Goal: Information Seeking & Learning: Learn about a topic

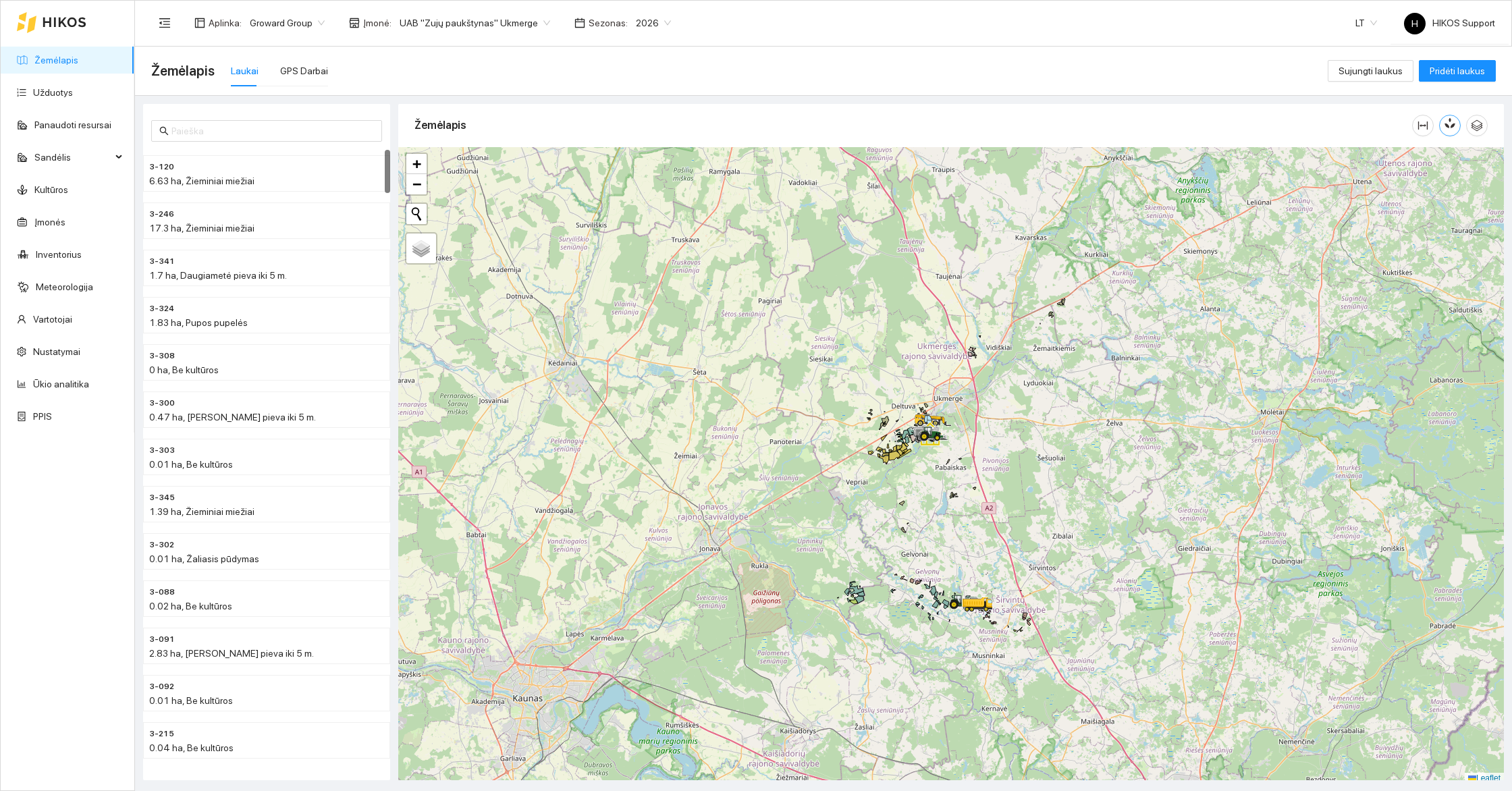
click at [1455, 128] on icon "button" at bounding box center [1449, 123] width 13 height 13
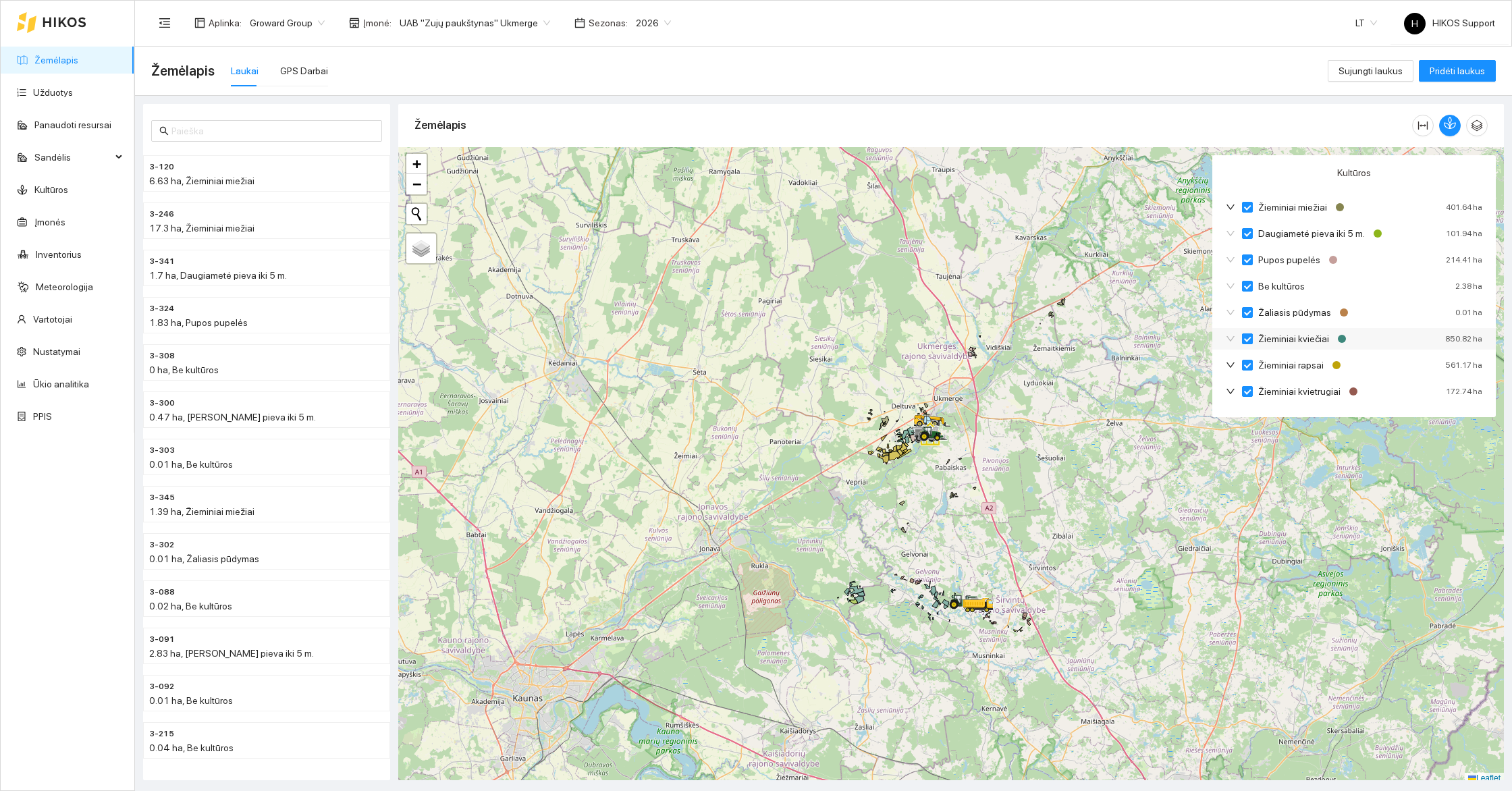
click at [1293, 340] on span "Žieminiai kviečiai" at bounding box center [1293, 339] width 81 height 15
click at [1253, 340] on input "Žieminiai kviečiai" at bounding box center [1247, 339] width 11 height 11
checkbox input "true"
click at [1293, 340] on span "Žieminiai kviečiai" at bounding box center [1293, 339] width 81 height 15
click at [1253, 340] on input "Žieminiai kviečiai" at bounding box center [1247, 339] width 11 height 11
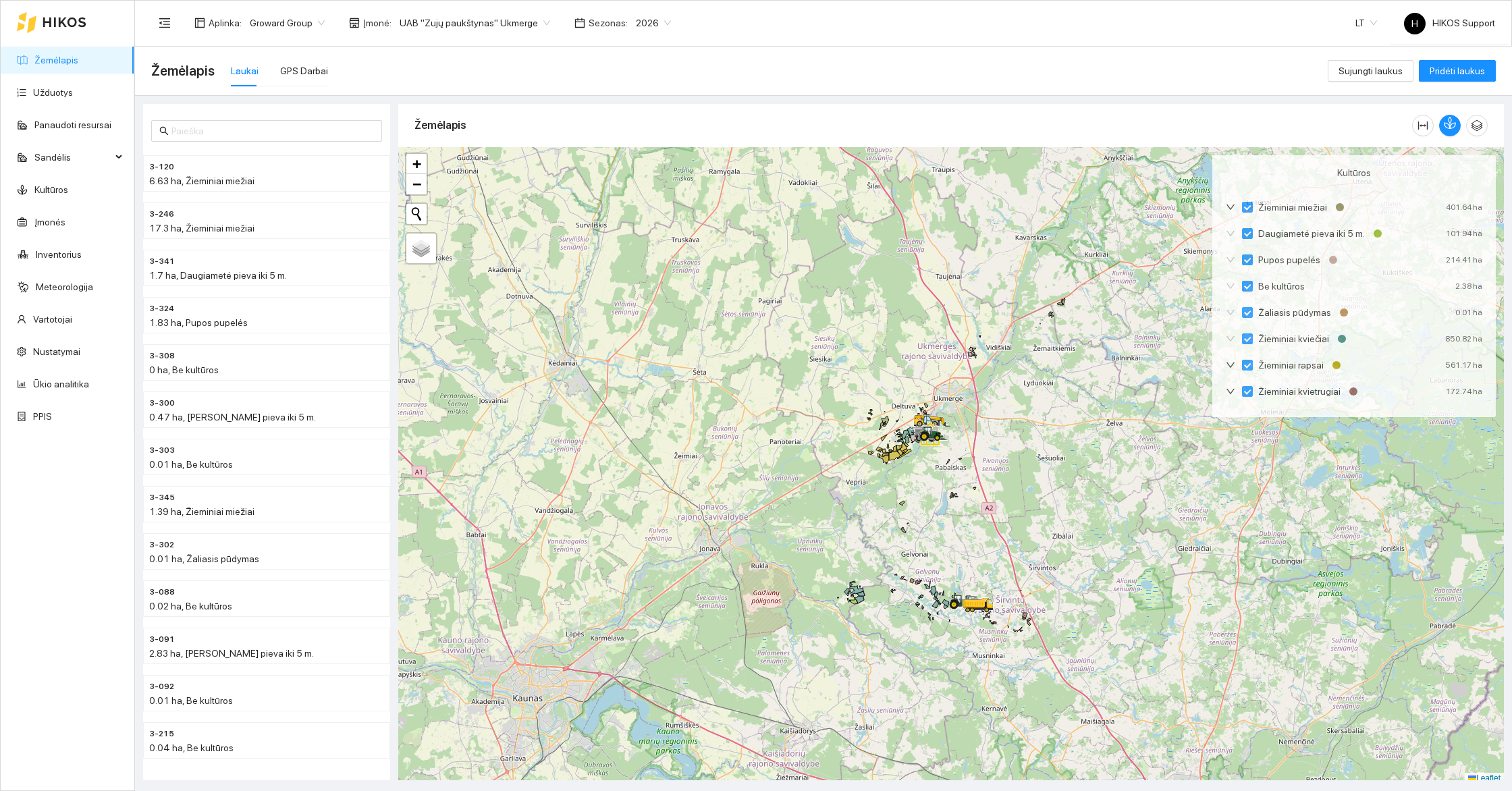
click at [912, 667] on div at bounding box center [950, 466] width 1105 height 636
click at [912, 667] on div at bounding box center [950, 462] width 1105 height 636
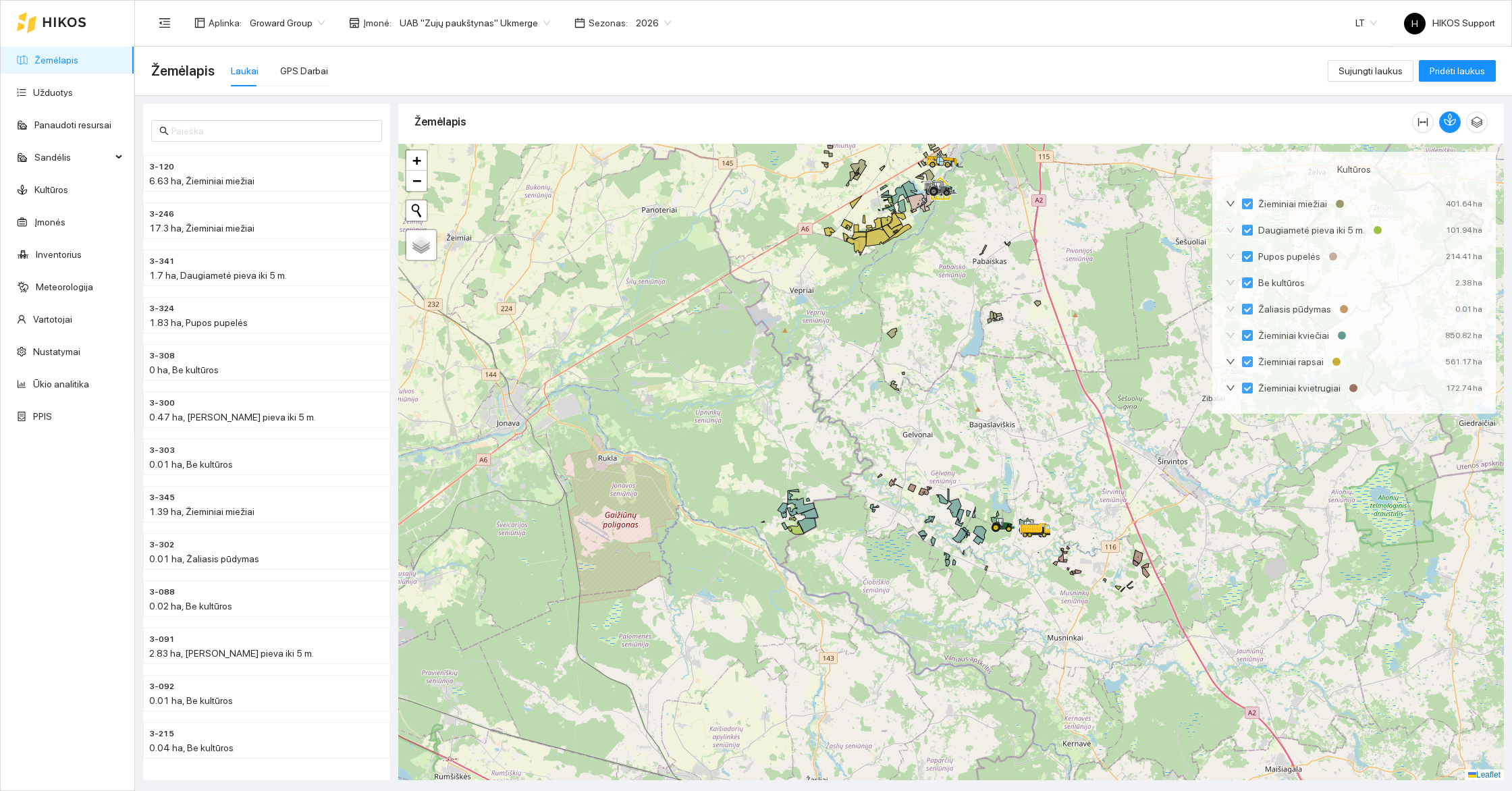
click at [915, 590] on div at bounding box center [950, 462] width 1105 height 636
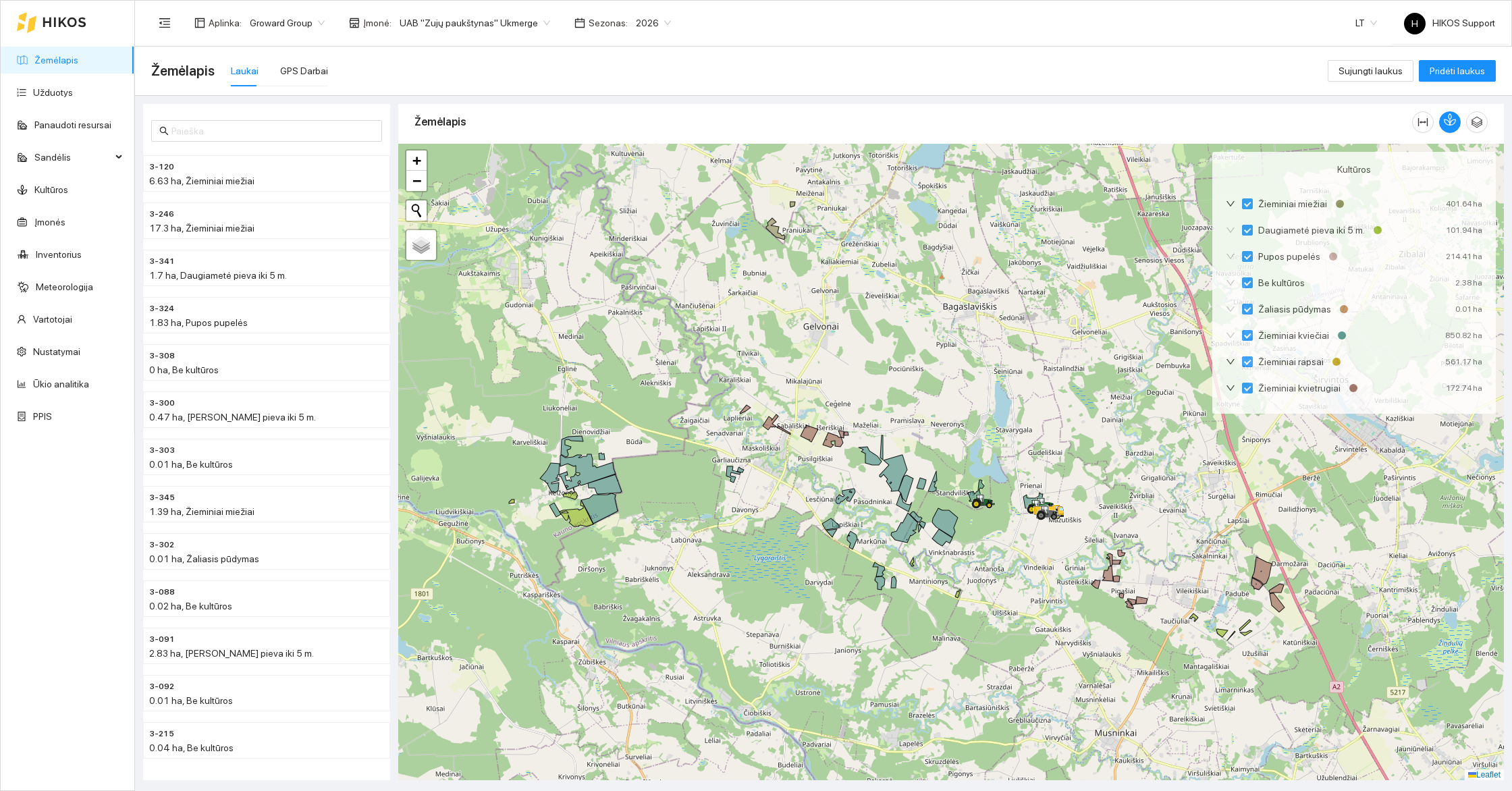
drag, startPoint x: 981, startPoint y: 538, endPoint x: 814, endPoint y: 645, distance: 198.3
click at [874, 590] on icon at bounding box center [879, 583] width 10 height 13
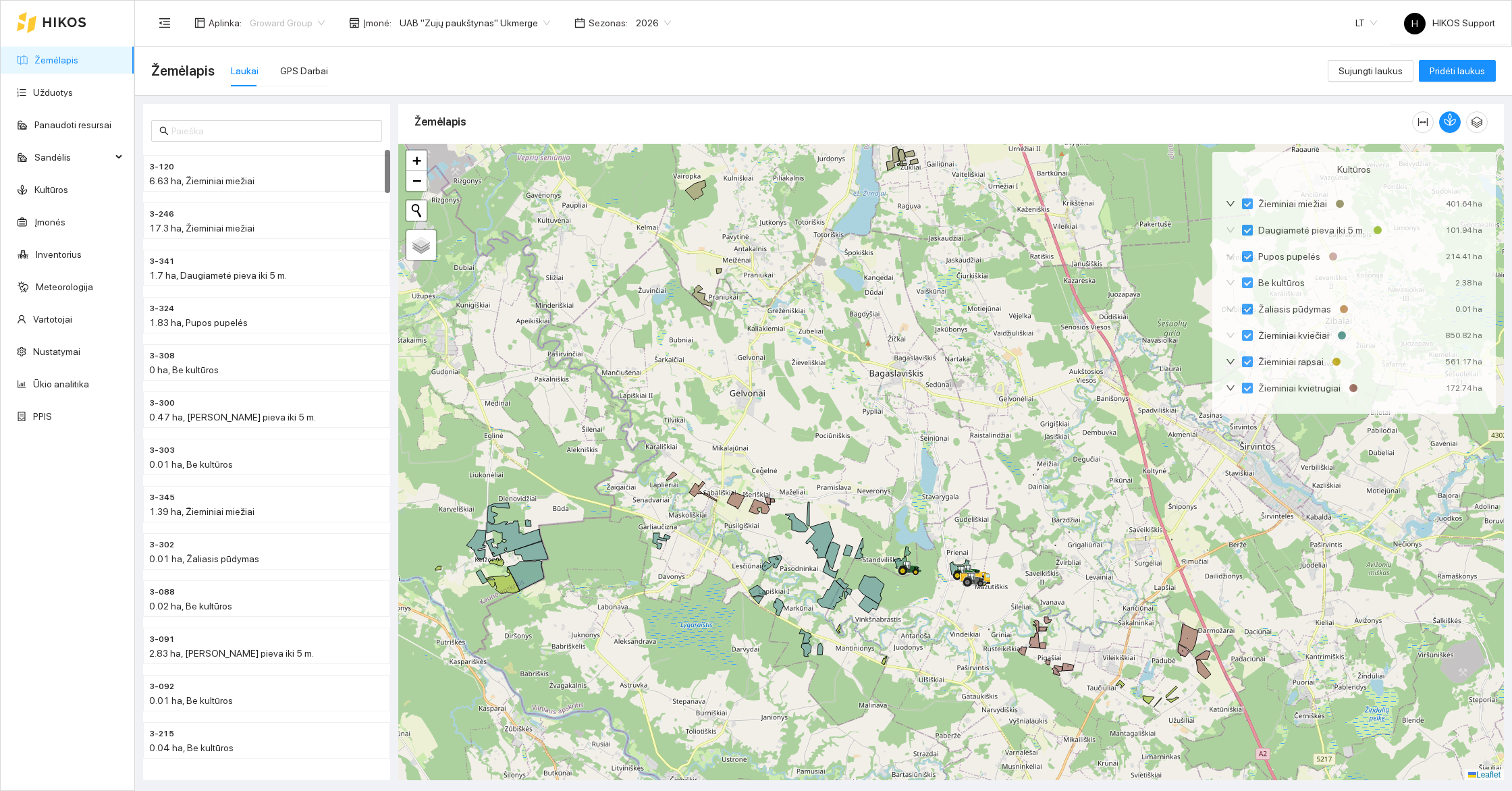
click at [254, 21] on span "Groward Group" at bounding box center [287, 22] width 75 height 21
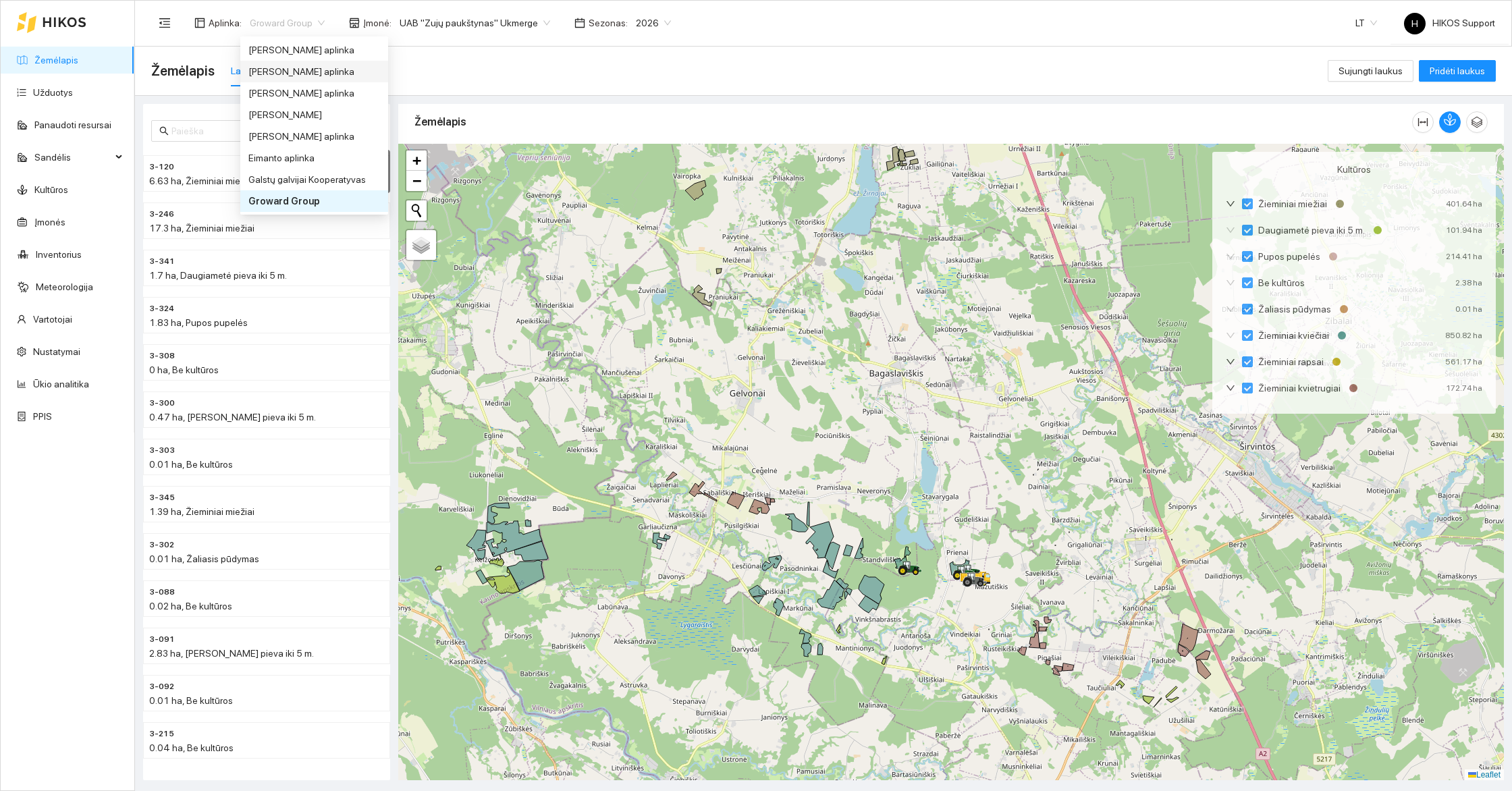
scroll to position [0, 0]
click at [286, 89] on div "[PERSON_NAME]" at bounding box center [314, 93] width 131 height 15
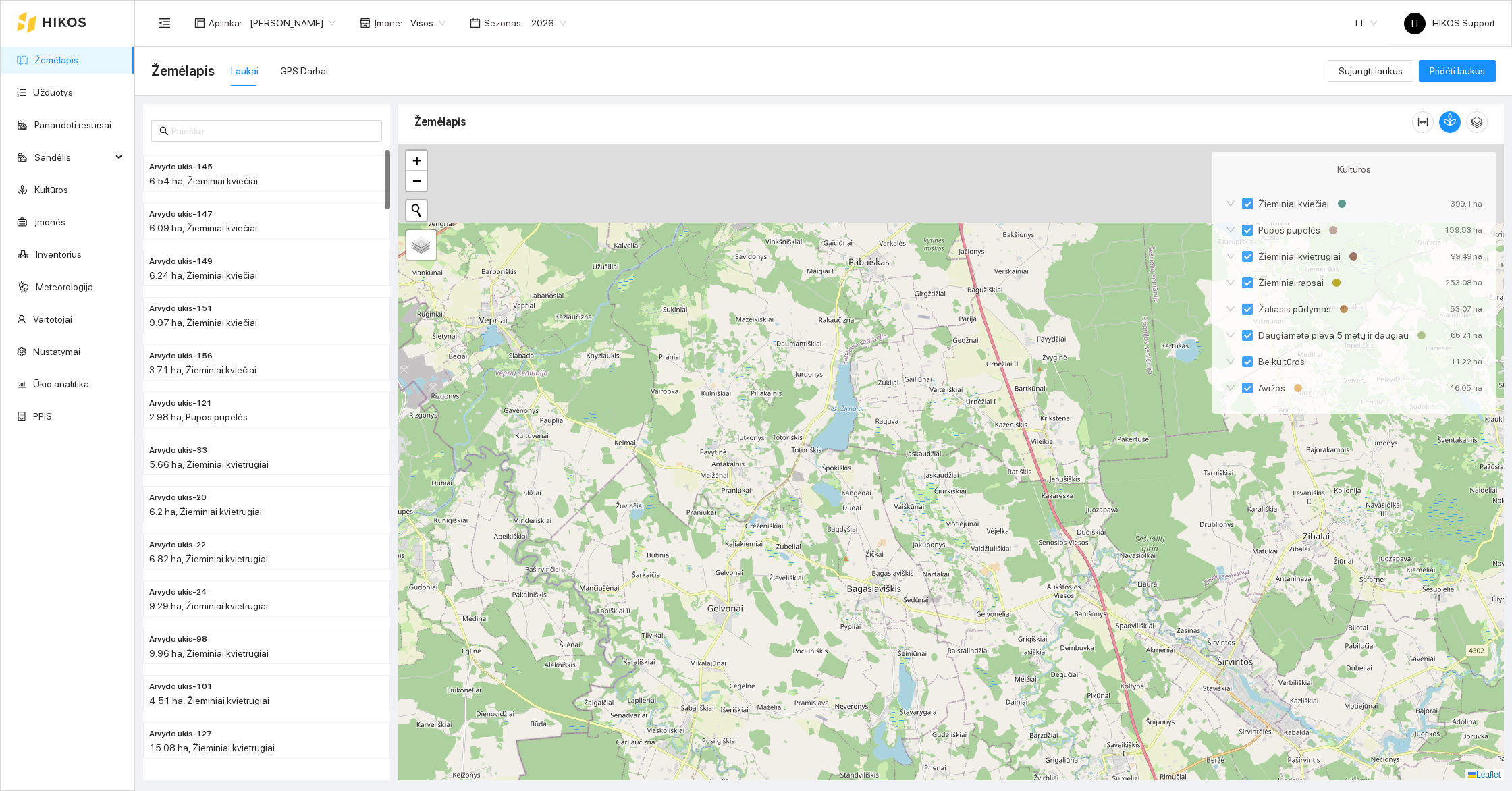
drag, startPoint x: 1183, startPoint y: 361, endPoint x: 1161, endPoint y: 576, distance: 216.1
click at [1161, 576] on div at bounding box center [950, 462] width 1105 height 636
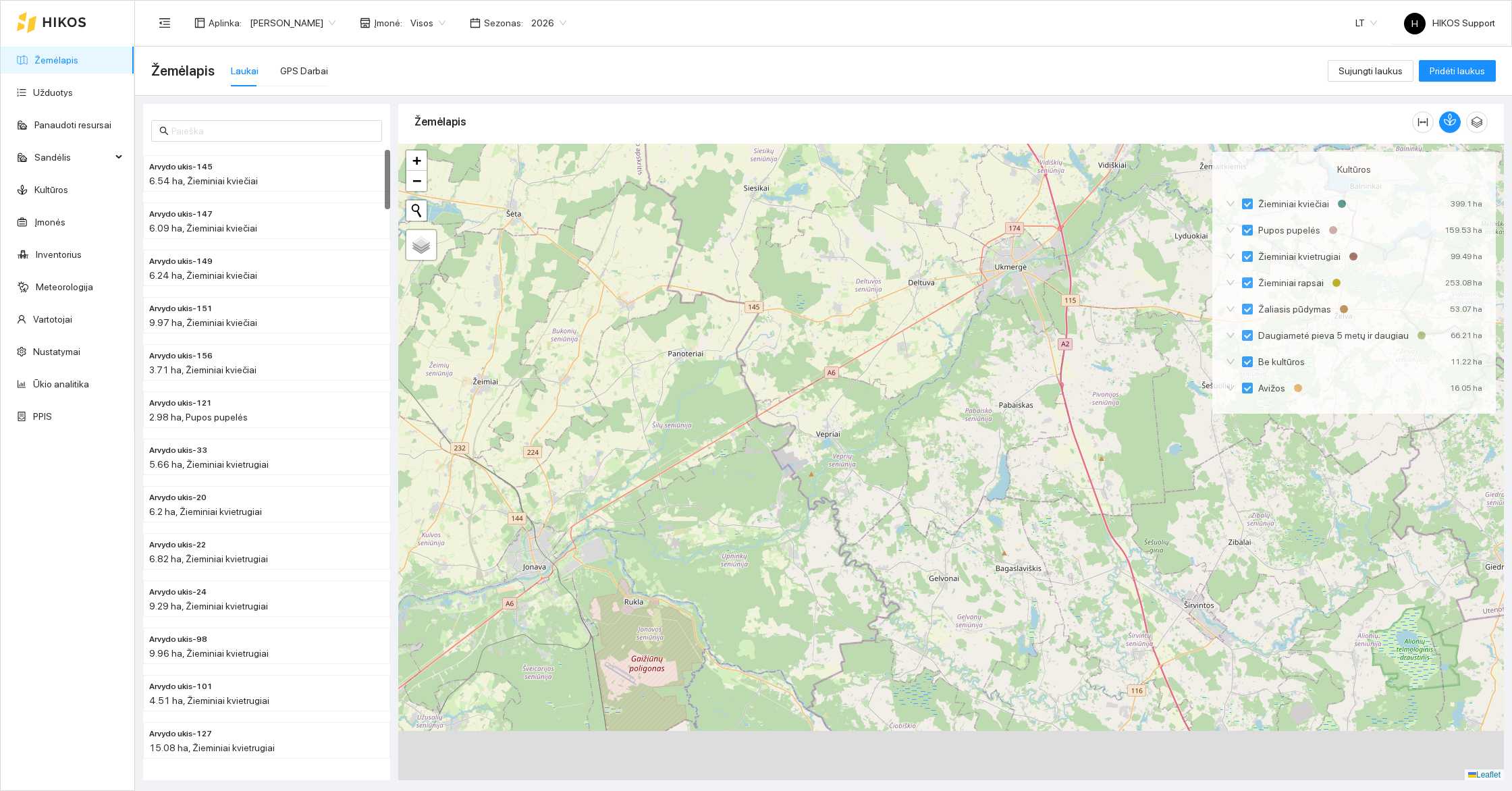
drag, startPoint x: 1012, startPoint y: 437, endPoint x: 1135, endPoint y: 70, distance: 387.1
click at [1135, 70] on main "Žemėlapis Laukai GPS Darbai Sujungti laukus Pridėti laukus Arvydo ukis-145 6.54…" at bounding box center [824, 418] width 1377 height 745
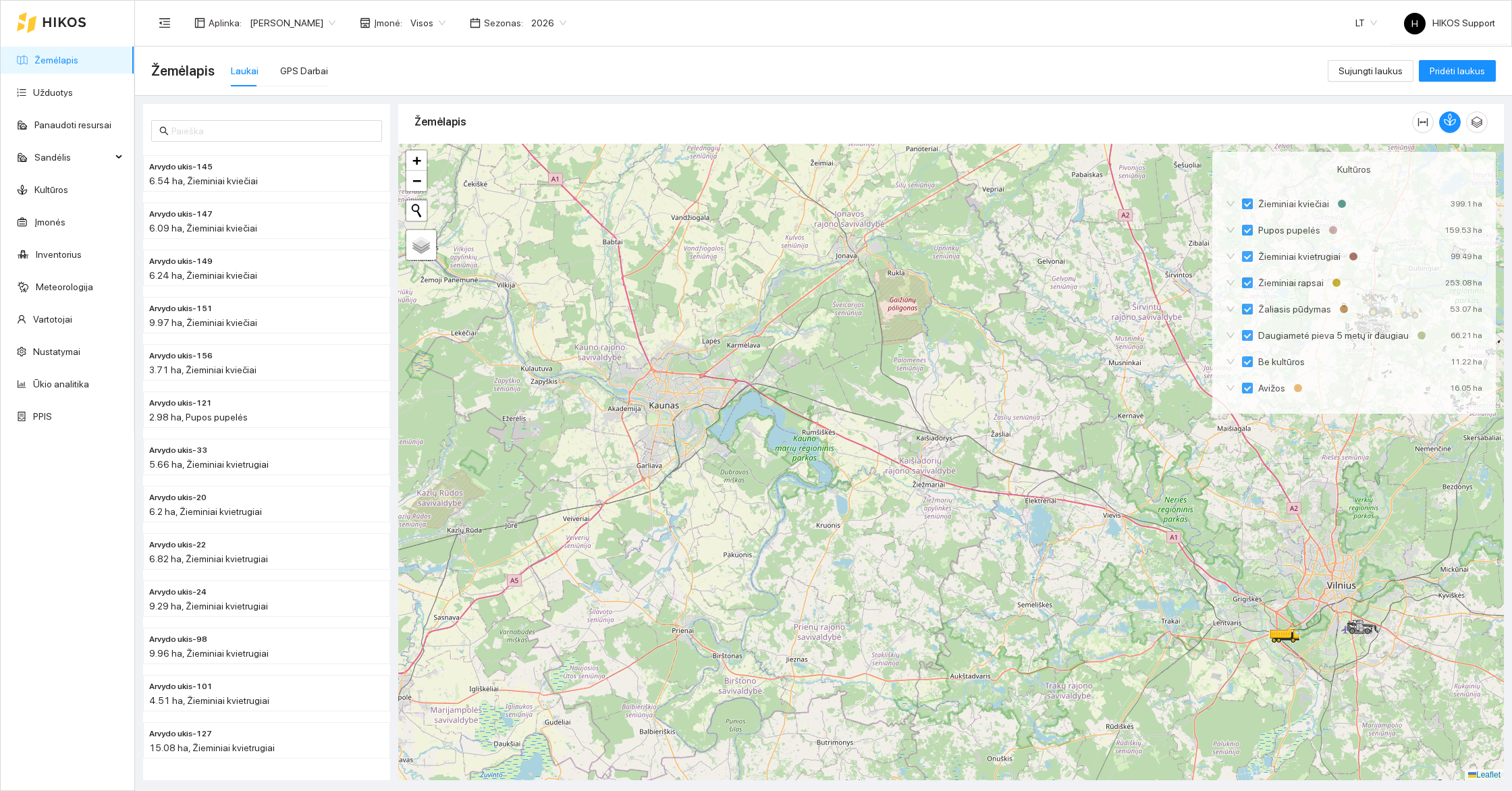
drag, startPoint x: 872, startPoint y: 607, endPoint x: 556, endPoint y: 372, distance: 393.8
click at [556, 372] on div at bounding box center [950, 462] width 1105 height 636
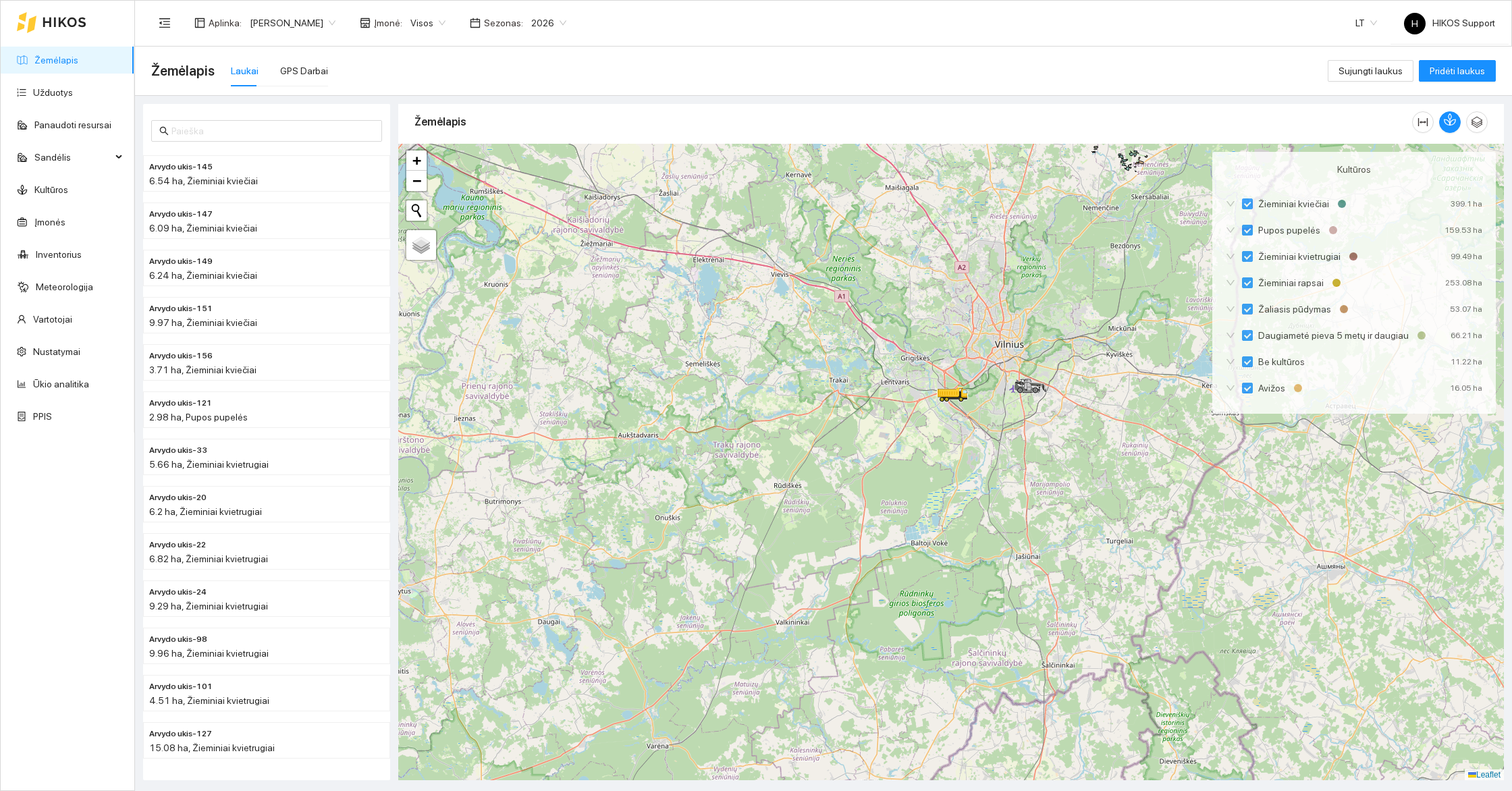
drag, startPoint x: 1184, startPoint y: 528, endPoint x: 983, endPoint y: 721, distance: 278.7
click at [983, 721] on div at bounding box center [950, 462] width 1105 height 636
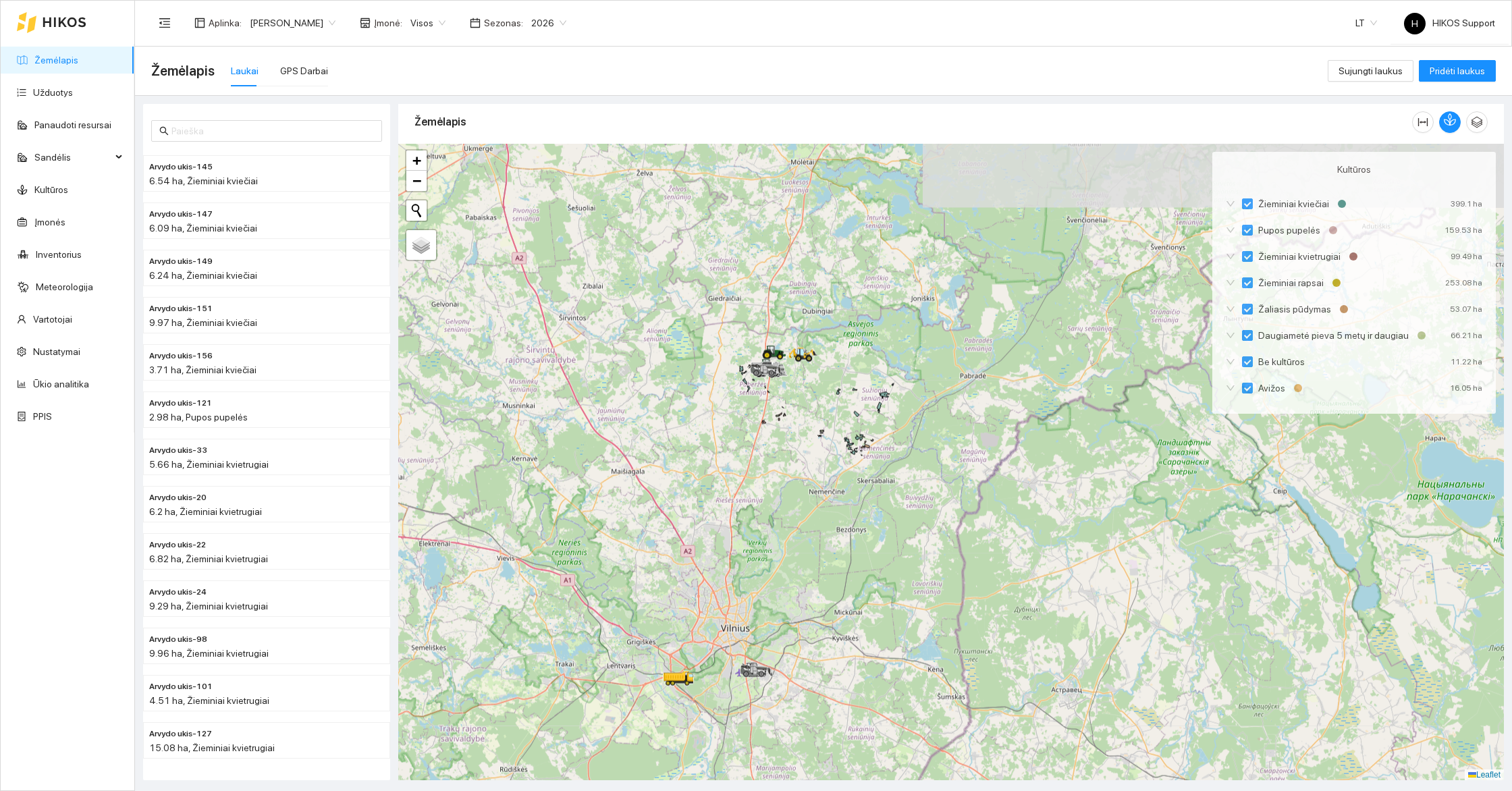
click at [907, 280] on div at bounding box center [950, 462] width 1105 height 636
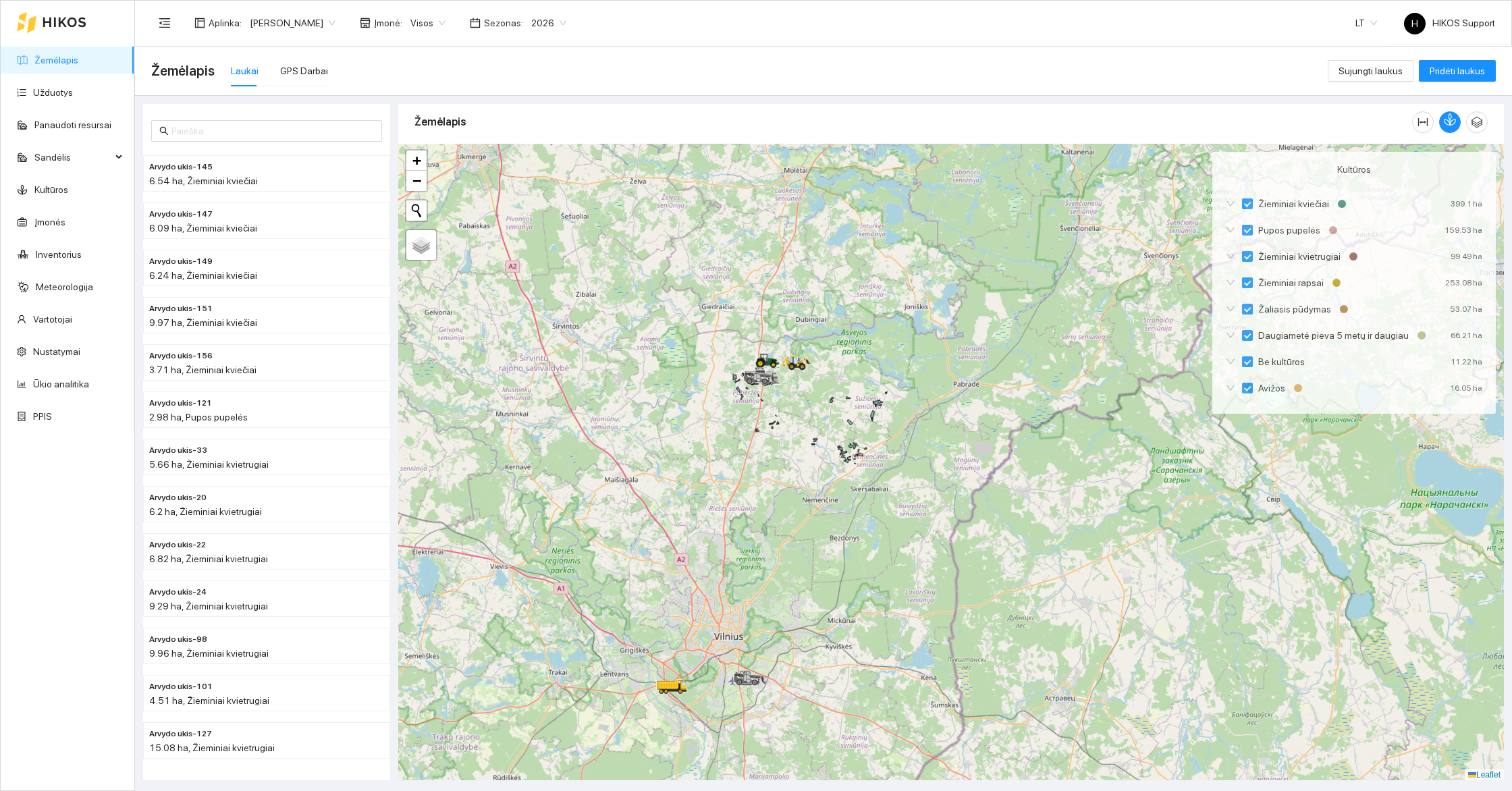
click at [907, 280] on div at bounding box center [950, 462] width 1105 height 636
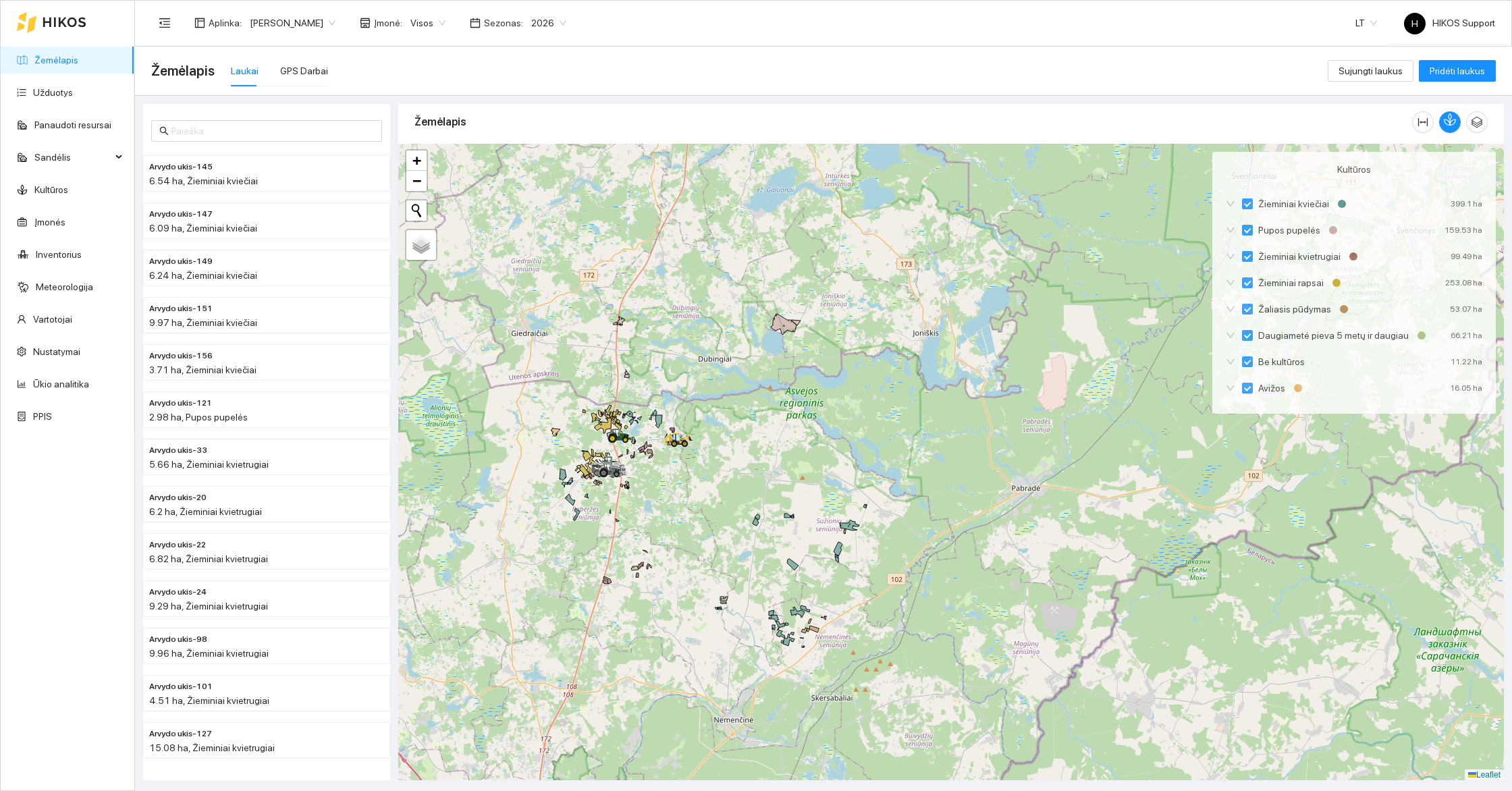
click at [727, 483] on div at bounding box center [950, 462] width 1105 height 636
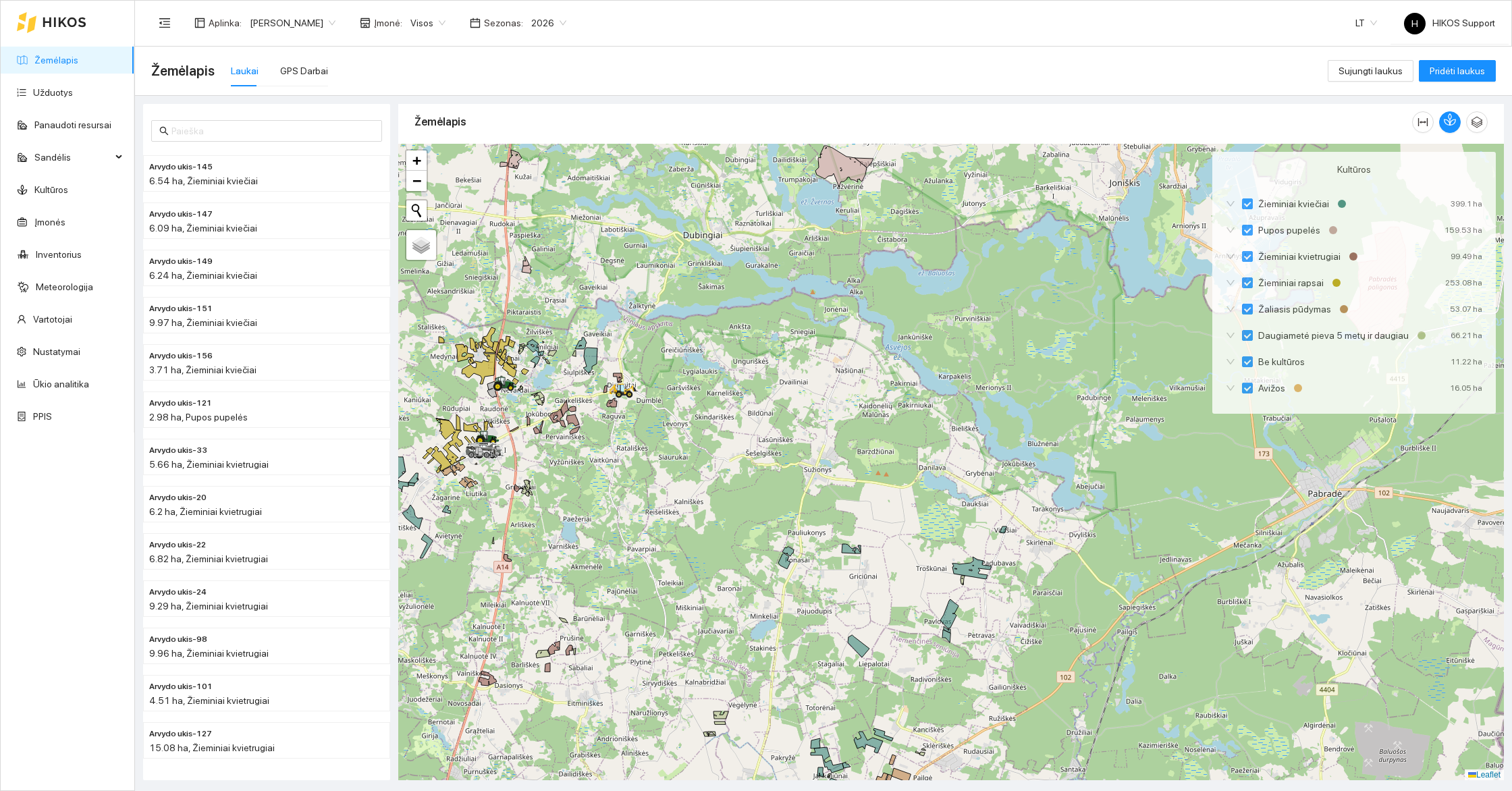
click at [571, 561] on div at bounding box center [950, 462] width 1105 height 636
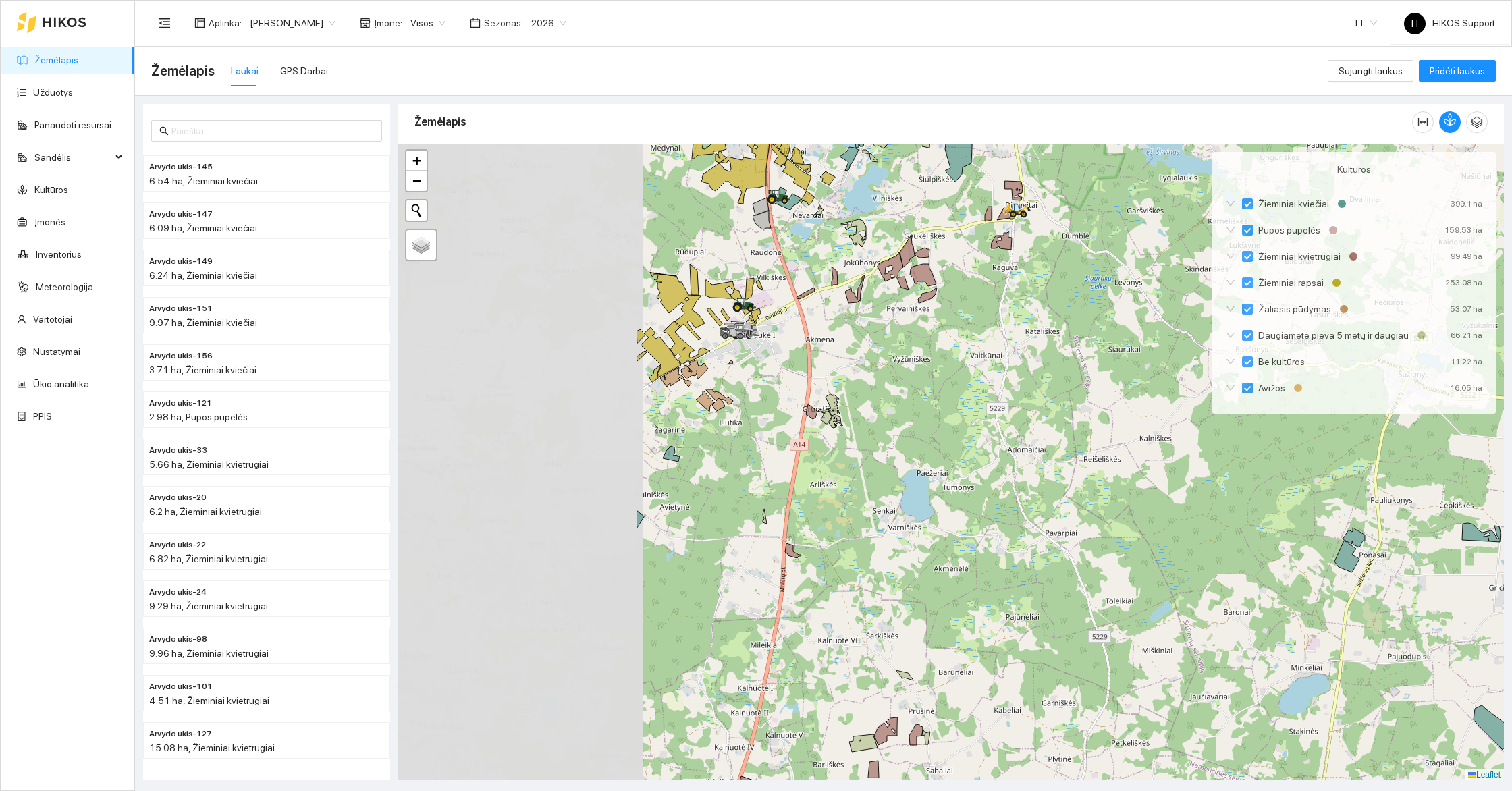
drag, startPoint x: 571, startPoint y: 561, endPoint x: 941, endPoint y: 558, distance: 370.0
click at [941, 558] on div at bounding box center [950, 462] width 1105 height 636
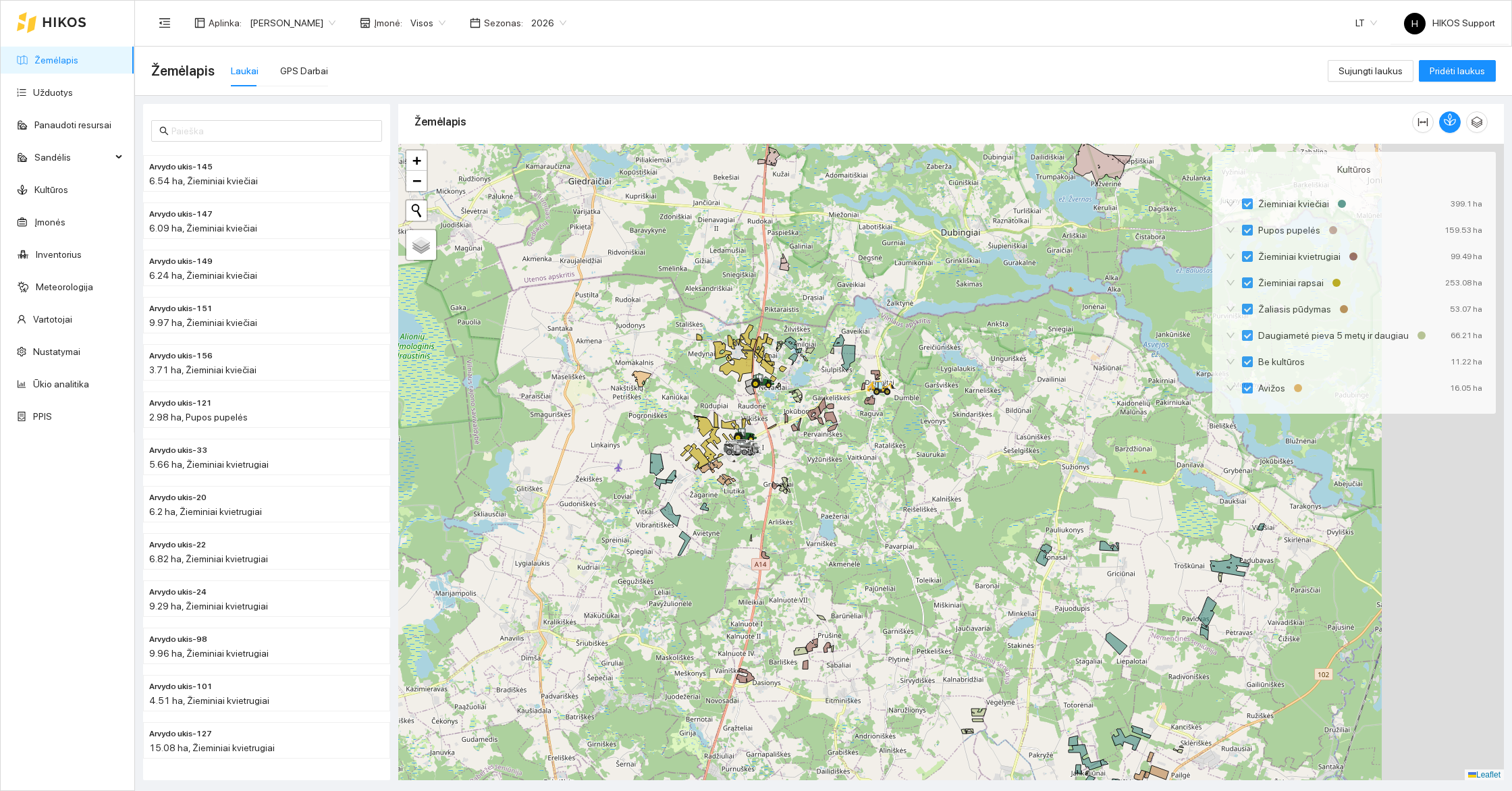
drag, startPoint x: 1112, startPoint y: 529, endPoint x: 947, endPoint y: 529, distance: 165.0
click at [947, 529] on div at bounding box center [950, 462] width 1105 height 636
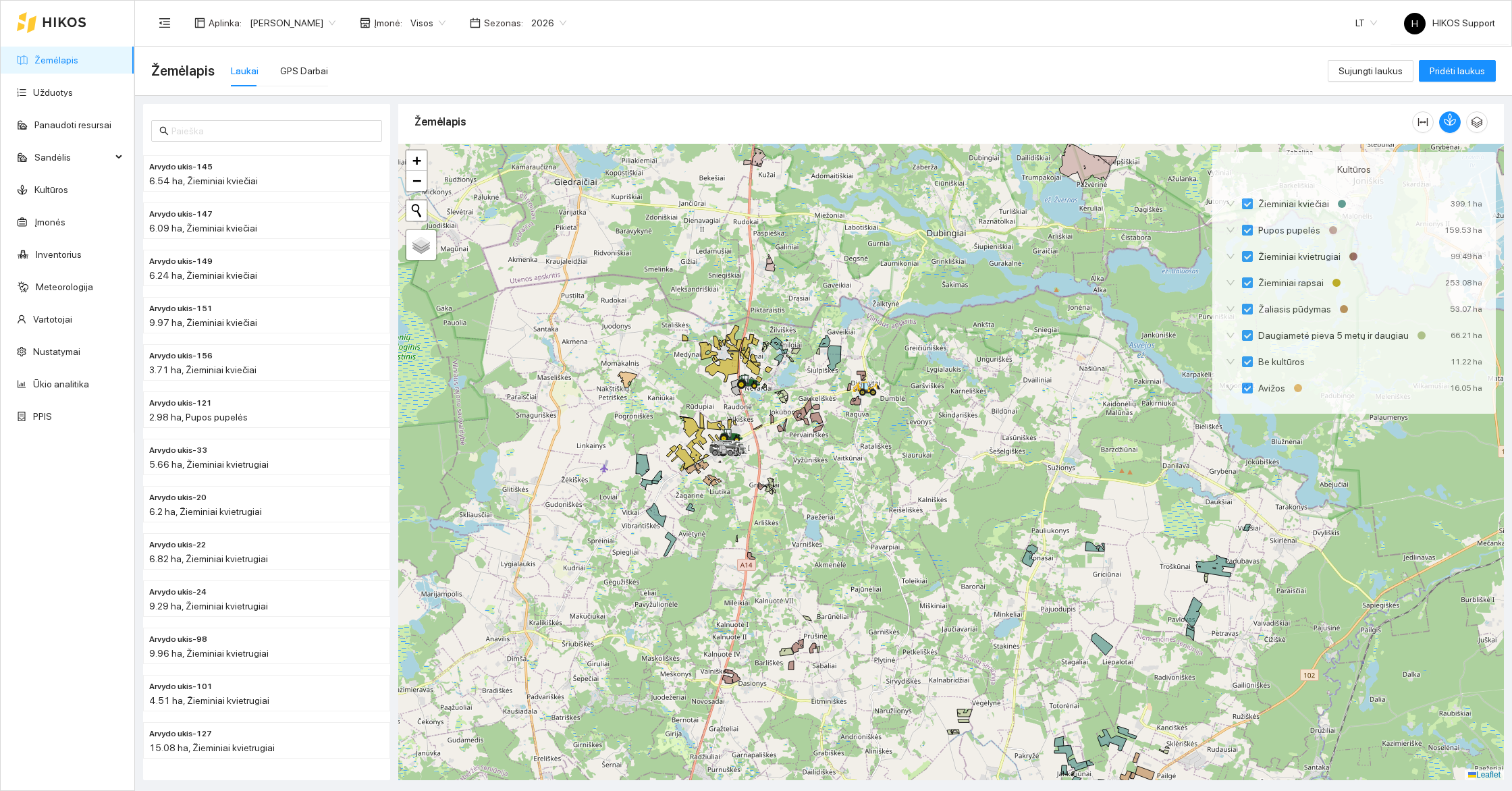
click at [679, 576] on div at bounding box center [950, 462] width 1105 height 636
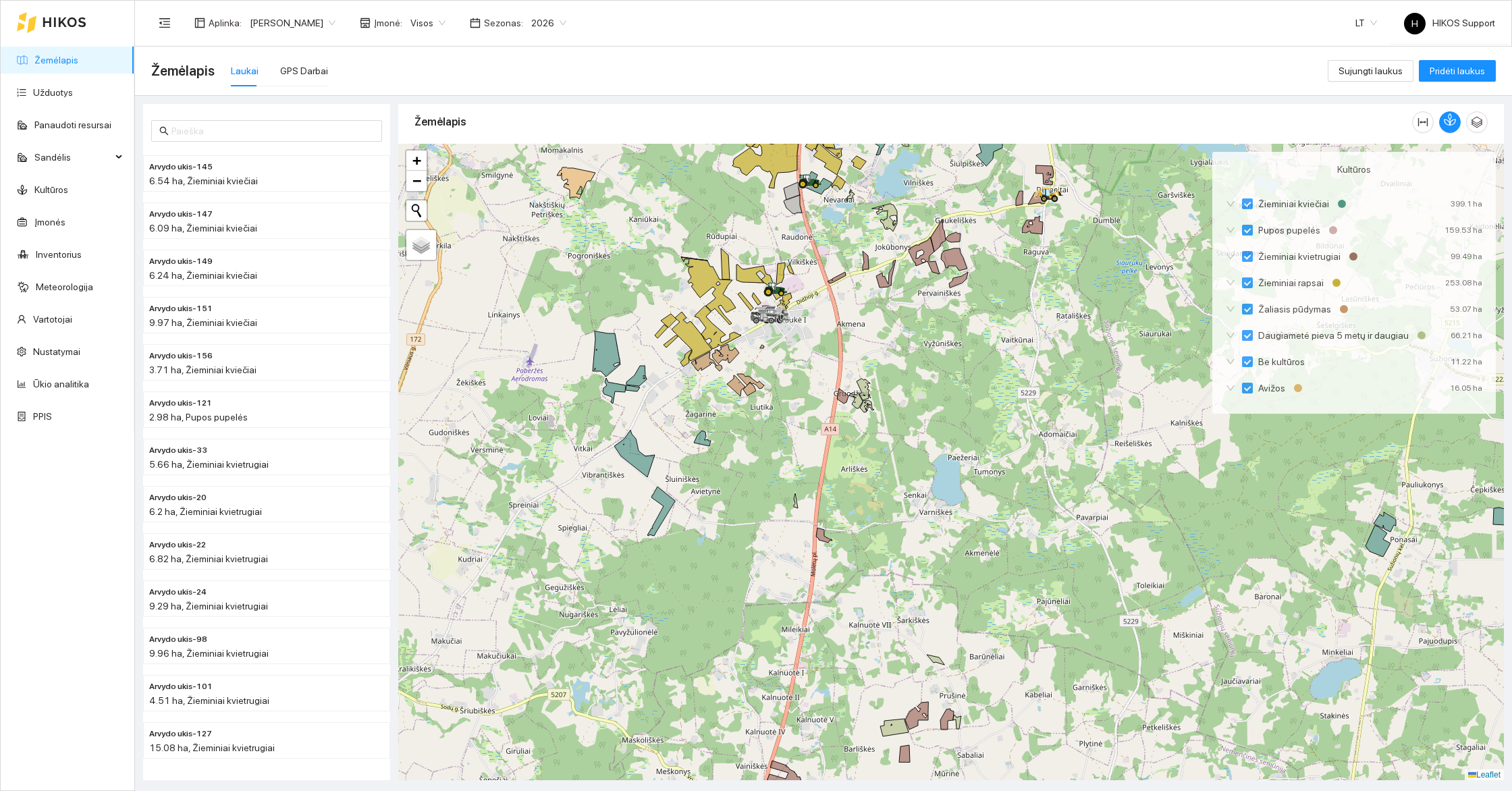
drag, startPoint x: 827, startPoint y: 517, endPoint x: 602, endPoint y: 517, distance: 225.0
click at [602, 517] on div at bounding box center [950, 462] width 1105 height 636
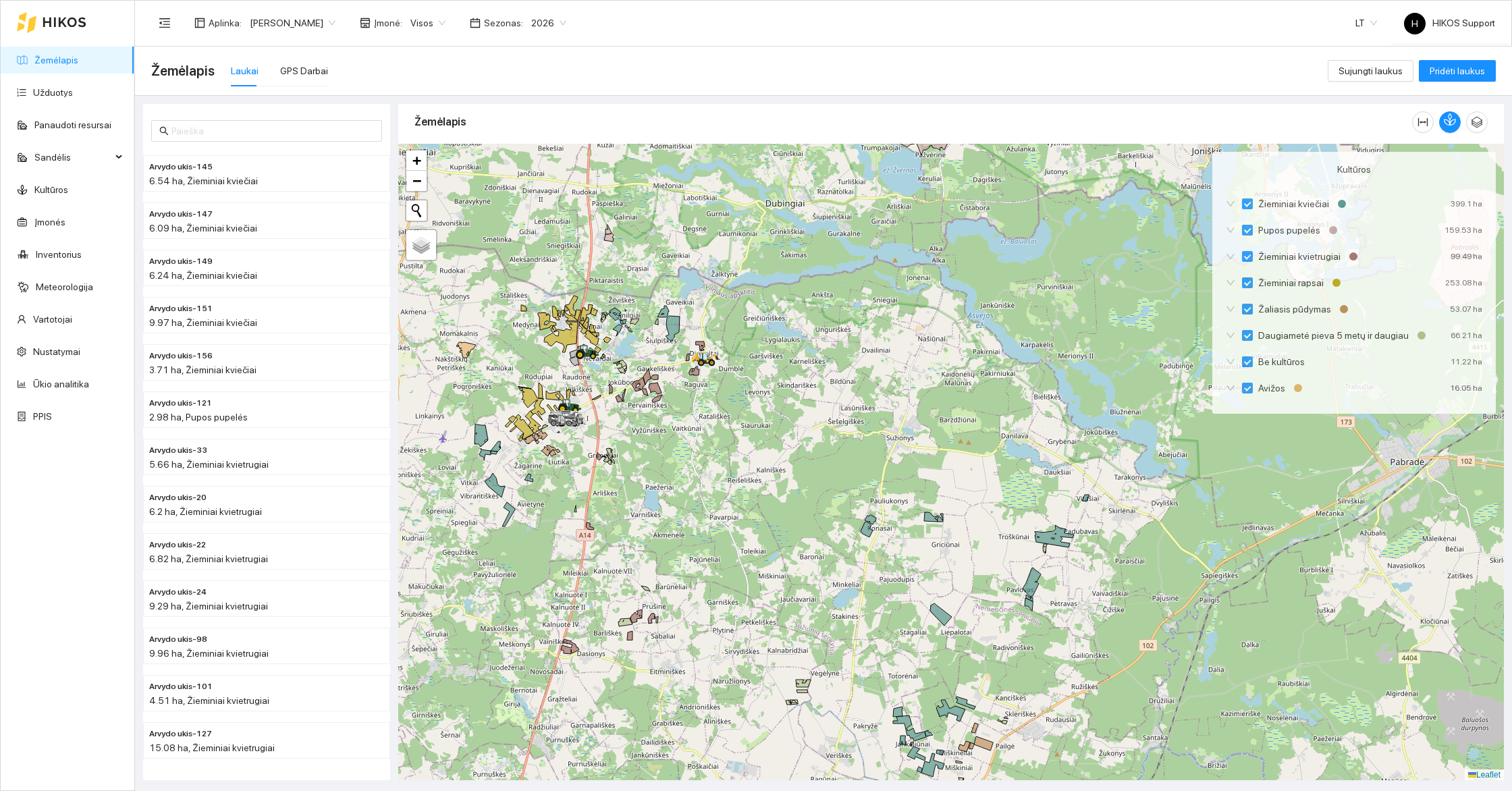
click at [715, 440] on div at bounding box center [950, 462] width 1105 height 636
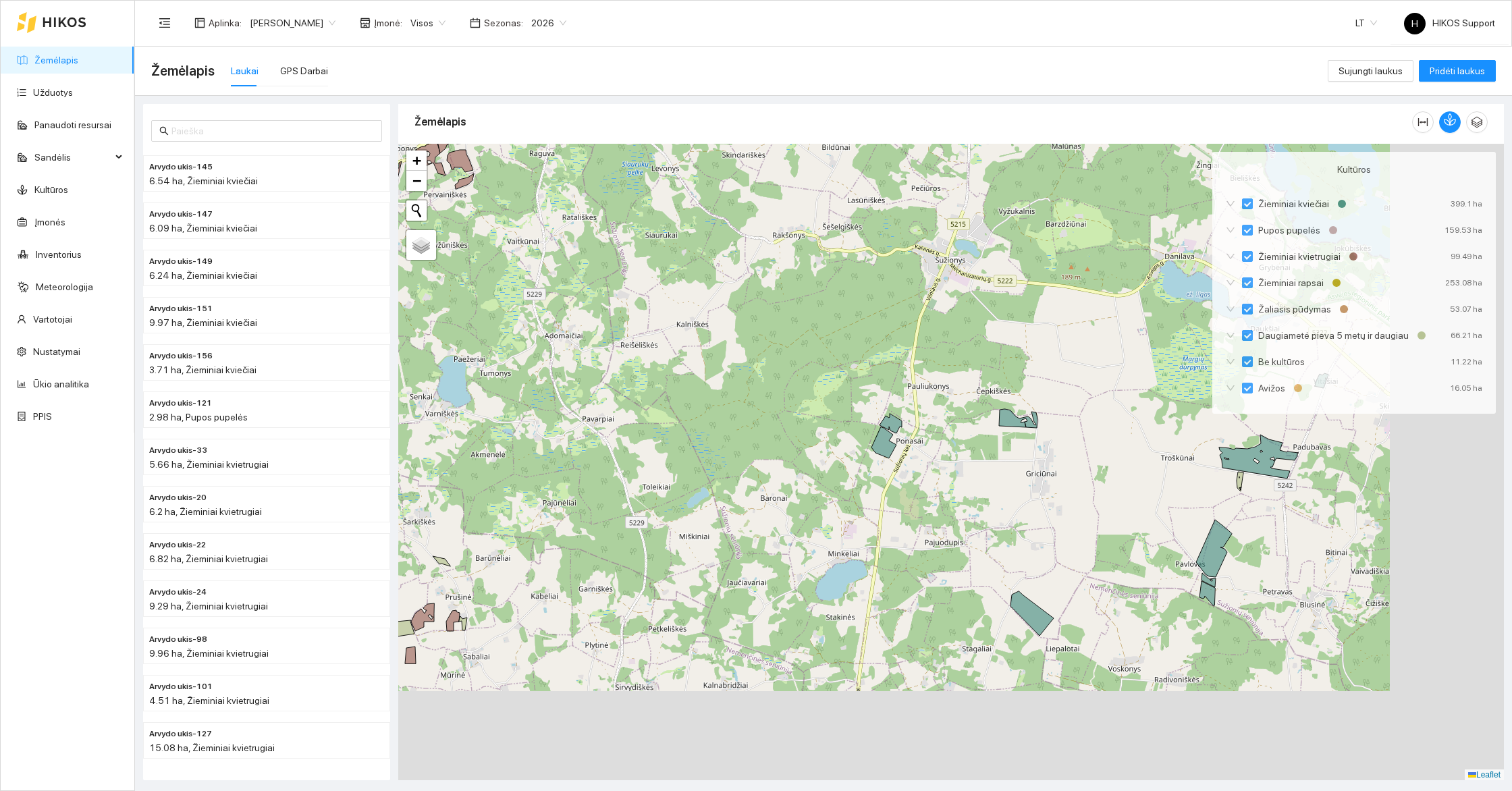
drag, startPoint x: 832, startPoint y: 655, endPoint x: 651, endPoint y: 384, distance: 325.9
click at [651, 384] on div at bounding box center [950, 462] width 1105 height 636
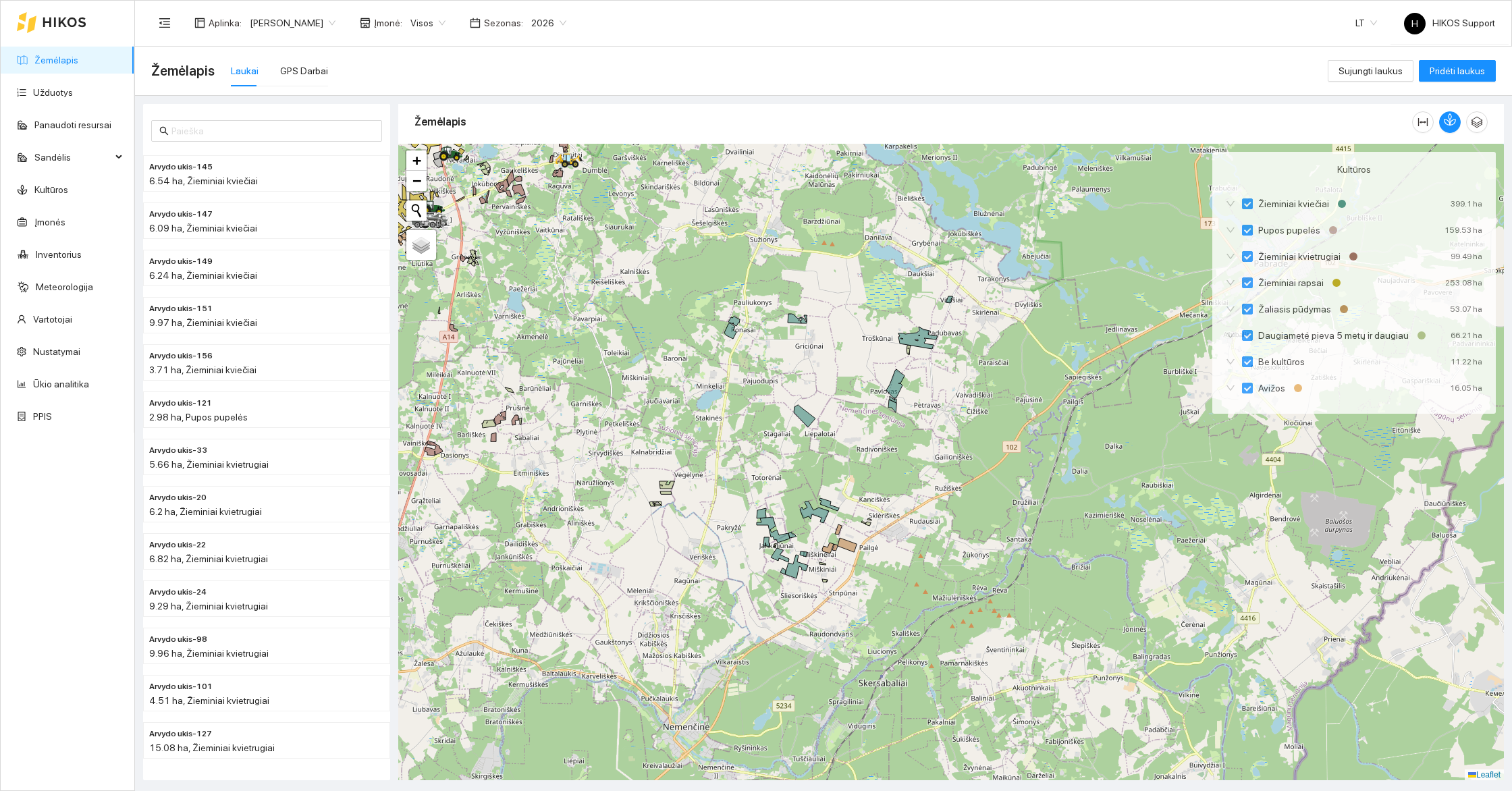
drag, startPoint x: 642, startPoint y: 390, endPoint x: 735, endPoint y: 464, distance: 118.8
click at [735, 464] on div at bounding box center [950, 462] width 1105 height 636
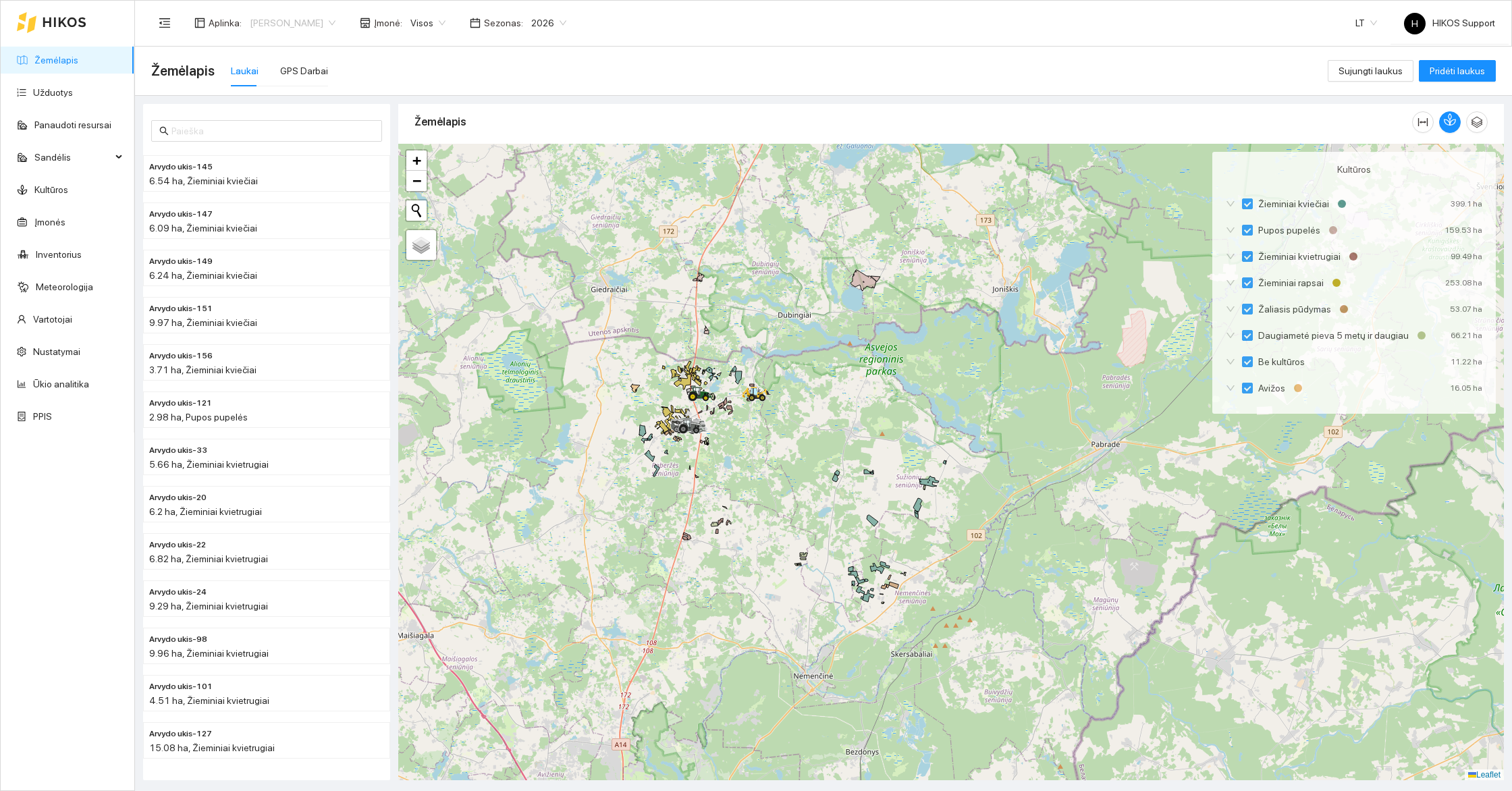
click at [263, 23] on span "[PERSON_NAME]" at bounding box center [292, 22] width 86 height 21
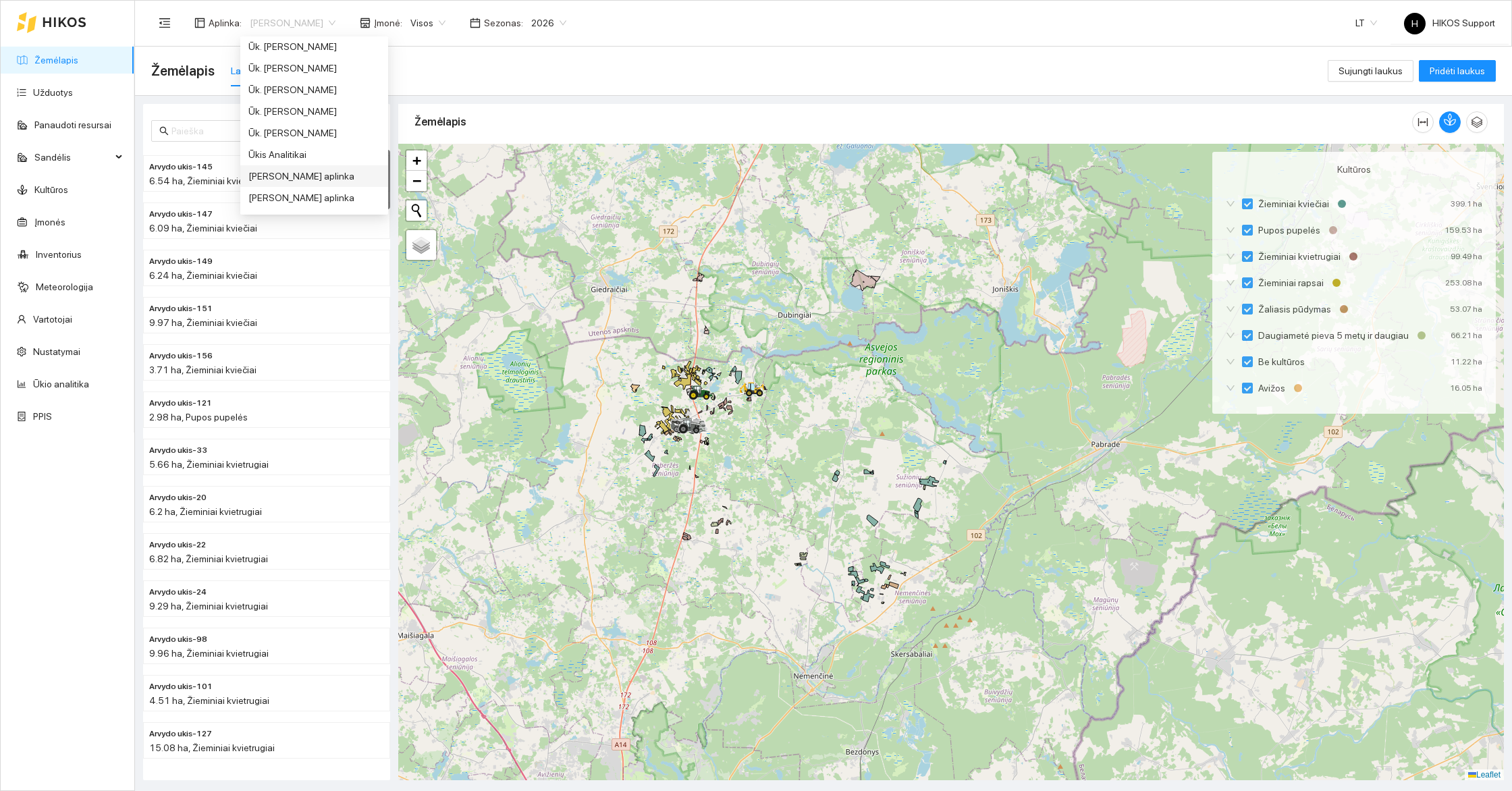
scroll to position [886, 0]
click at [297, 110] on div "Ūk. [PERSON_NAME]" at bounding box center [314, 114] width 131 height 15
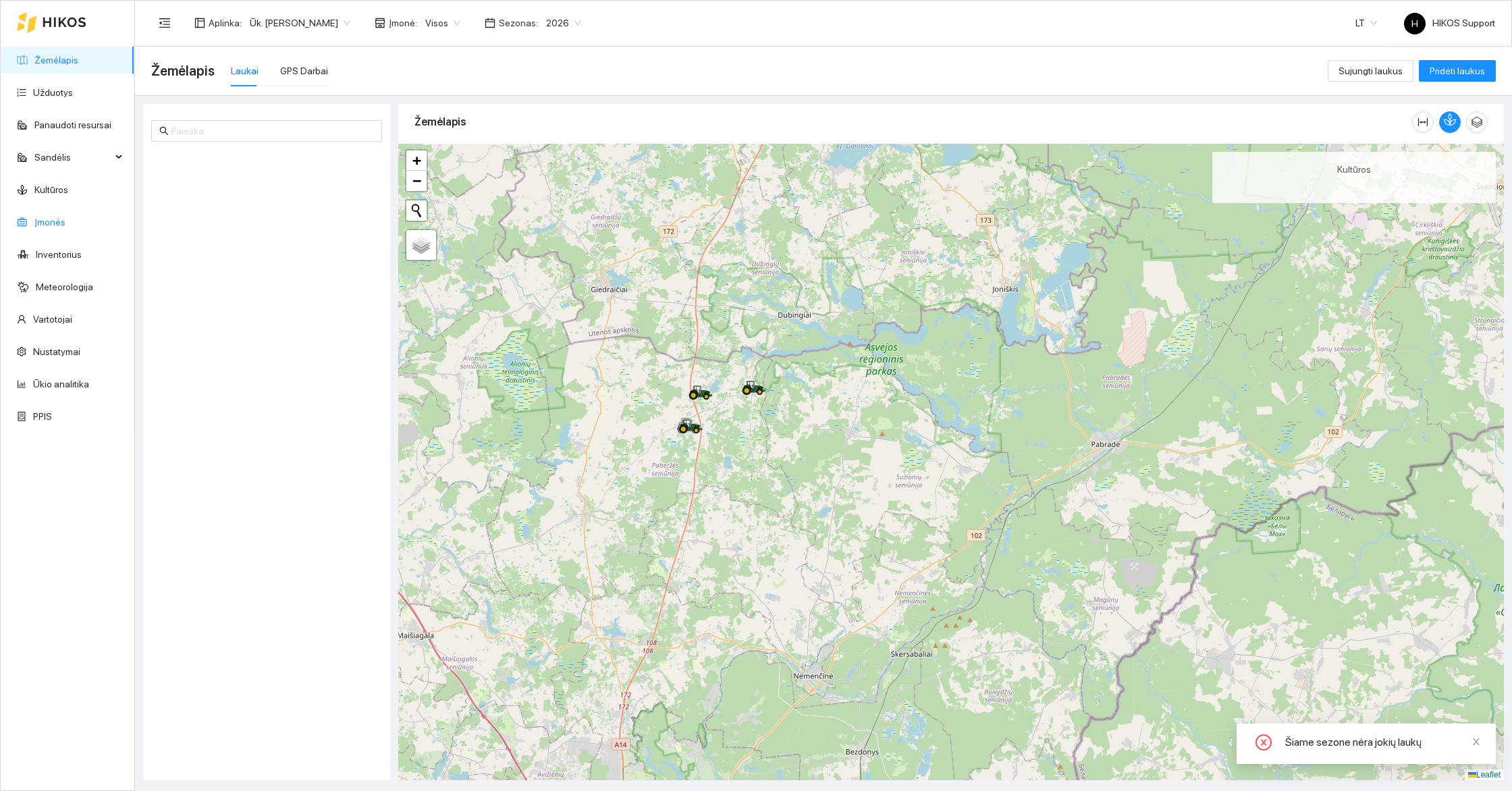
click at [54, 222] on link "Įmonės" at bounding box center [49, 222] width 31 height 11
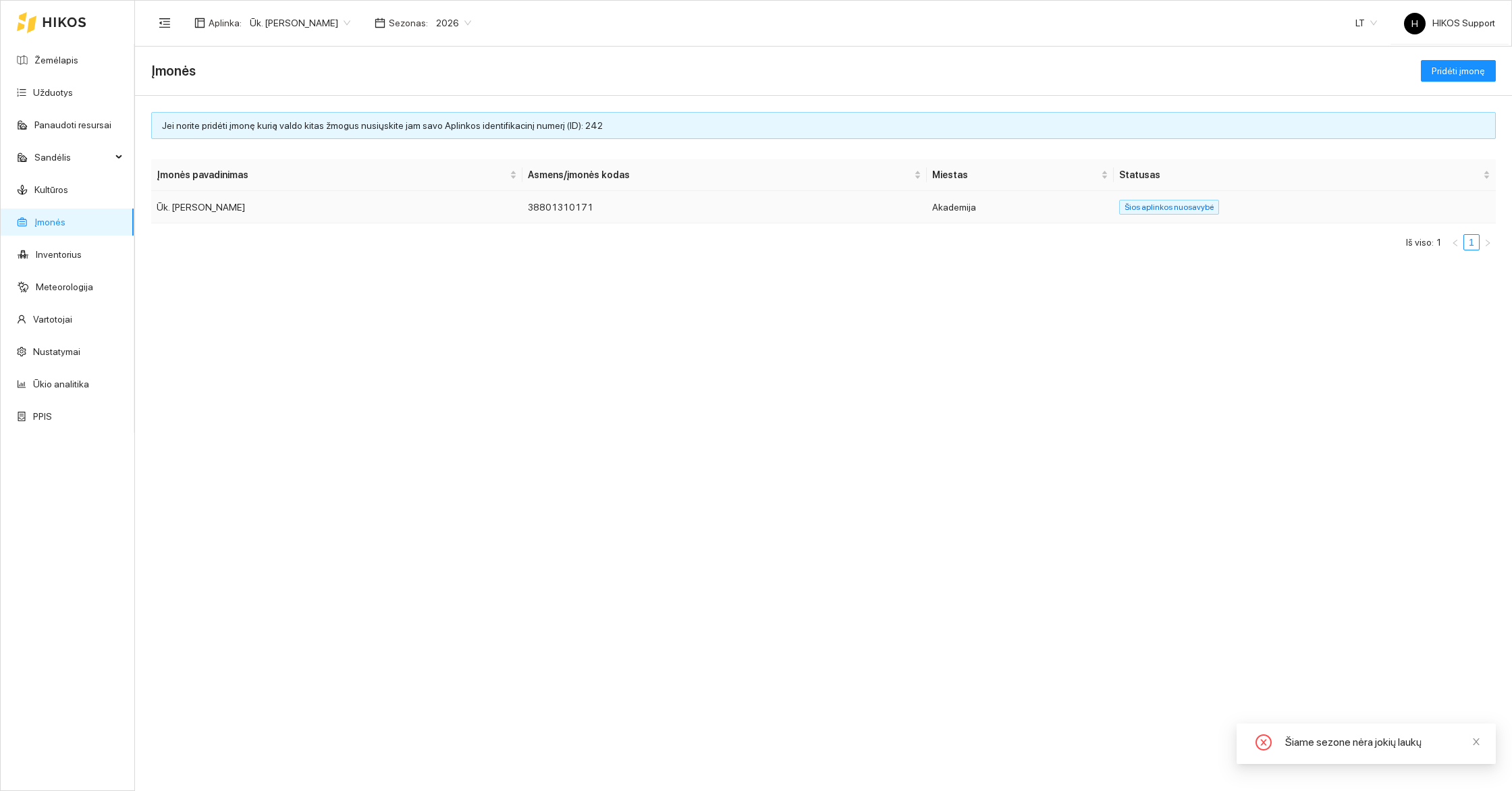
click at [230, 211] on td "Ūk. [PERSON_NAME]" at bounding box center [336, 207] width 371 height 32
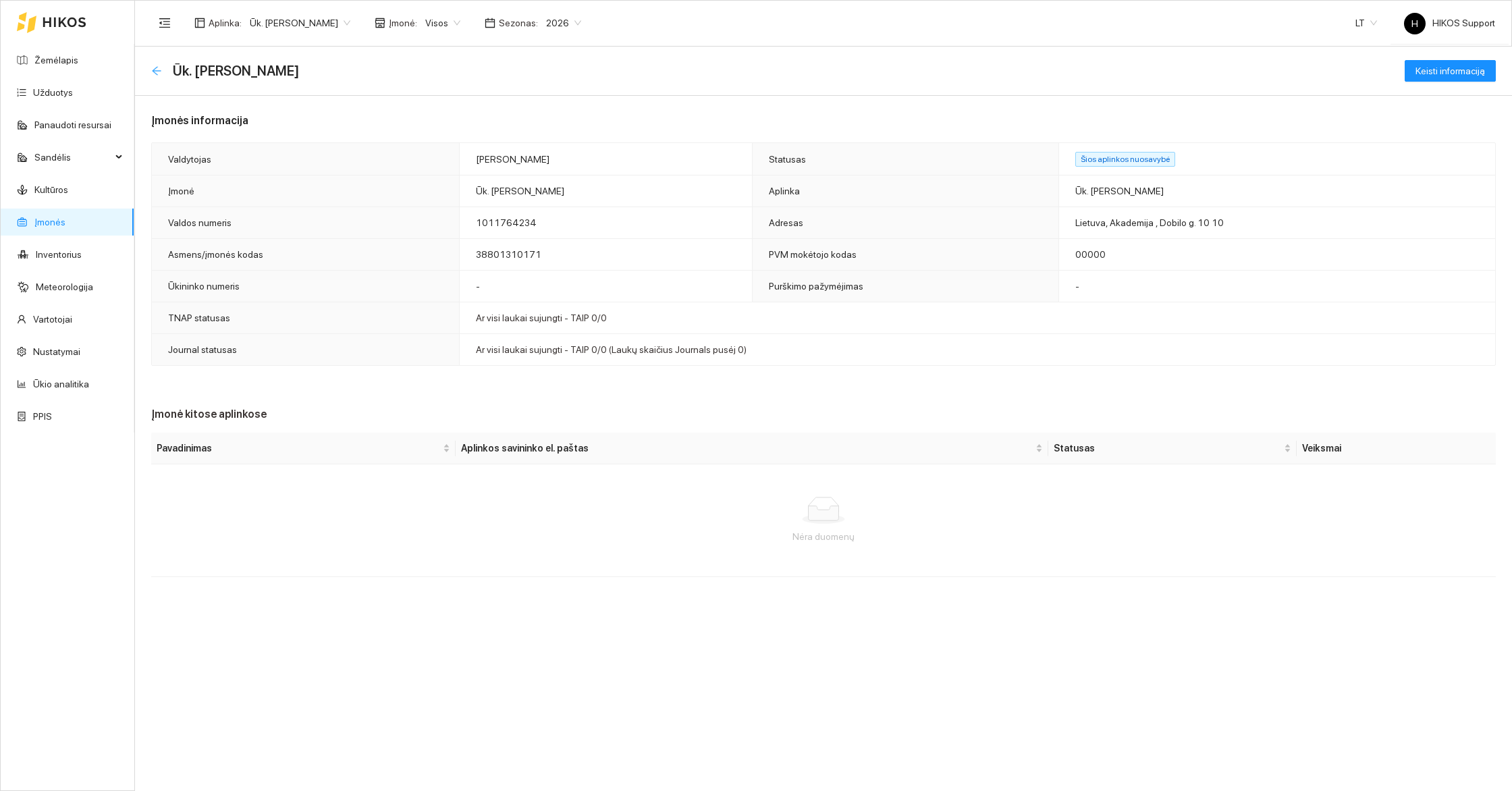
click at [155, 72] on icon "arrow-left" at bounding box center [156, 71] width 9 height 9
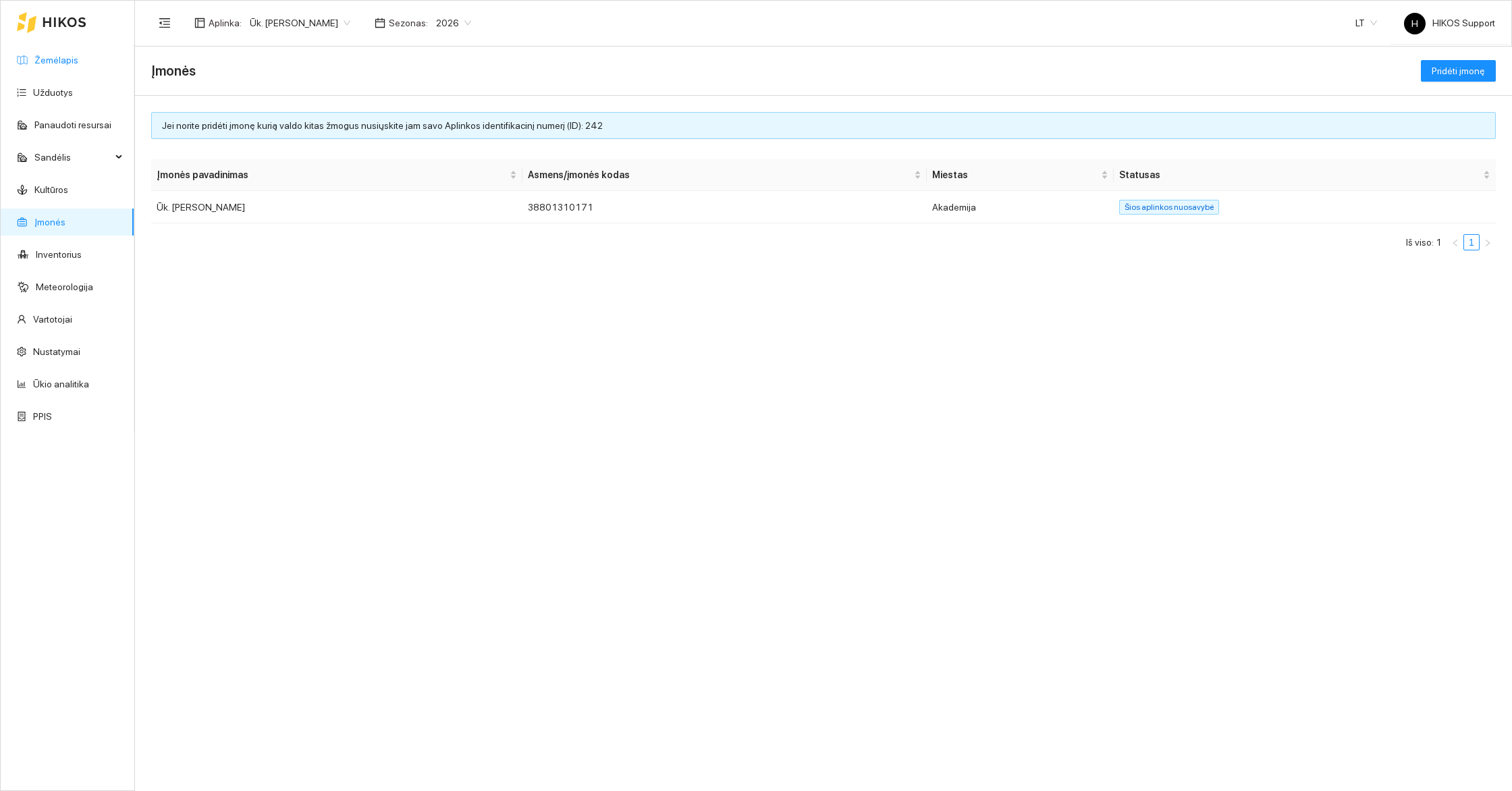
click at [37, 65] on link "Žemėlapis" at bounding box center [55, 60] width 44 height 11
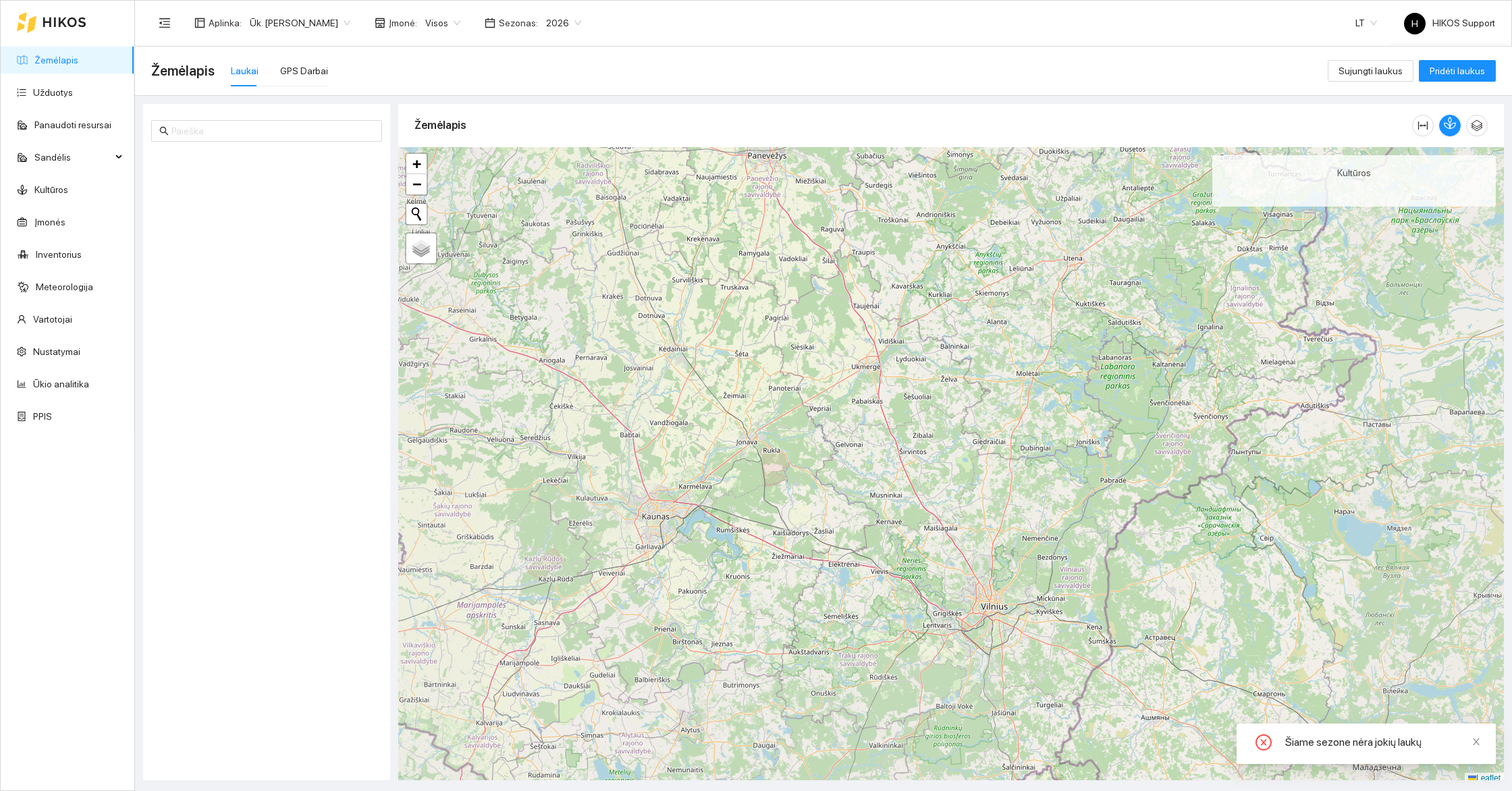
scroll to position [4, 0]
drag, startPoint x: 857, startPoint y: 311, endPoint x: 1000, endPoint y: 509, distance: 244.2
click at [1000, 509] on div "+ − Nieko nerasta. Bandykite dar kartą. Žemėlapis Palydovas Leaflet" at bounding box center [950, 462] width 1105 height 636
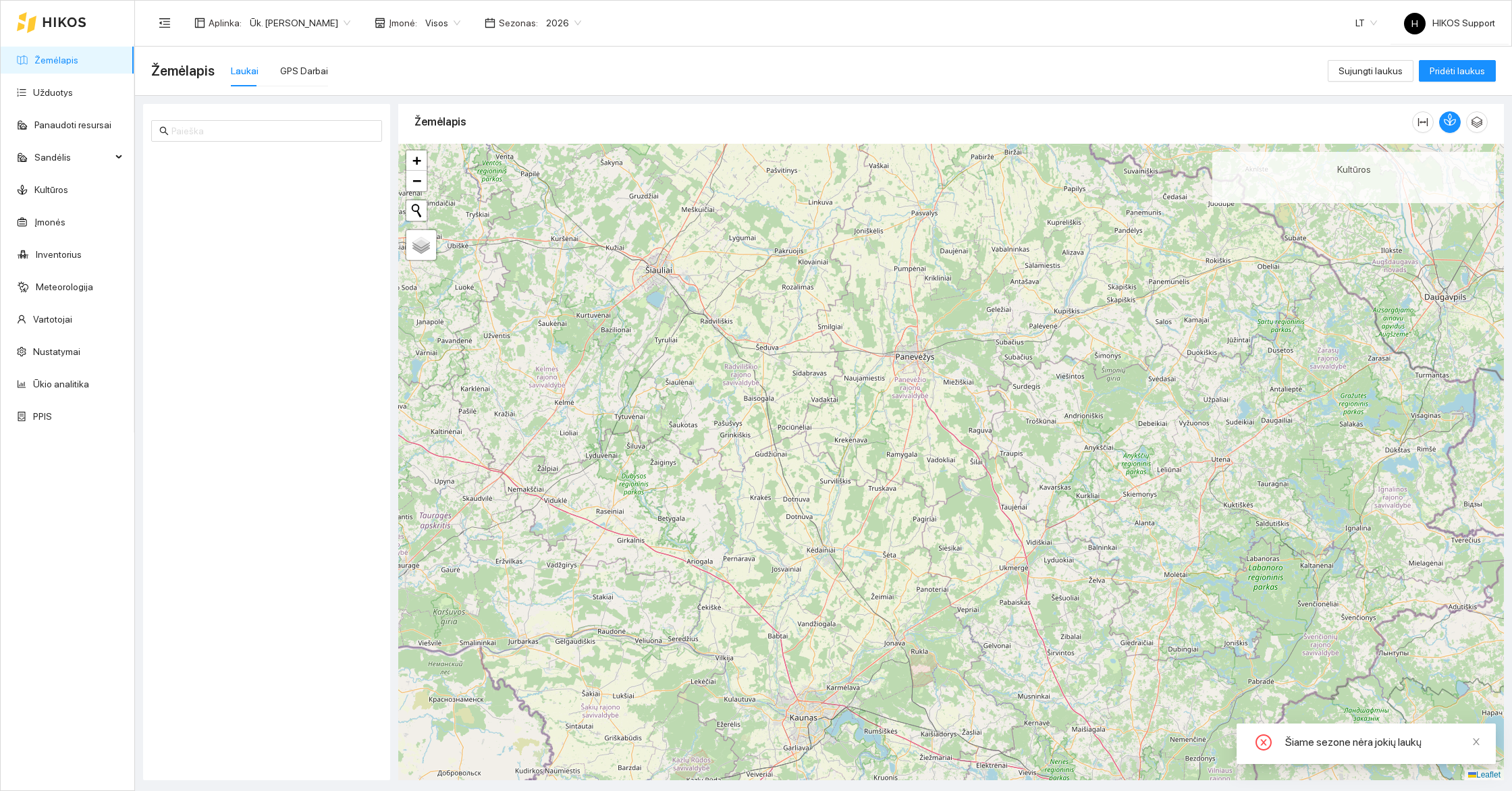
click at [293, 26] on span "Ūk. [PERSON_NAME]" at bounding box center [300, 22] width 100 height 21
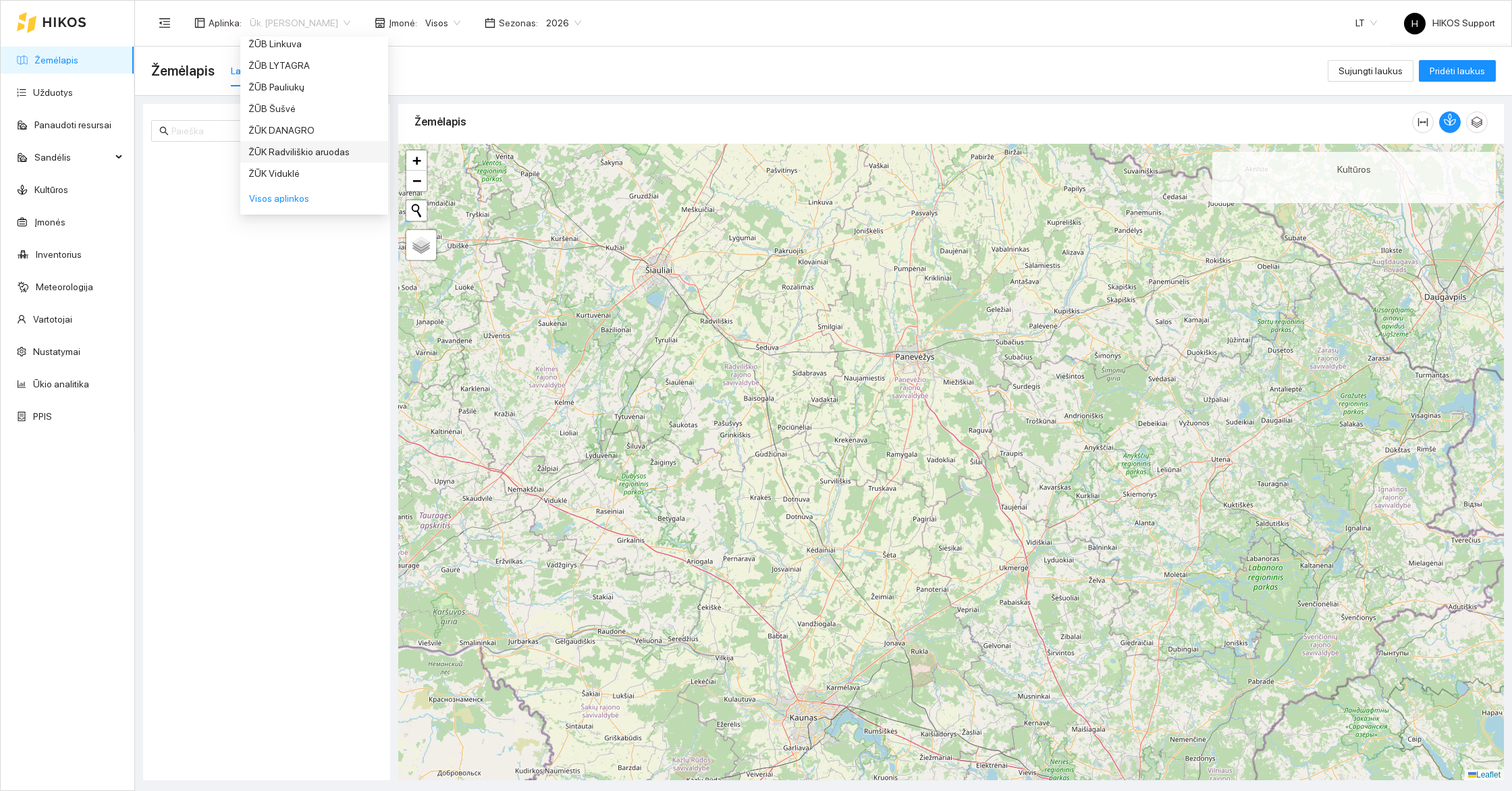
click at [299, 151] on div "ŽŪK Radviliškio aruodas" at bounding box center [314, 152] width 131 height 15
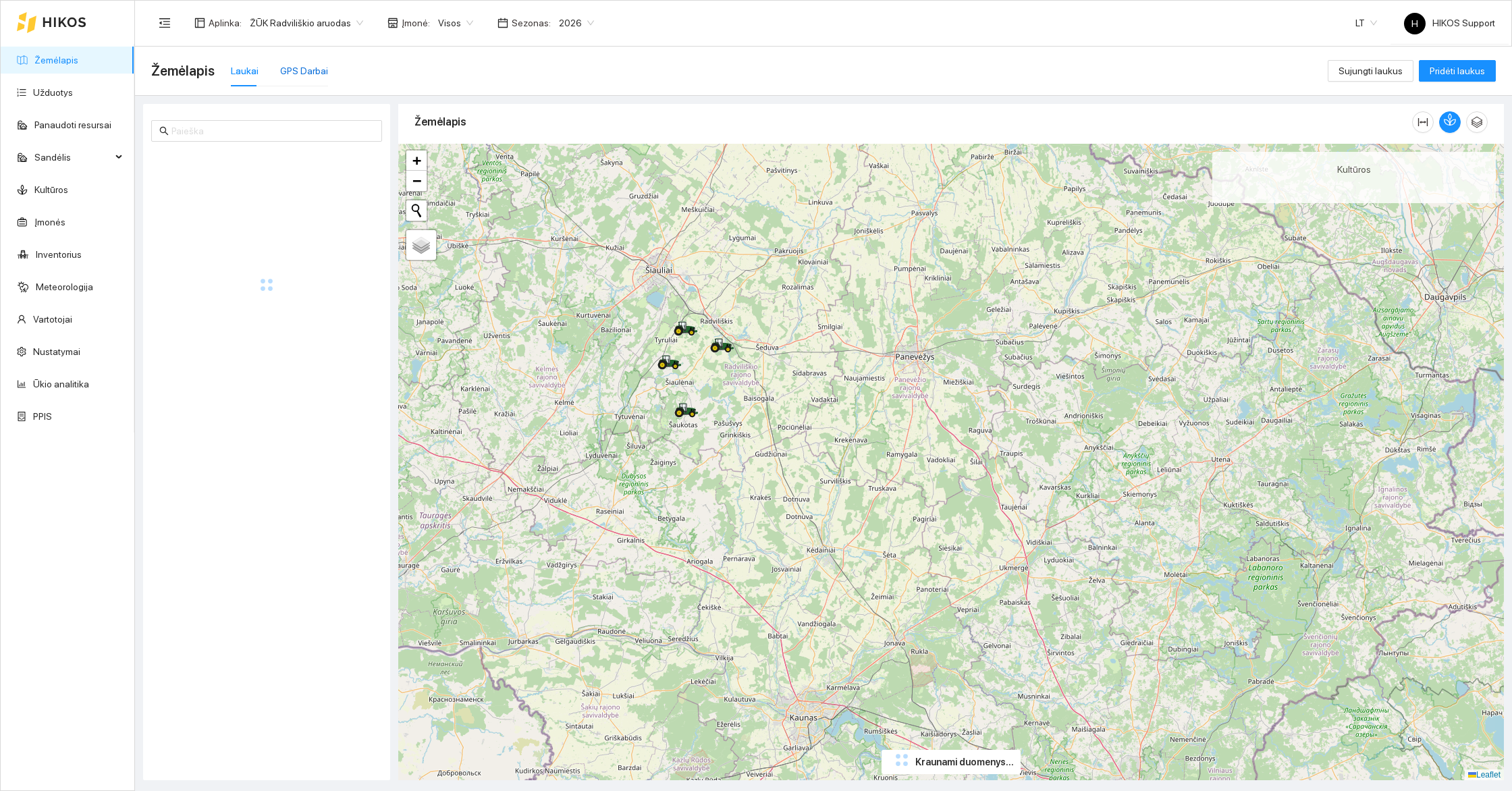
click at [314, 73] on div "GPS Darbai" at bounding box center [304, 71] width 48 height 15
click at [725, 425] on div "+ − Nieko nerasta. Bandykite dar kartą. Žemėlapis Palydovas Leaflet" at bounding box center [950, 462] width 1105 height 636
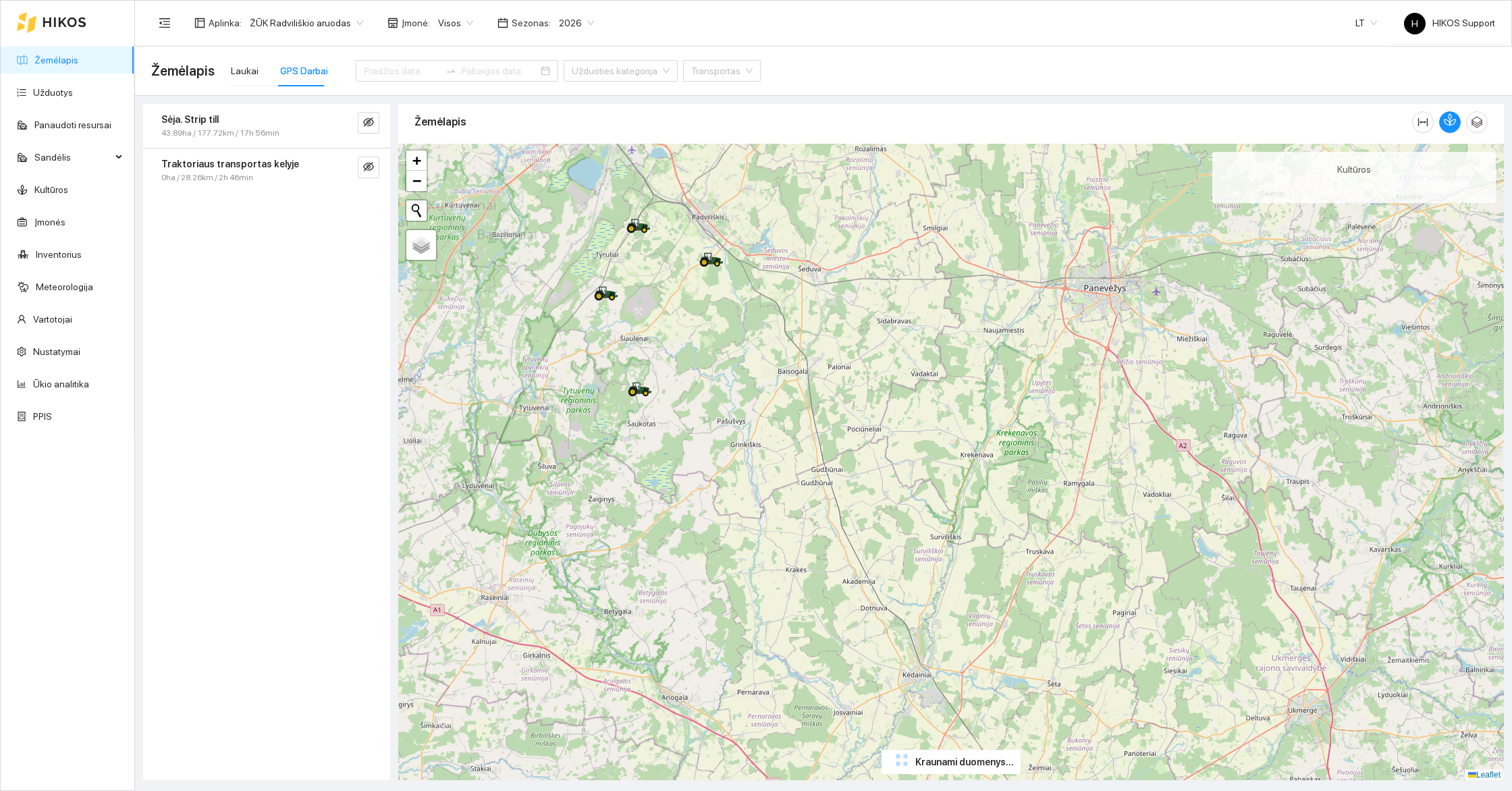
click at [725, 363] on div "+ − Nieko nerasta. Bandykite dar kartą. Žemėlapis Palydovas Leaflet" at bounding box center [950, 462] width 1105 height 636
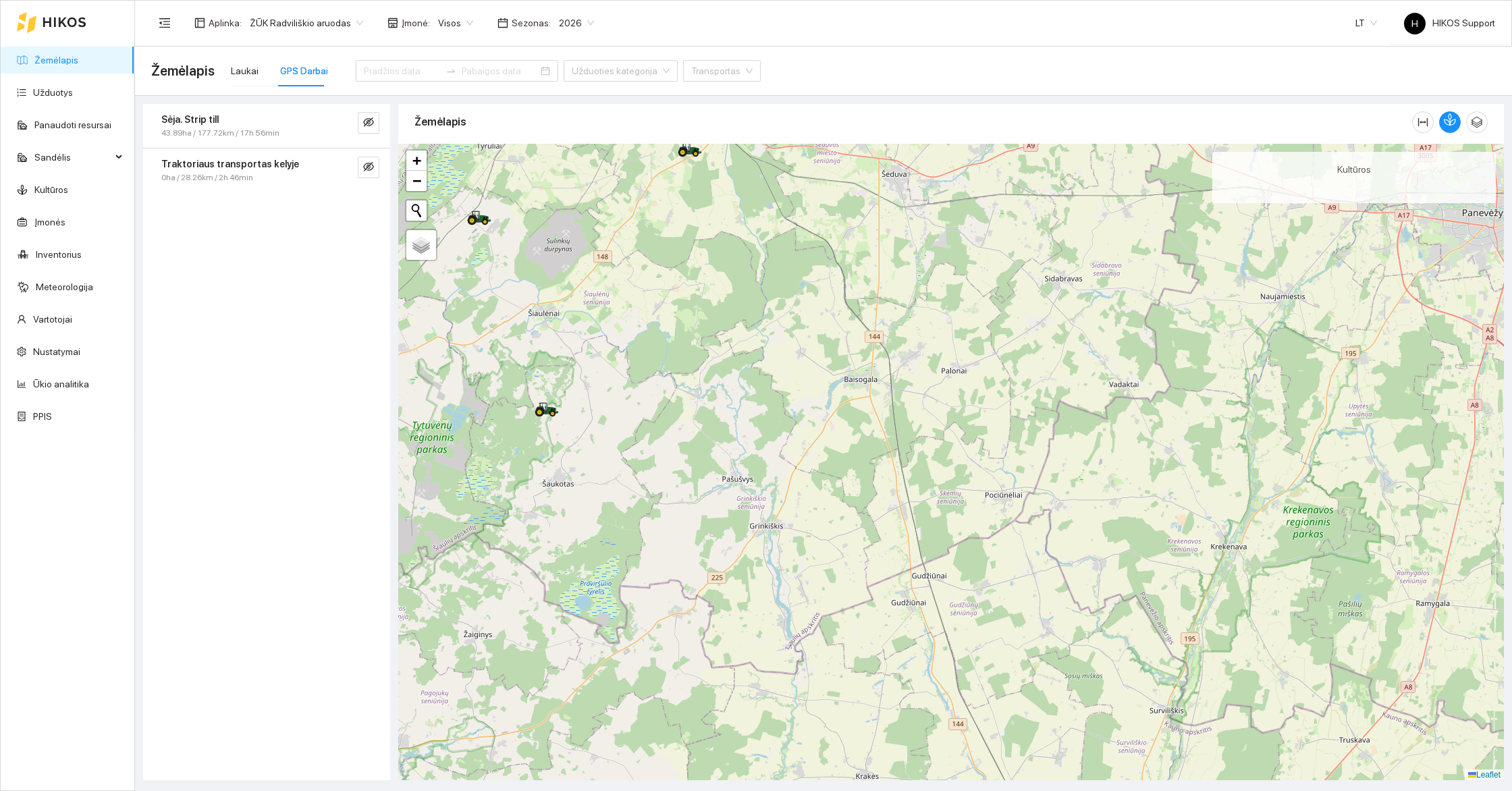
drag, startPoint x: 672, startPoint y: 341, endPoint x: 691, endPoint y: 406, distance: 67.7
click at [691, 406] on div "+ − Nieko nerasta. Bandykite dar kartą. Žemėlapis Palydovas Leaflet" at bounding box center [950, 462] width 1105 height 636
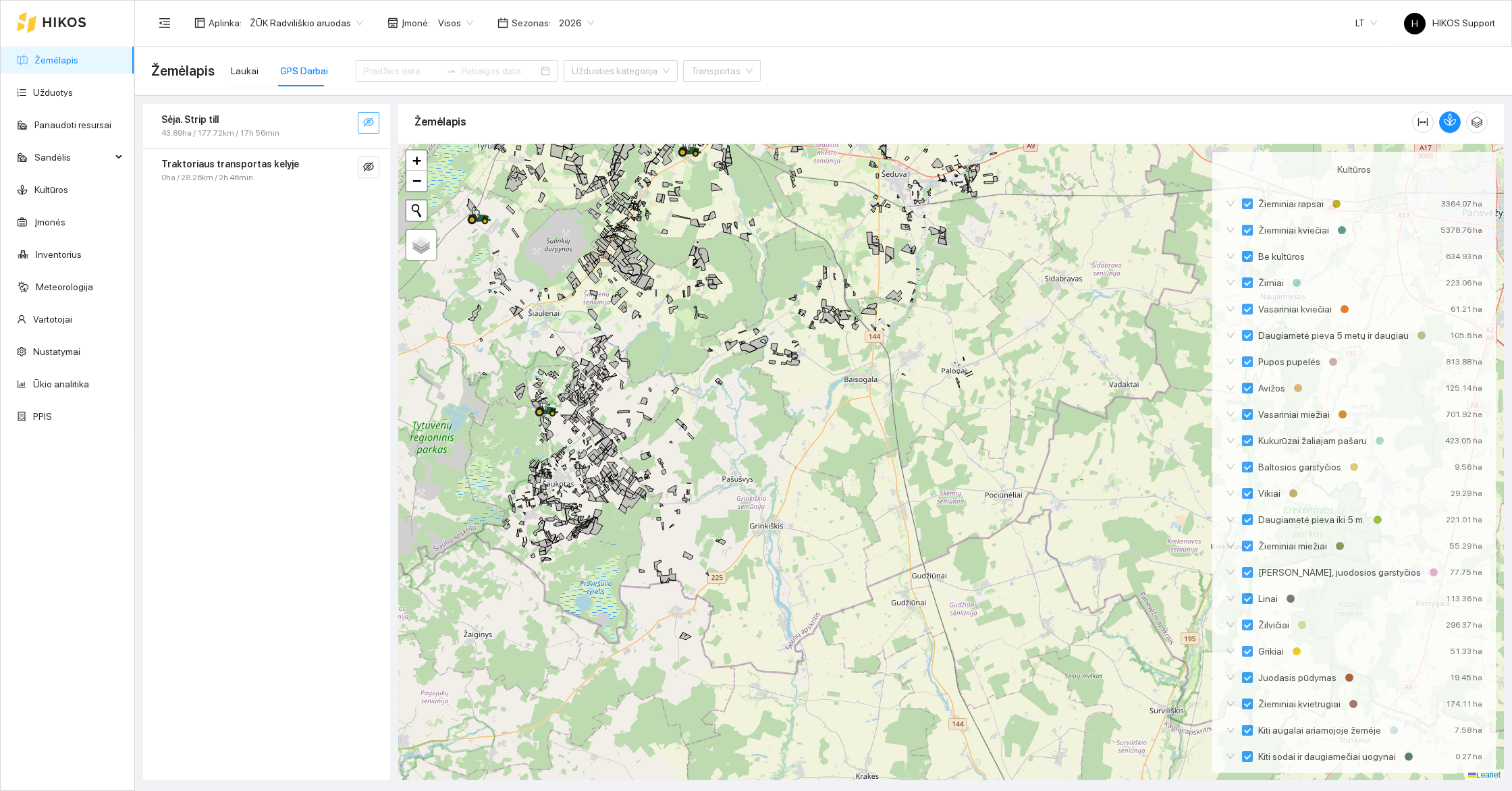
click at [373, 124] on icon "eye-invisible" at bounding box center [368, 122] width 11 height 11
drag, startPoint x: 668, startPoint y: 329, endPoint x: 710, endPoint y: 496, distance: 172.2
click at [710, 496] on div "+" at bounding box center [950, 462] width 1105 height 636
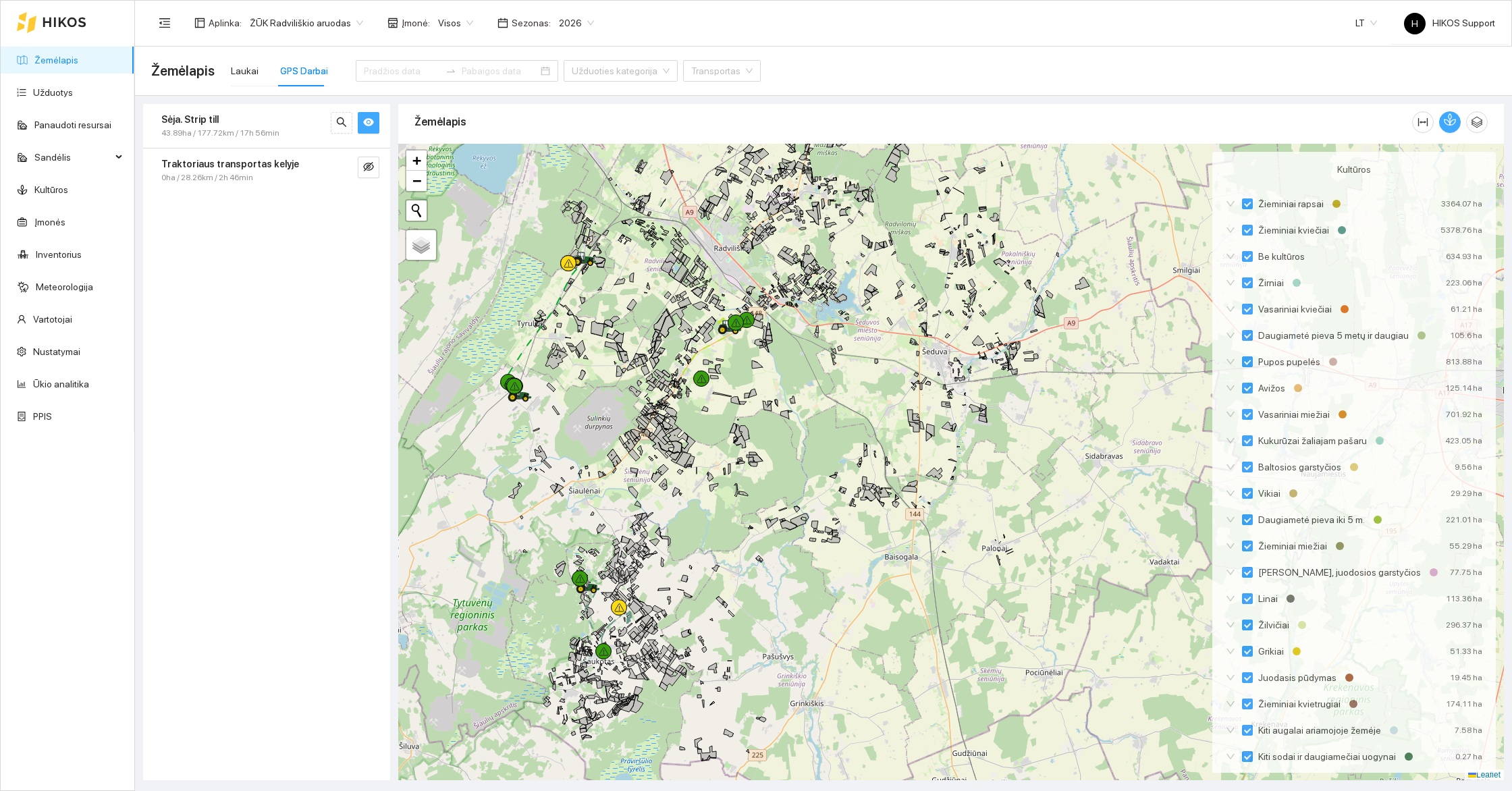
click at [1454, 122] on icon "button" at bounding box center [1449, 120] width 13 height 13
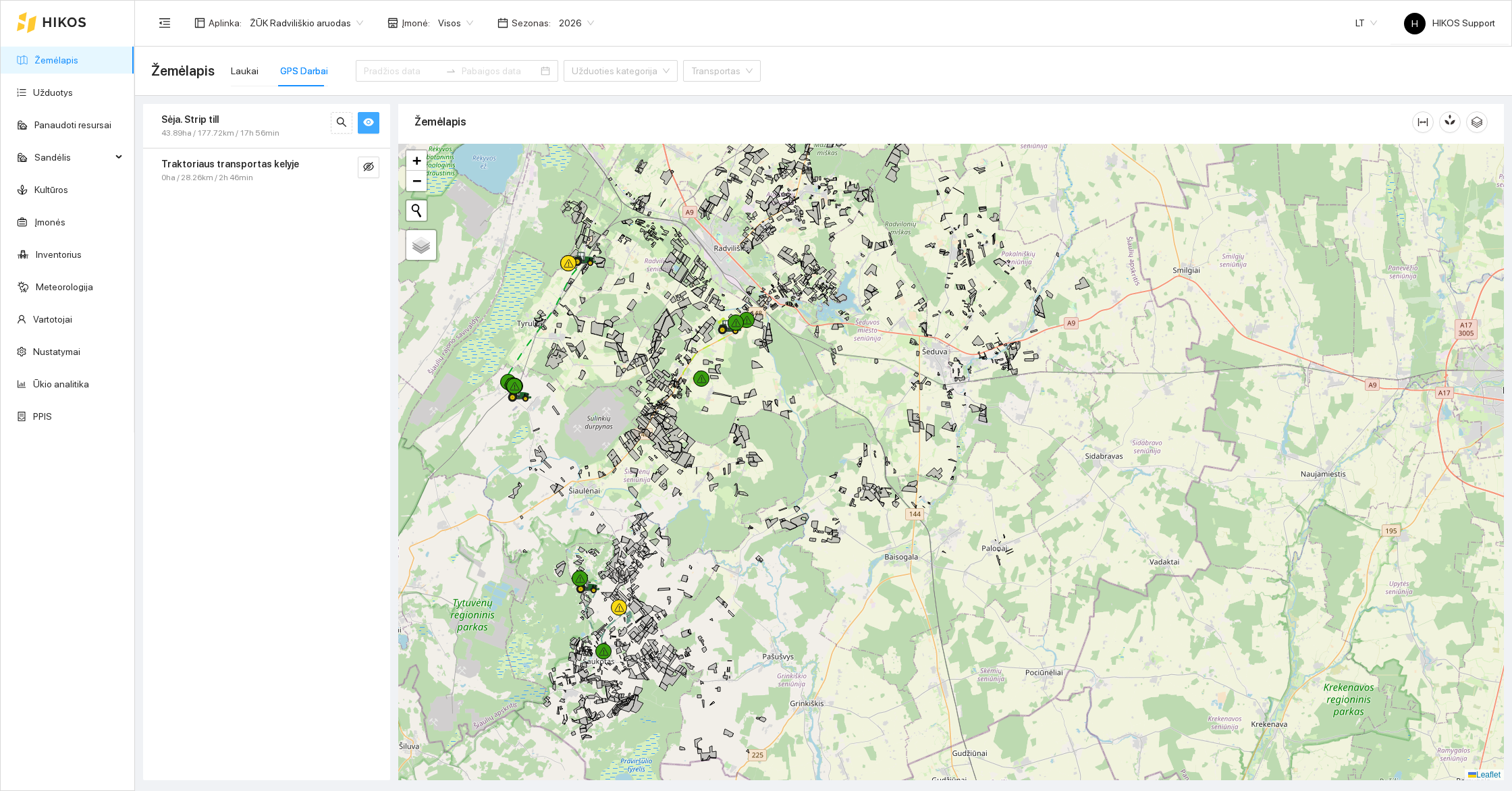
click at [797, 374] on div "176485-3127 - 2 30.58 ha 176473-7393 - 1 | Žieminiai rapsai 27.32 ha +" at bounding box center [950, 462] width 1105 height 636
click at [797, 374] on div "+" at bounding box center [950, 462] width 1105 height 636
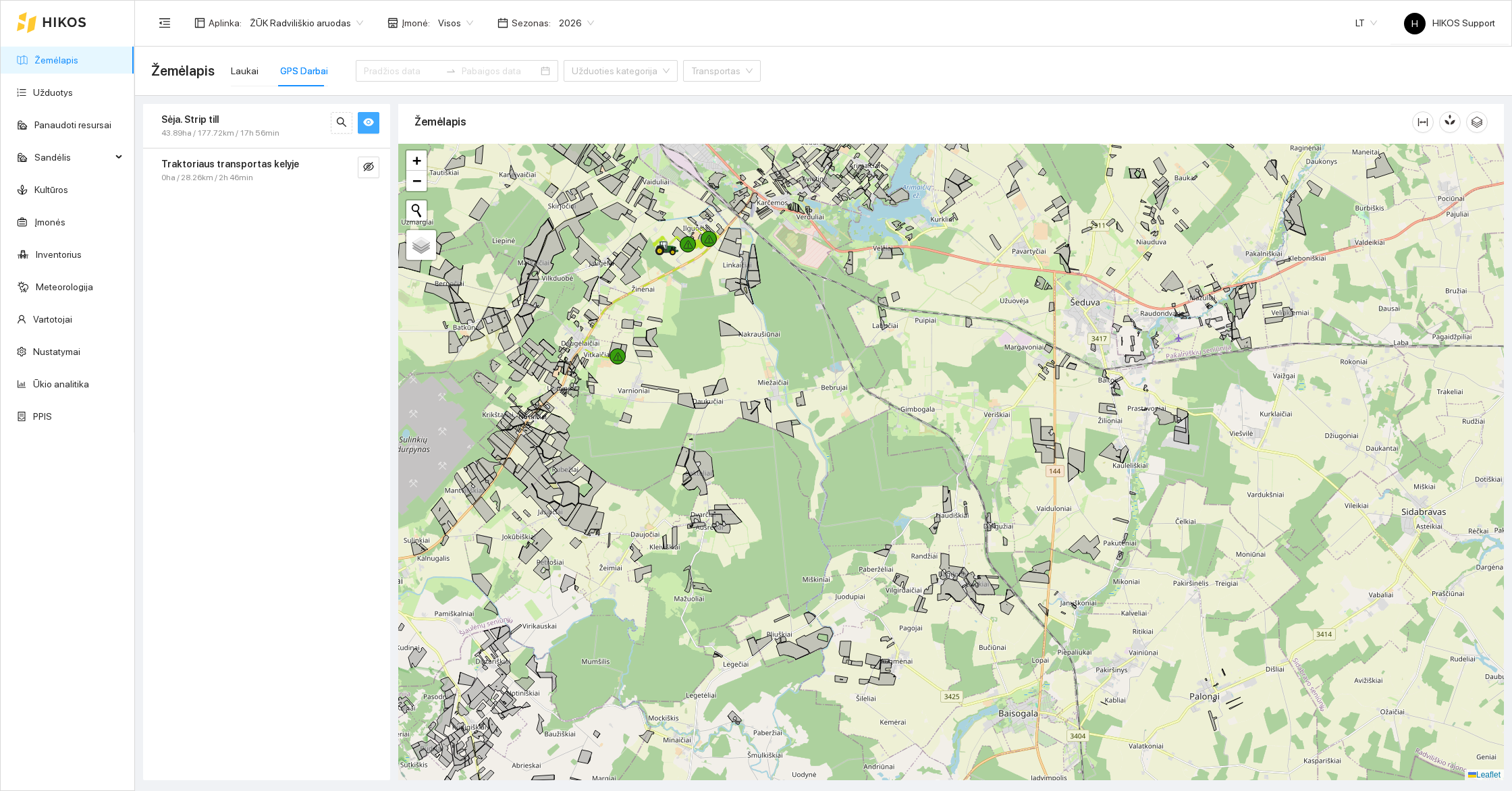
drag, startPoint x: 707, startPoint y: 548, endPoint x: 857, endPoint y: 427, distance: 192.7
click at [857, 427] on div "173473-4018 - 2 | Žieminiai kviečiai 26.28 ha 173473-1004 - 1 | Žieminiai kvieč…" at bounding box center [950, 462] width 1105 height 636
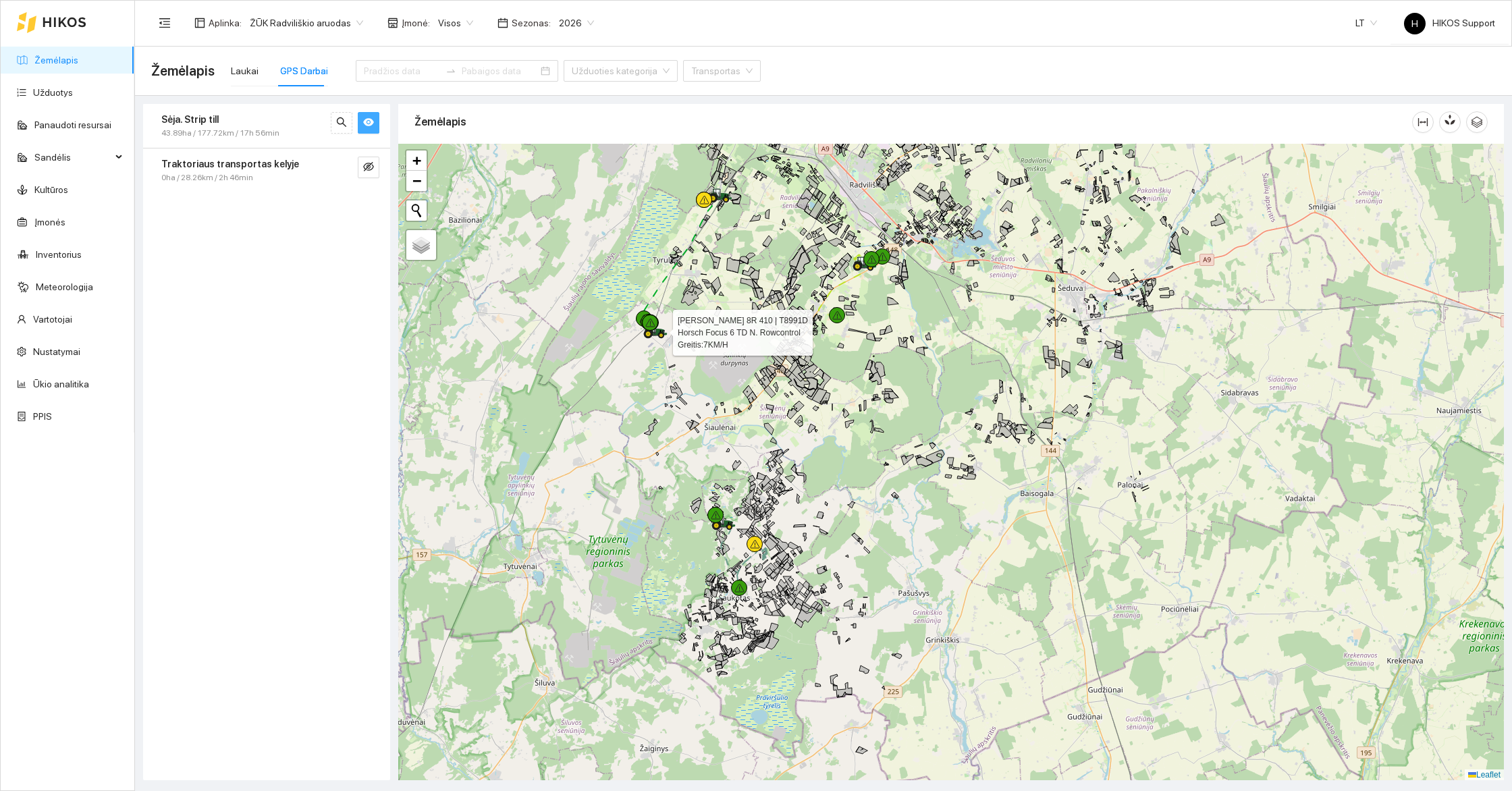
click at [650, 349] on div at bounding box center [646, 338] width 8 height 34
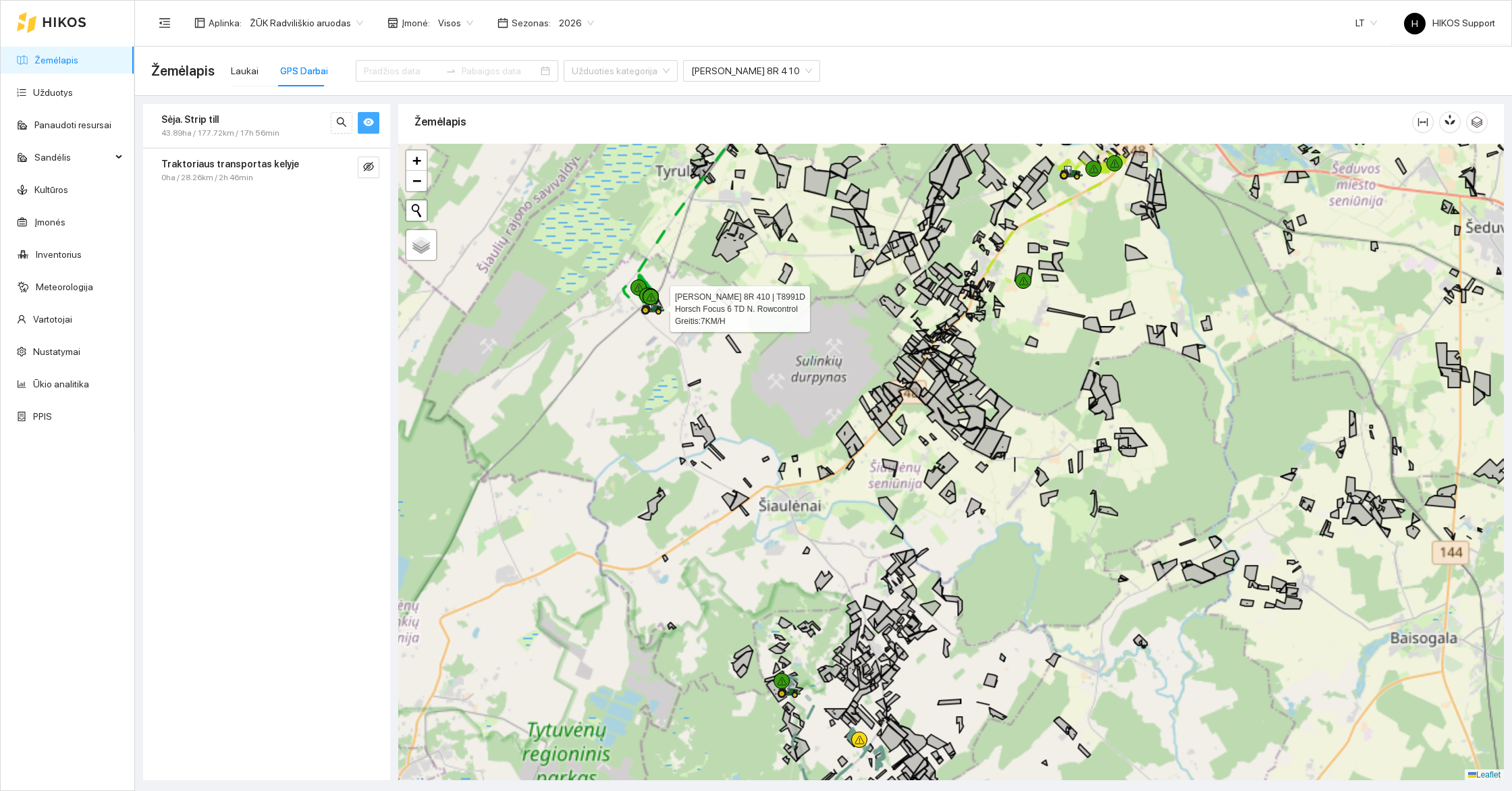
click at [648, 332] on div at bounding box center [644, 315] width 8 height 34
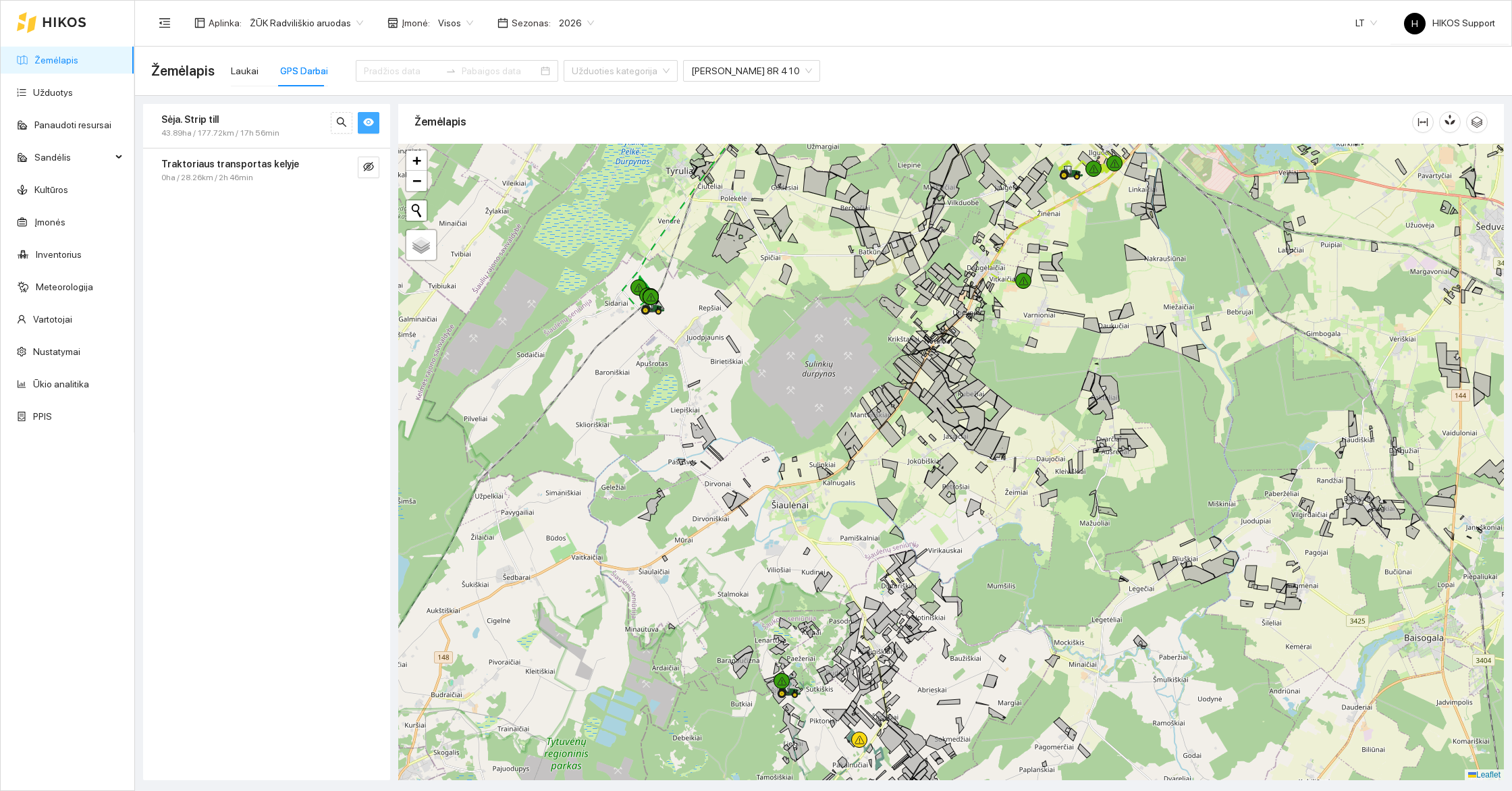
click at [688, 336] on div "[PERSON_NAME] 8R 410 | T8991D Horsch Focus 6 TD N. Rowcontrol Greitis: 7 KM/H +" at bounding box center [950, 462] width 1105 height 636
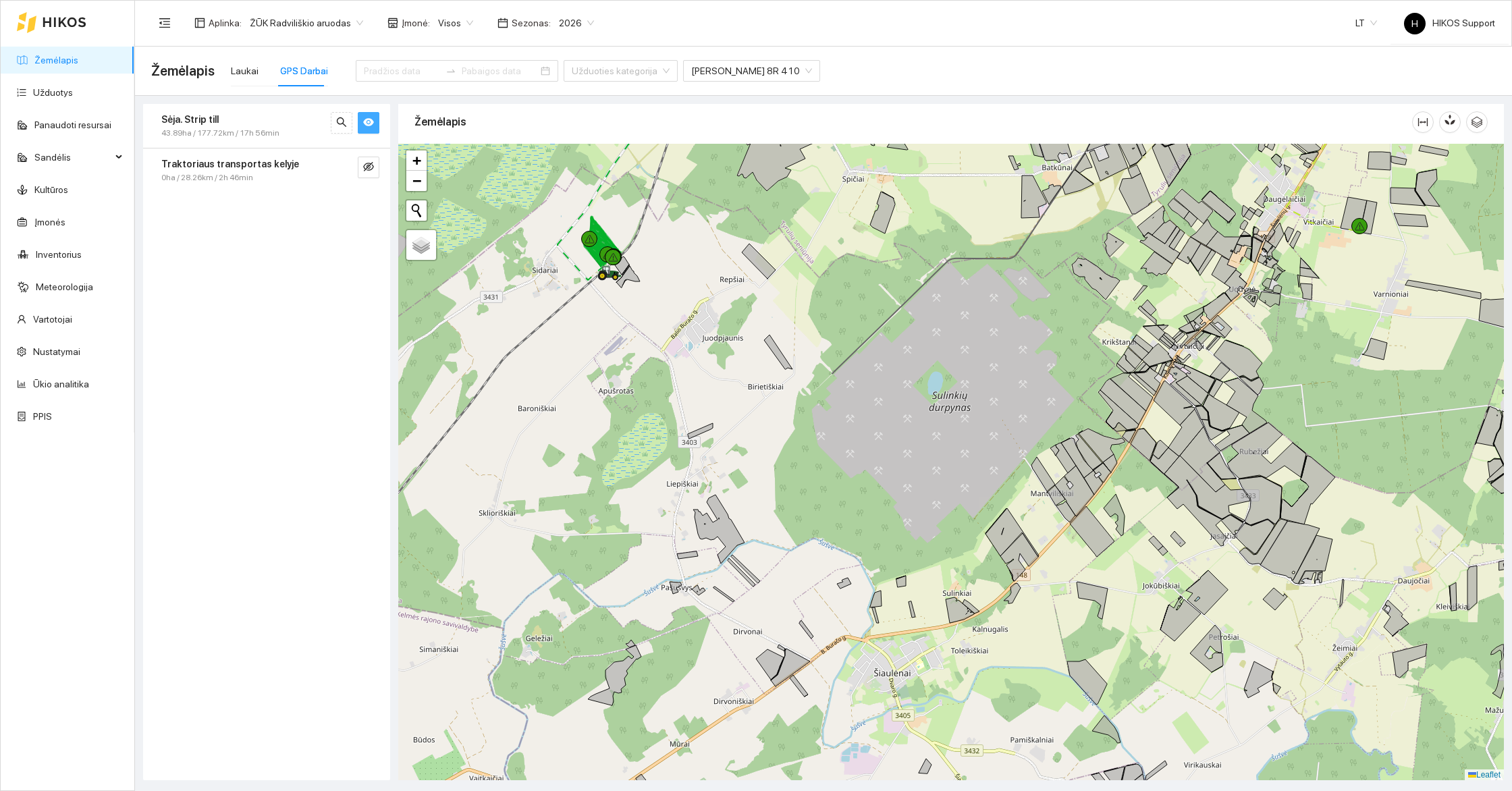
click at [692, 263] on div "+" at bounding box center [950, 462] width 1105 height 636
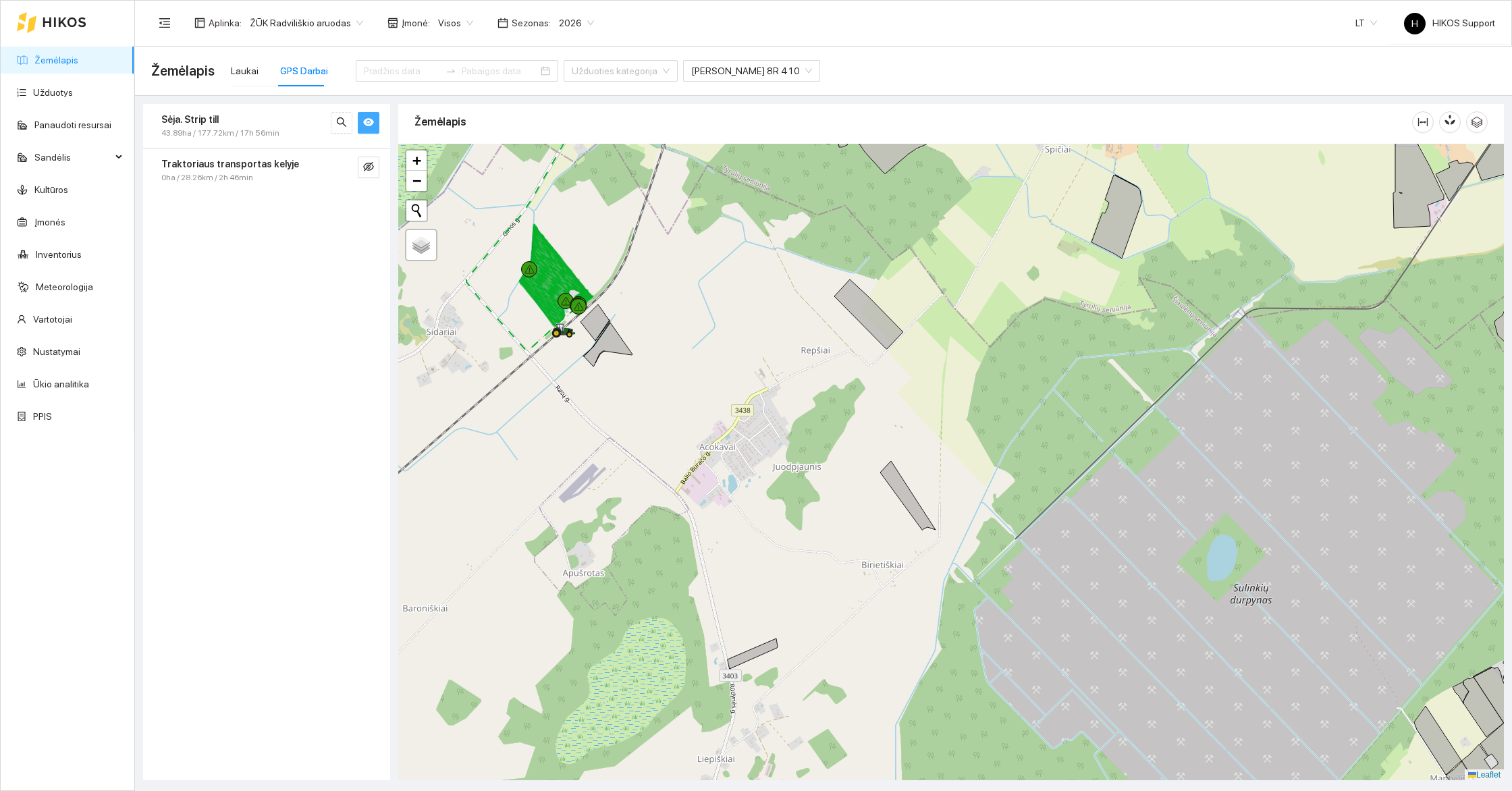
drag, startPoint x: 625, startPoint y: 271, endPoint x: 717, endPoint y: 384, distance: 145.7
click at [717, 384] on div "+" at bounding box center [950, 462] width 1105 height 636
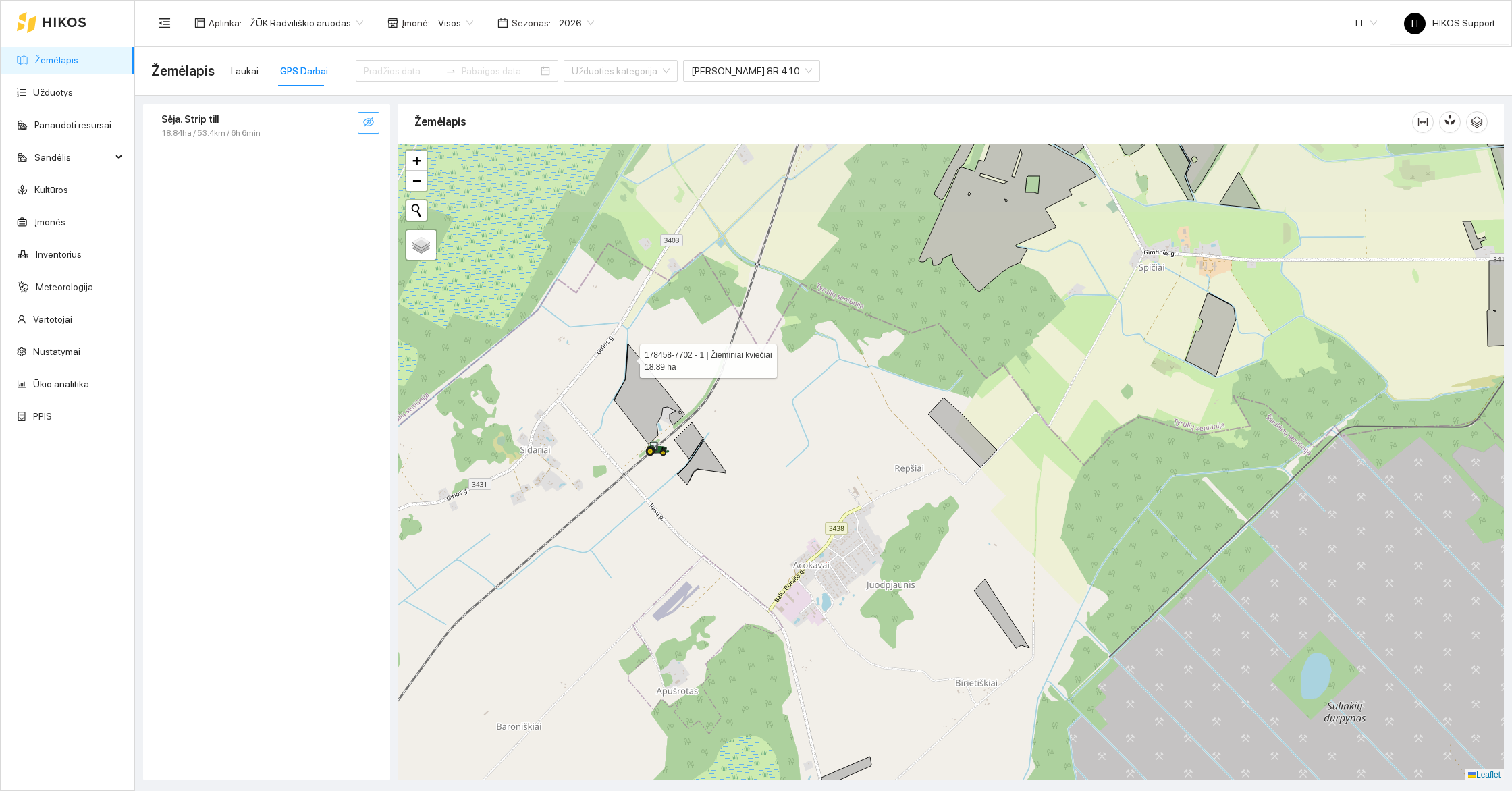
click at [657, 345] on div "178458-7702 - 1 | Žieminiai kviečiai 18.89 ha + − Nieko nerasta. Bandykite dar …" at bounding box center [950, 462] width 1105 height 636
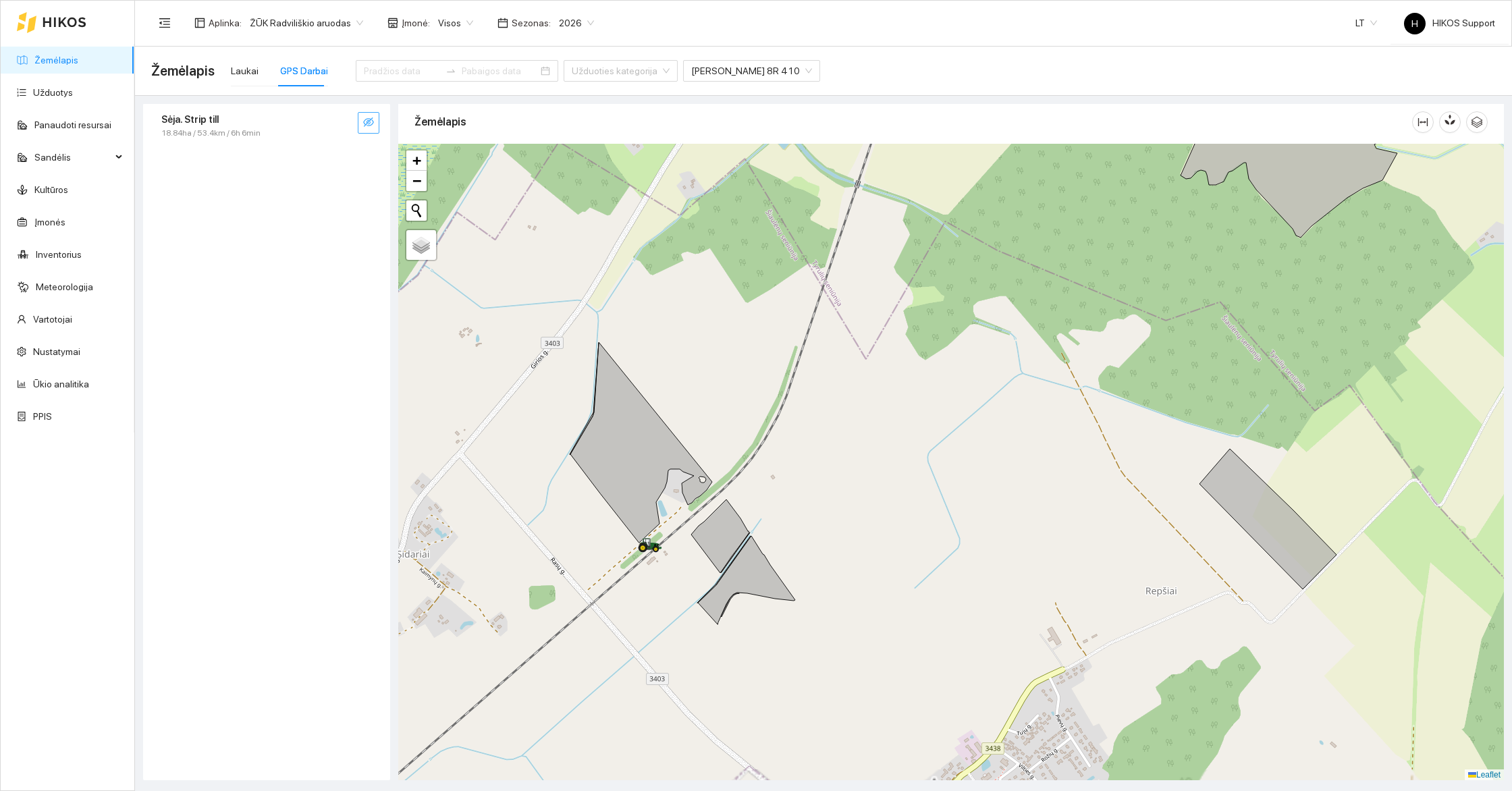
click at [365, 113] on button "button" at bounding box center [368, 122] width 21 height 21
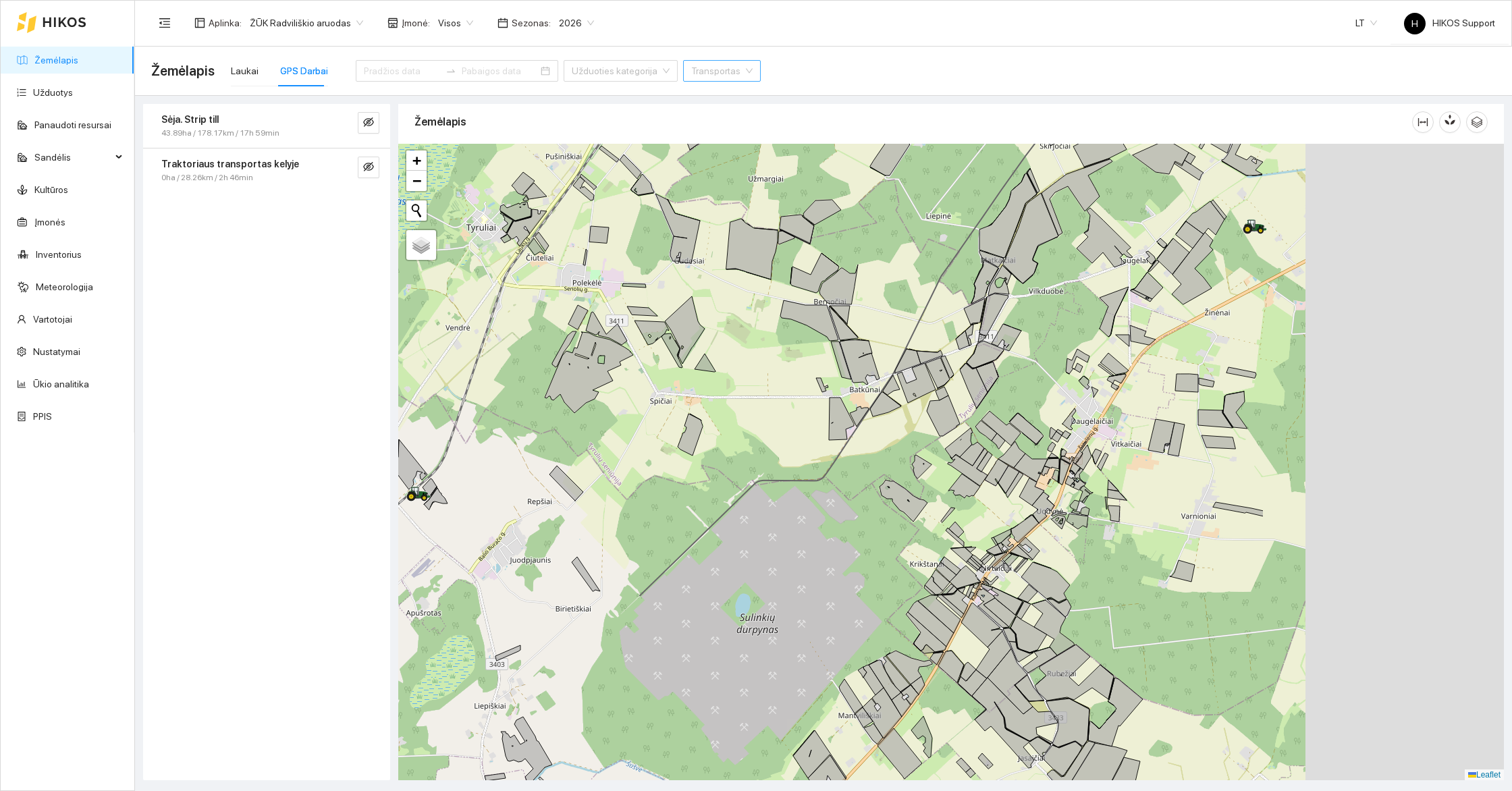
drag, startPoint x: 1119, startPoint y: 571, endPoint x: 691, endPoint y: 506, distance: 432.9
click at [691, 506] on div "+ − Nieko nerasta. Bandykite dar kartą. Žemėlapis Palydovas Leaflet" at bounding box center [950, 462] width 1105 height 636
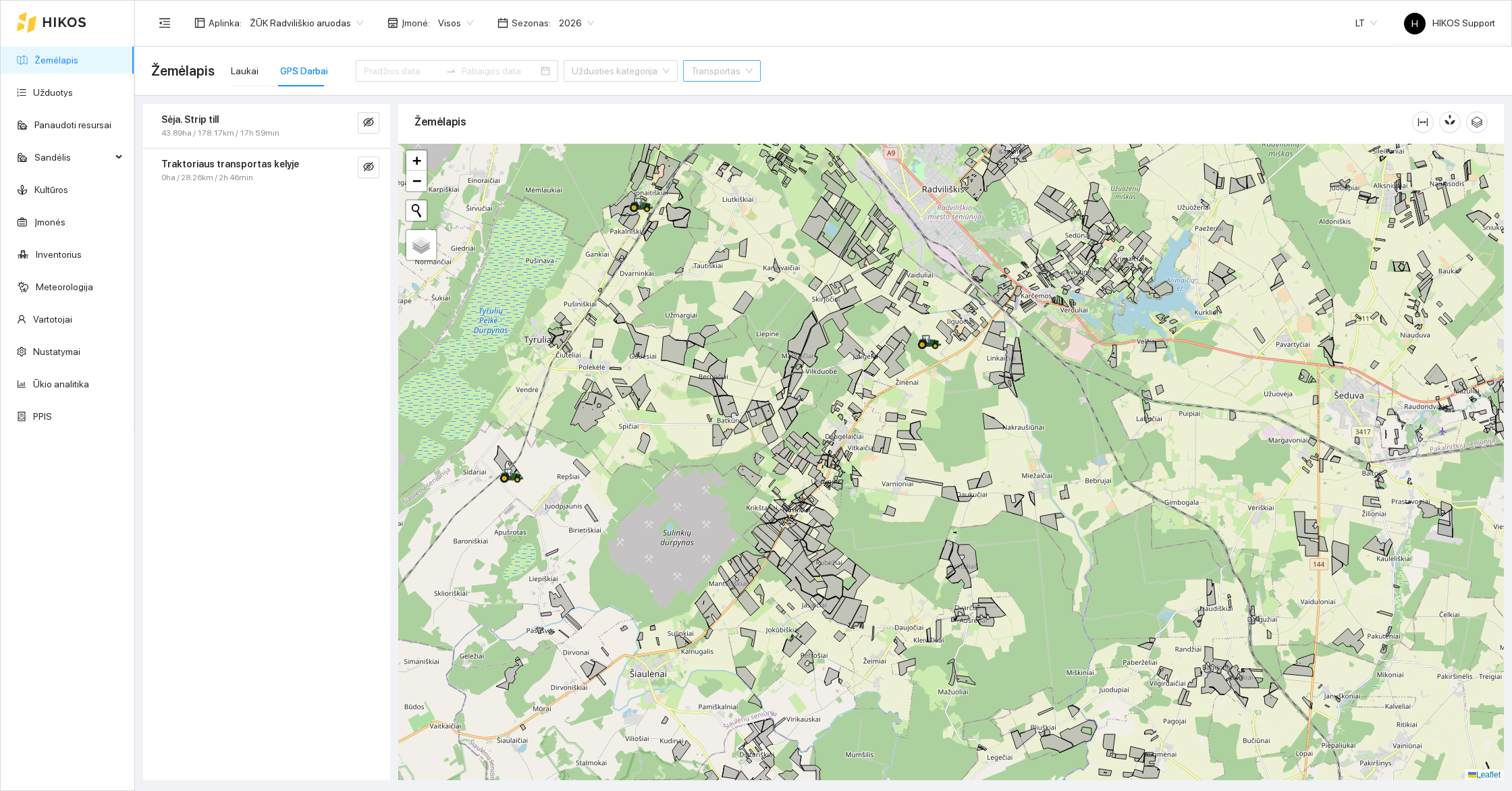
drag, startPoint x: 667, startPoint y: 589, endPoint x: 714, endPoint y: 327, distance: 266.2
click at [714, 327] on div "+ − Nieko nerasta. Bandykite dar kartą. Žemėlapis Palydovas Leaflet" at bounding box center [950, 462] width 1105 height 636
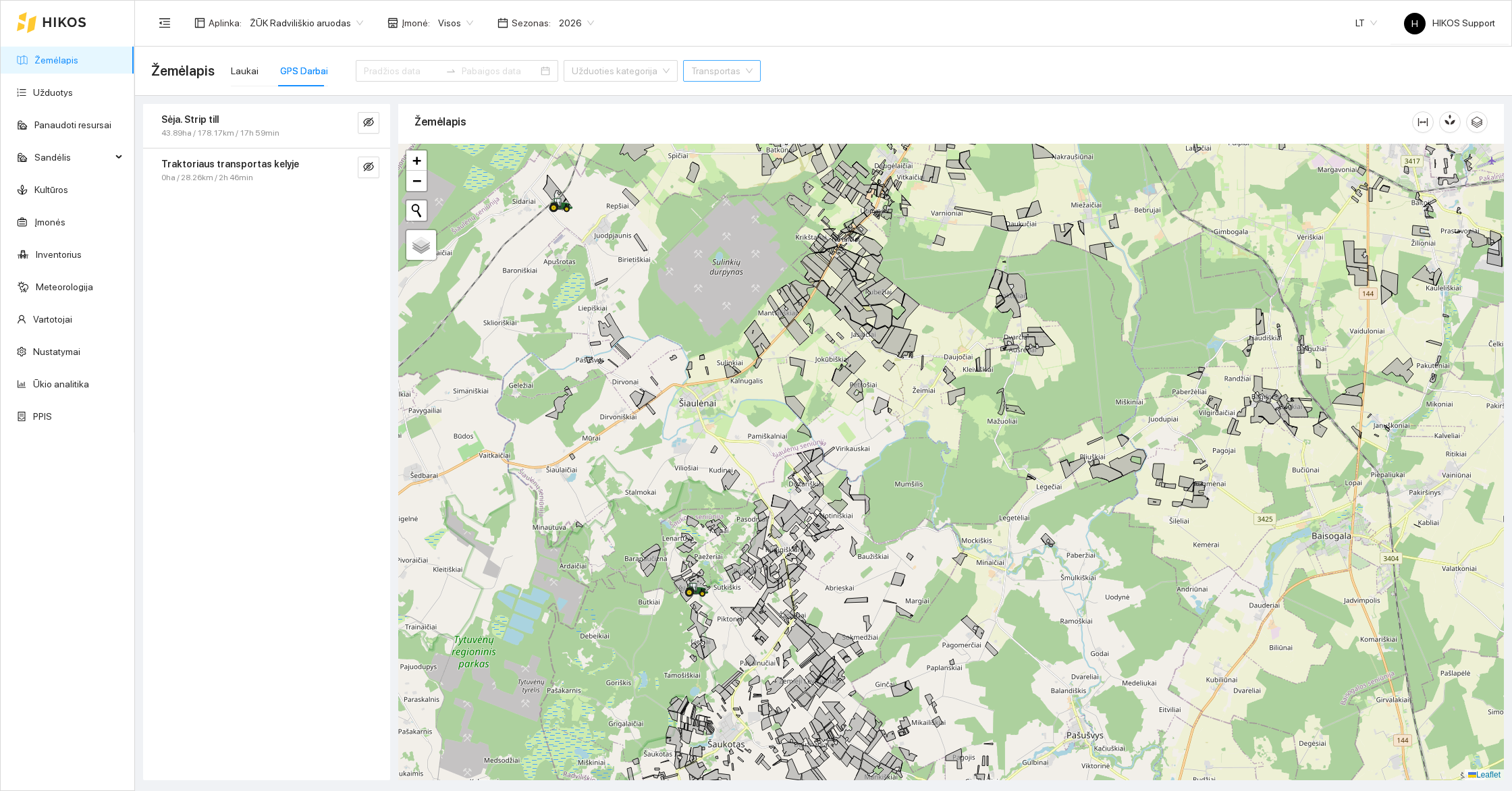
click at [644, 680] on div "+ − Nieko nerasta. Bandykite dar kartą. Žemėlapis Palydovas Leaflet" at bounding box center [950, 462] width 1105 height 636
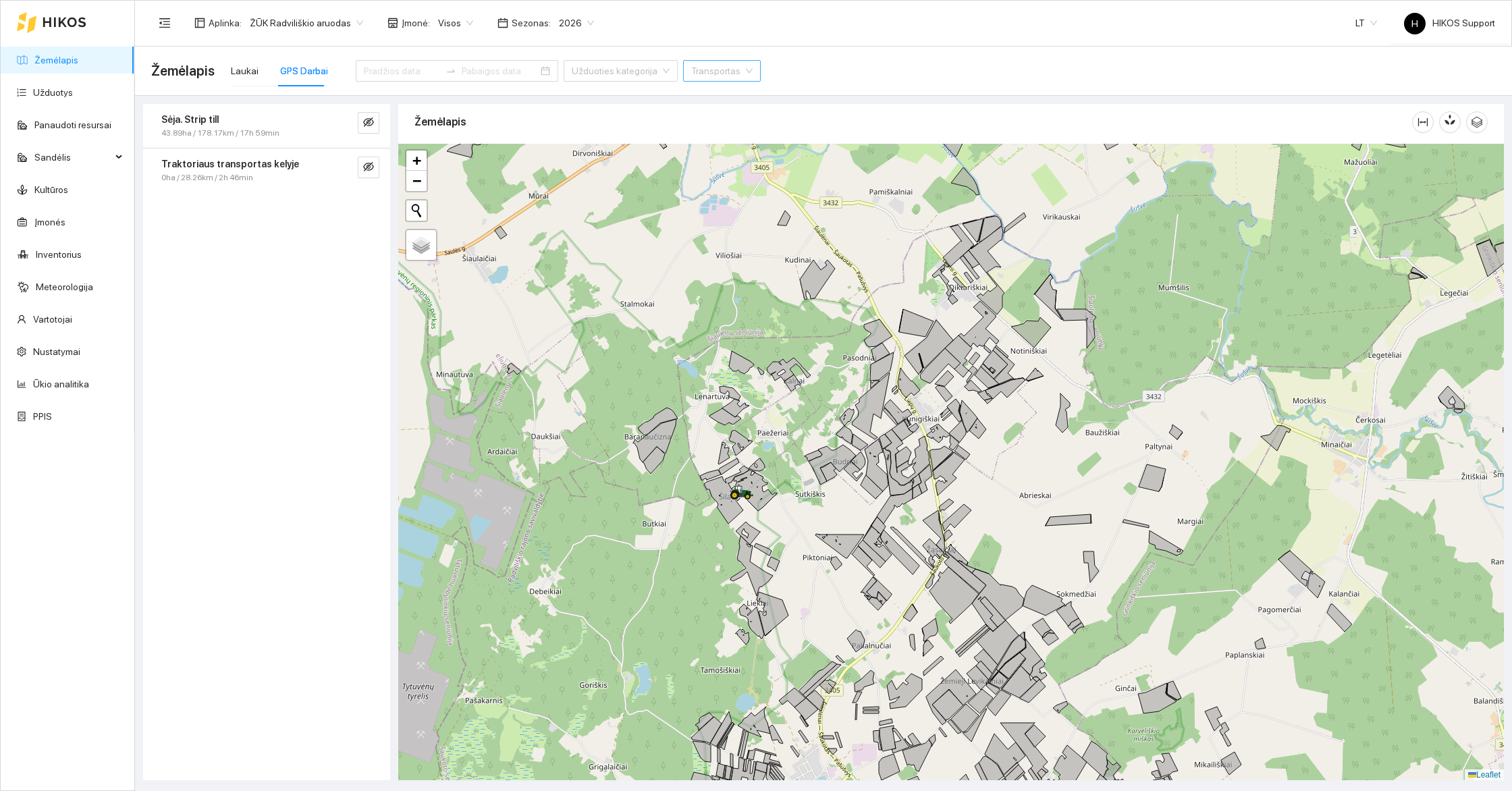
drag, startPoint x: 727, startPoint y: 696, endPoint x: 631, endPoint y: 400, distance: 311.2
click at [637, 415] on div "+ − Nieko nerasta. Bandykite dar kartą. Žemėlapis Palydovas Leaflet" at bounding box center [950, 462] width 1105 height 636
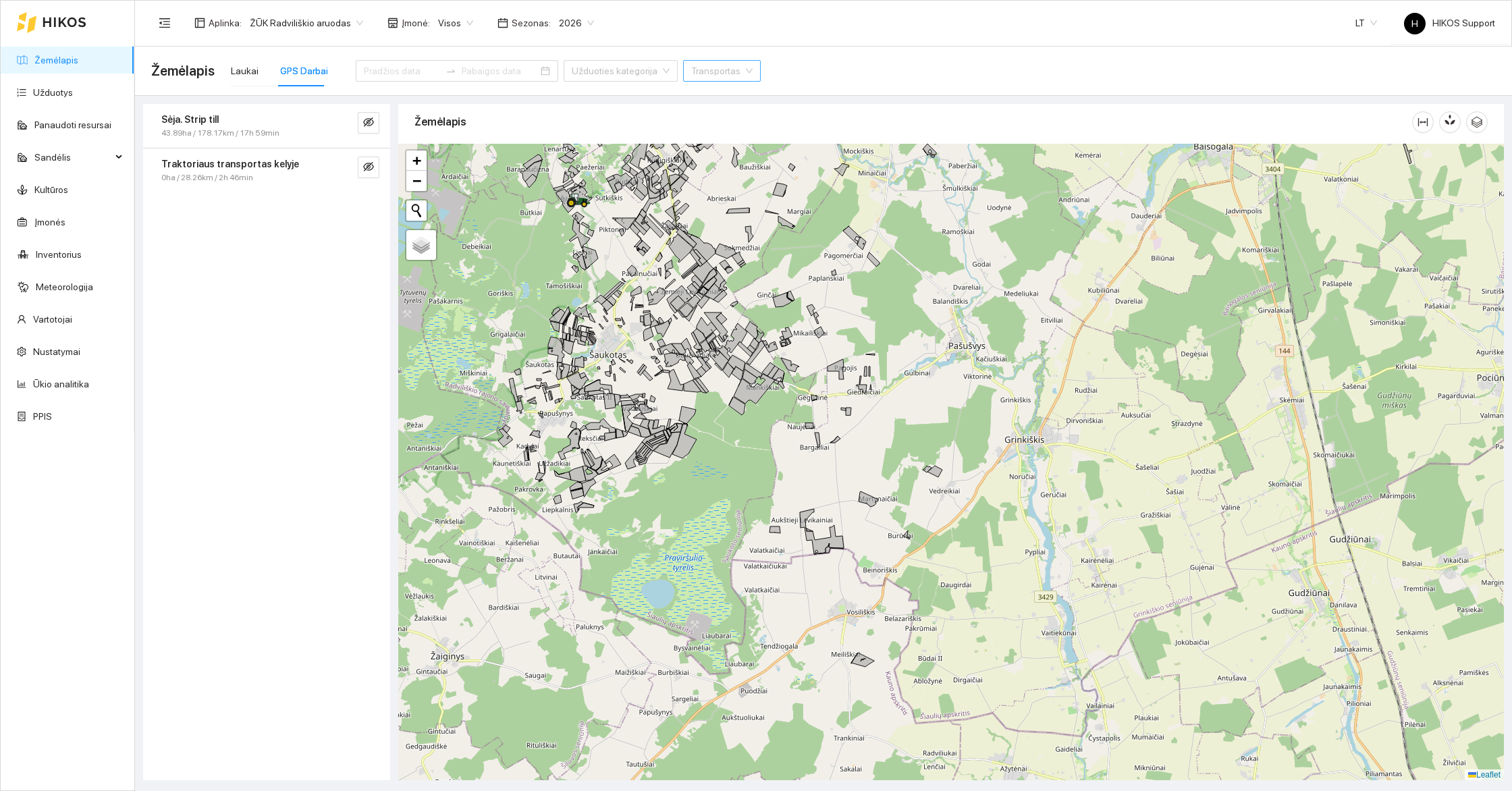
drag, startPoint x: 666, startPoint y: 334, endPoint x: 746, endPoint y: 510, distance: 193.3
click at [746, 510] on div "160466-5112 - 1 | Žieminiai kviečiai 1.35 ha 160465-9859 - 1 | Žieminiai kvieči…" at bounding box center [950, 462] width 1105 height 636
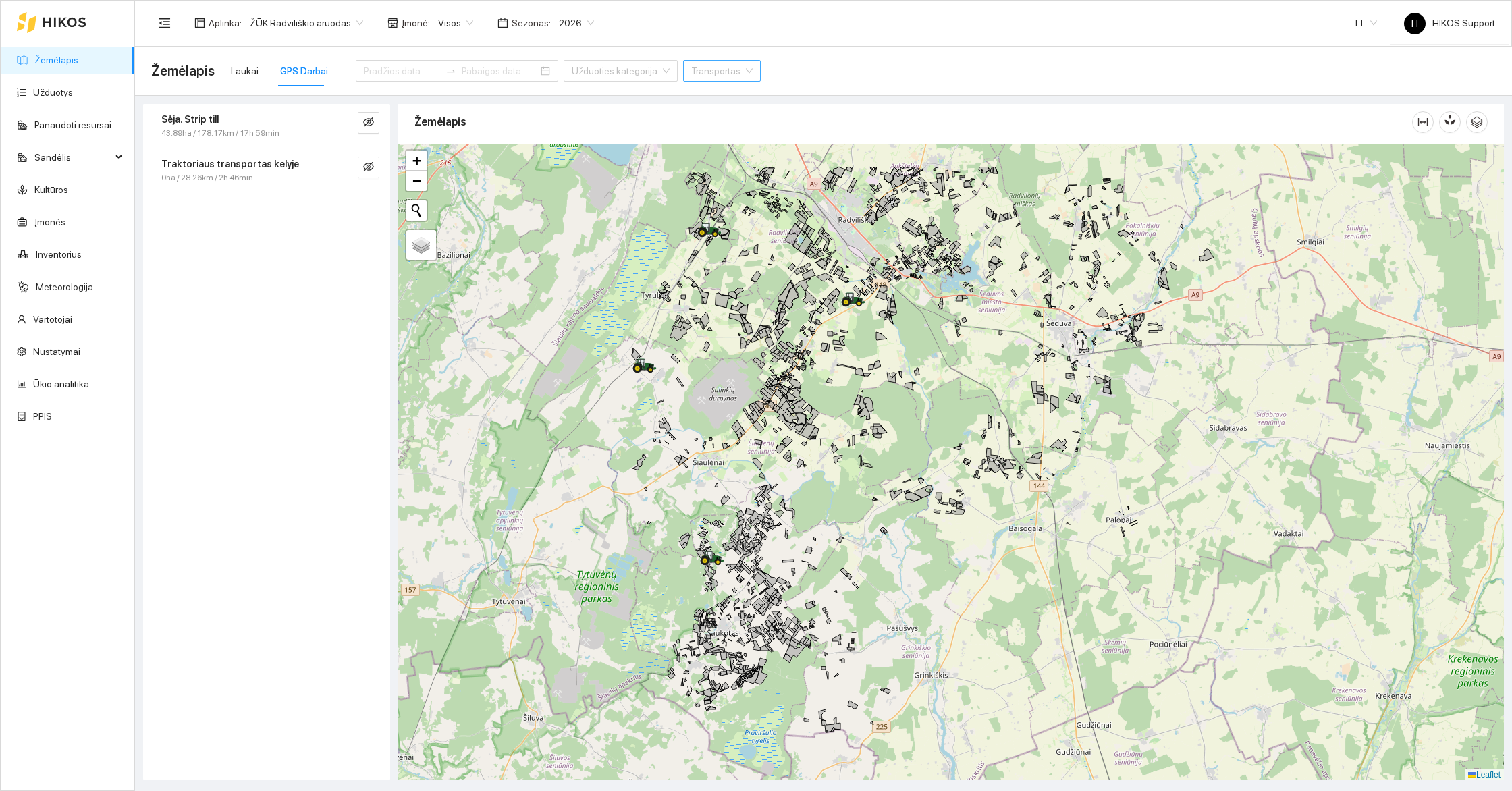
drag, startPoint x: 953, startPoint y: 493, endPoint x: 929, endPoint y: 652, distance: 160.8
click at [929, 652] on div "+ − Nieko nerasta. Bandykite dar kartą. Žemėlapis Palydovas Leaflet" at bounding box center [950, 462] width 1105 height 636
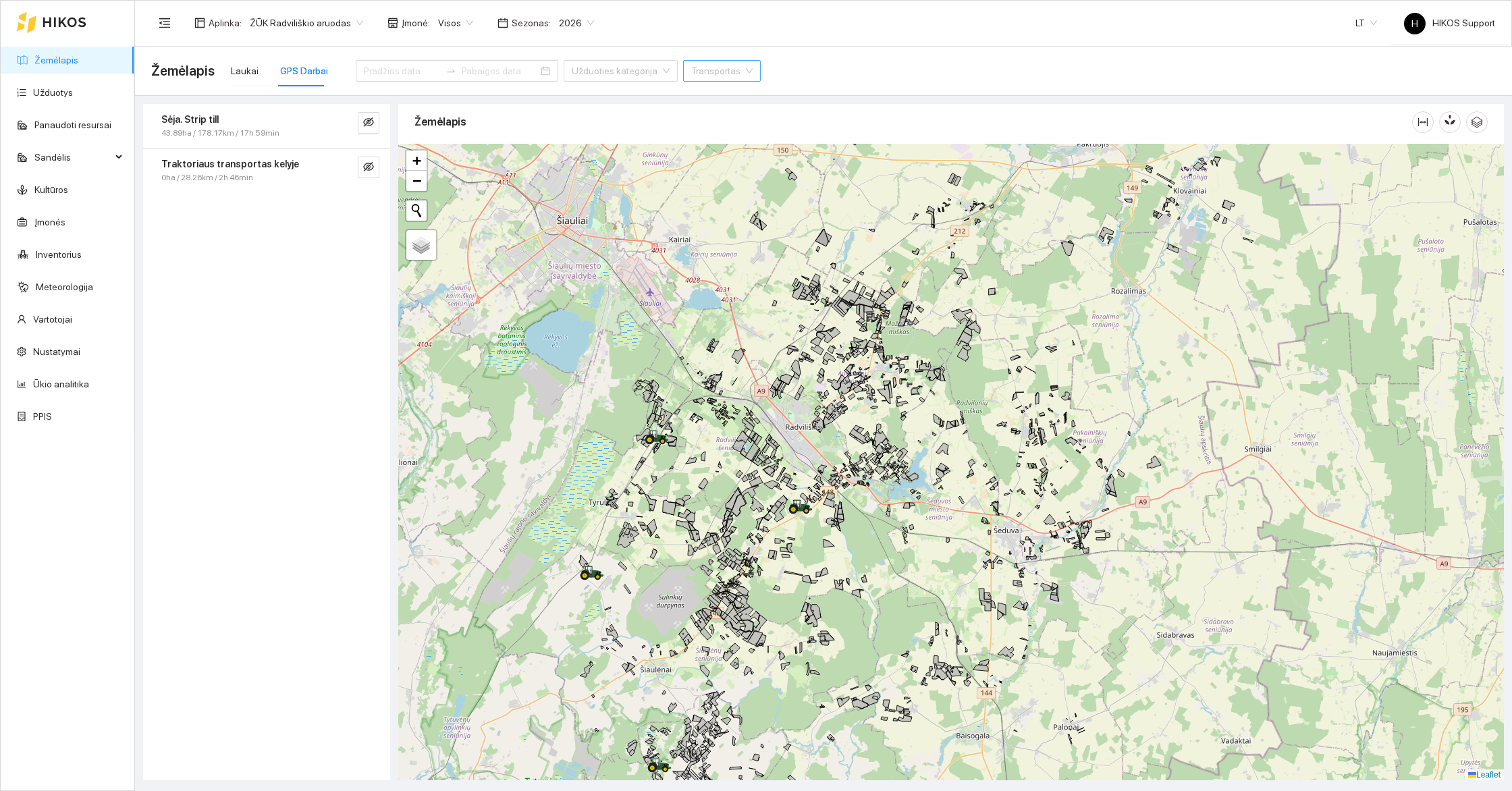
click at [834, 587] on div "180474-5702 - 2 | Žieminiai kviečiai 9.38 ha + − Nieko nerasta. Bandykite dar k…" at bounding box center [950, 462] width 1105 height 636
click at [834, 587] on div "+ − Nieko nerasta. Bandykite dar kartą. Žemėlapis Palydovas Leaflet" at bounding box center [950, 462] width 1105 height 636
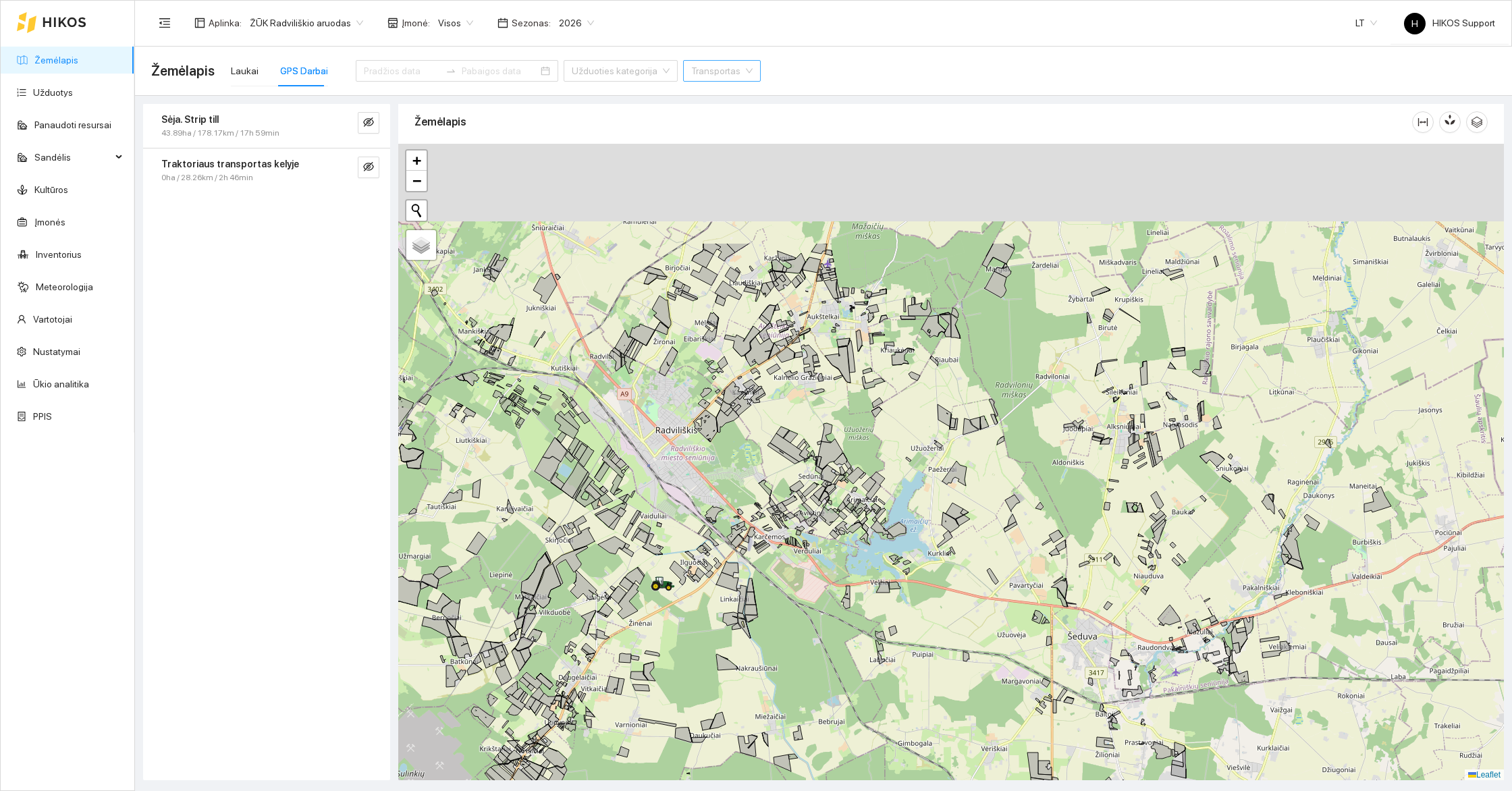
drag, startPoint x: 1043, startPoint y: 304, endPoint x: 920, endPoint y: 498, distance: 229.7
click at [920, 498] on div "+ − Nieko nerasta. Bandykite dar kartą. Žemėlapis Palydovas Leaflet" at bounding box center [950, 462] width 1105 height 636
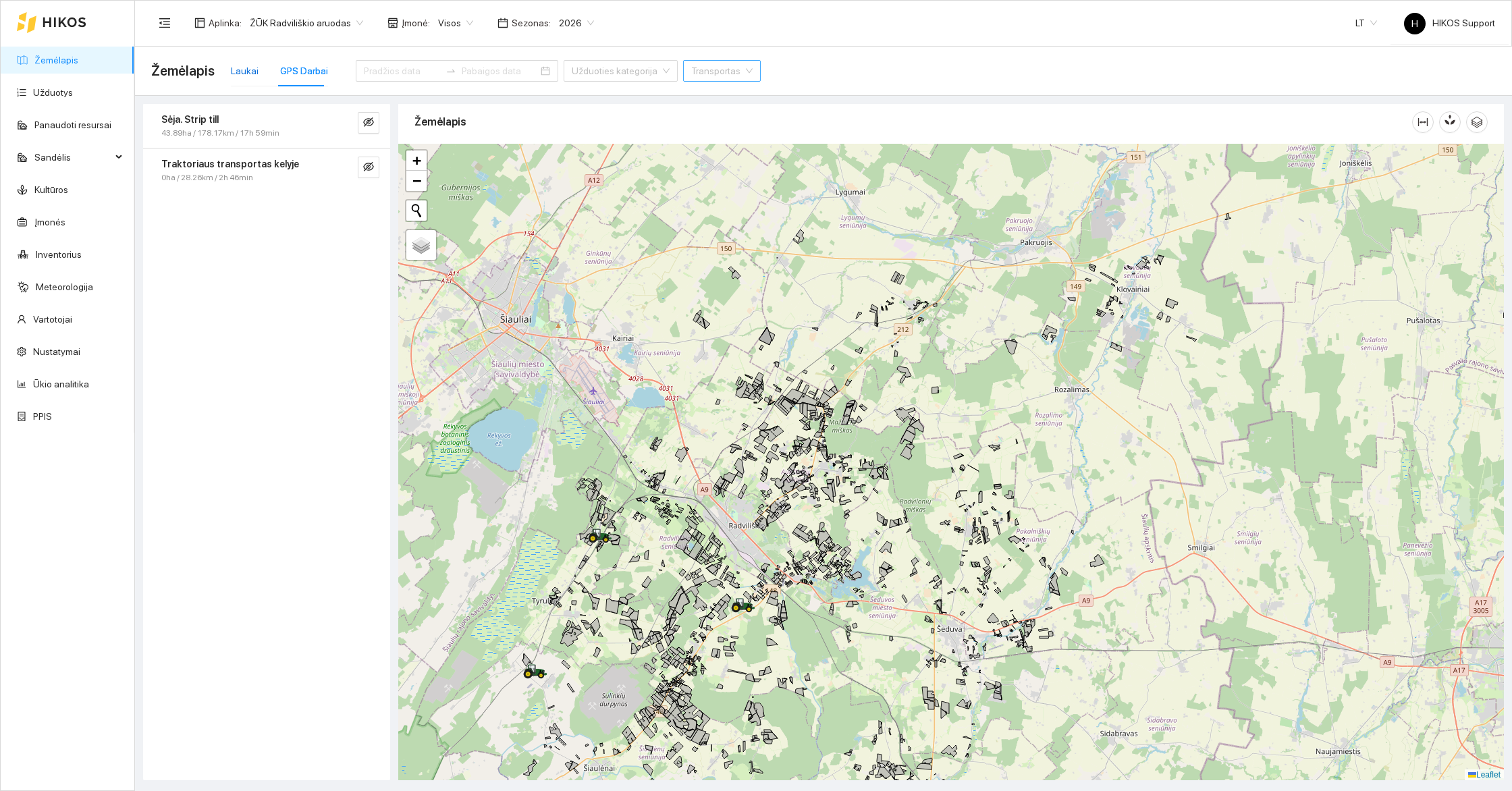
click at [246, 72] on div "Laukai" at bounding box center [244, 71] width 28 height 15
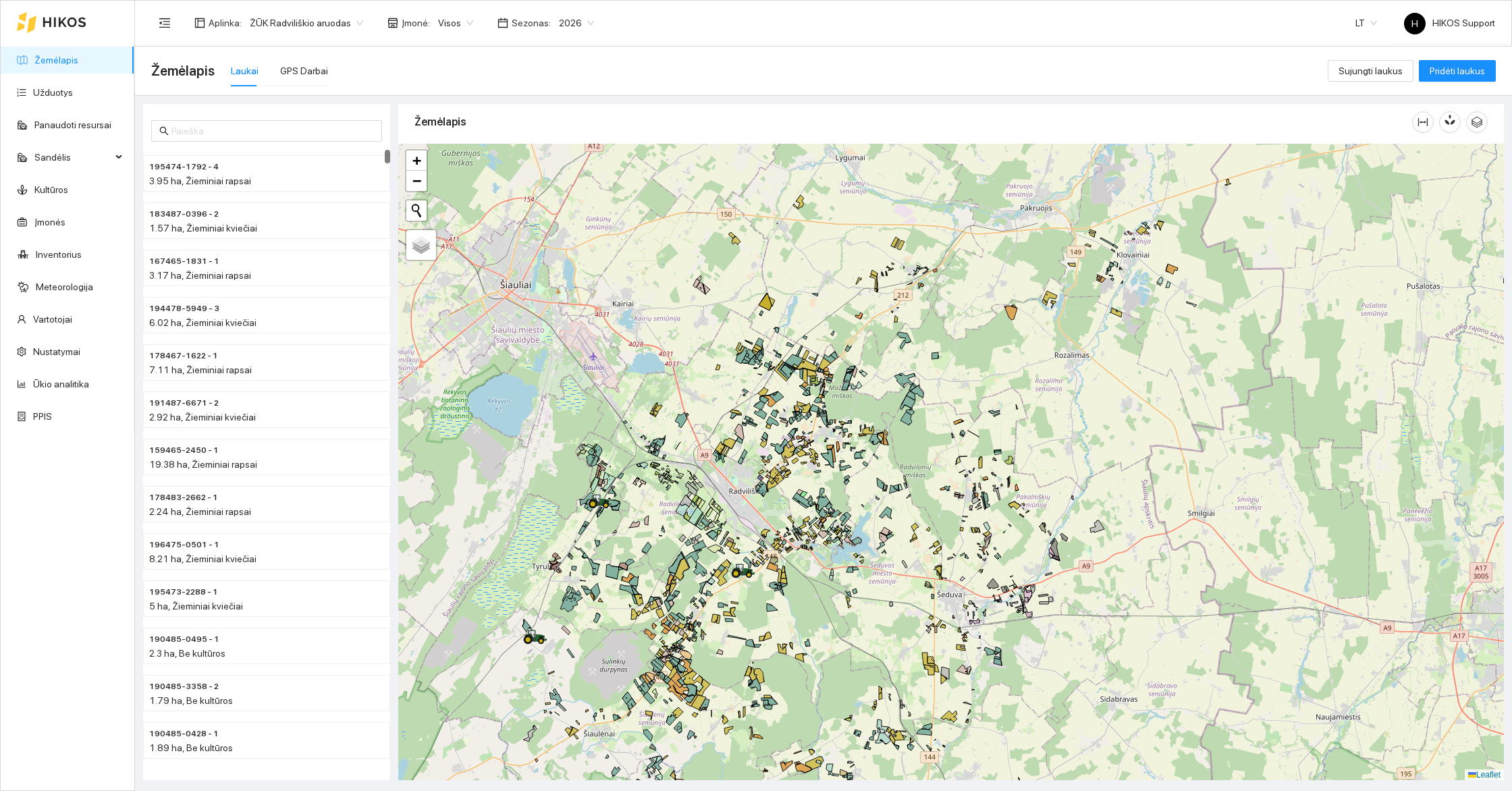
drag, startPoint x: 823, startPoint y: 651, endPoint x: 840, endPoint y: 380, distance: 271.5
click at [840, 380] on div "+ − Nieko nerasta. Bandykite dar kartą. Žemėlapis Palydovas Leaflet" at bounding box center [950, 462] width 1105 height 636
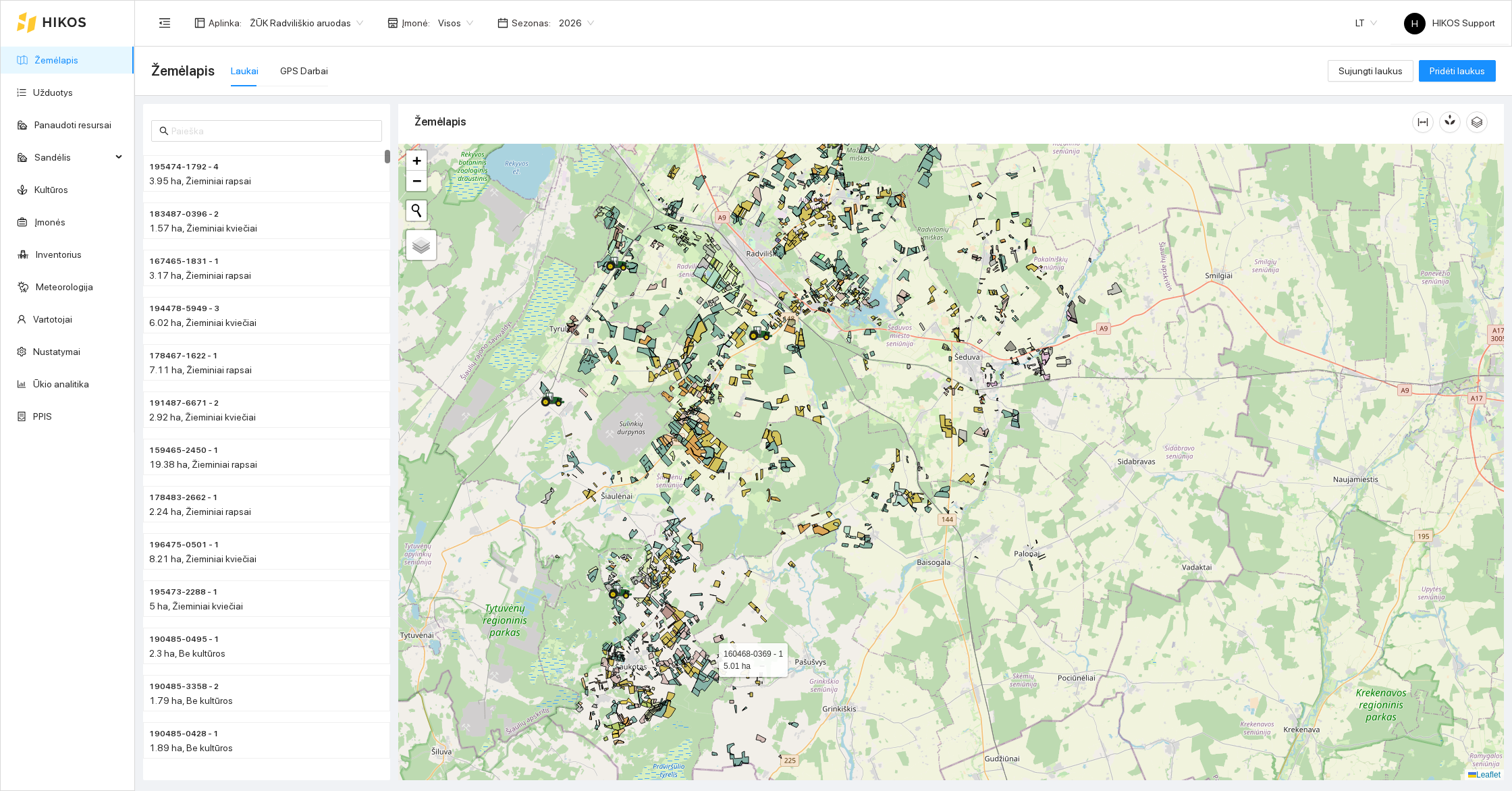
click at [706, 657] on icon at bounding box center [706, 657] width 4 height 5
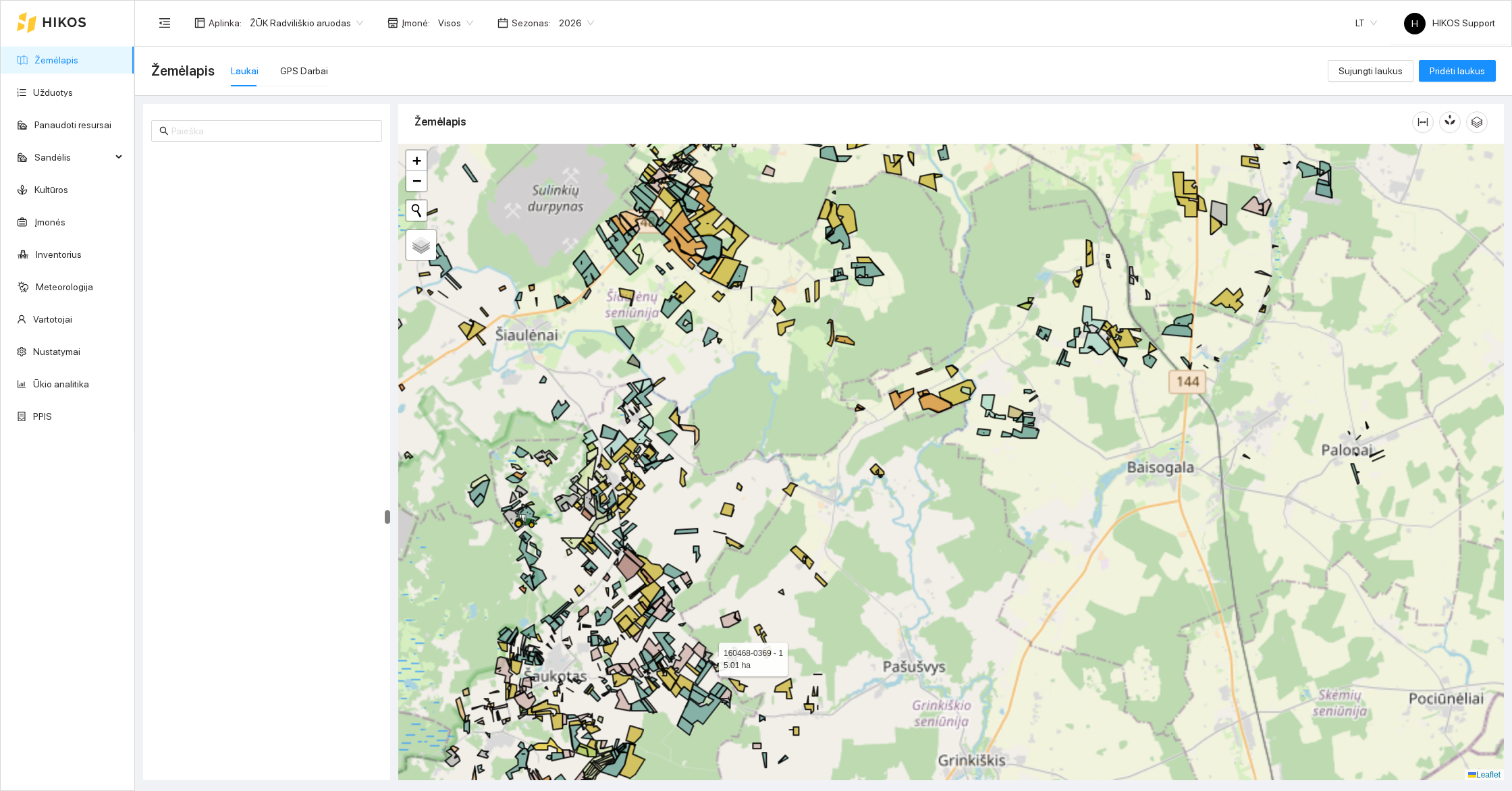
scroll to position [73092, 0]
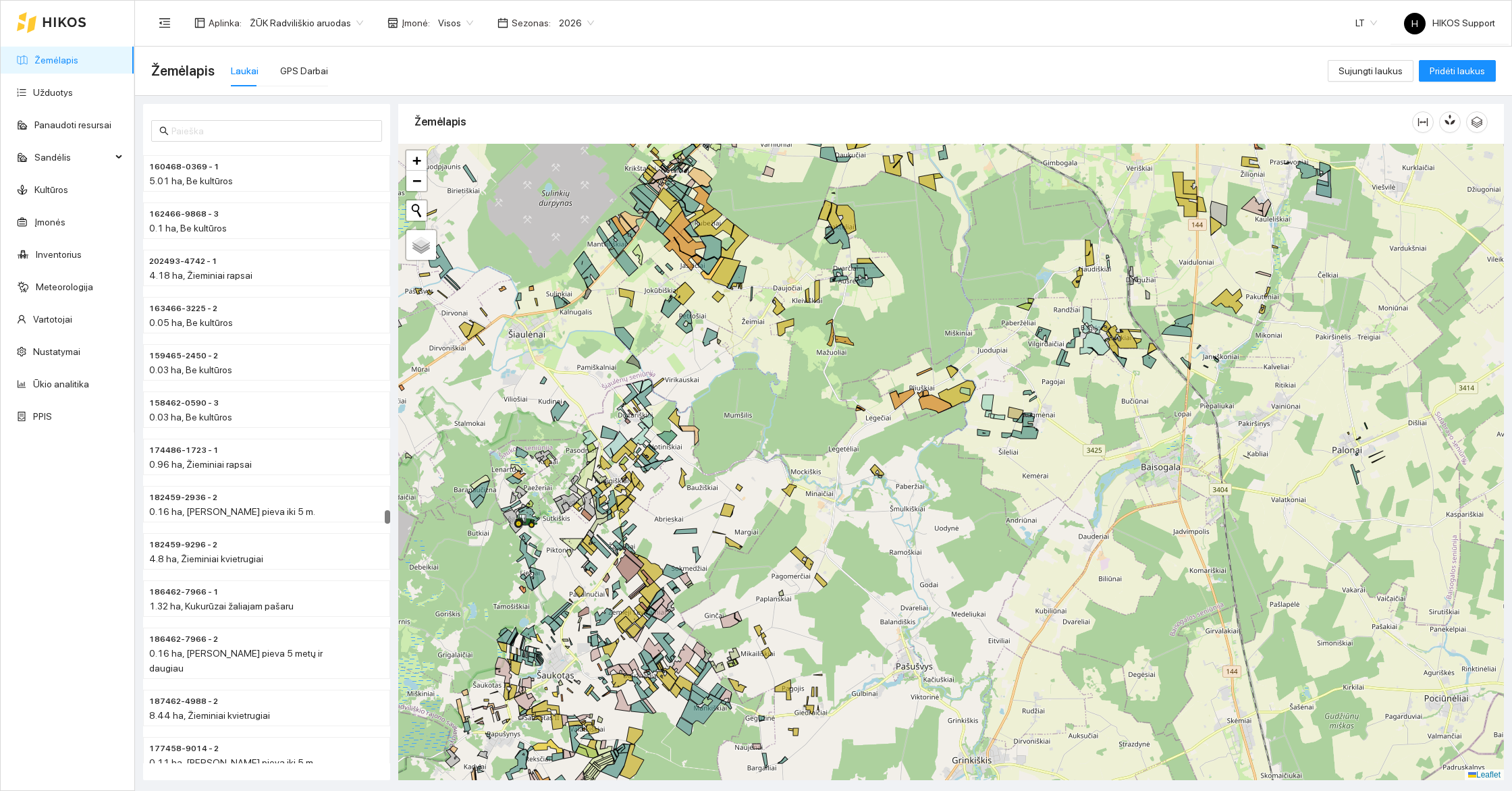
click at [781, 457] on div "+ − Nieko nerasta. Bandykite dar kartą. Žemėlapis Palydovas Leaflet" at bounding box center [950, 462] width 1105 height 636
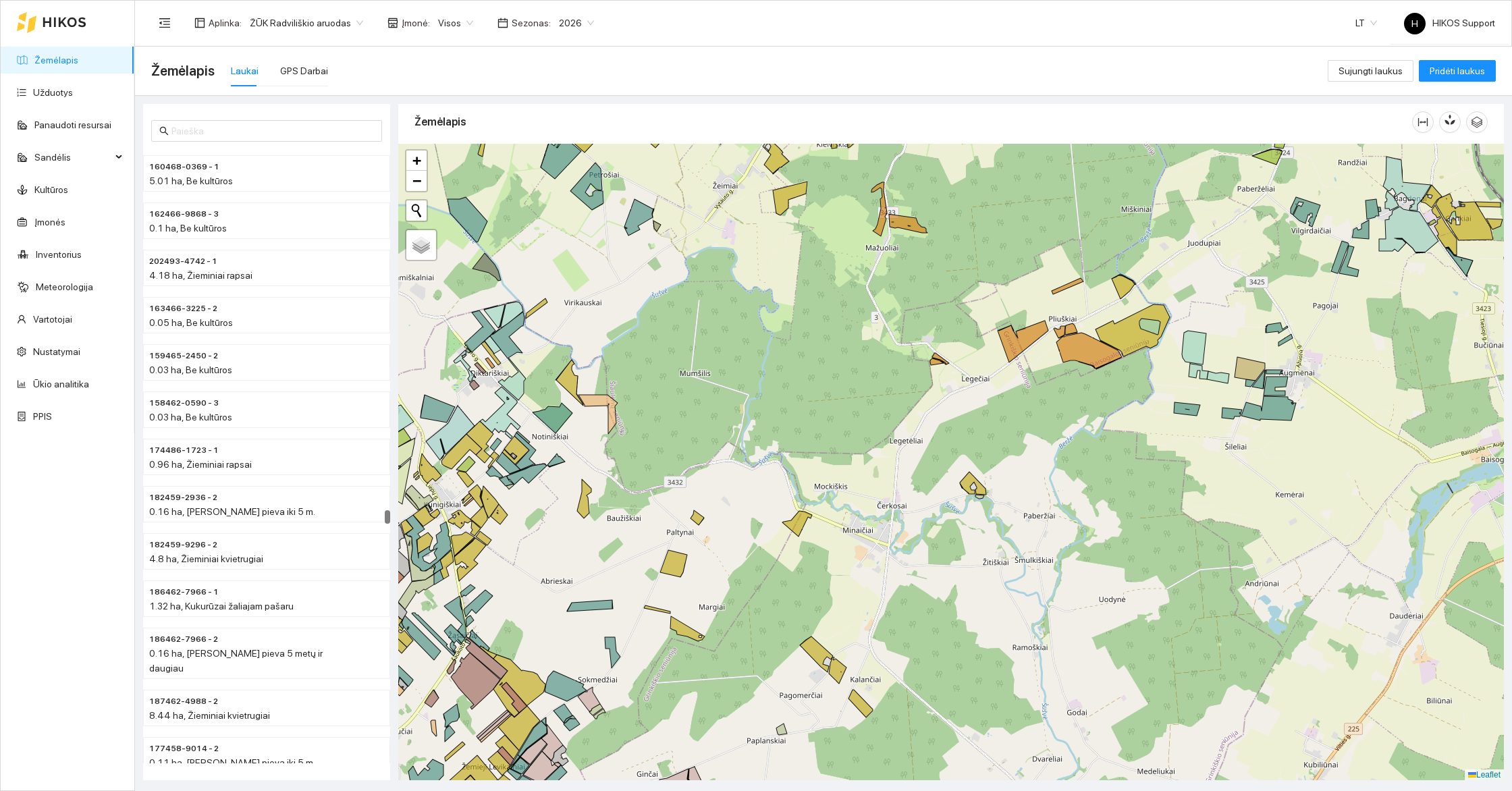
drag, startPoint x: 528, startPoint y: 645, endPoint x: 676, endPoint y: 447, distance: 247.2
click at [676, 447] on div "+ − Nieko nerasta. Bandykite dar kartą. Žemėlapis Palydovas Leaflet" at bounding box center [950, 462] width 1105 height 636
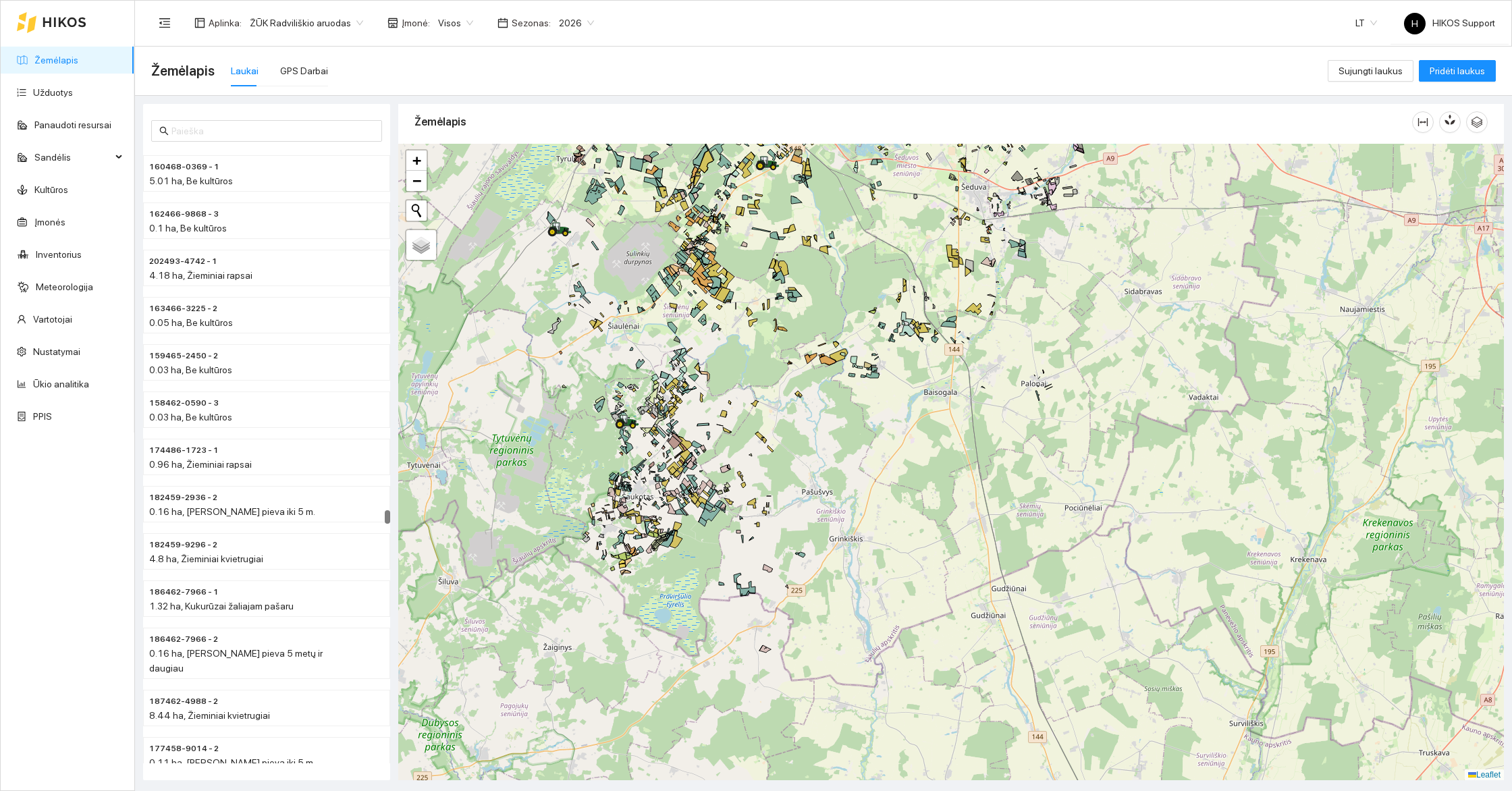
drag, startPoint x: 790, startPoint y: 389, endPoint x: 756, endPoint y: 510, distance: 125.7
click at [764, 510] on div "+ − Nieko nerasta. Bandykite dar kartą. Žemėlapis Palydovas Leaflet" at bounding box center [950, 462] width 1105 height 636
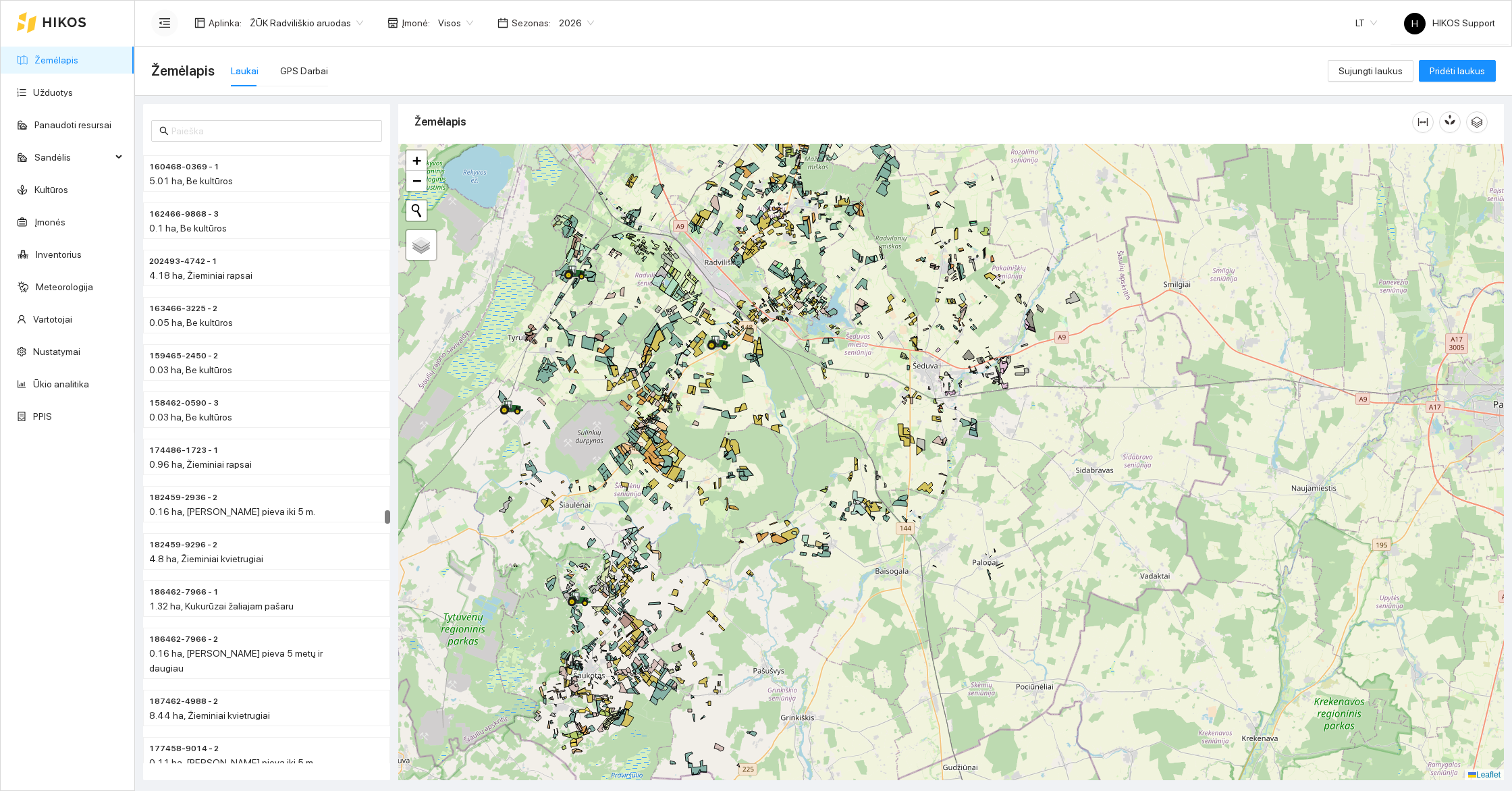
click at [170, 30] on button "button" at bounding box center [165, 23] width 27 height 27
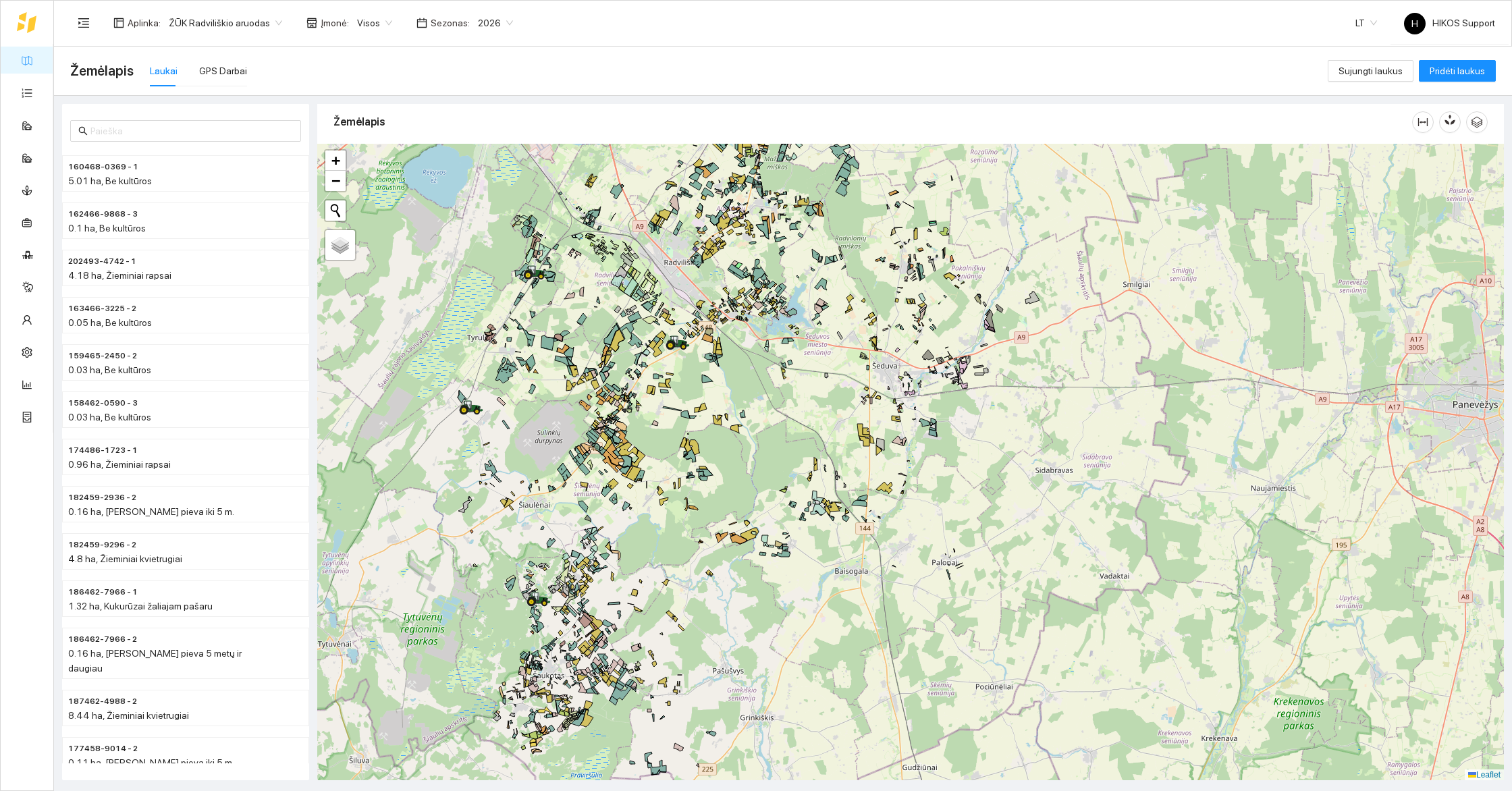
drag, startPoint x: 543, startPoint y: 422, endPoint x: 543, endPoint y: 498, distance: 76.0
click at [543, 498] on div "+ − Nieko nerasta. Bandykite dar kartą. Žemėlapis Palydovas Leaflet" at bounding box center [910, 462] width 1187 height 636
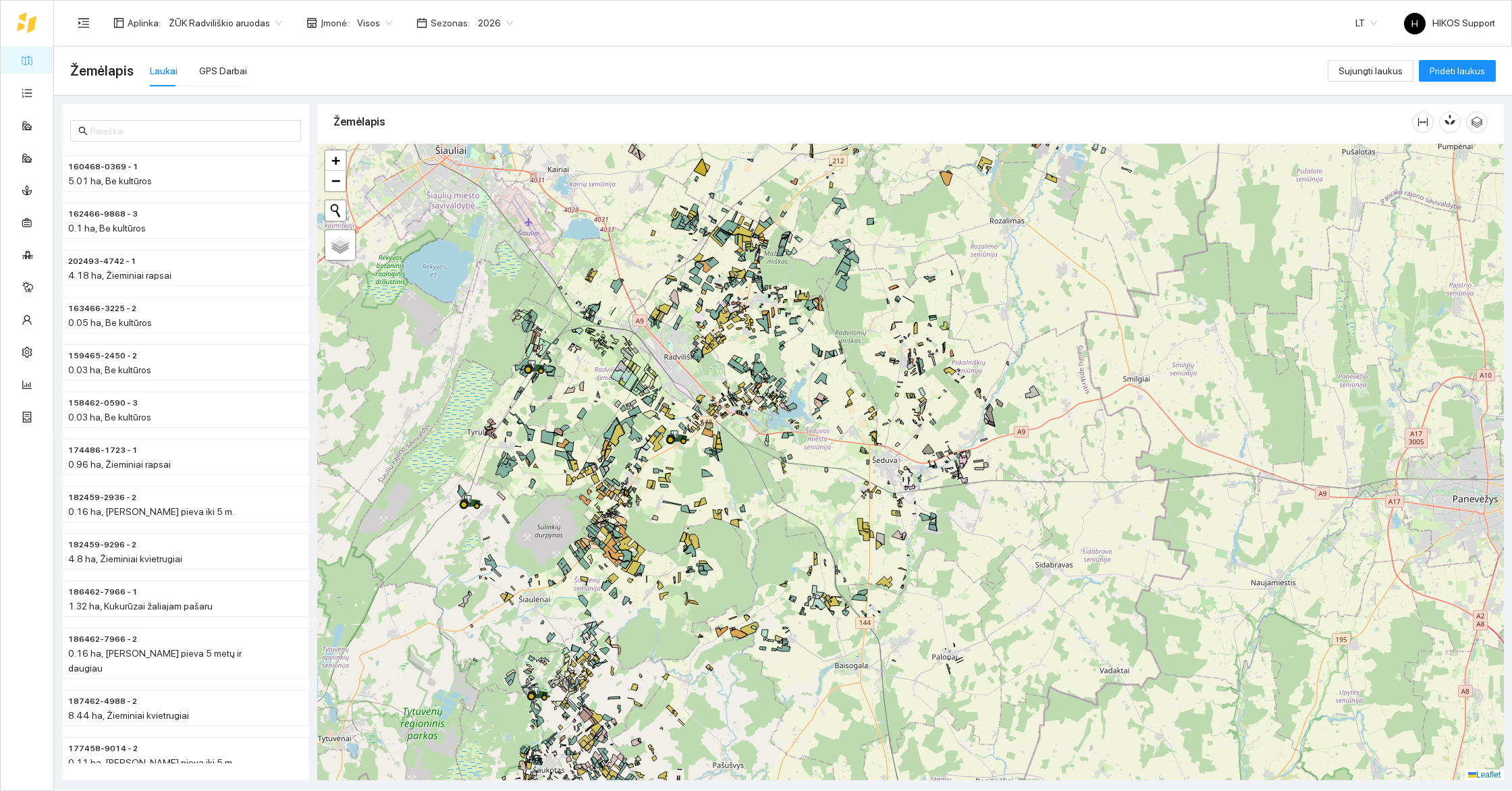
click at [543, 498] on div "+ − Nieko nerasta. Bandykite dar kartą. Žemėlapis Palydovas Leaflet" at bounding box center [910, 462] width 1187 height 636
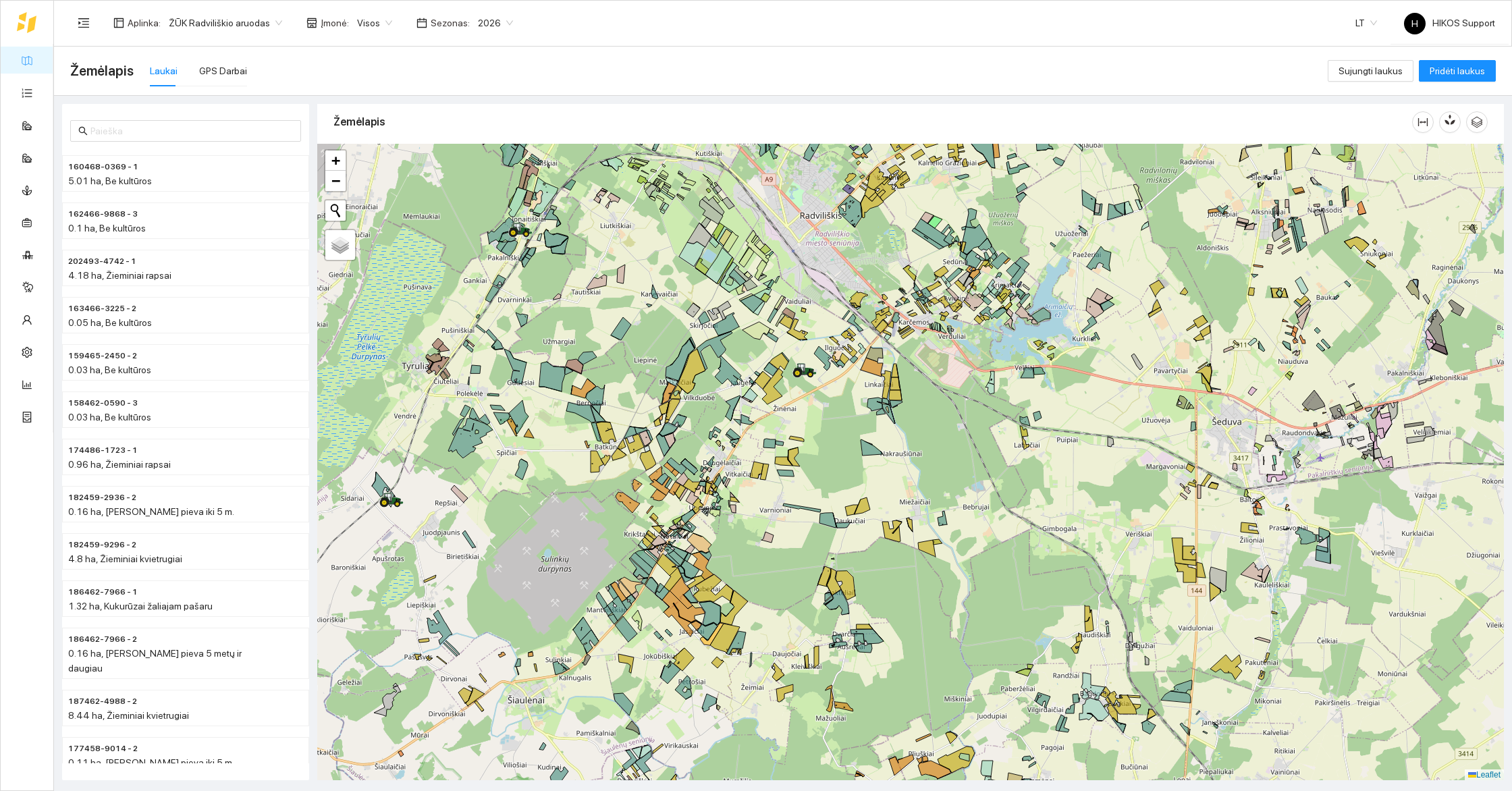
drag, startPoint x: 566, startPoint y: 469, endPoint x: 548, endPoint y: 564, distance: 96.7
click at [550, 564] on div "+ − Nieko nerasta. Bandykite dar kartą. Žemėlapis Palydovas Leaflet" at bounding box center [910, 462] width 1187 height 636
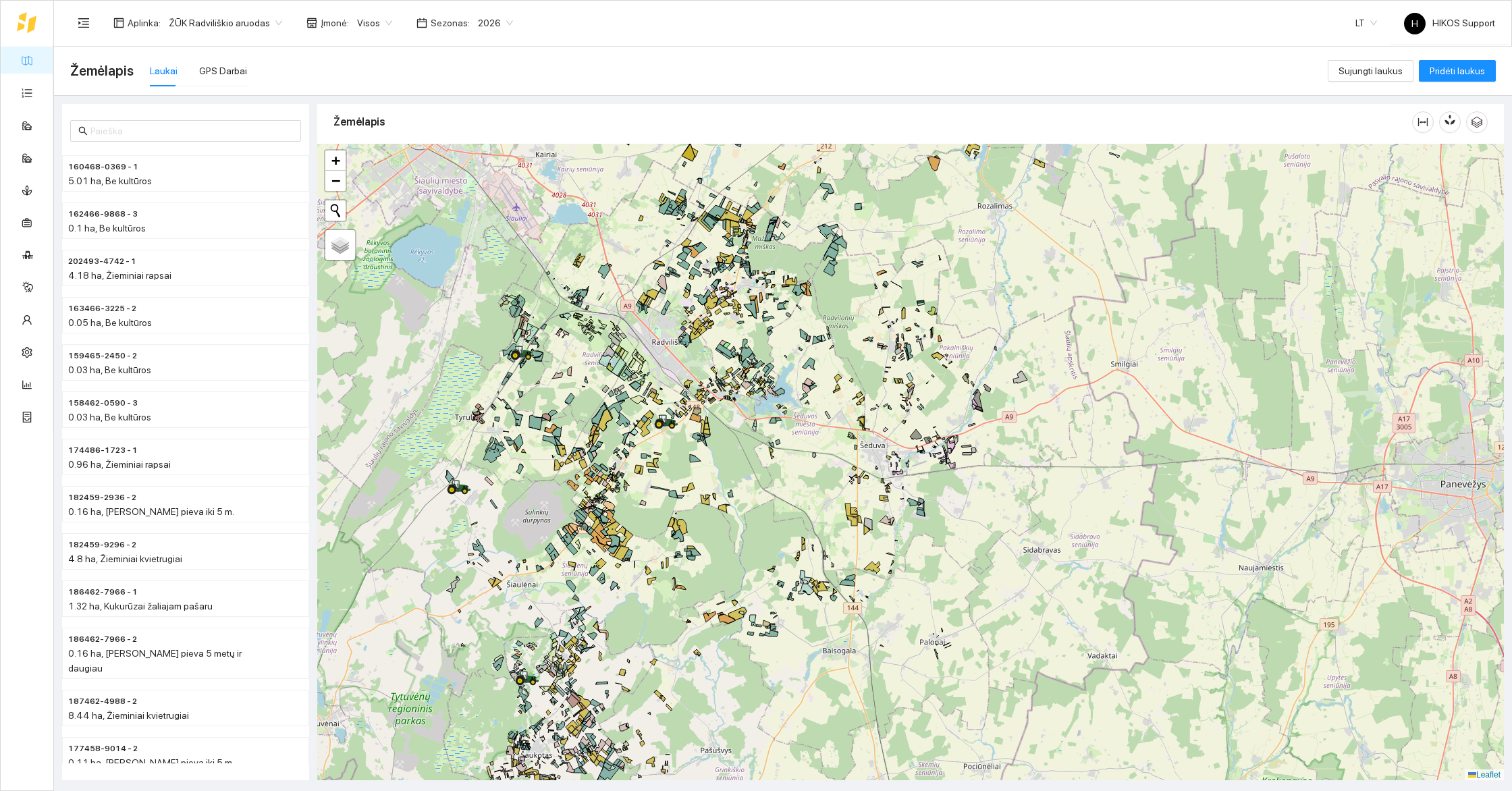
click at [650, 516] on div "177472-6472 - 2 | Žieminiai kviečiai 6.46 ha + − Nieko nerasta. Bandykite dar k…" at bounding box center [910, 462] width 1187 height 636
click at [650, 516] on div "+ − Nieko nerasta. Bandykite dar kartą. Žemėlapis Palydovas Leaflet" at bounding box center [910, 462] width 1187 height 636
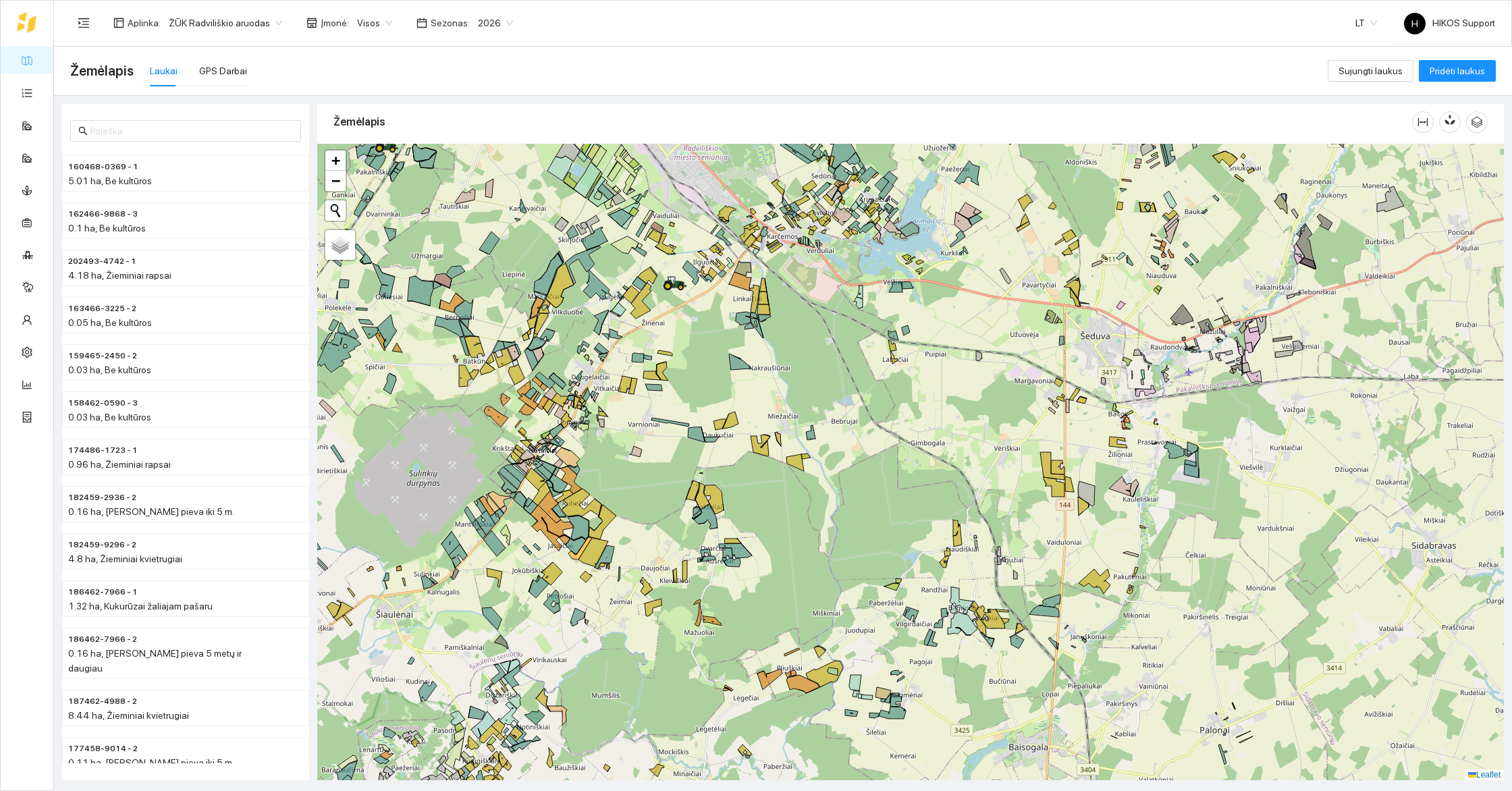
drag, startPoint x: 638, startPoint y: 567, endPoint x: 671, endPoint y: 301, distance: 268.0
click at [671, 301] on div "+ − Nieko nerasta. Bandykite dar kartą. Žemėlapis Palydovas Leaflet" at bounding box center [910, 462] width 1187 height 636
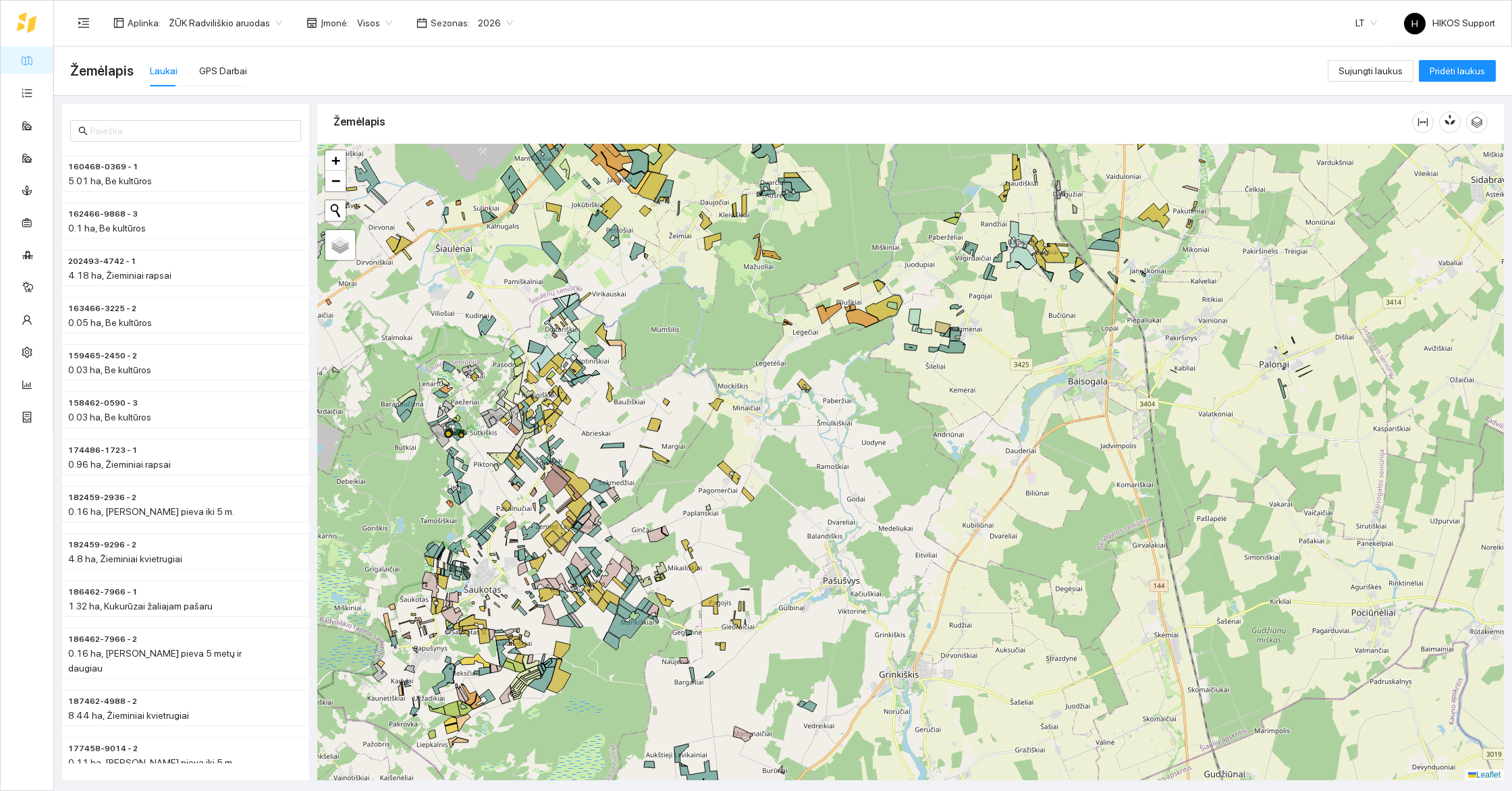
click at [603, 443] on div "+ − Nieko nerasta. Bandykite dar kartą. Žemėlapis Palydovas Leaflet" at bounding box center [910, 462] width 1187 height 636
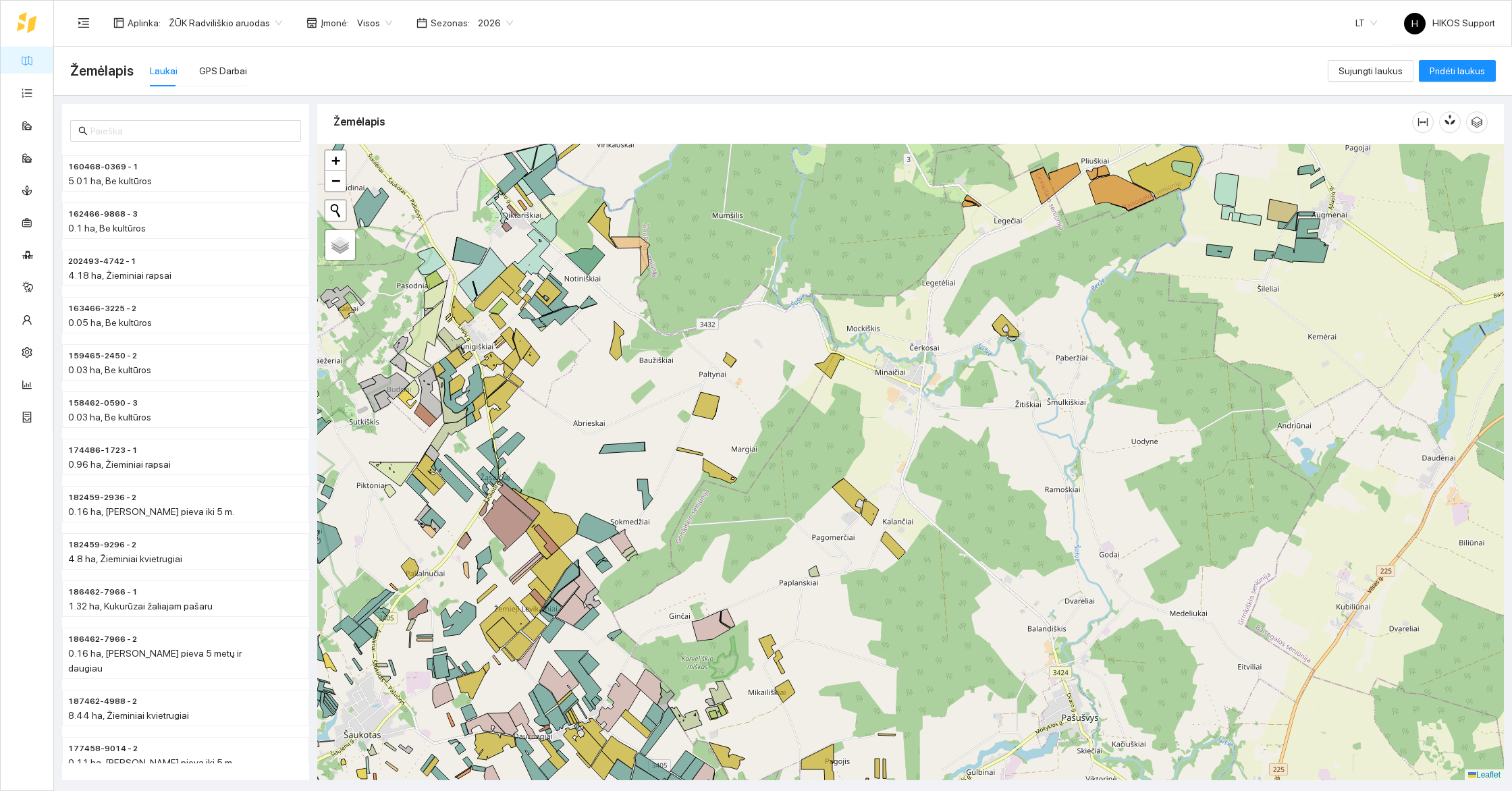
drag, startPoint x: 562, startPoint y: 503, endPoint x: 774, endPoint y: 430, distance: 224.2
click at [774, 430] on div "+ − Nieko nerasta. Bandykite dar kartą. Žemėlapis Palydovas Leaflet" at bounding box center [910, 462] width 1187 height 636
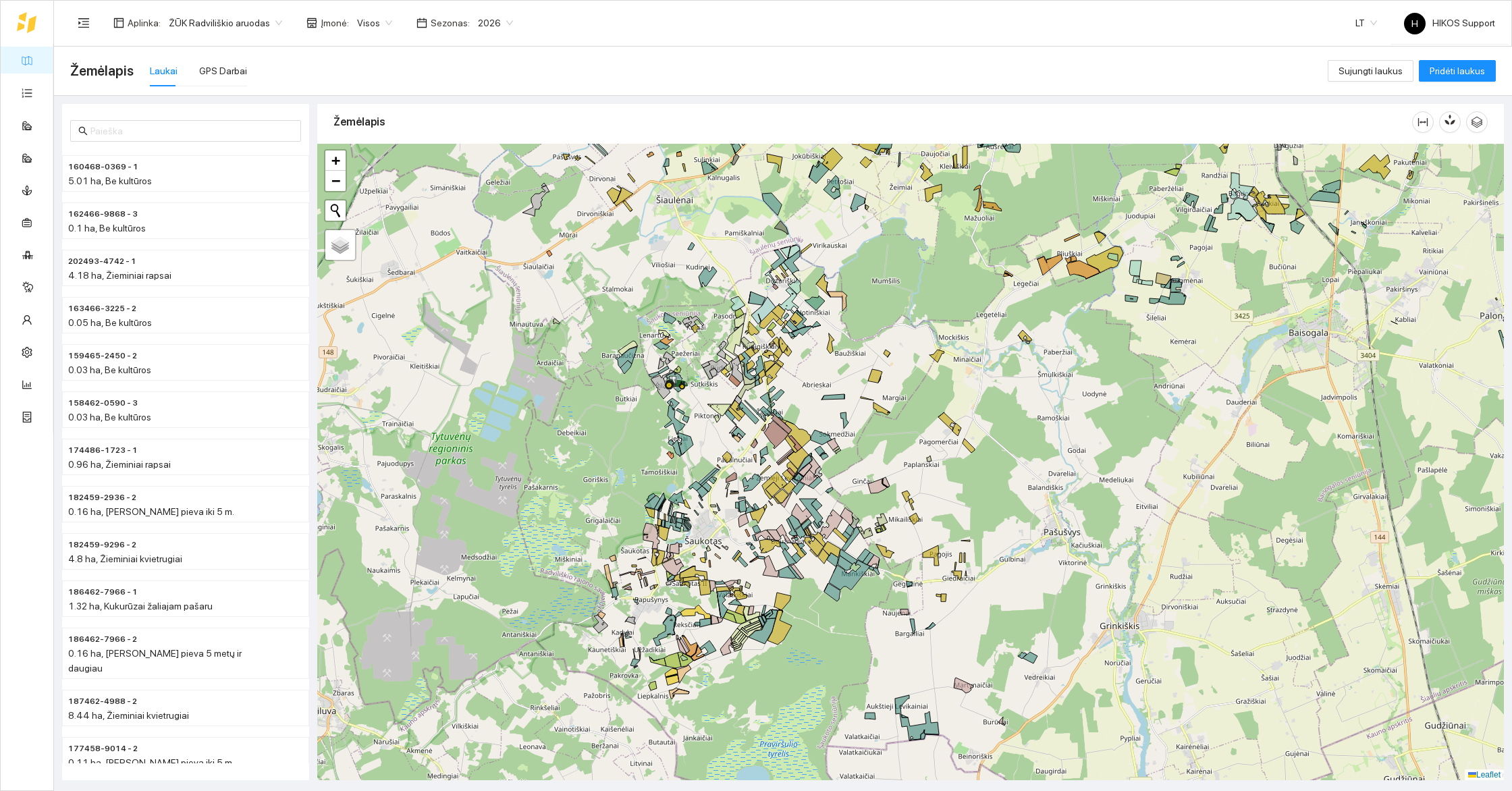
drag, startPoint x: 953, startPoint y: 433, endPoint x: 698, endPoint y: 462, distance: 256.6
click at [698, 462] on div "+ − Nieko nerasta. Bandykite dar kartą. Žemėlapis Palydovas Leaflet" at bounding box center [910, 462] width 1187 height 636
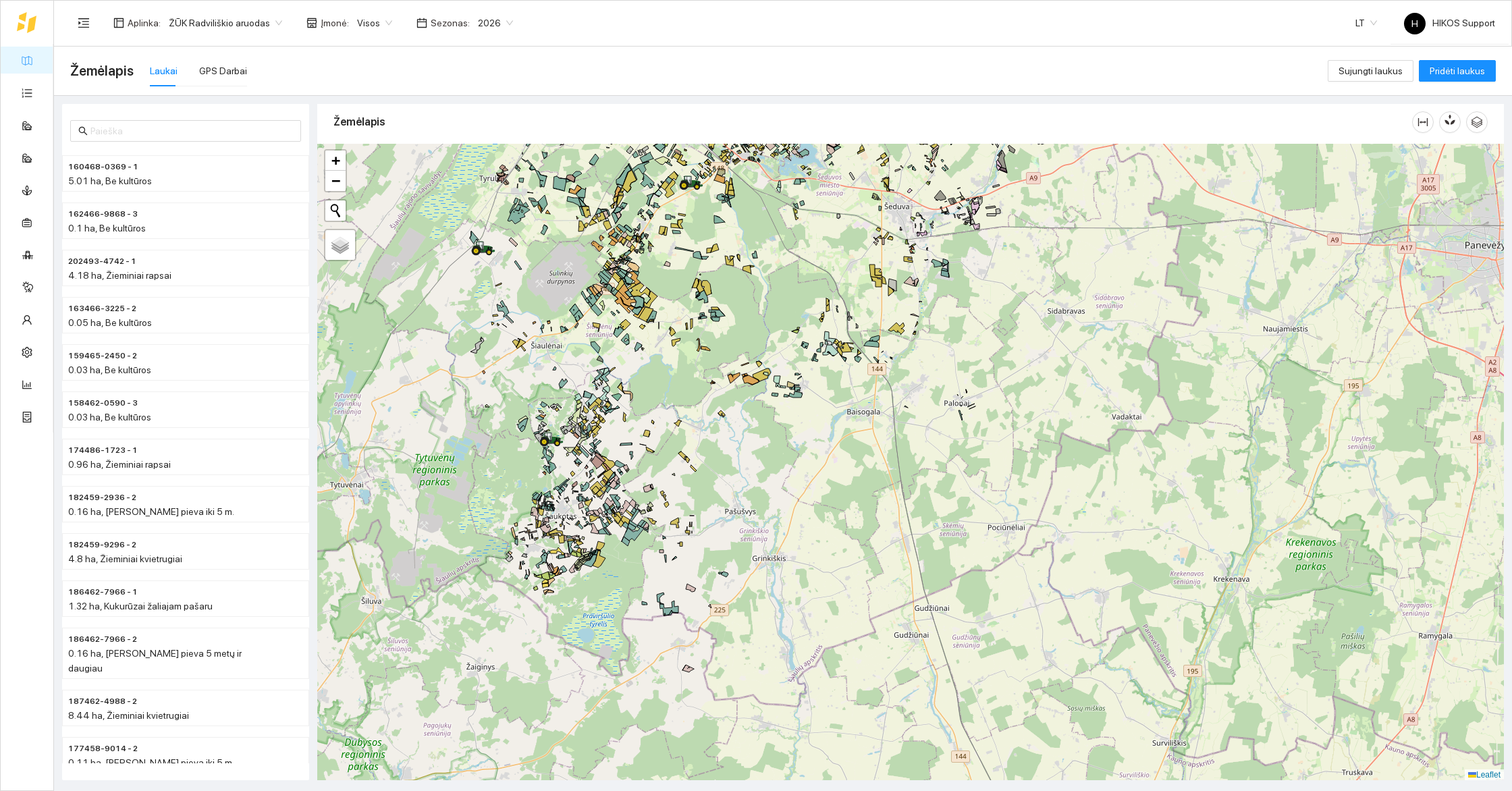
click at [662, 382] on div "172471-8136 - 2 | Žieminiai rapsai 4 ha + − Nieko nerasta. Bandykite dar kartą.…" at bounding box center [910, 462] width 1187 height 636
click at [662, 382] on div "+ − Nieko nerasta. Bandykite dar kartą. Žemėlapis Palydovas Leaflet" at bounding box center [910, 462] width 1187 height 636
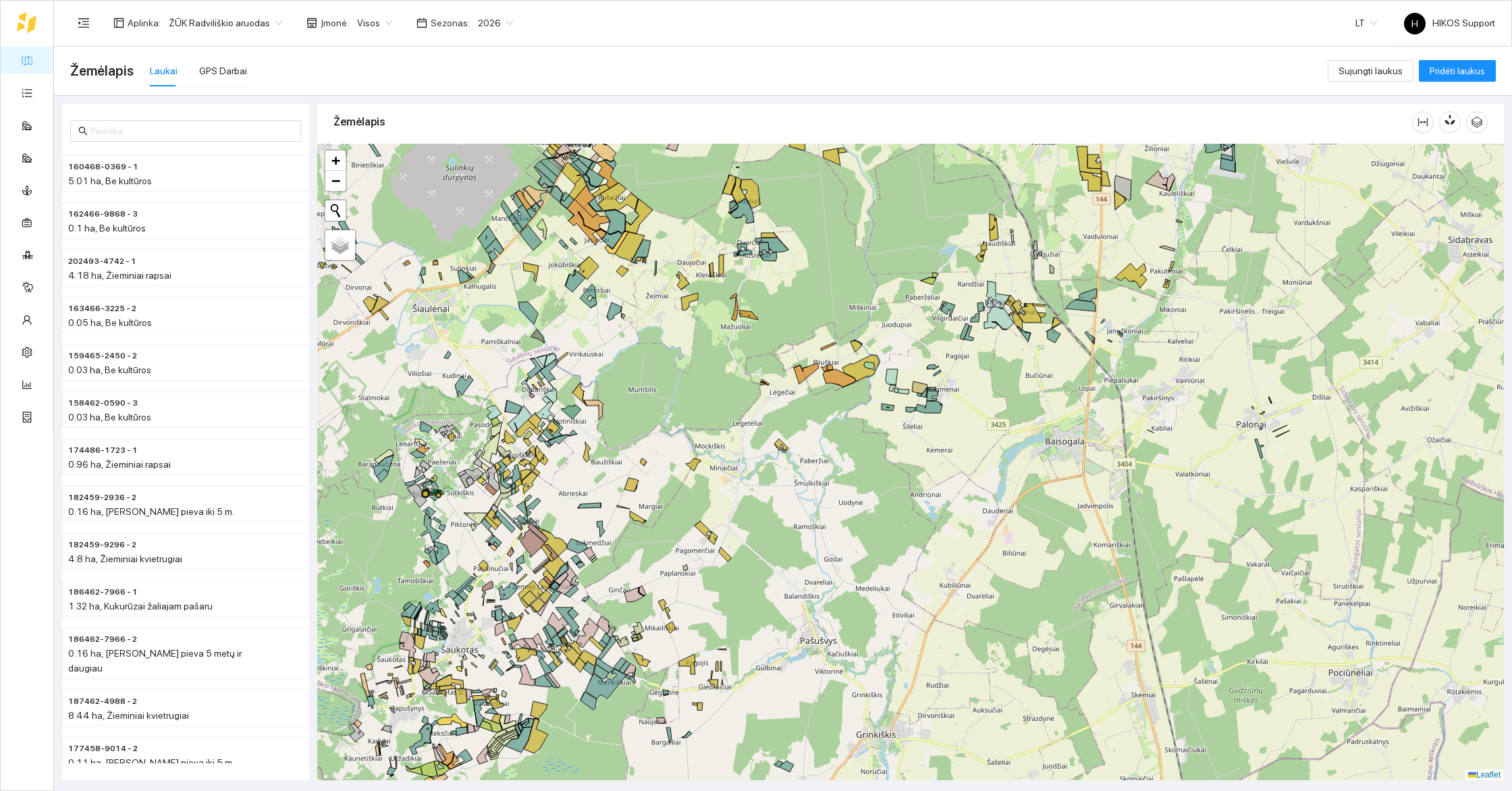
drag, startPoint x: 467, startPoint y: 643, endPoint x: 620, endPoint y: 435, distance: 258.2
click at [620, 435] on div "+ − Nieko nerasta. Bandykite dar kartą. Žemėlapis Palydovas Leaflet" at bounding box center [910, 462] width 1187 height 636
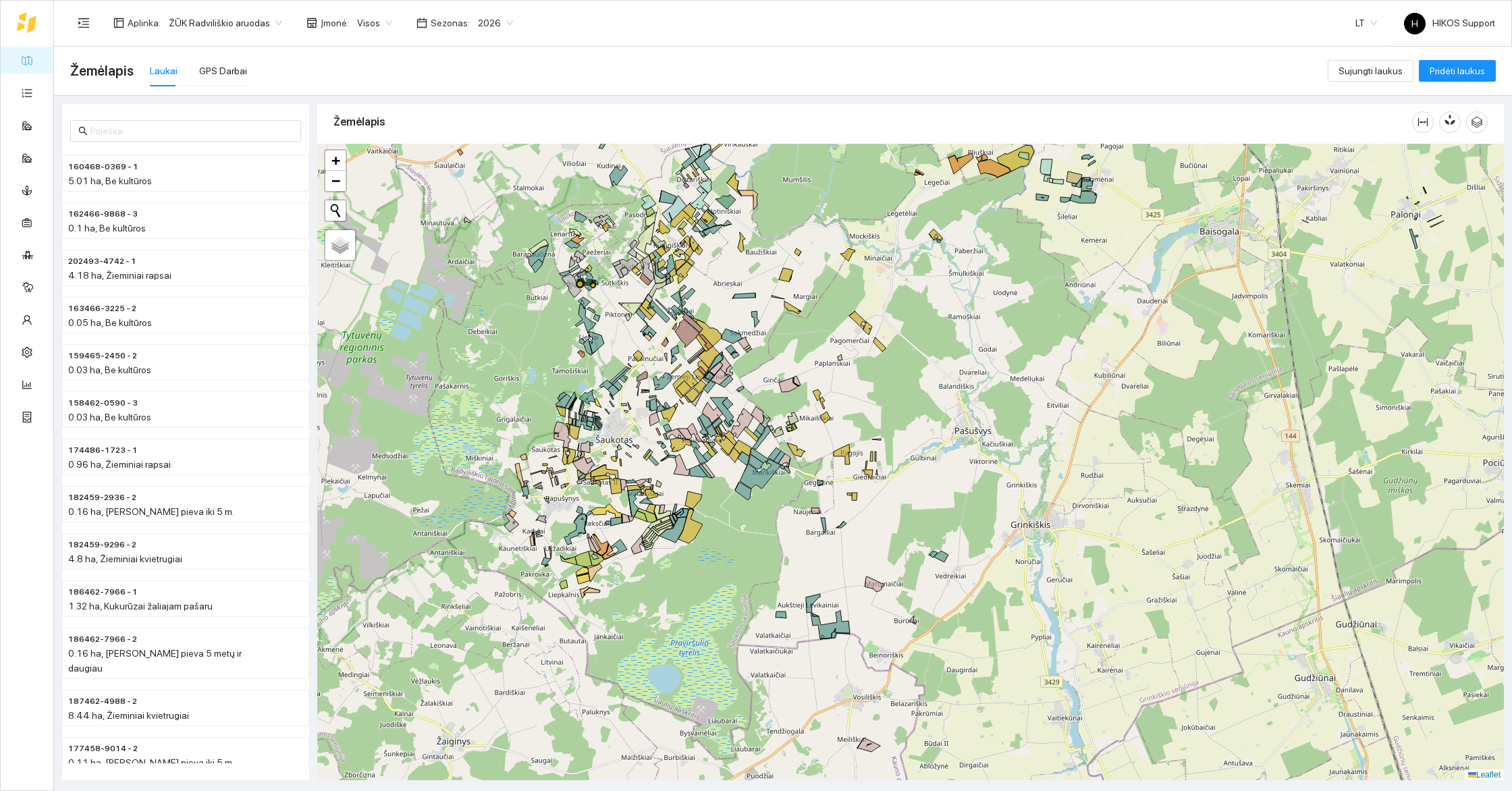
click at [704, 574] on div "+ − Nieko nerasta. Bandykite dar kartą. Žemėlapis Palydovas Leaflet" at bounding box center [910, 462] width 1187 height 636
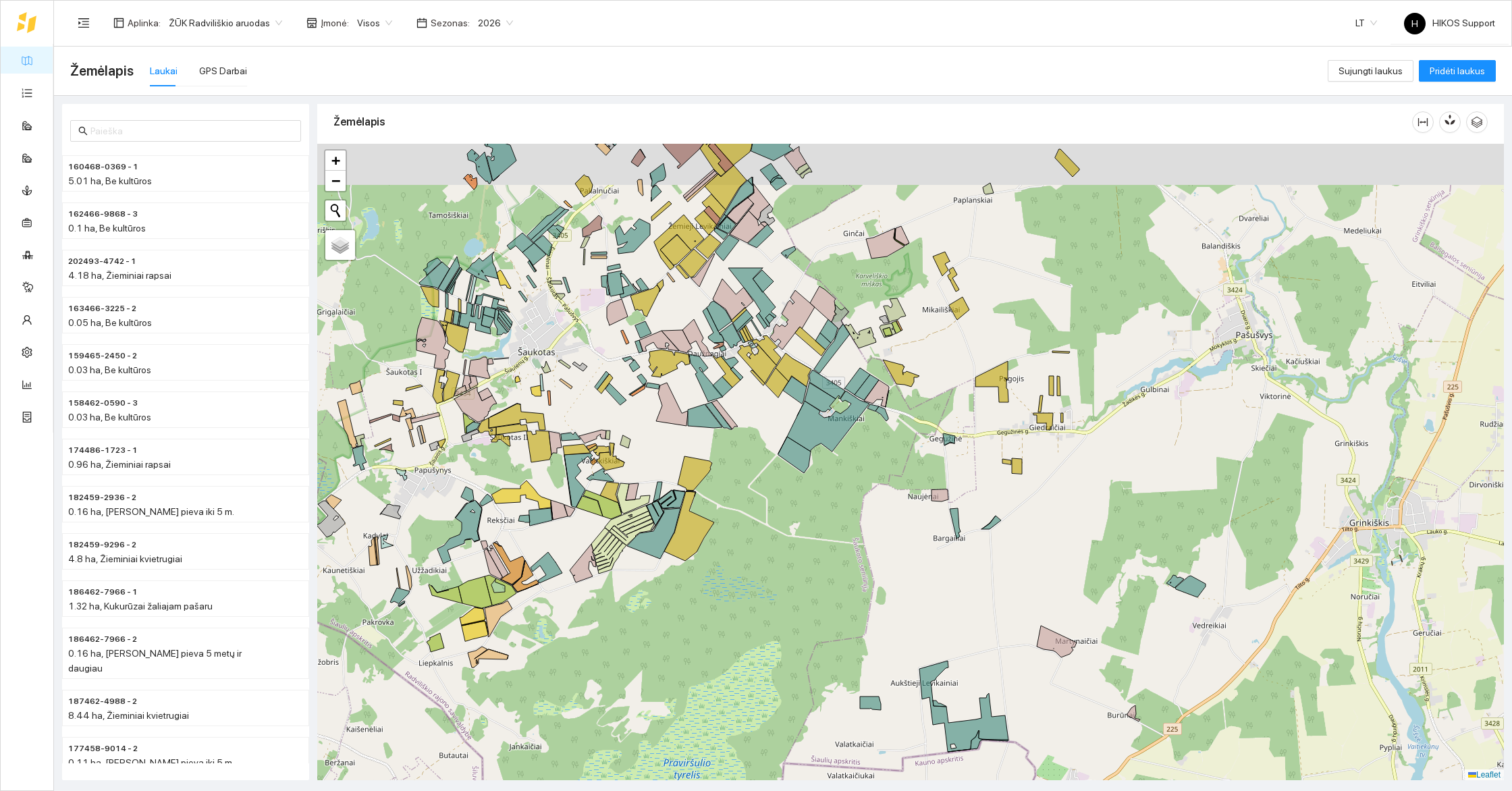
drag, startPoint x: 567, startPoint y: 324, endPoint x: 647, endPoint y: 507, distance: 199.7
click at [647, 501] on div "+ − Nieko nerasta. Bandykite dar kartą. Žemėlapis Palydovas Leaflet" at bounding box center [910, 462] width 1187 height 636
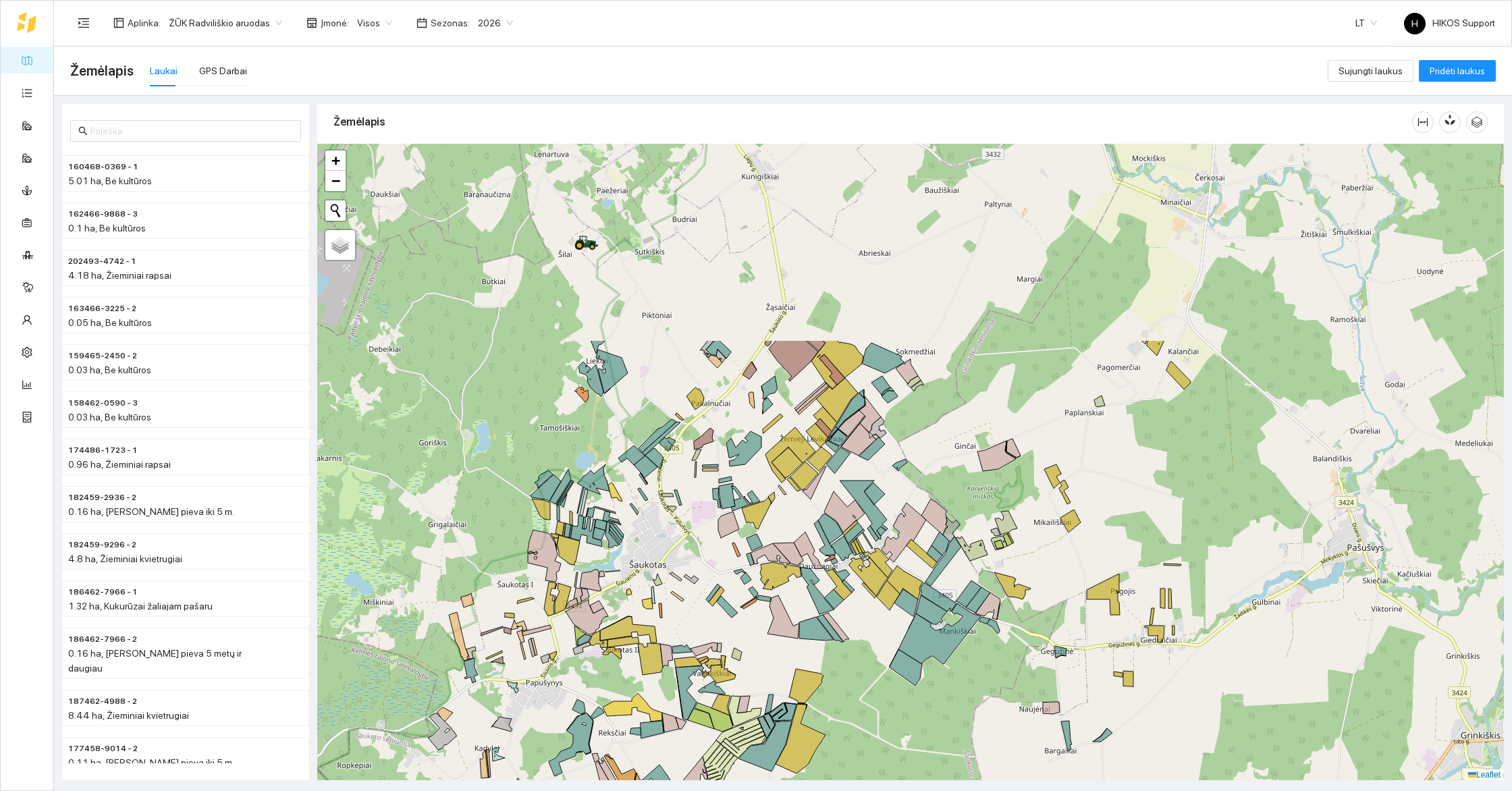
click at [636, 417] on div "+ − Nieko nerasta. Bandykite dar kartą. Žemėlapis Palydovas Leaflet" at bounding box center [910, 462] width 1187 height 636
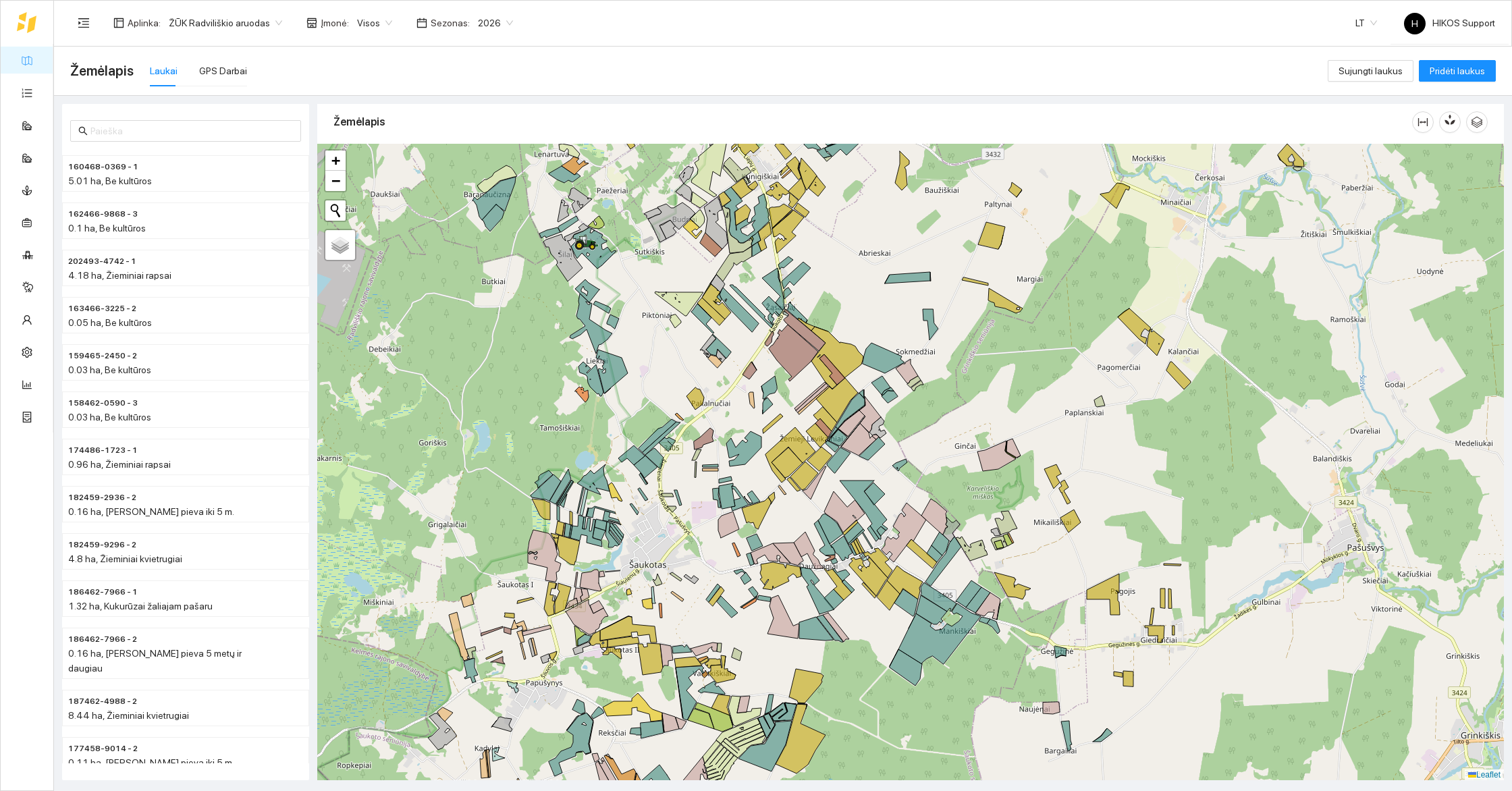
click at [636, 417] on div "+ − Nieko nerasta. Bandykite dar kartą. Žemėlapis Palydovas Leaflet" at bounding box center [910, 462] width 1187 height 636
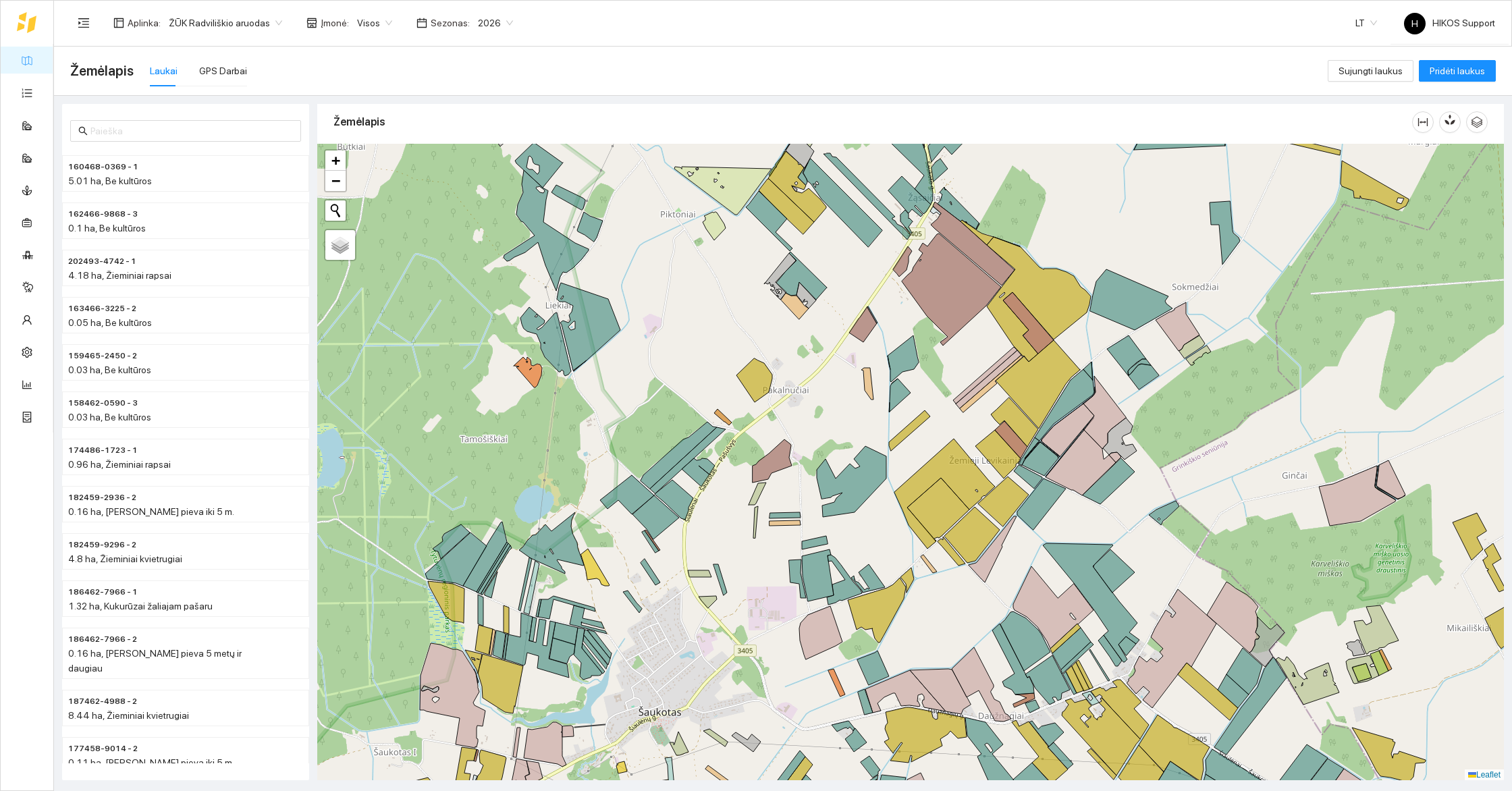
drag, startPoint x: 664, startPoint y: 259, endPoint x: 590, endPoint y: 545, distance: 295.4
click at [590, 545] on div "+ − Nieko nerasta. Bandykite dar kartą. Žemėlapis Palydovas Leaflet" at bounding box center [910, 462] width 1187 height 636
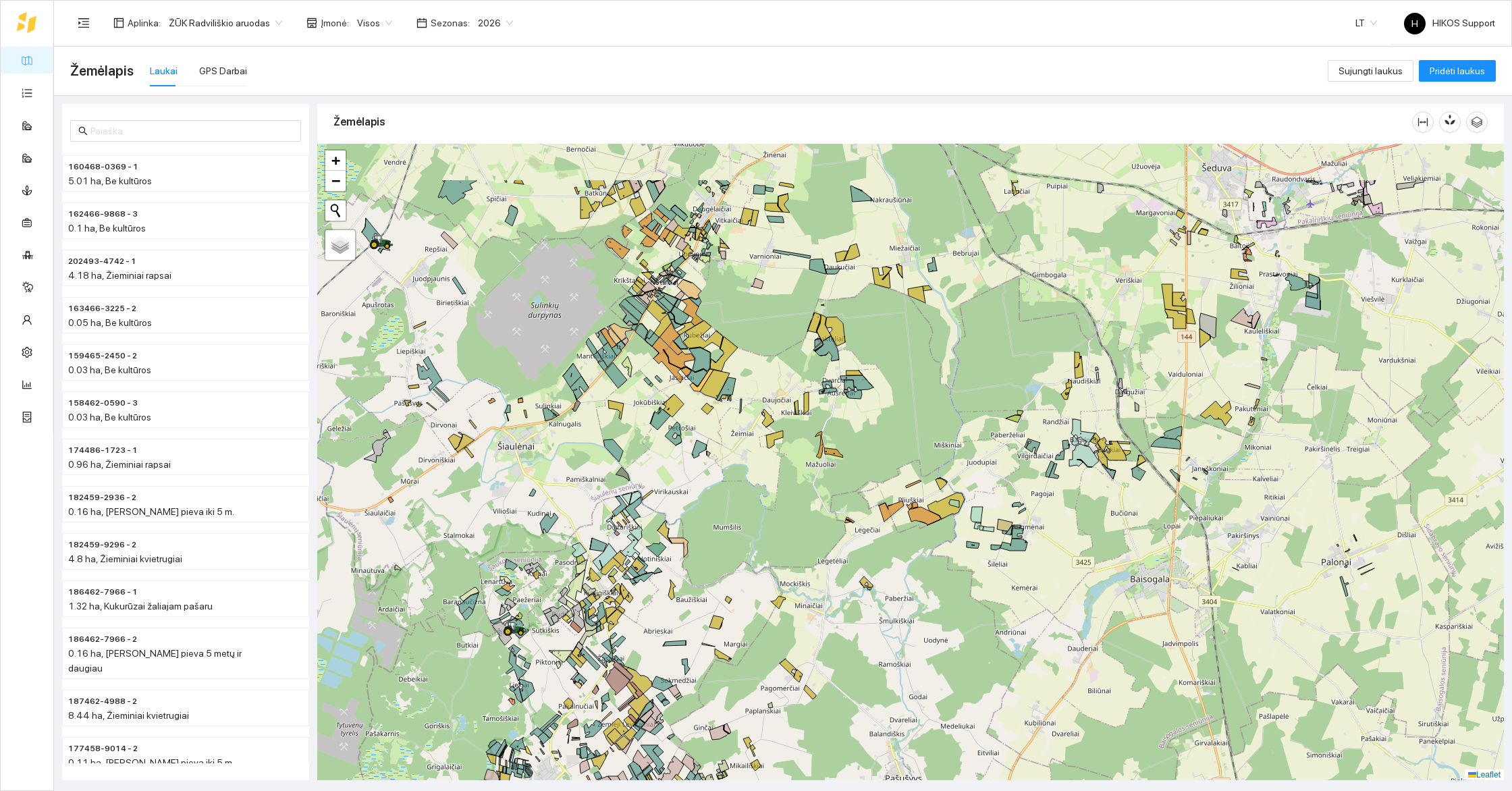
drag, startPoint x: 758, startPoint y: 396, endPoint x: 680, endPoint y: 557, distance: 178.9
click at [684, 557] on div "+ − Nieko nerasta. Bandykite dar kartą. Žemėlapis Palydovas Leaflet" at bounding box center [910, 462] width 1187 height 636
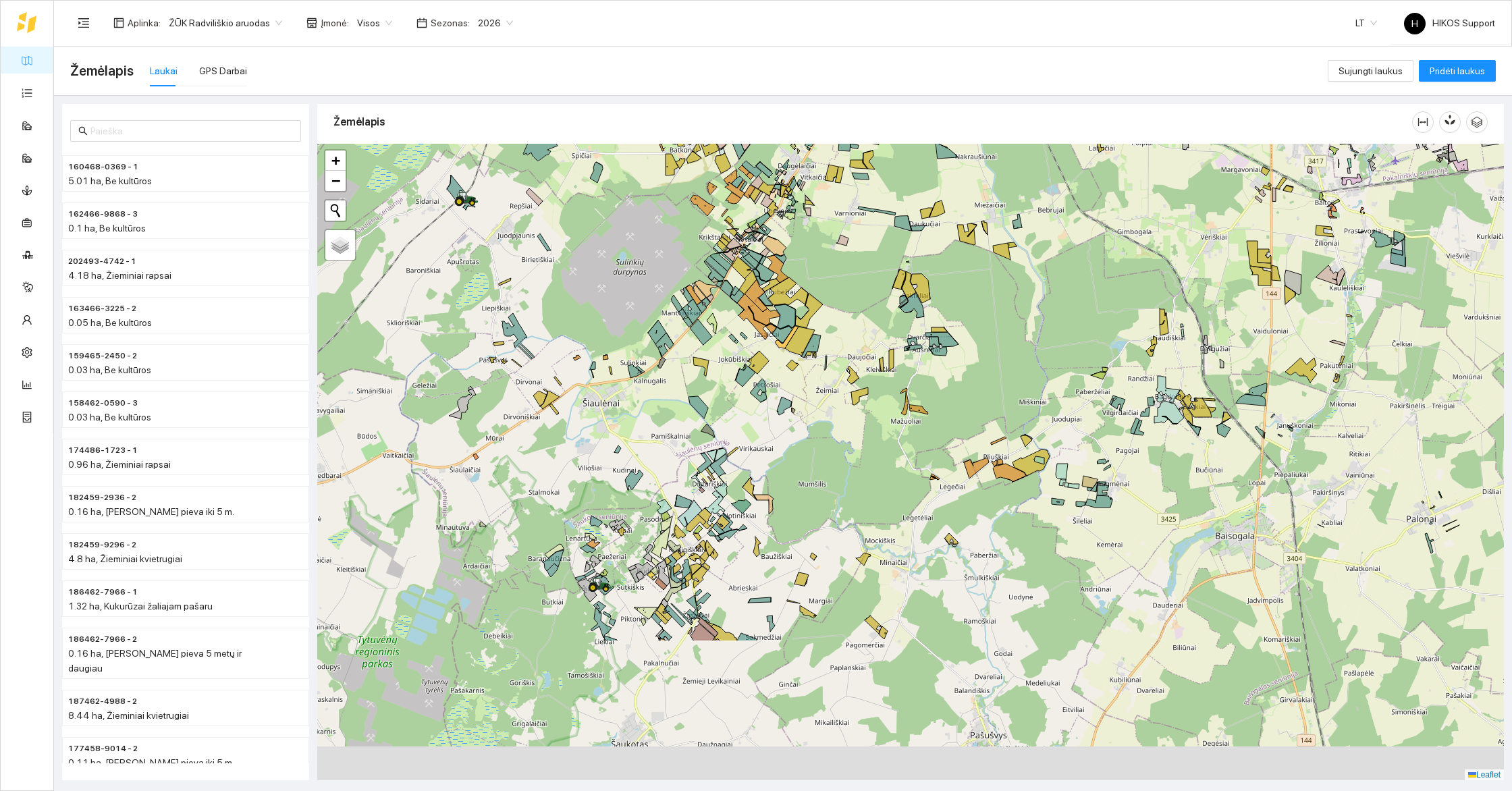
drag, startPoint x: 596, startPoint y: 661, endPoint x: 621, endPoint y: 370, distance: 292.1
click at [621, 370] on div "+ − Nieko nerasta. Bandykite dar kartą. Žemėlapis Palydovas Leaflet" at bounding box center [910, 462] width 1187 height 636
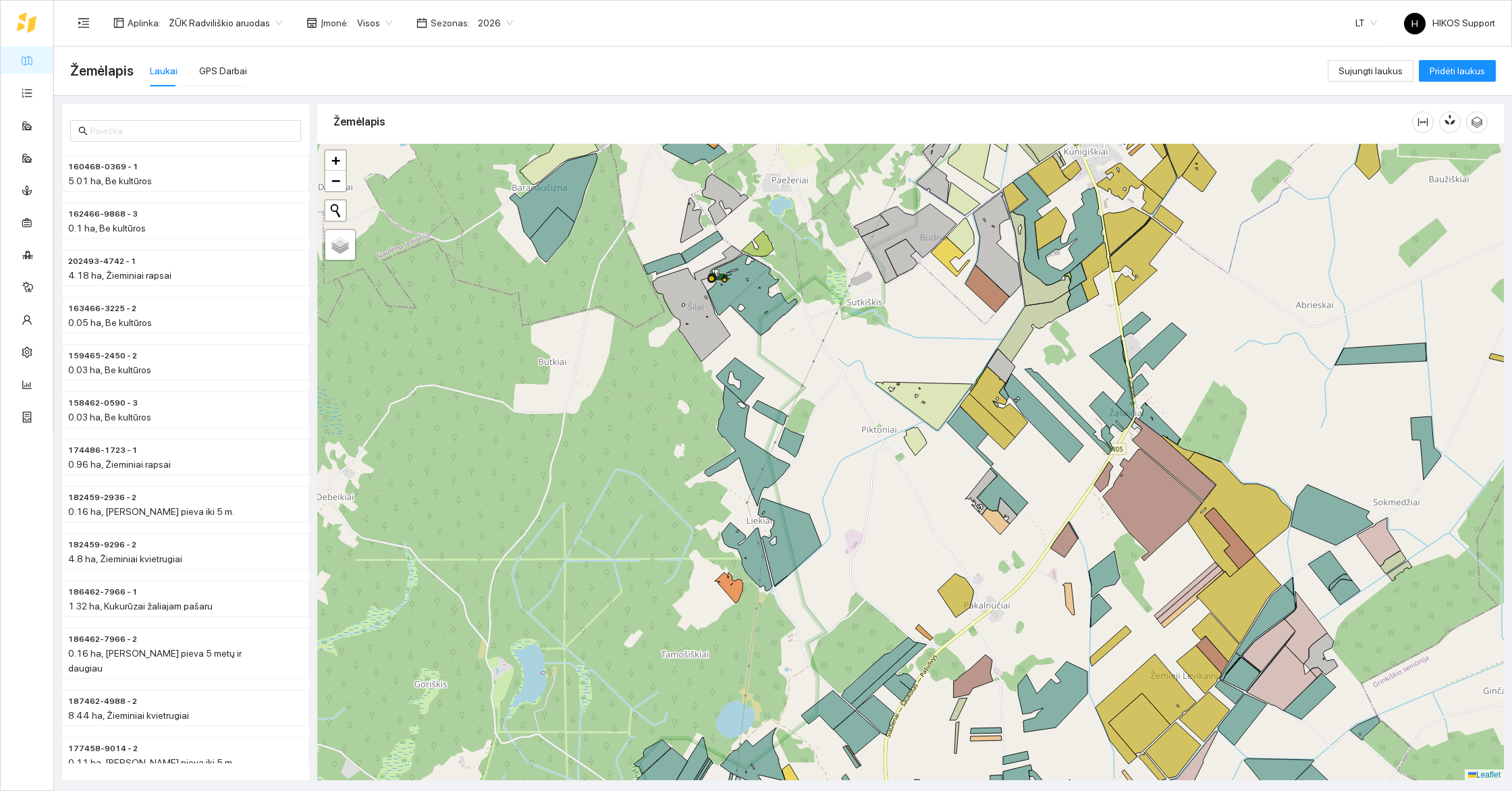
drag, startPoint x: 875, startPoint y: 273, endPoint x: 761, endPoint y: 378, distance: 155.0
click at [761, 378] on div "+ − Nieko nerasta. Bandykite dar kartą. Žemėlapis Palydovas Leaflet" at bounding box center [910, 462] width 1187 height 636
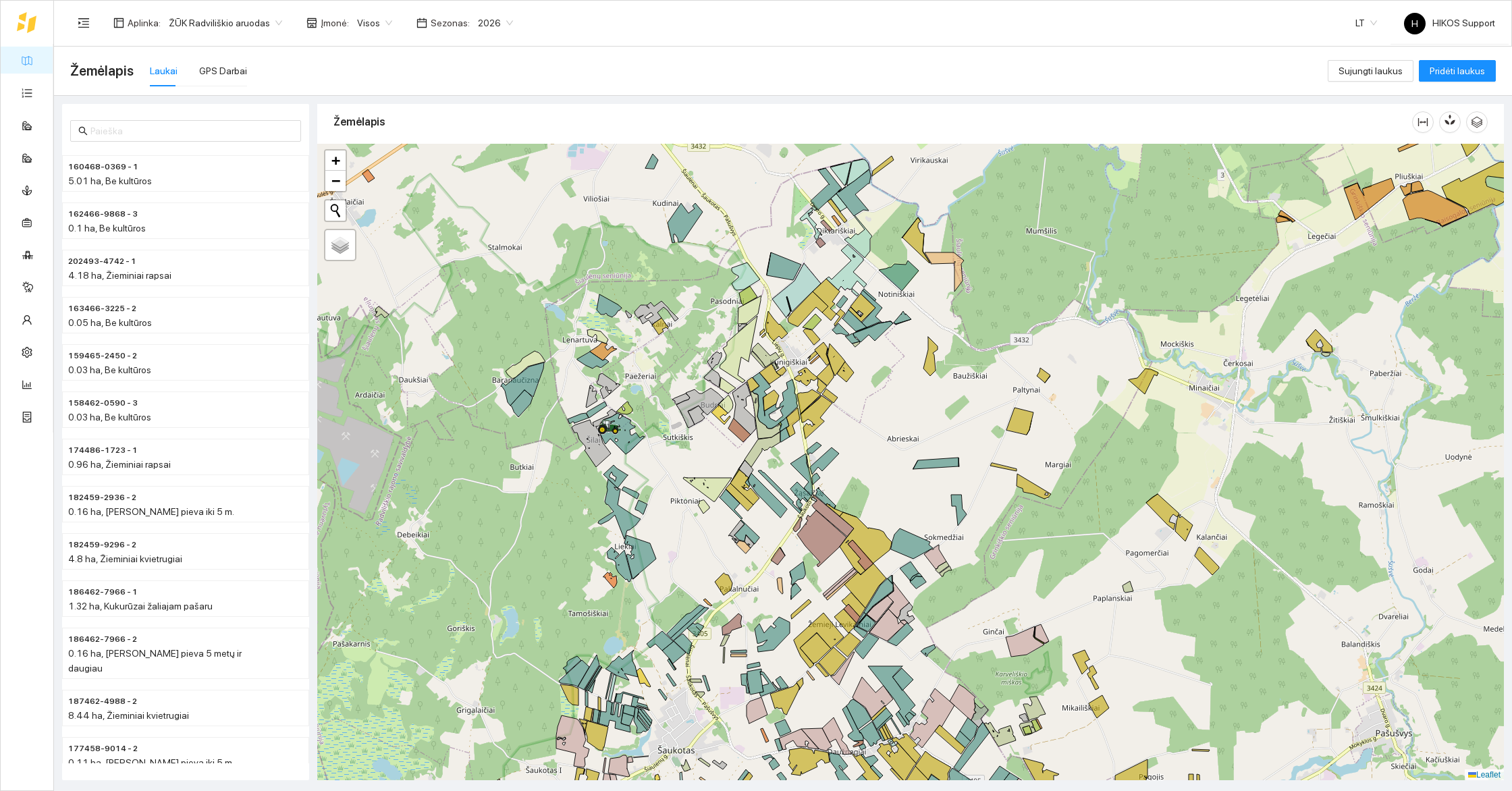
drag, startPoint x: 985, startPoint y: 498, endPoint x: 714, endPoint y: 391, distance: 291.4
click at [715, 395] on div "+ − Nieko nerasta. Bandykite dar kartą. Žemėlapis Palydovas Leaflet" at bounding box center [910, 462] width 1187 height 636
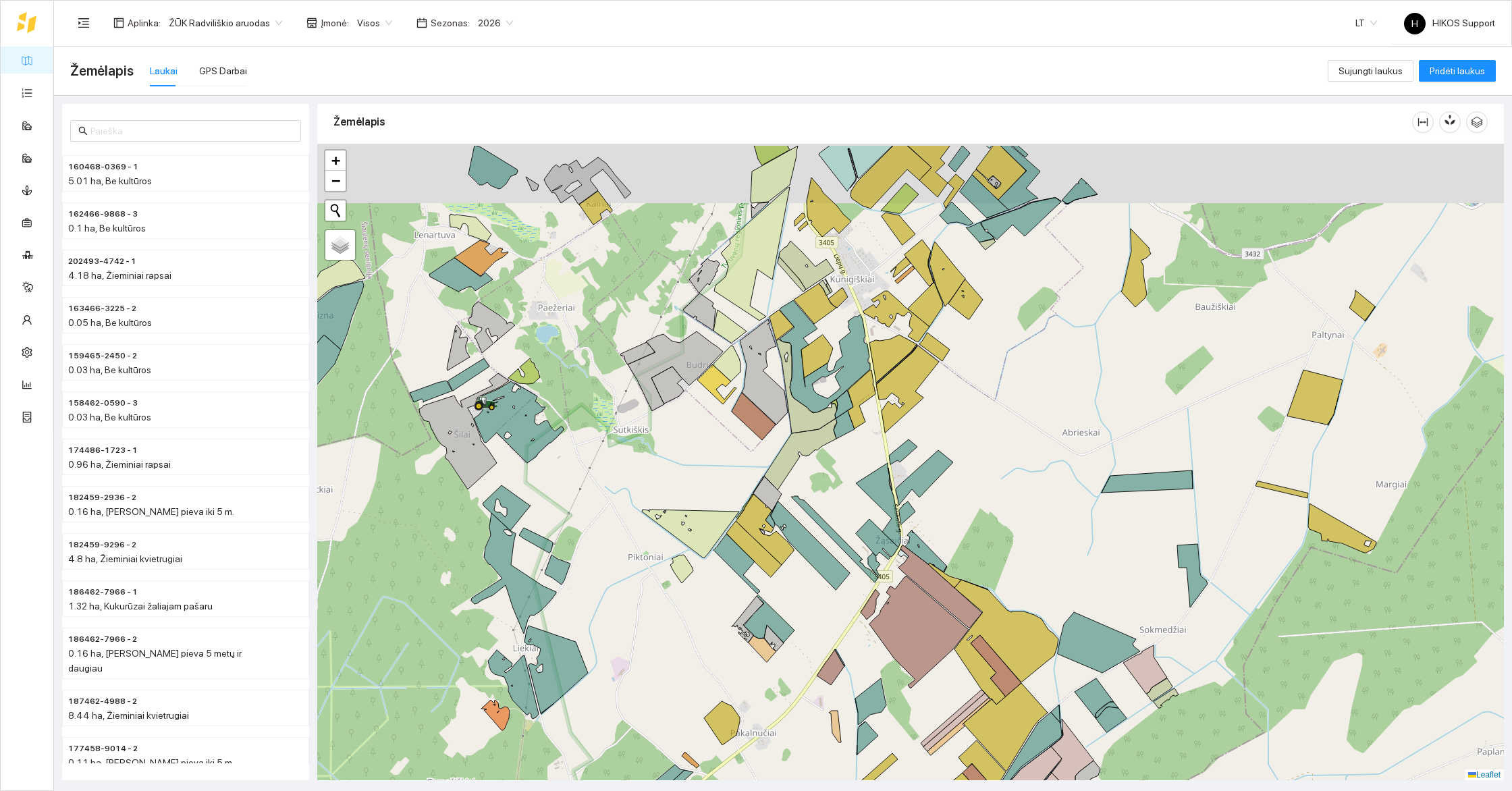
drag, startPoint x: 567, startPoint y: 273, endPoint x: 553, endPoint y: 435, distance: 162.6
click at [553, 435] on div "+ − Nieko nerasta. Bandykite dar kartą. Žemėlapis Palydovas Leaflet" at bounding box center [910, 462] width 1187 height 636
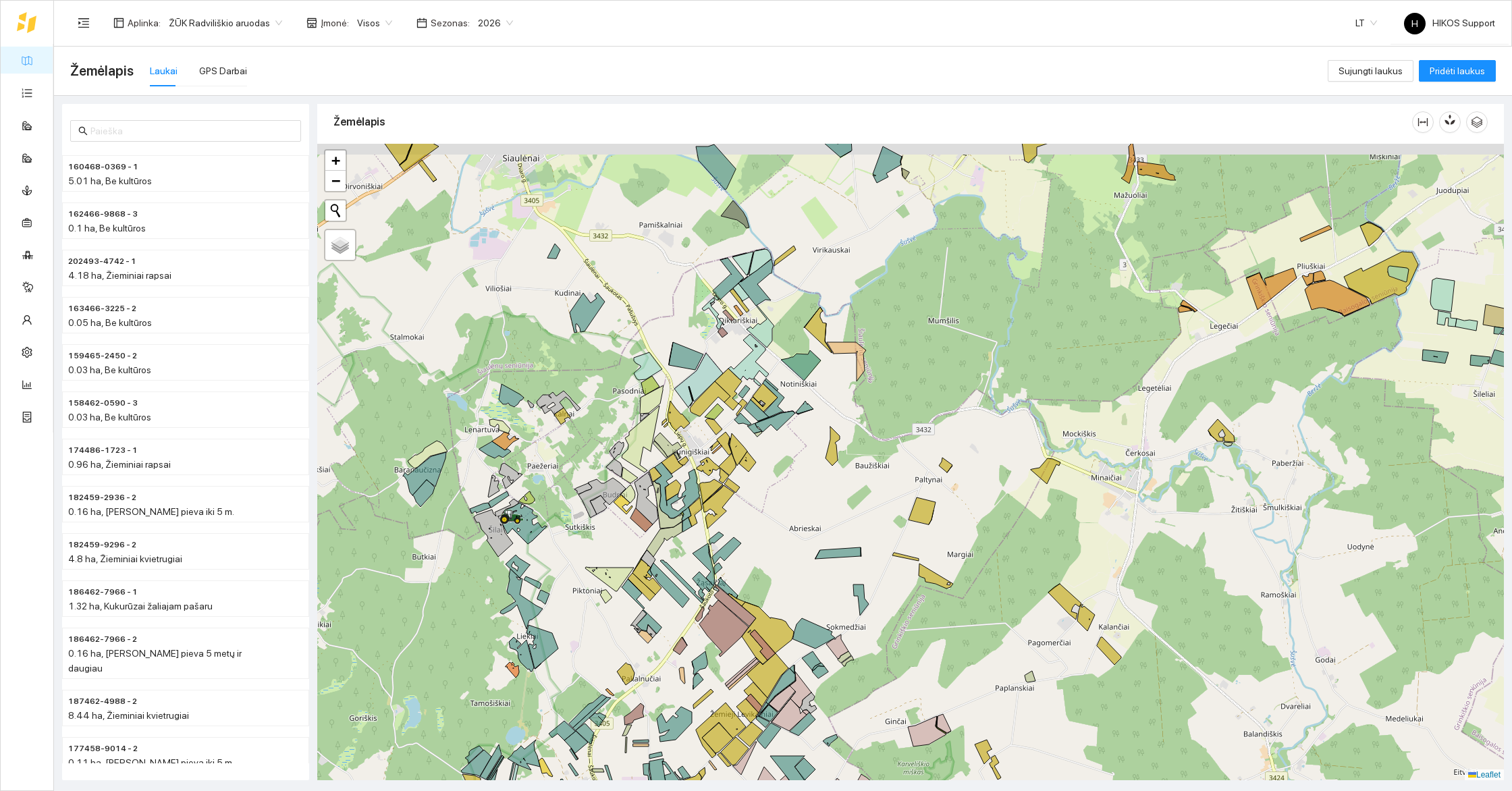
drag, startPoint x: 639, startPoint y: 365, endPoint x: 610, endPoint y: 567, distance: 204.1
click at [634, 380] on icon at bounding box center [648, 366] width 29 height 28
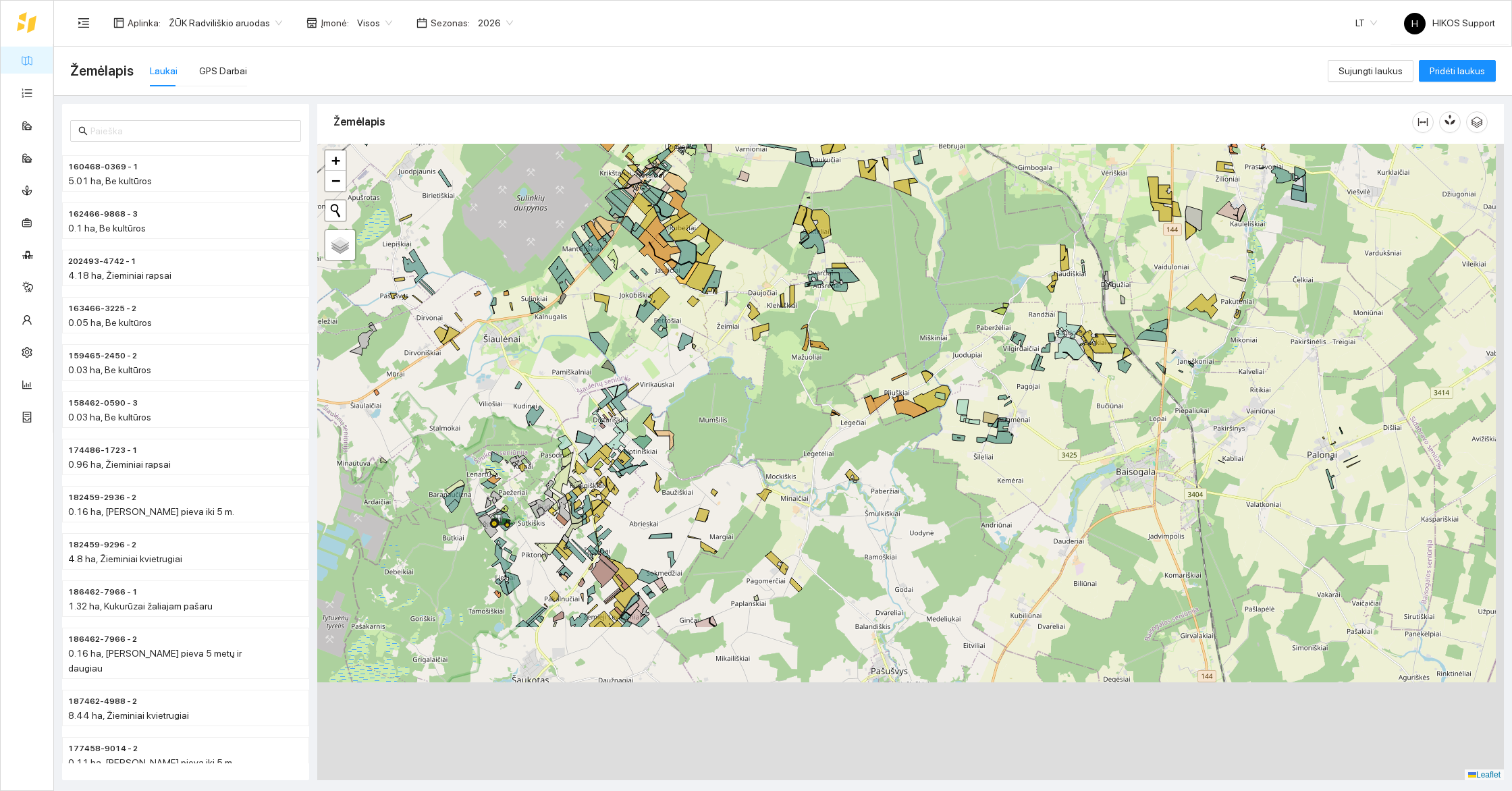
drag, startPoint x: 634, startPoint y: 631, endPoint x: 600, endPoint y: 413, distance: 220.6
click at [600, 413] on div "+ − Nieko nerasta. Bandykite dar kartą. Žemėlapis Palydovas Leaflet" at bounding box center [910, 462] width 1187 height 636
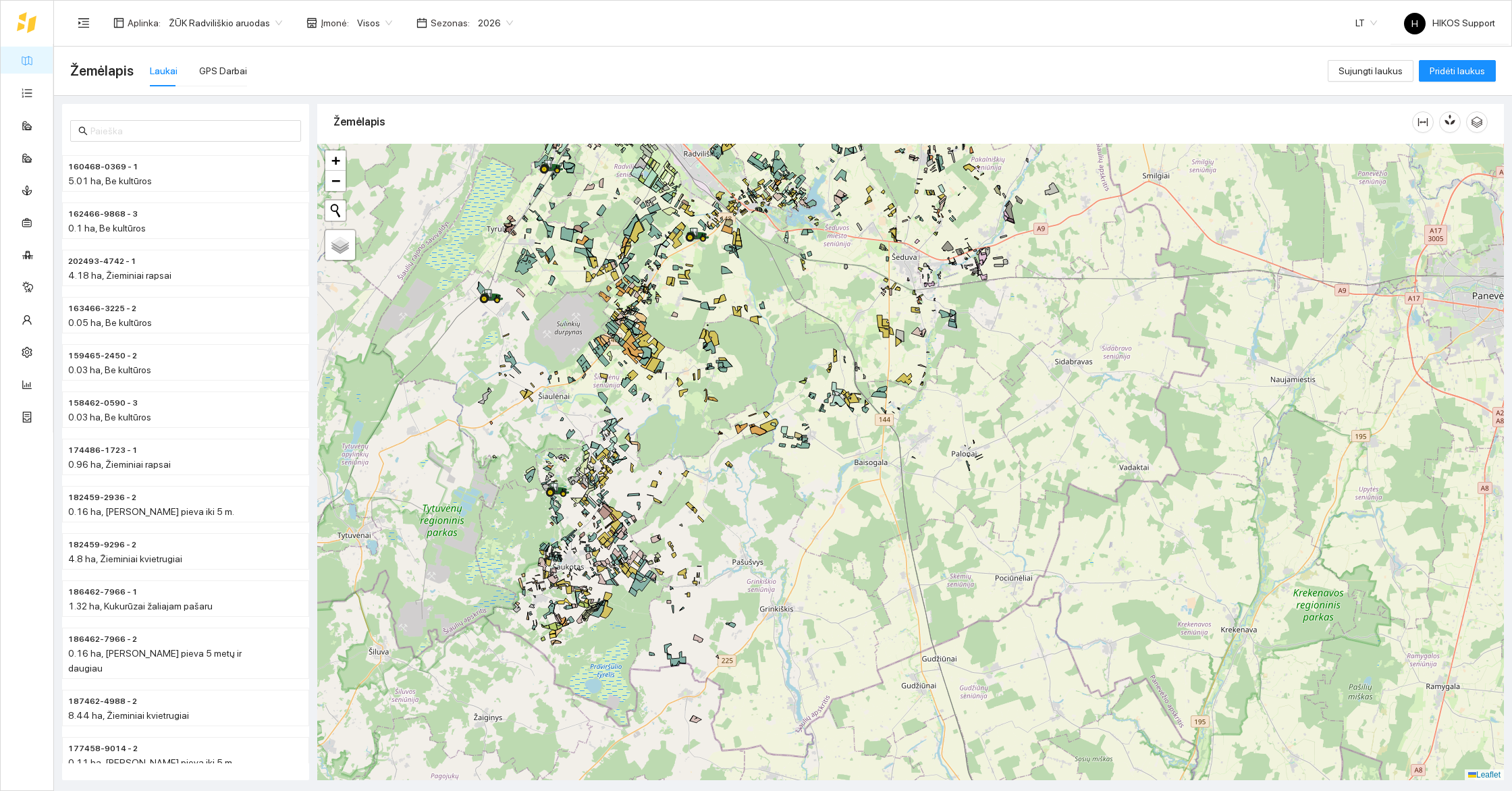
drag, startPoint x: 739, startPoint y: 198, endPoint x: 769, endPoint y: 319, distance: 124.7
click at [769, 319] on div "+ − Nieko nerasta. Bandykite dar kartą. Žemėlapis Palydovas Leaflet" at bounding box center [910, 462] width 1187 height 636
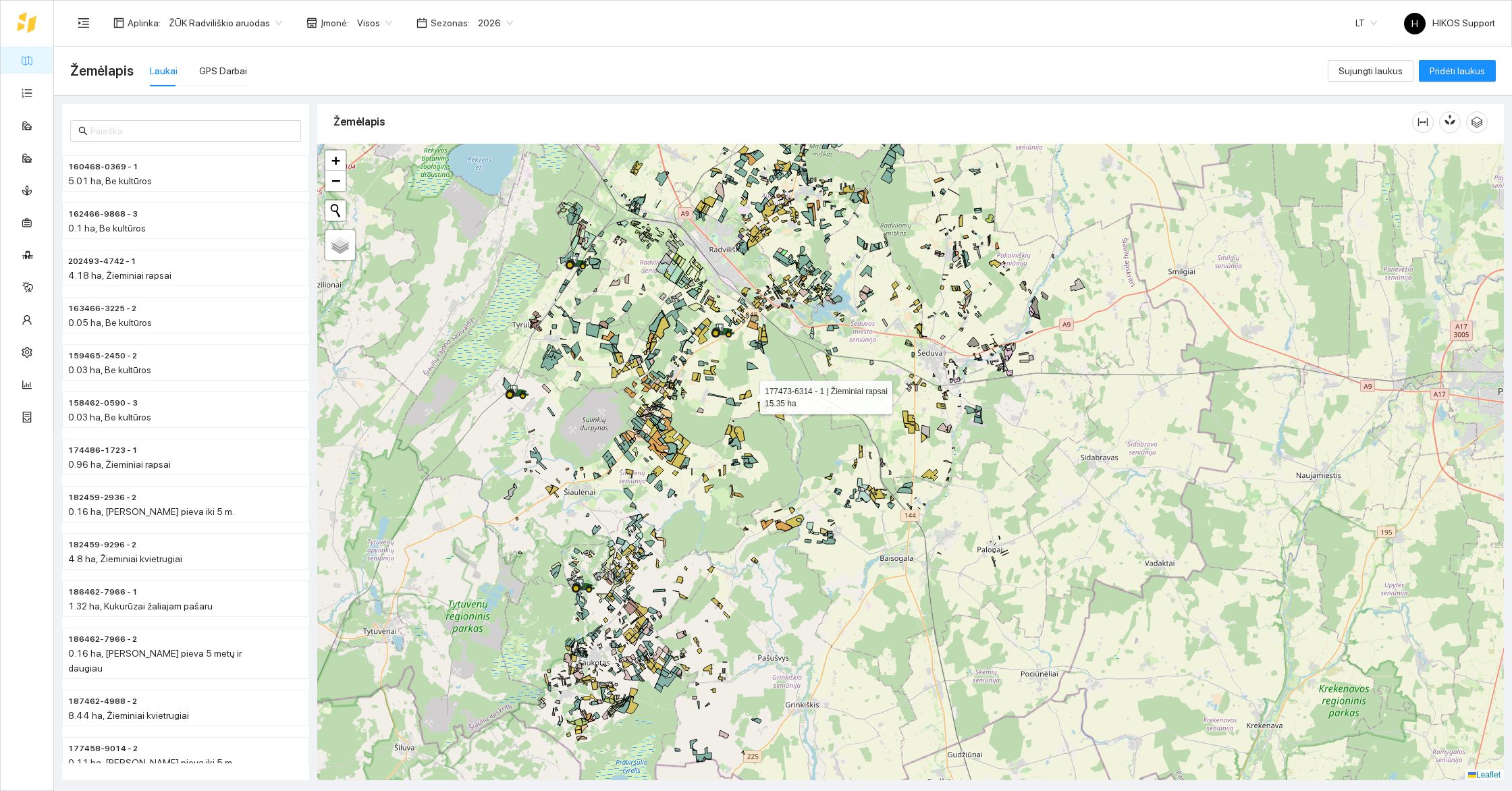
click at [749, 390] on icon at bounding box center [748, 394] width 8 height 9
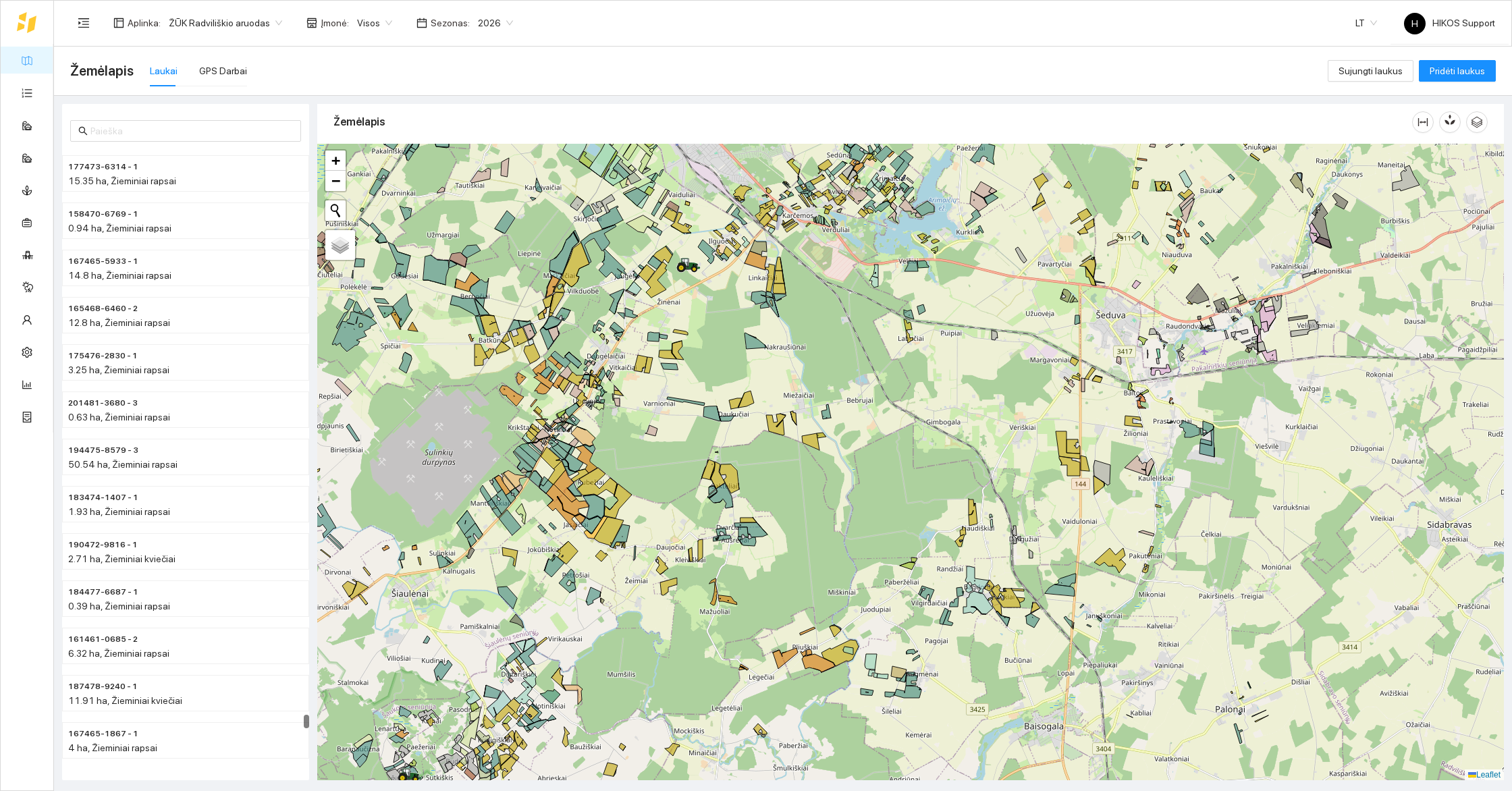
click at [728, 324] on div "177473-6314 - 1 | Žieminiai rapsai 15.35 ha + − Nieko nerasta. Bandykite dar ka…" at bounding box center [910, 462] width 1187 height 636
click at [728, 324] on div "+ − Nieko nerasta. Bandykite dar kartą. Žemėlapis Palydovas Leaflet" at bounding box center [910, 462] width 1187 height 636
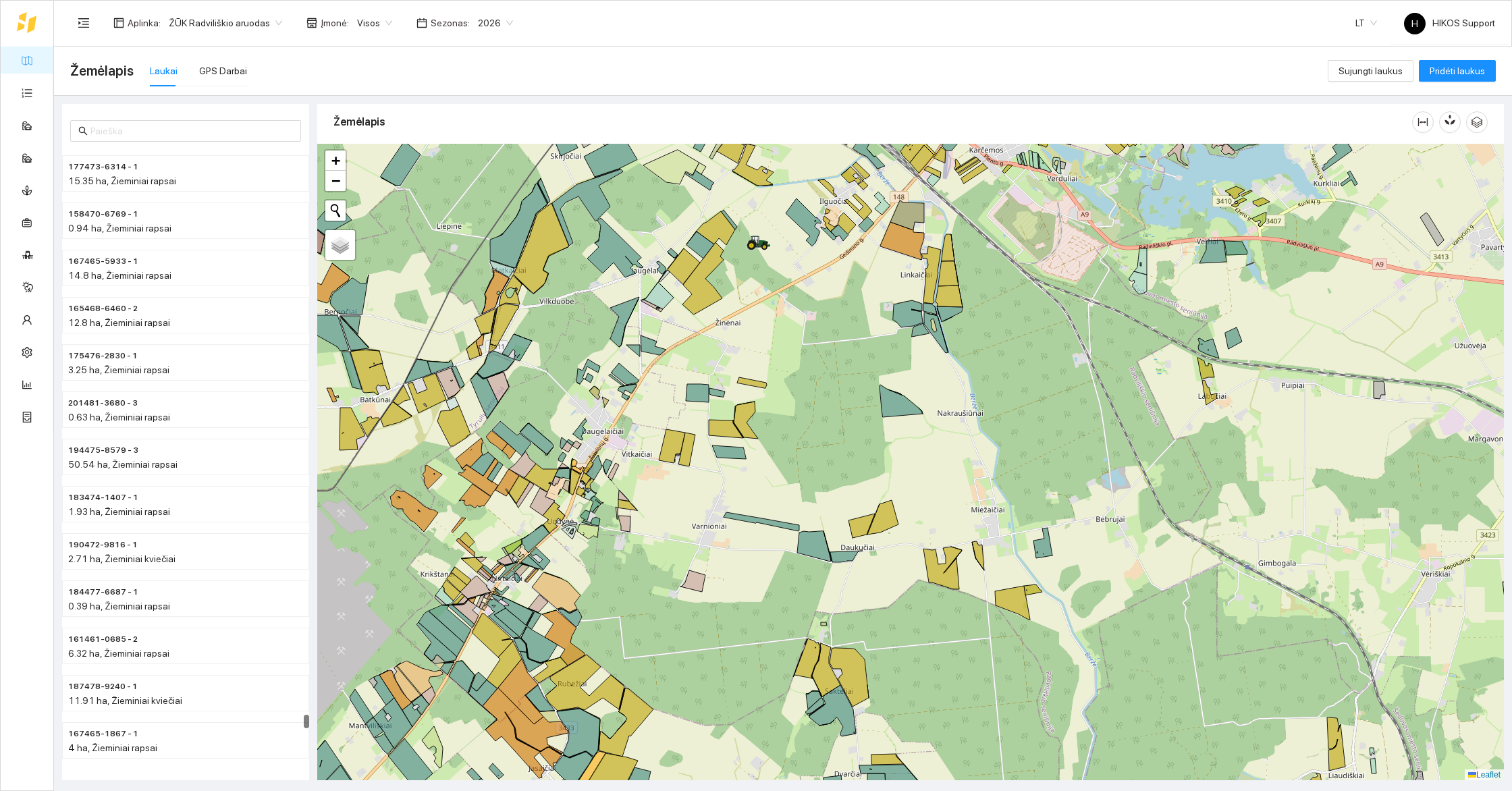
drag, startPoint x: 527, startPoint y: 277, endPoint x: 669, endPoint y: 324, distance: 149.6
click at [669, 324] on div "+ − Nieko nerasta. Bandykite dar kartą. Žemėlapis Palydovas Leaflet" at bounding box center [910, 462] width 1187 height 636
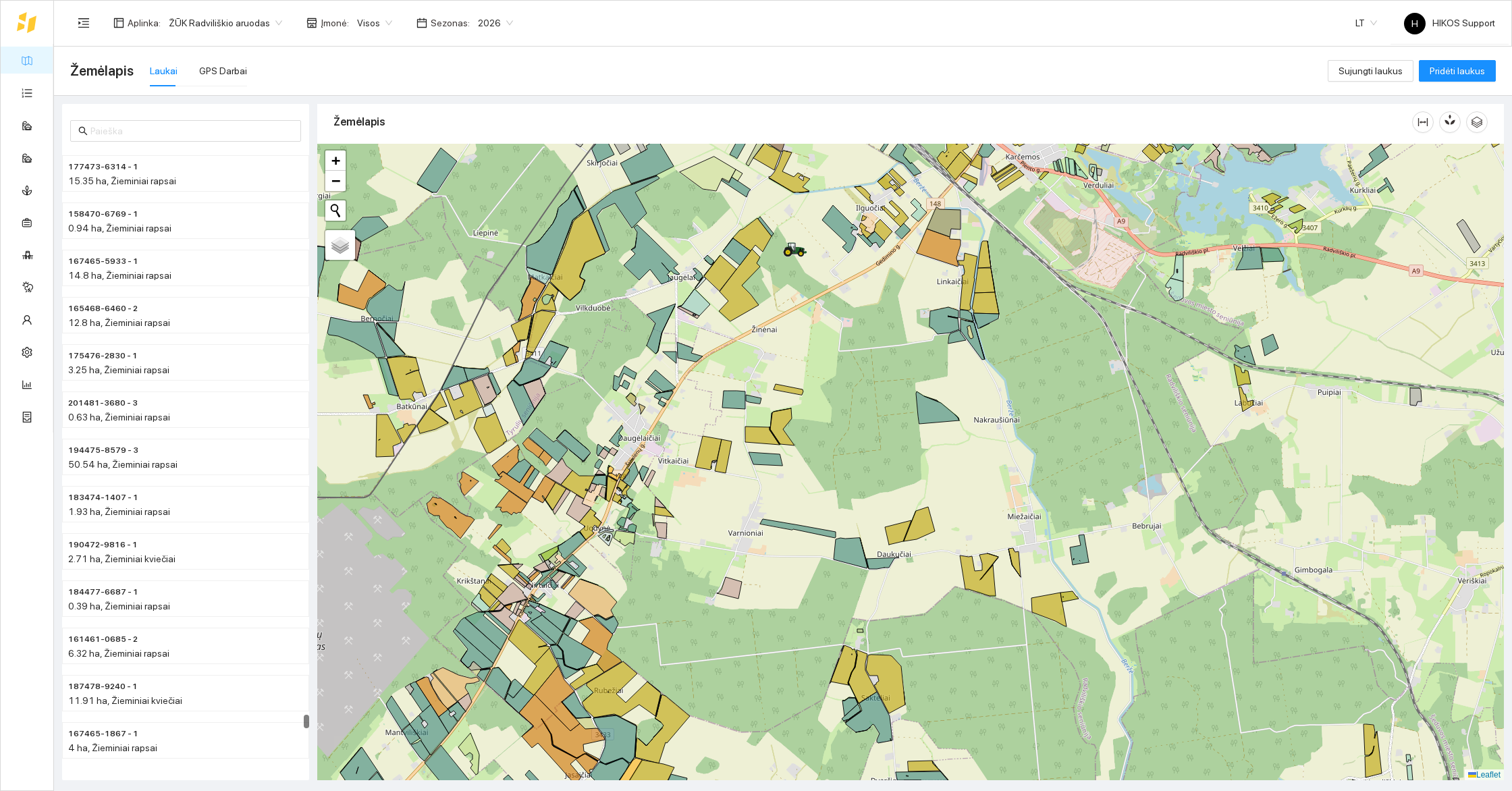
click at [191, 60] on div "Laukai GPS Darbai" at bounding box center [199, 71] width 97 height 31
click at [212, 64] on div "GPS Darbai" at bounding box center [224, 71] width 48 height 15
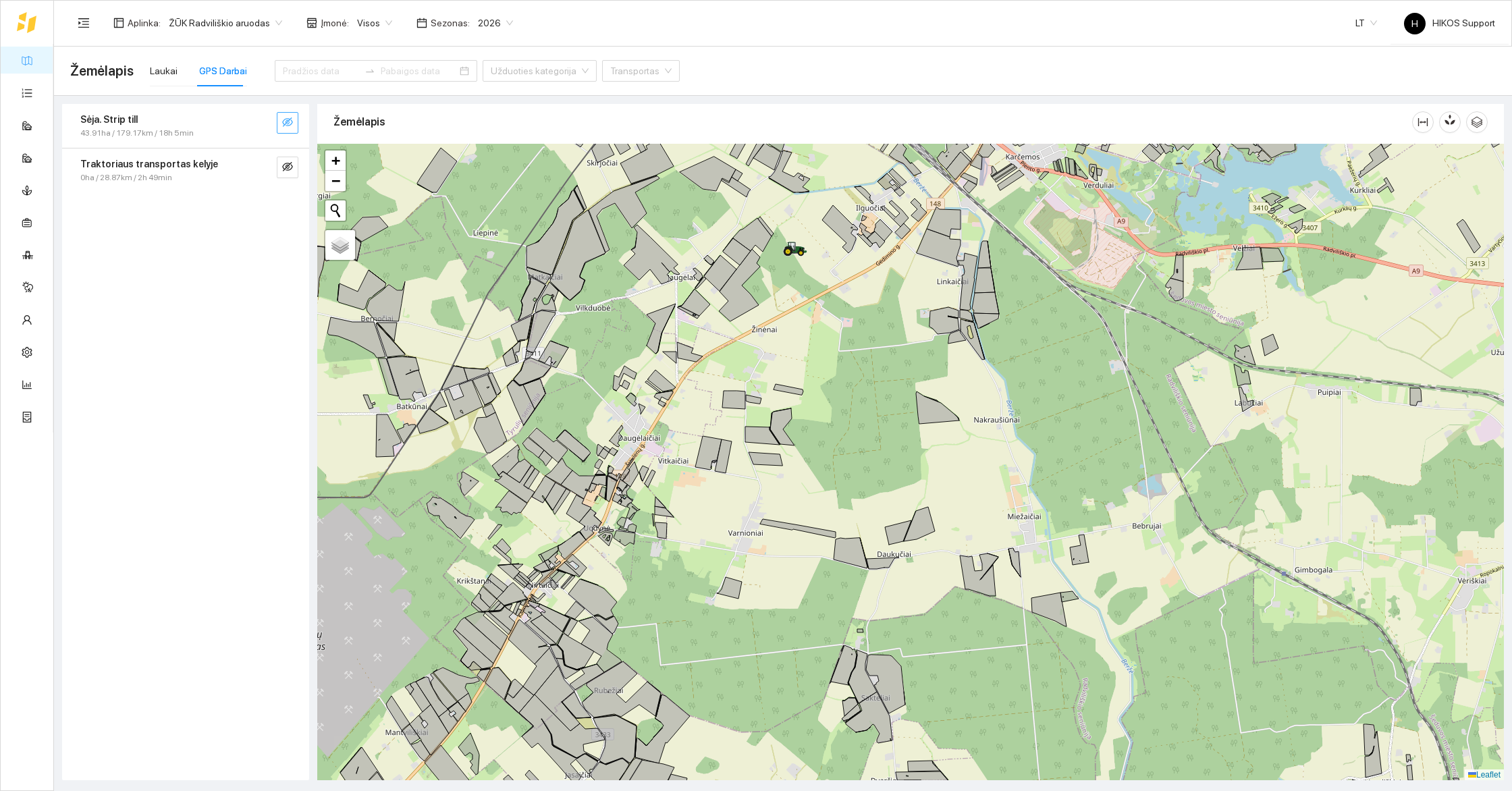
click at [294, 117] on button "button" at bounding box center [287, 122] width 21 height 21
click at [288, 158] on button "button" at bounding box center [287, 167] width 21 height 21
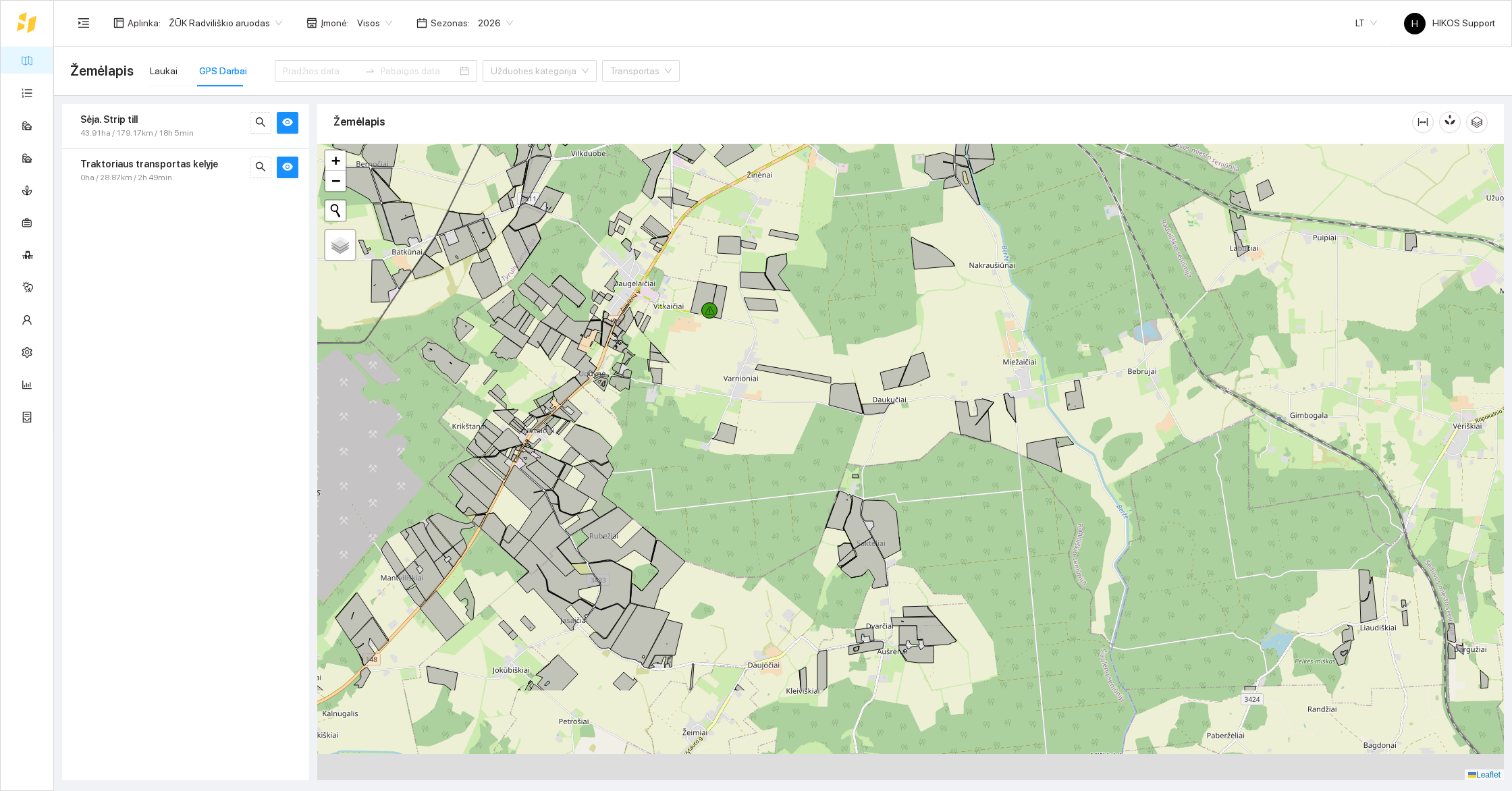
drag, startPoint x: 850, startPoint y: 367, endPoint x: 891, endPoint y: 164, distance: 207.1
click at [890, 164] on div "+" at bounding box center [910, 462] width 1187 height 636
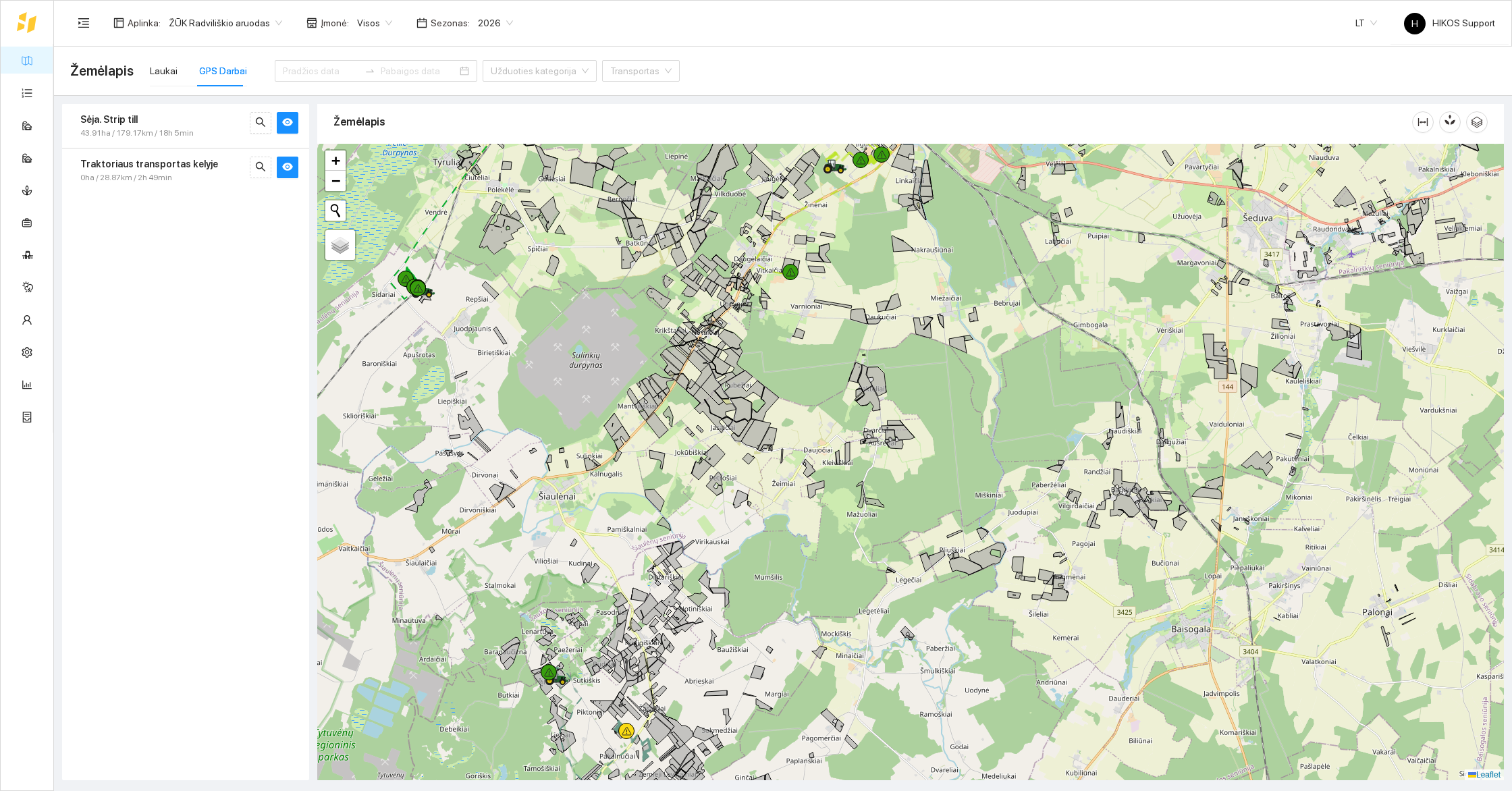
drag, startPoint x: 598, startPoint y: 646, endPoint x: 598, endPoint y: 388, distance: 258.0
click at [598, 388] on div "+" at bounding box center [910, 462] width 1187 height 636
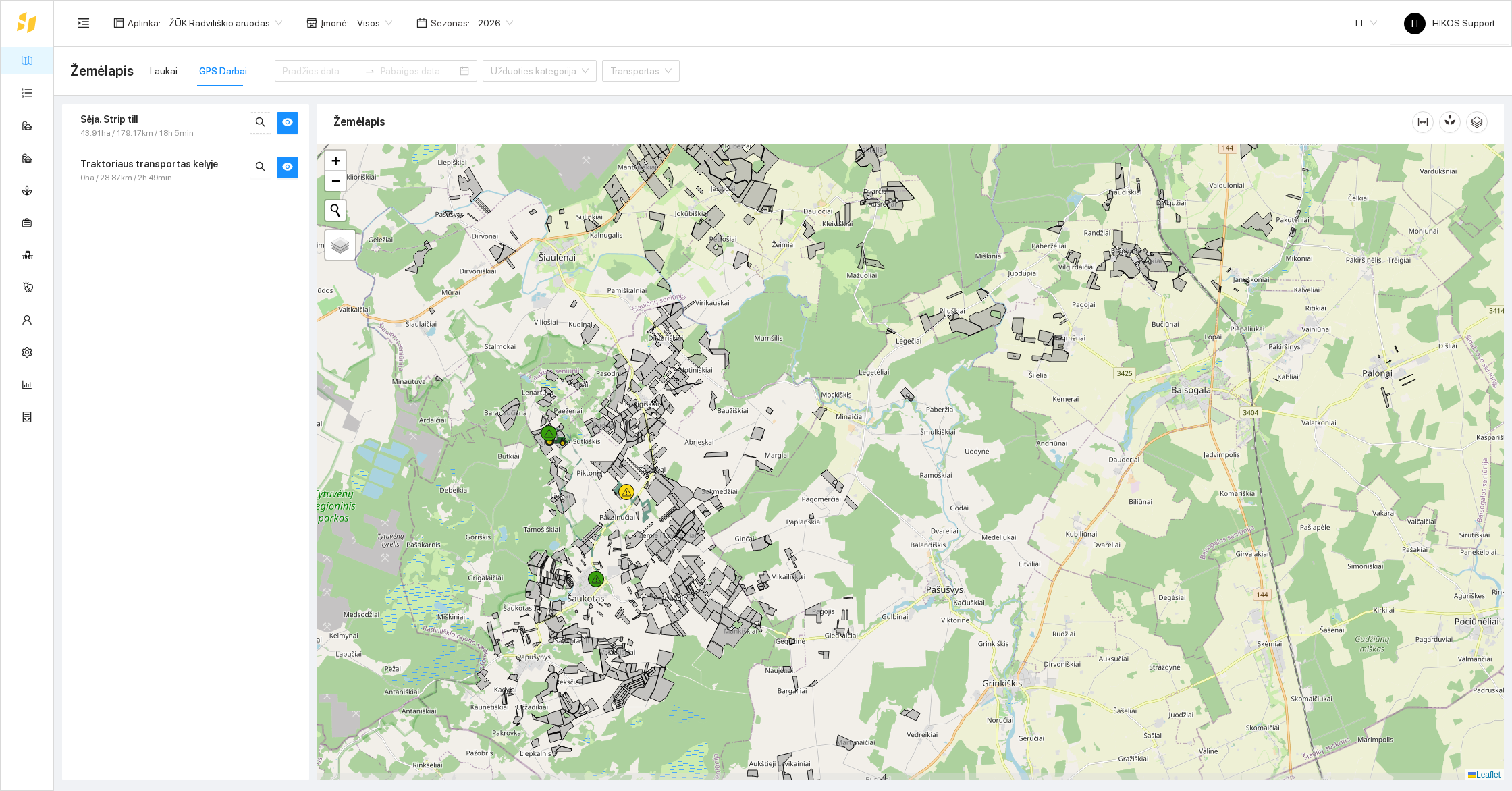
click at [593, 467] on div "166463-9924 - 1 20.33 ha 165463-0457 - 1 | Žilvičiai 15.32 ha" at bounding box center [910, 462] width 1187 height 636
click at [593, 467] on div "+" at bounding box center [910, 462] width 1187 height 636
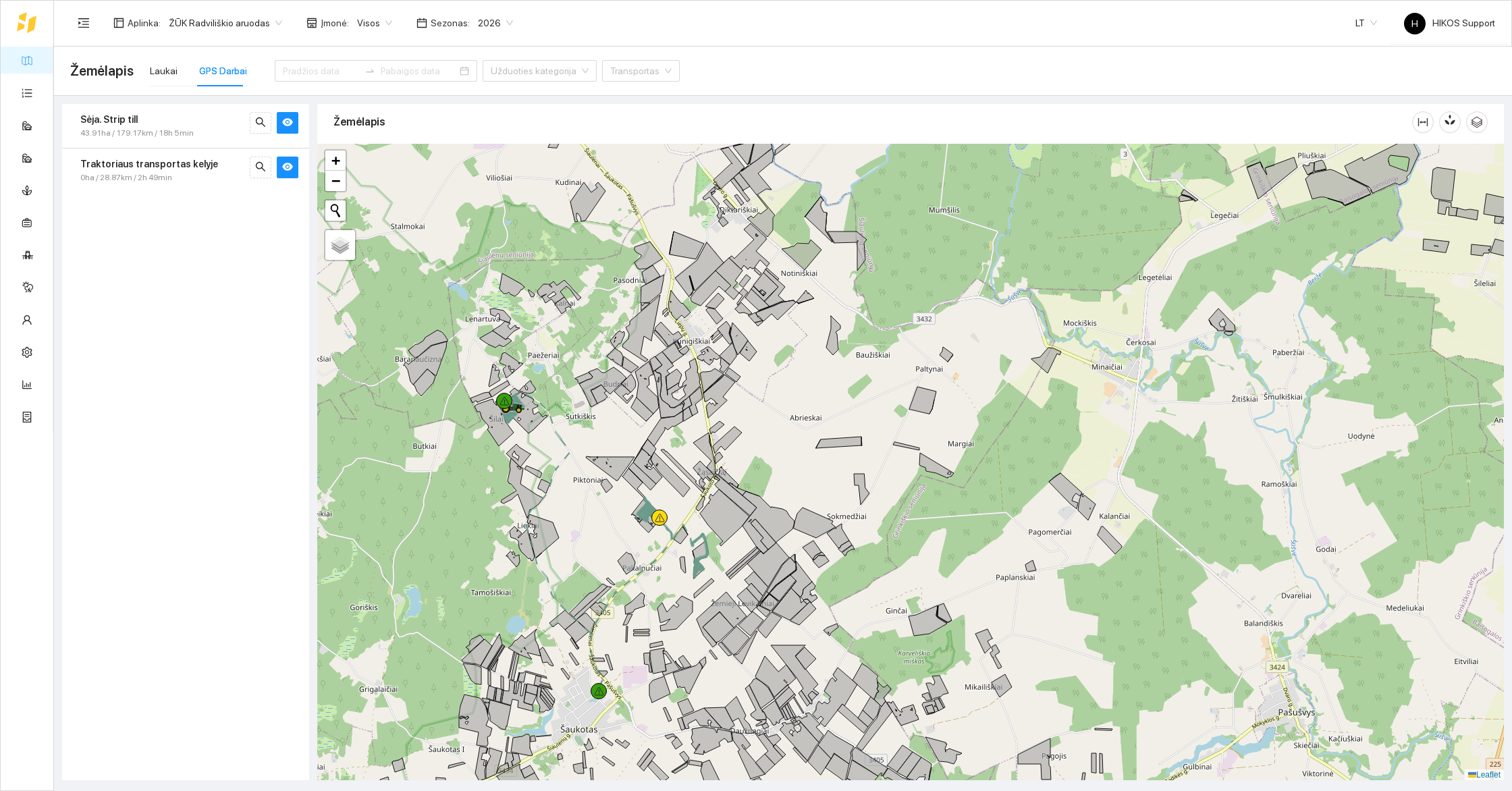
click at [557, 600] on div "+" at bounding box center [910, 462] width 1187 height 636
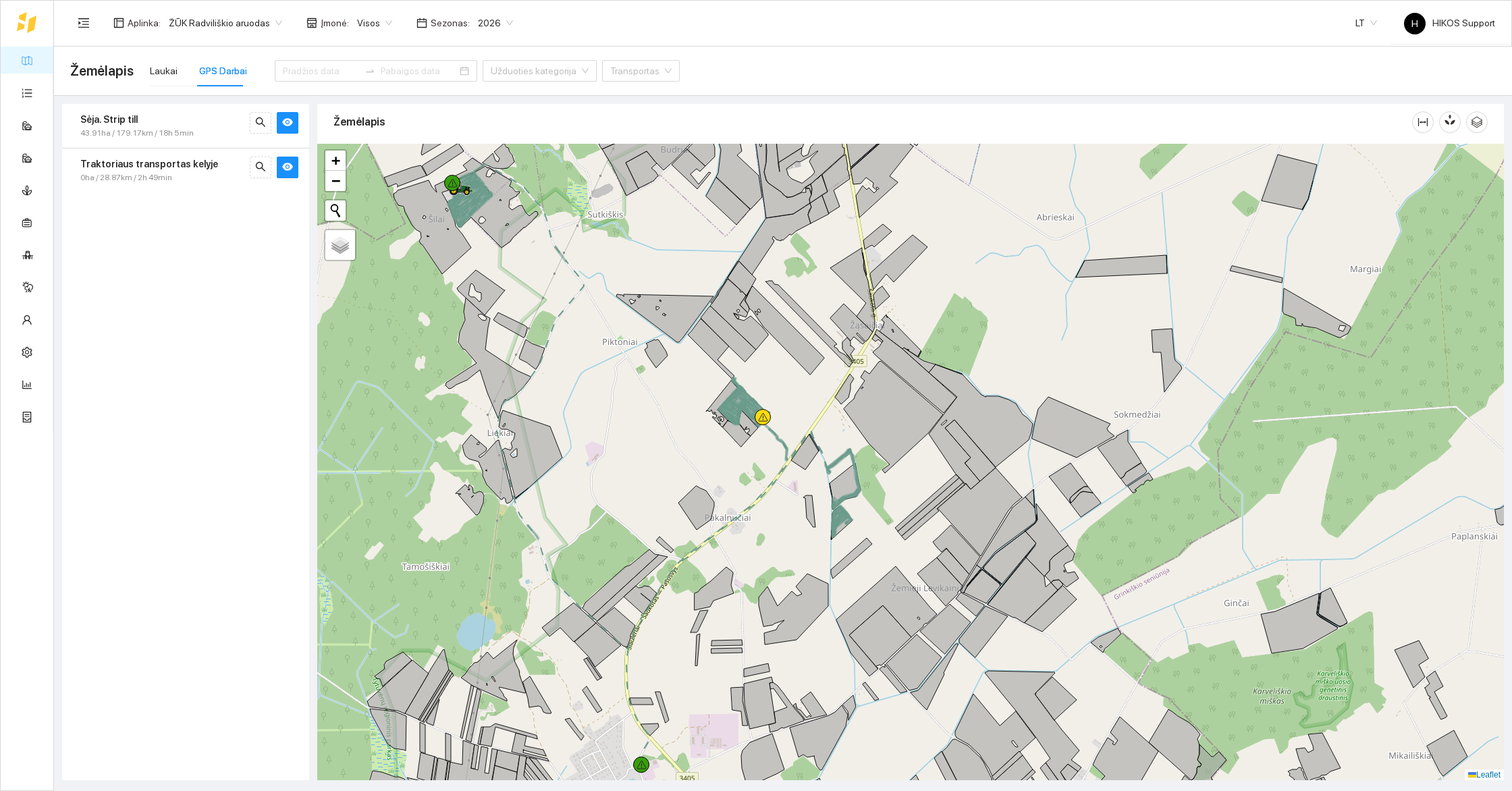
drag, startPoint x: 651, startPoint y: 611, endPoint x: 561, endPoint y: 367, distance: 260.1
click at [561, 367] on div "162463-6532 - 1 | Žieminiai kviečiai 3.29 ha +" at bounding box center [910, 462] width 1187 height 636
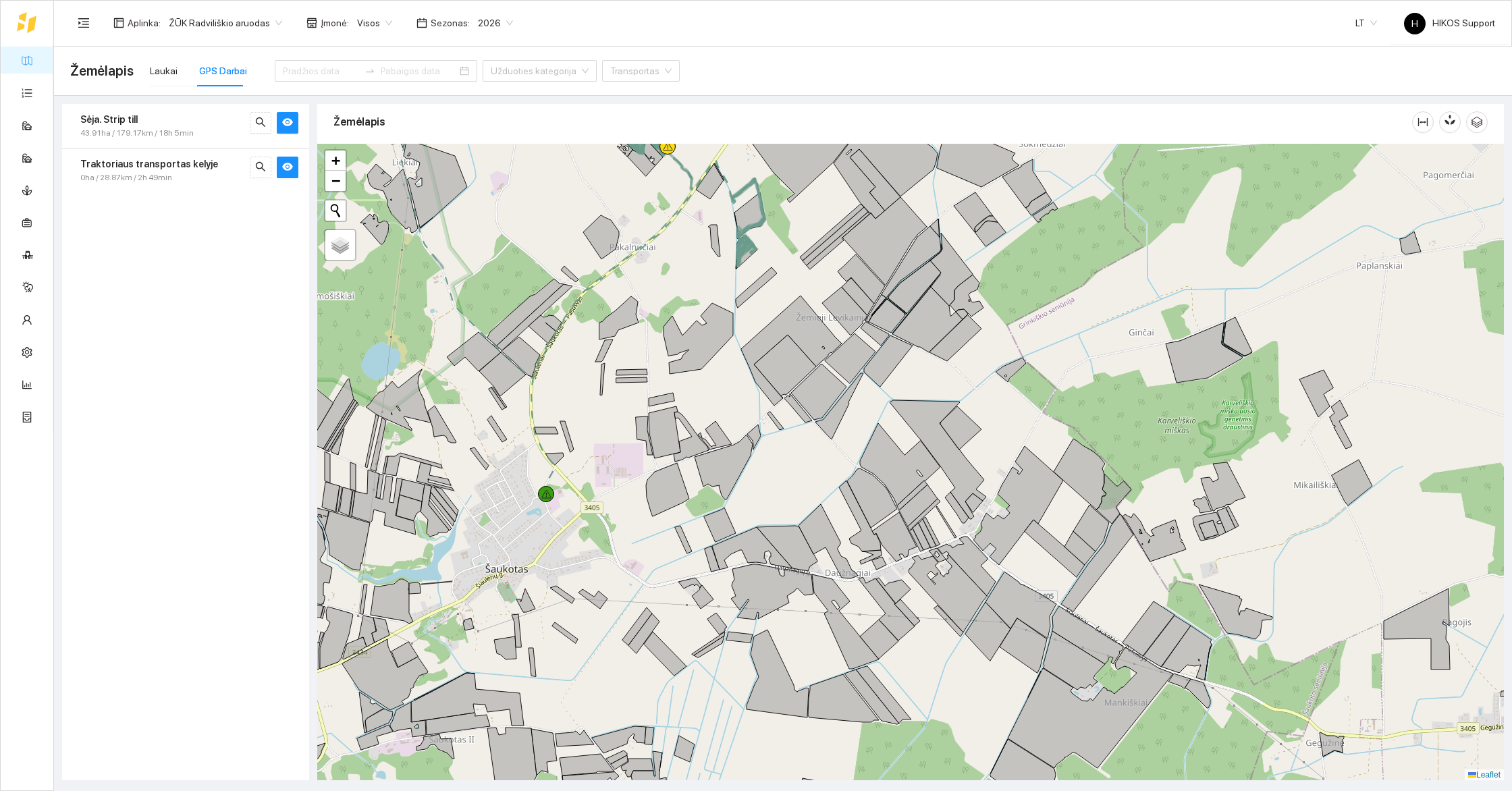
click at [612, 467] on div "+" at bounding box center [910, 462] width 1187 height 636
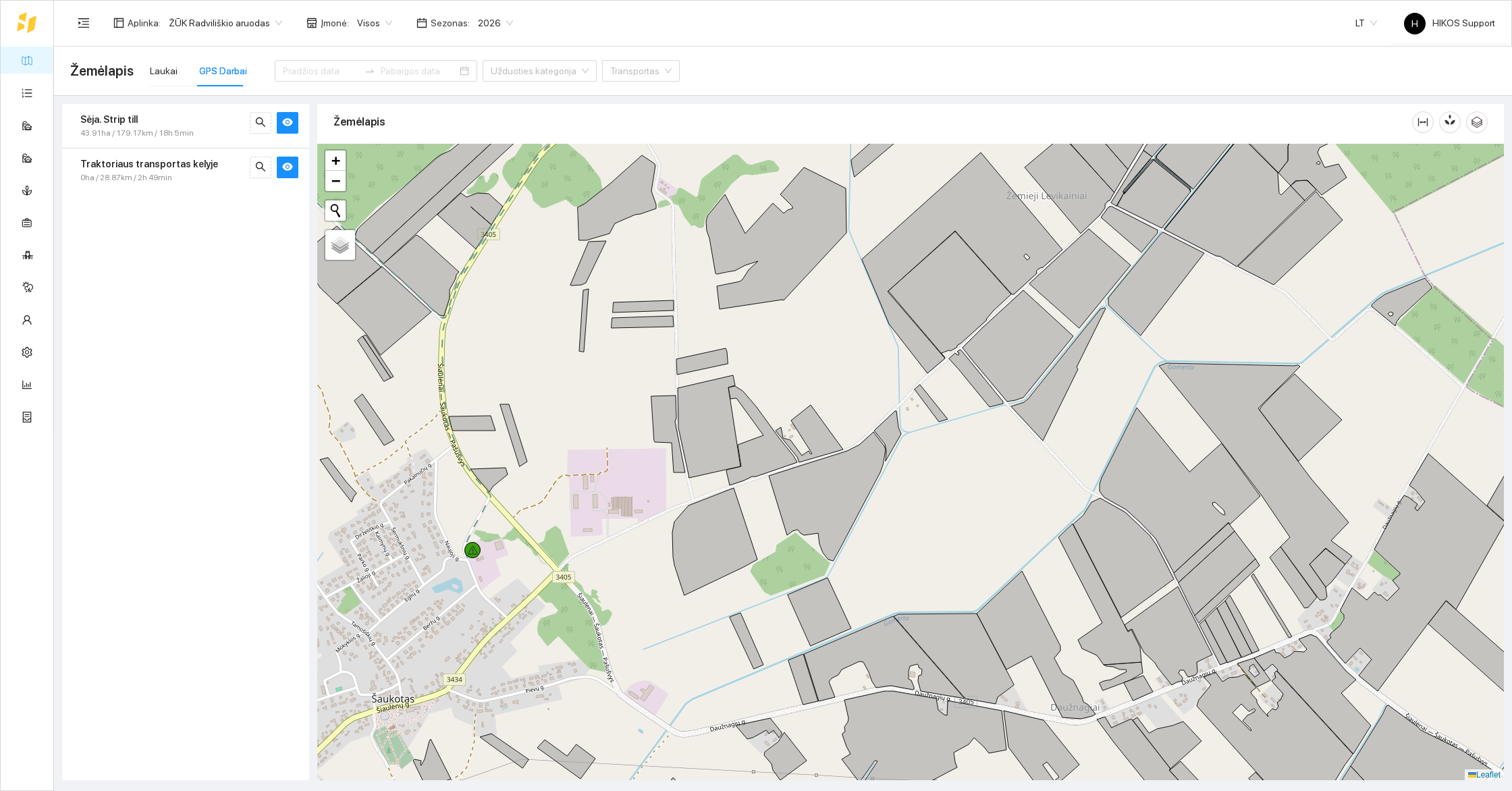
drag, startPoint x: 692, startPoint y: 214, endPoint x: 587, endPoint y: 654, distance: 452.4
click at [587, 654] on div "+" at bounding box center [910, 462] width 1187 height 636
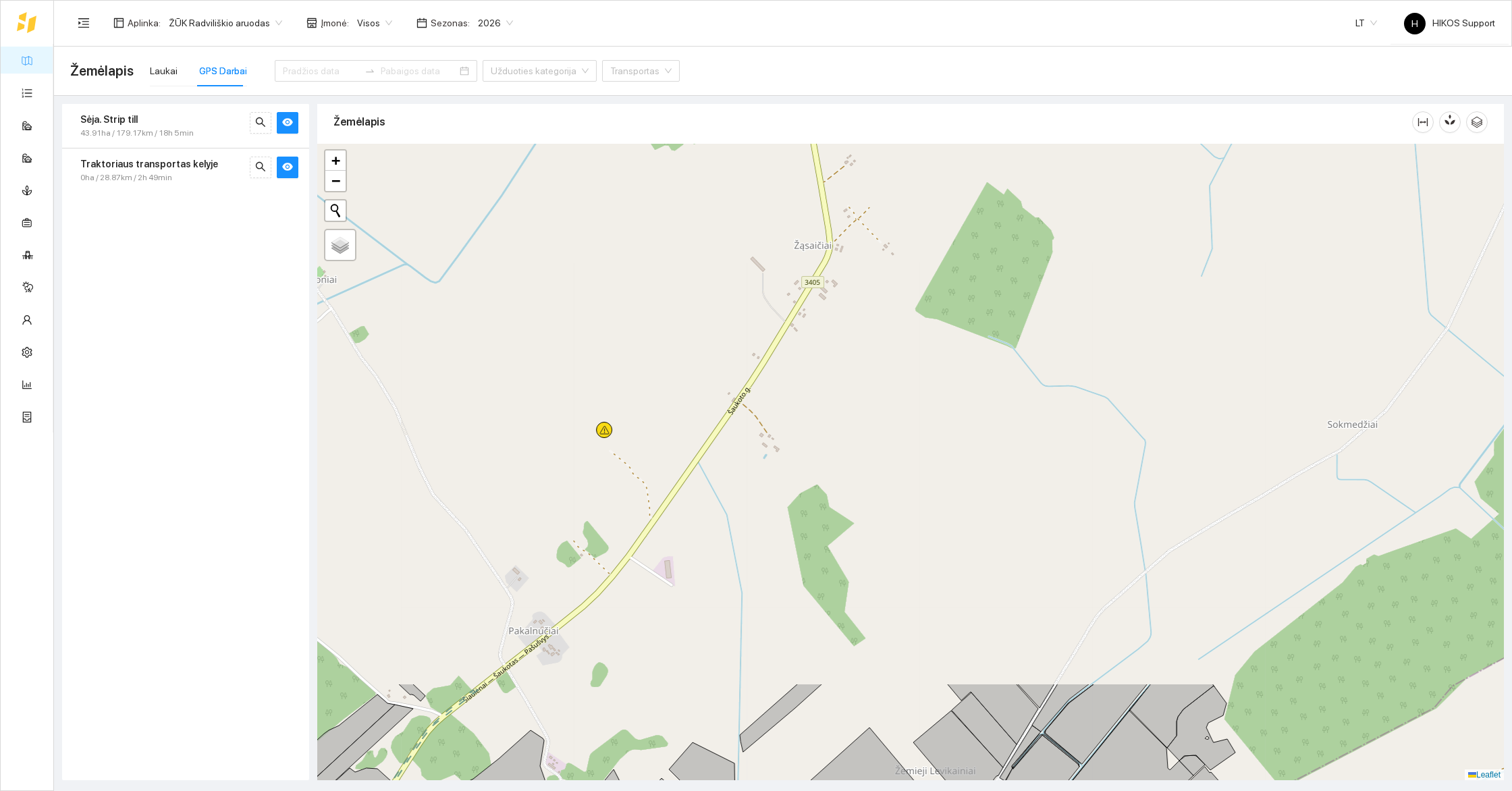
click at [672, 440] on div "+" at bounding box center [910, 462] width 1187 height 636
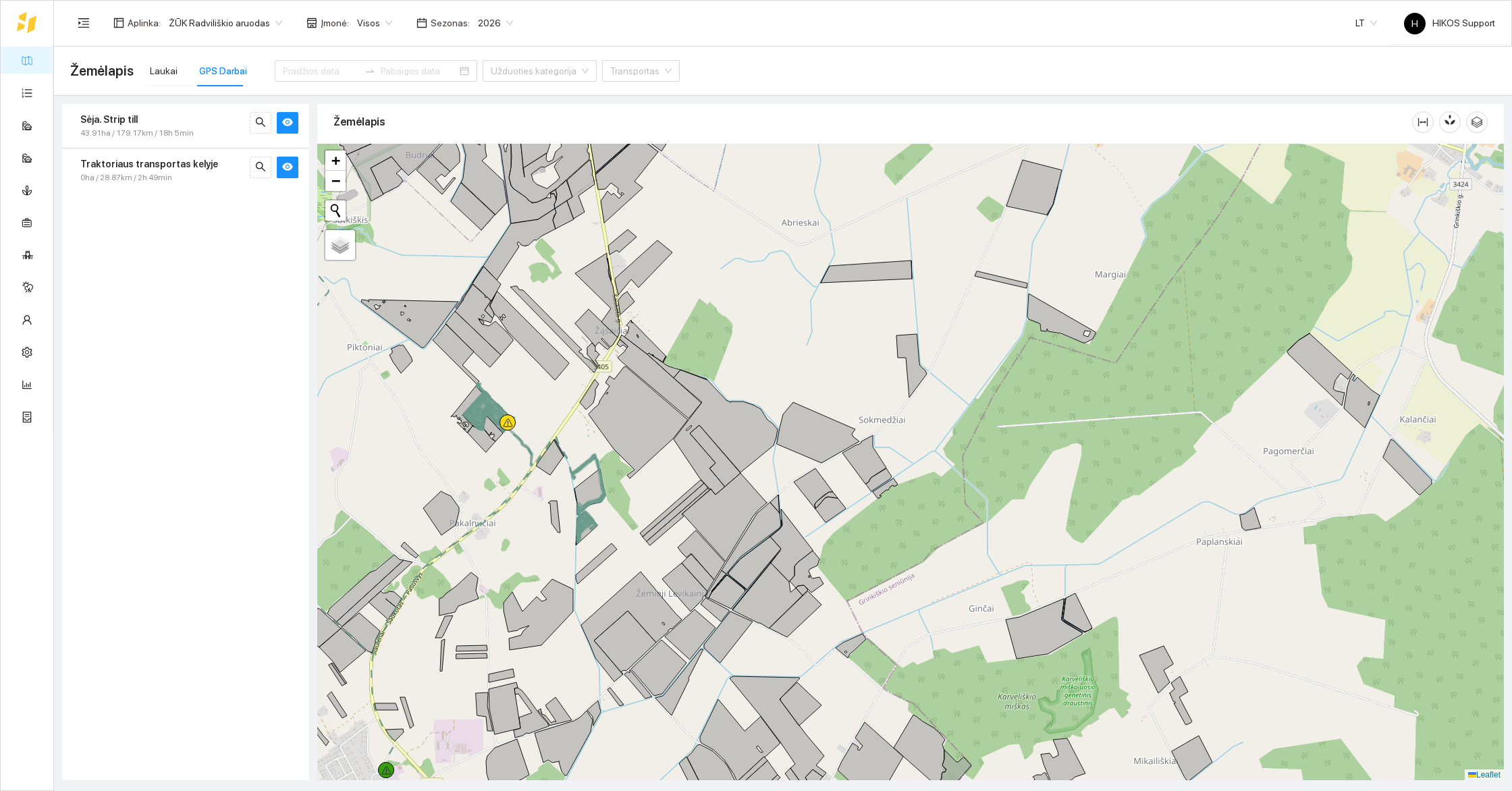
drag, startPoint x: 535, startPoint y: 374, endPoint x: 612, endPoint y: 501, distance: 148.5
click at [612, 501] on div "+" at bounding box center [910, 462] width 1187 height 636
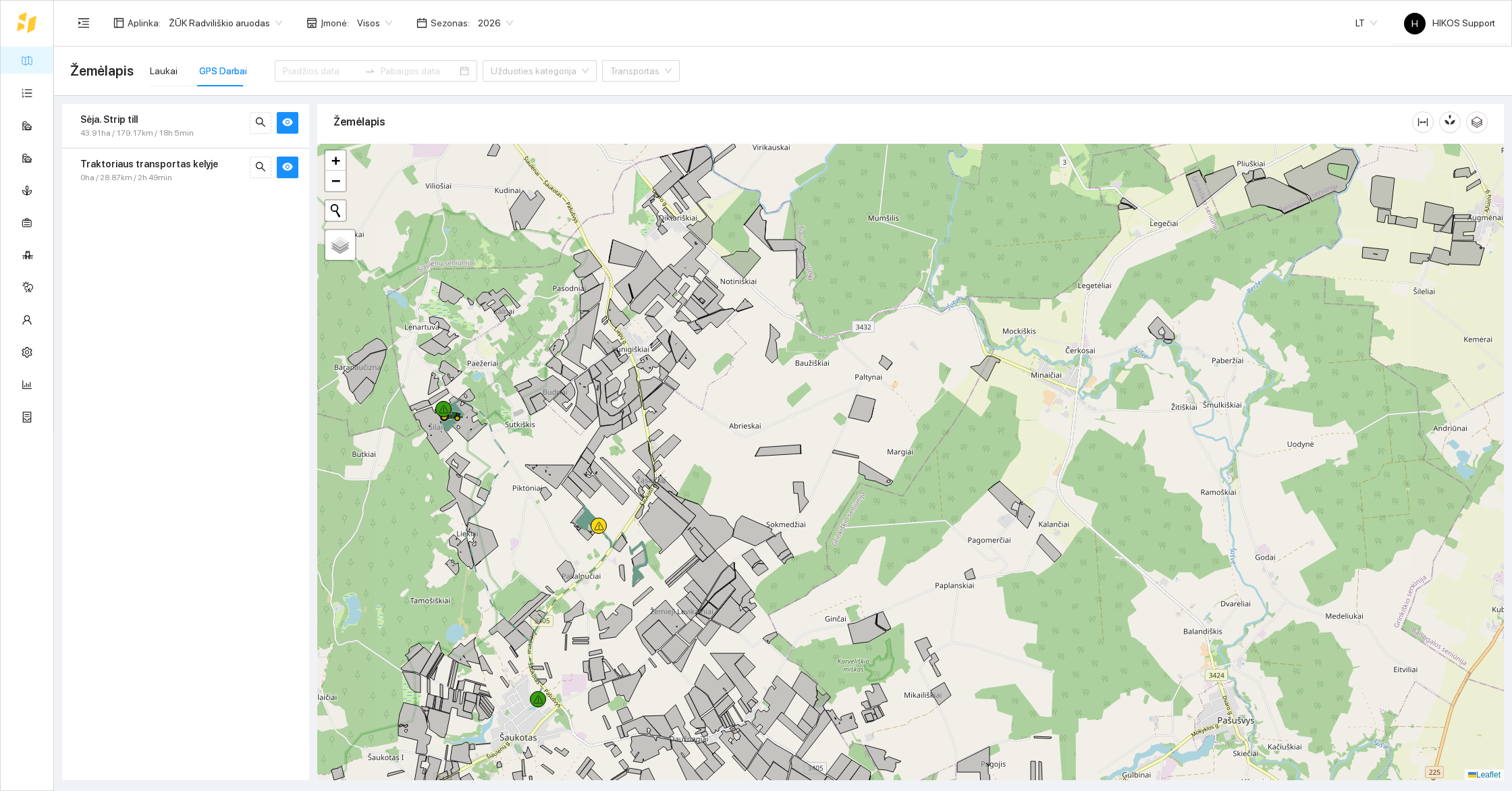
drag, startPoint x: 497, startPoint y: 384, endPoint x: 570, endPoint y: 466, distance: 109.8
click at [570, 466] on div "164464-8323 - 1 3.17 ha +" at bounding box center [910, 462] width 1187 height 636
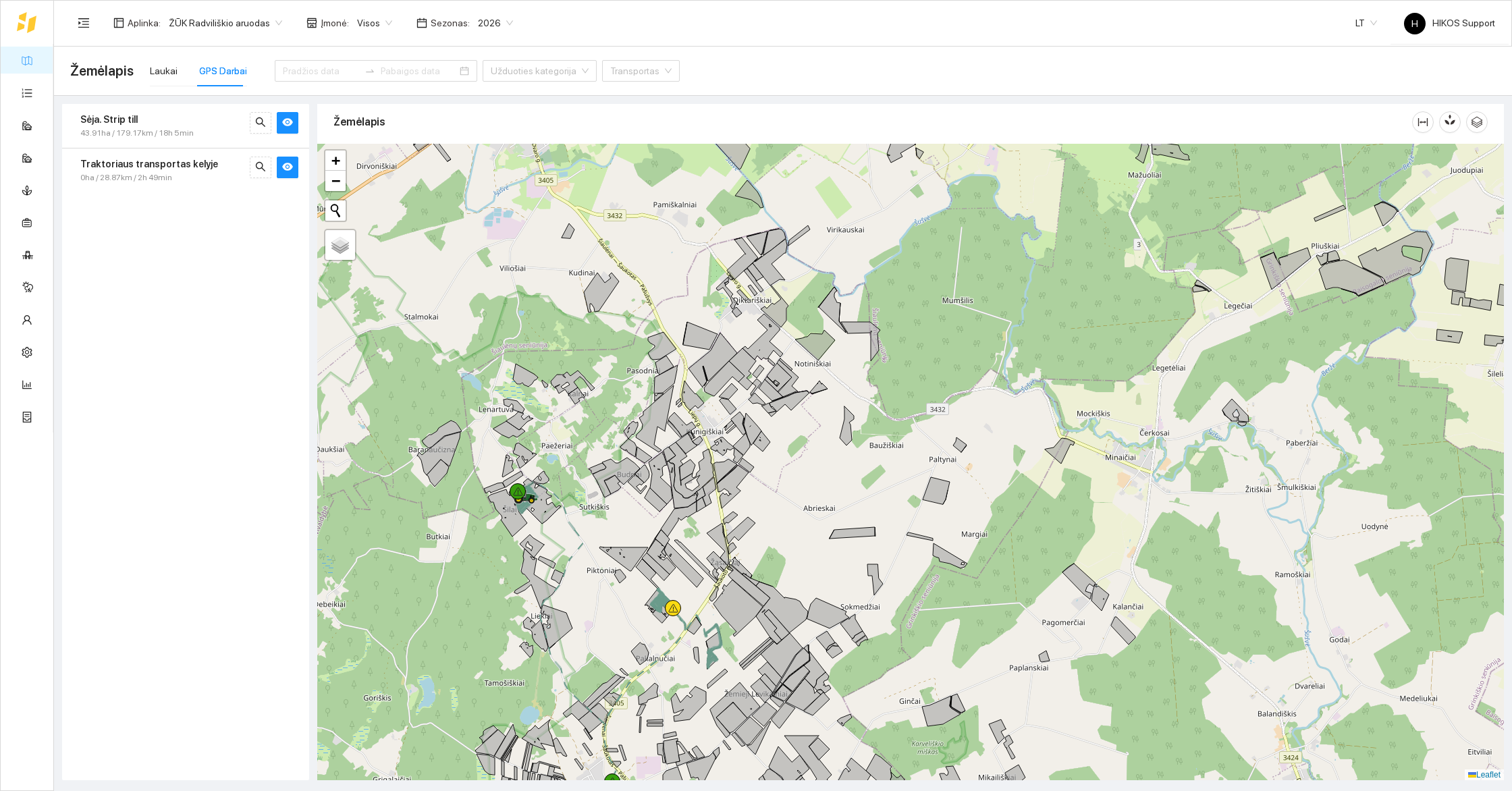
click at [535, 529] on div "165462-4511 - 1 | Žieminiai kviečiai 23.98 ha +" at bounding box center [910, 462] width 1187 height 636
click at [535, 529] on div "+" at bounding box center [910, 462] width 1187 height 636
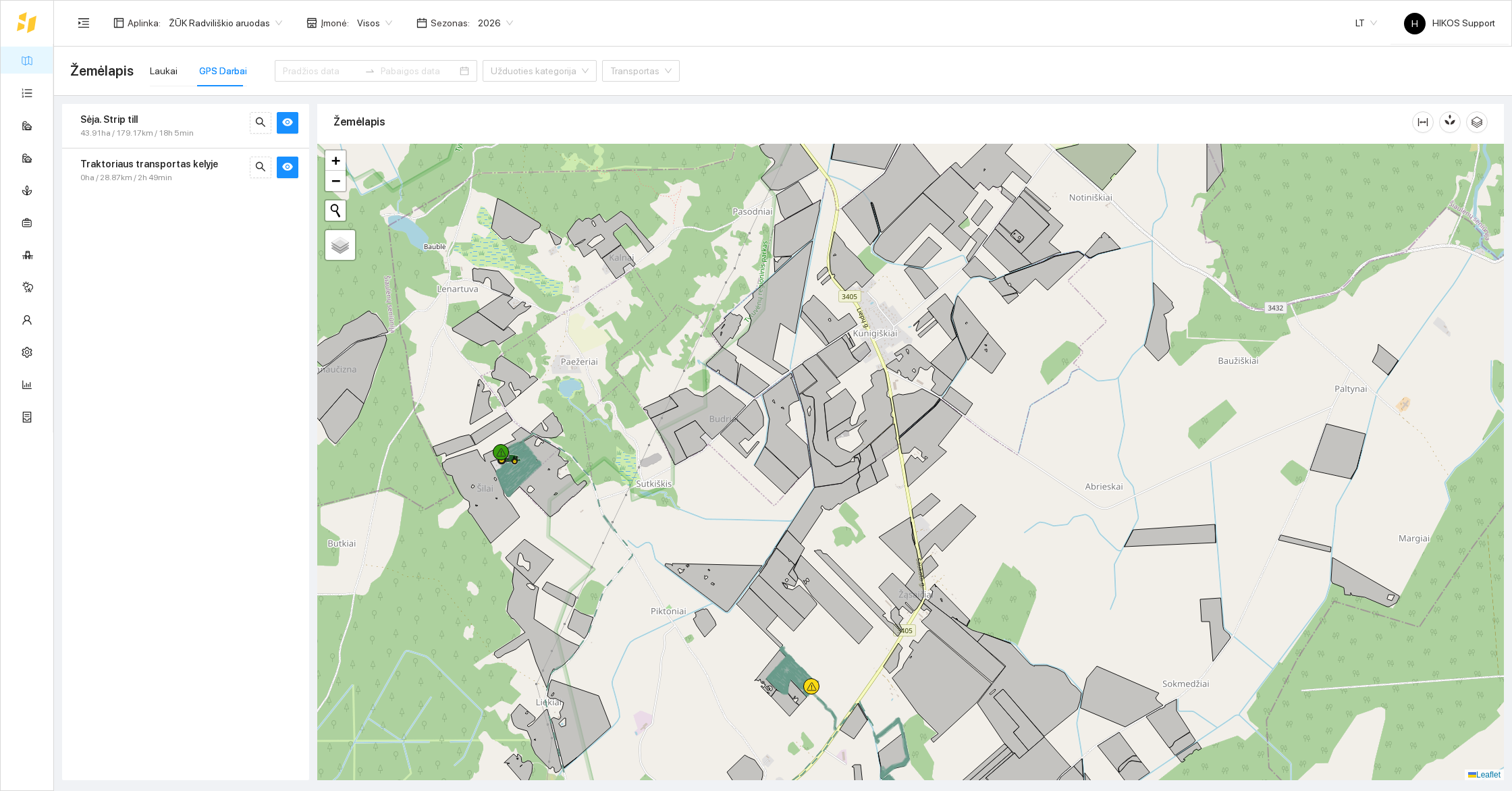
click at [530, 505] on div "+" at bounding box center [910, 462] width 1187 height 636
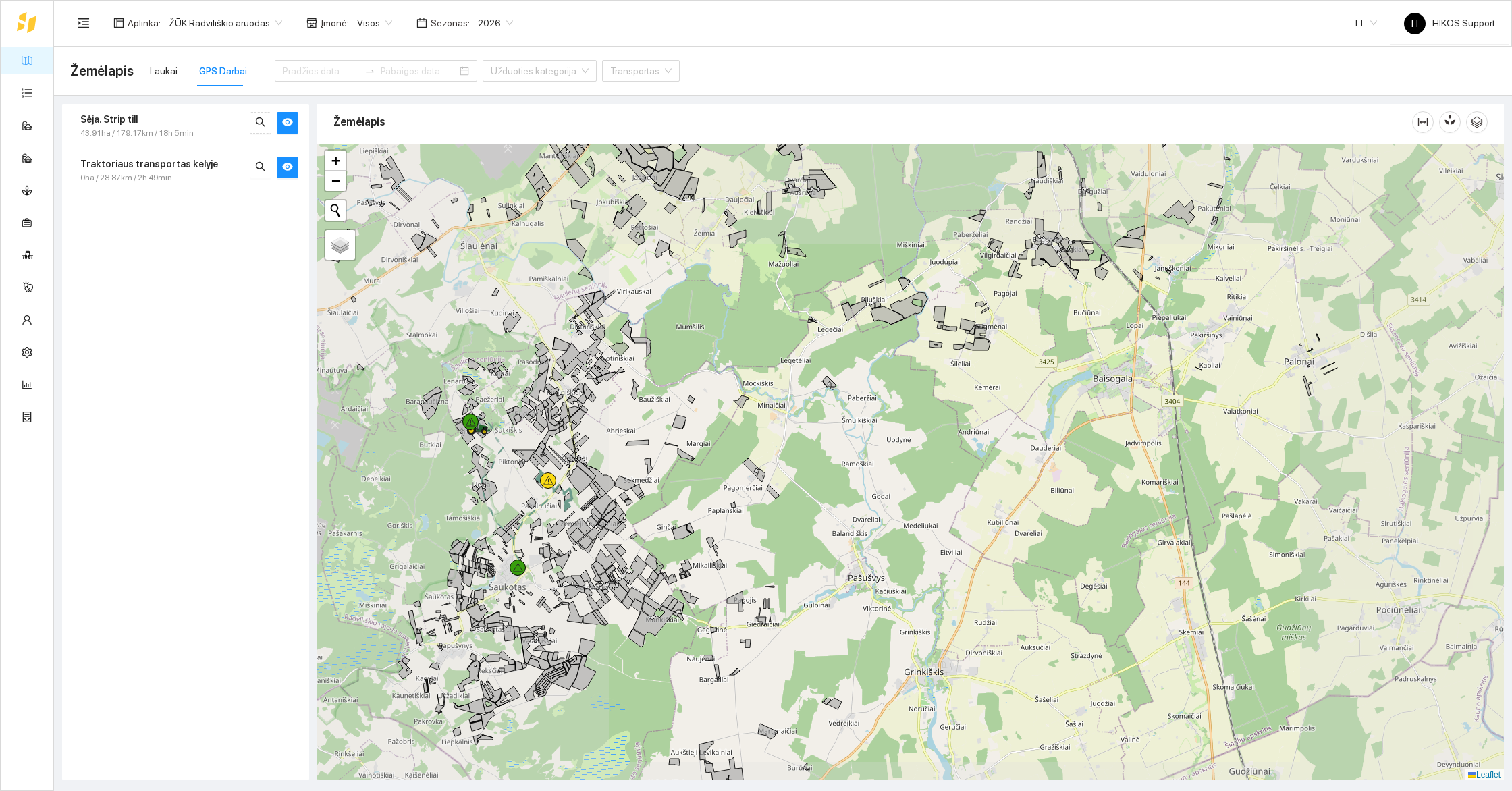
drag, startPoint x: 664, startPoint y: 401, endPoint x: 720, endPoint y: 631, distance: 236.7
click at [720, 631] on div "165464-5075 - 2 | Žieminiai kviečiai 25.79 ha +" at bounding box center [910, 462] width 1187 height 636
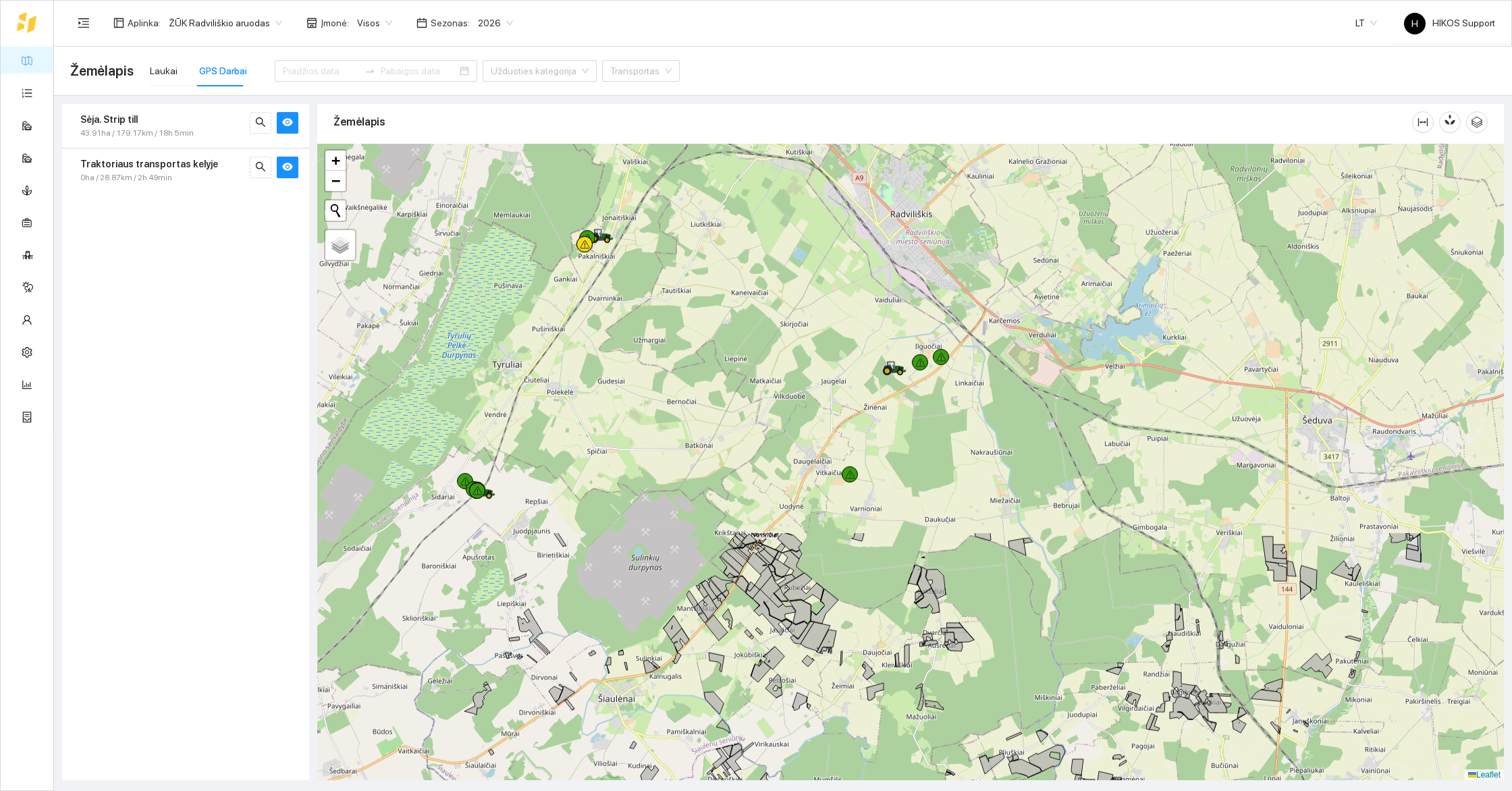
click at [519, 479] on div "+" at bounding box center [910, 462] width 1187 height 636
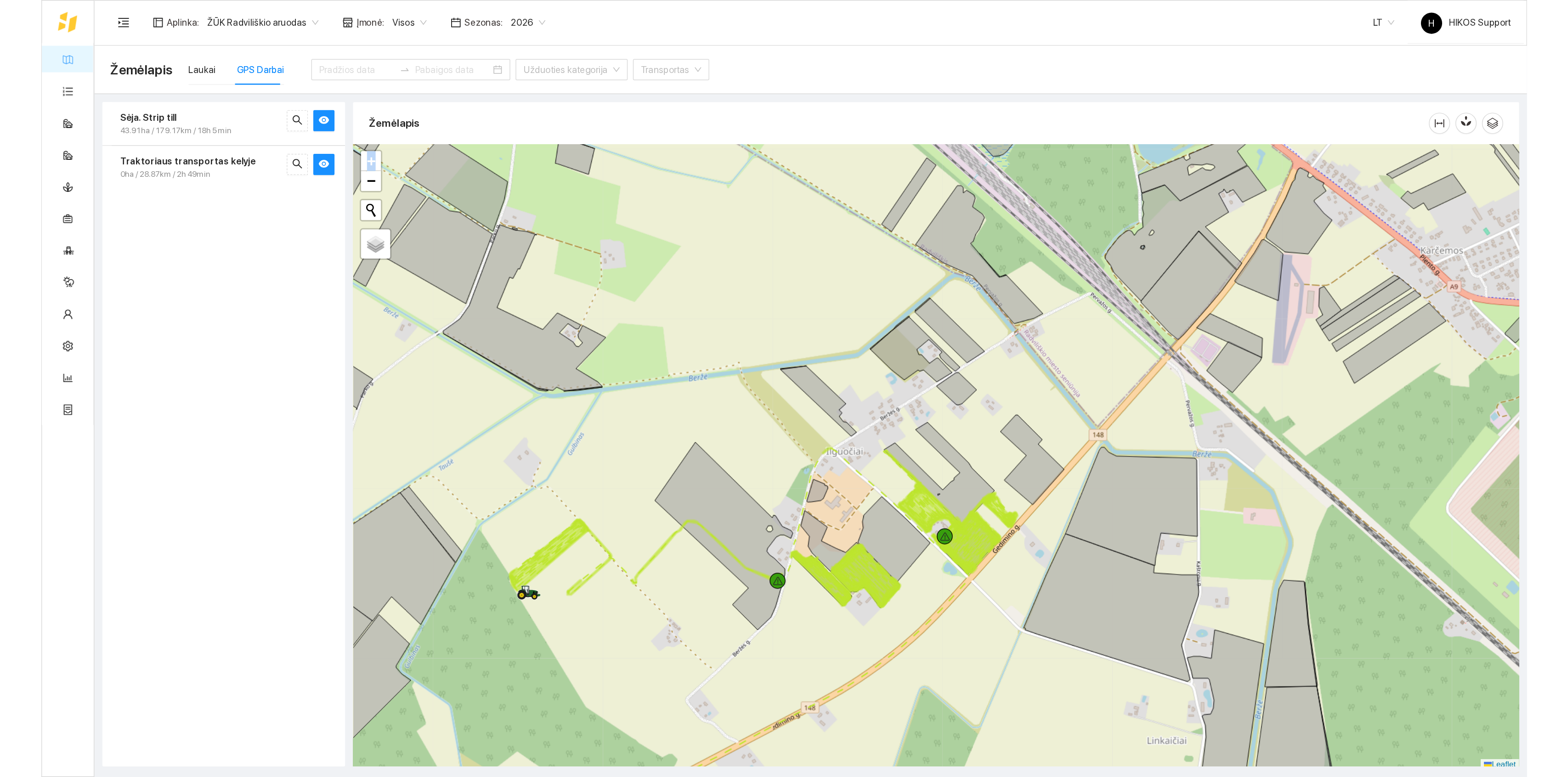
scroll to position [2, 0]
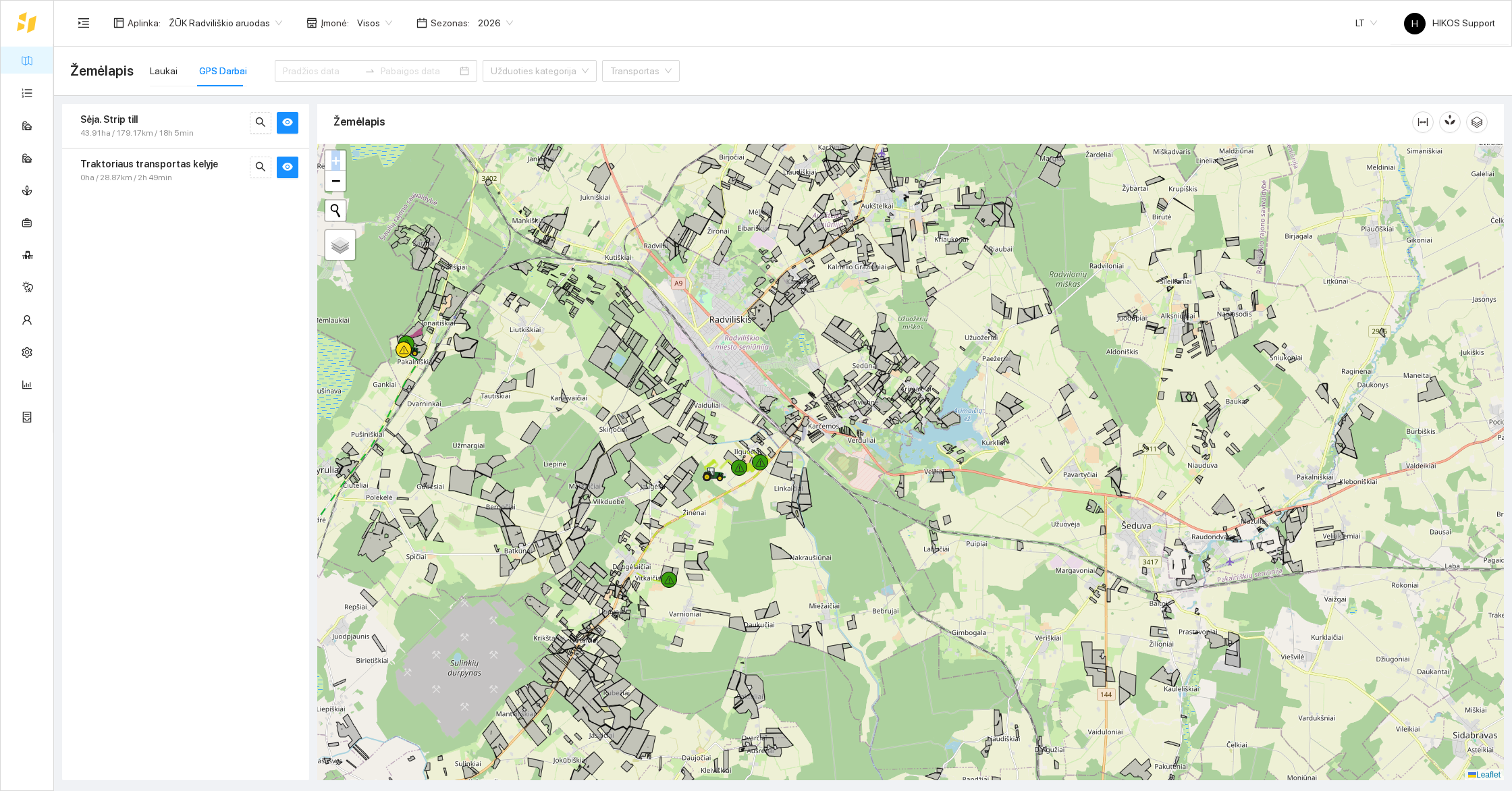
drag, startPoint x: 388, startPoint y: 321, endPoint x: 579, endPoint y: 448, distance: 229.4
click at [579, 448] on div "+" at bounding box center [910, 462] width 1187 height 636
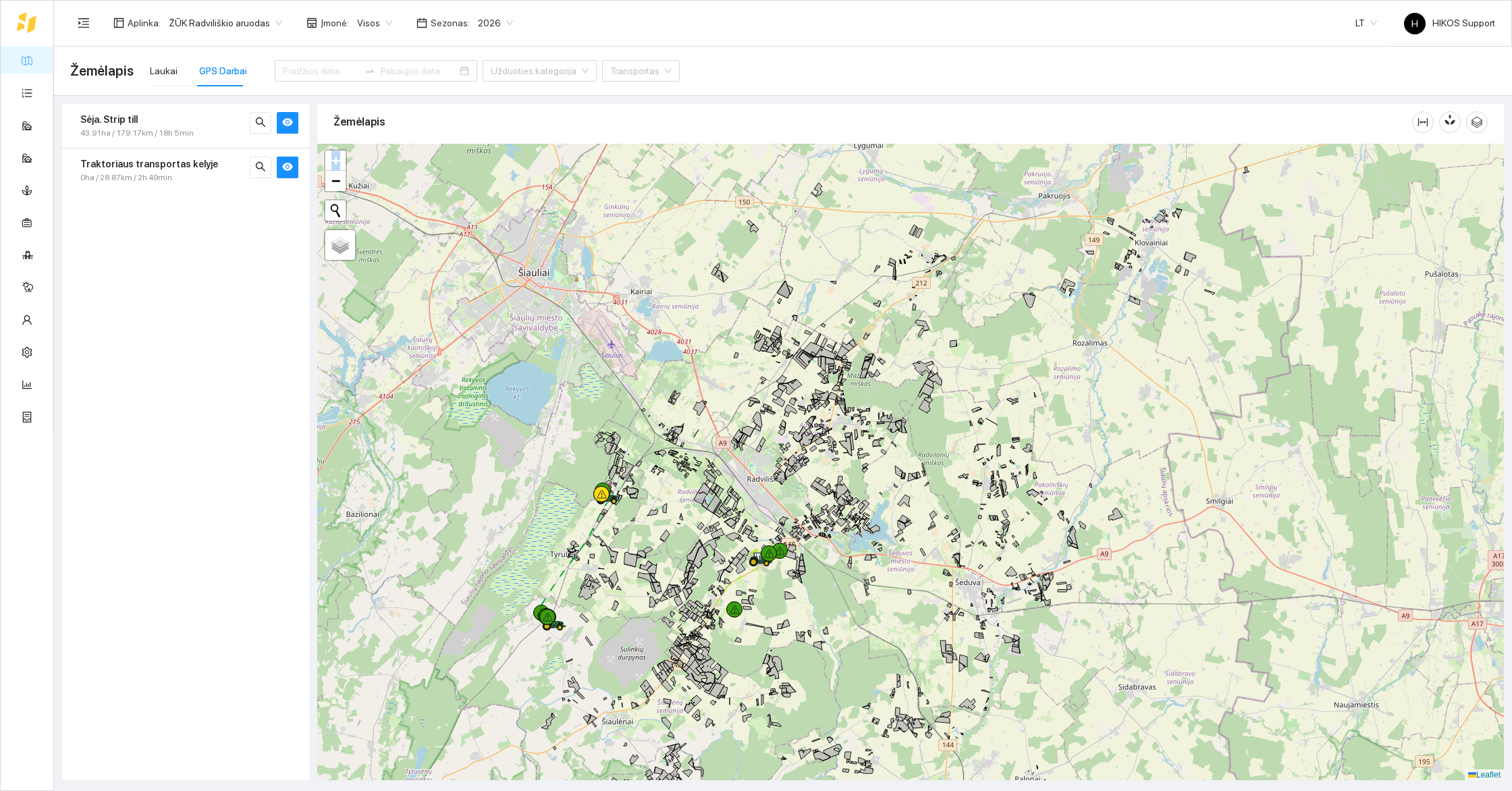
drag, startPoint x: 827, startPoint y: 704, endPoint x: 722, endPoint y: 541, distance: 193.9
click at [722, 541] on div "+" at bounding box center [910, 462] width 1187 height 636
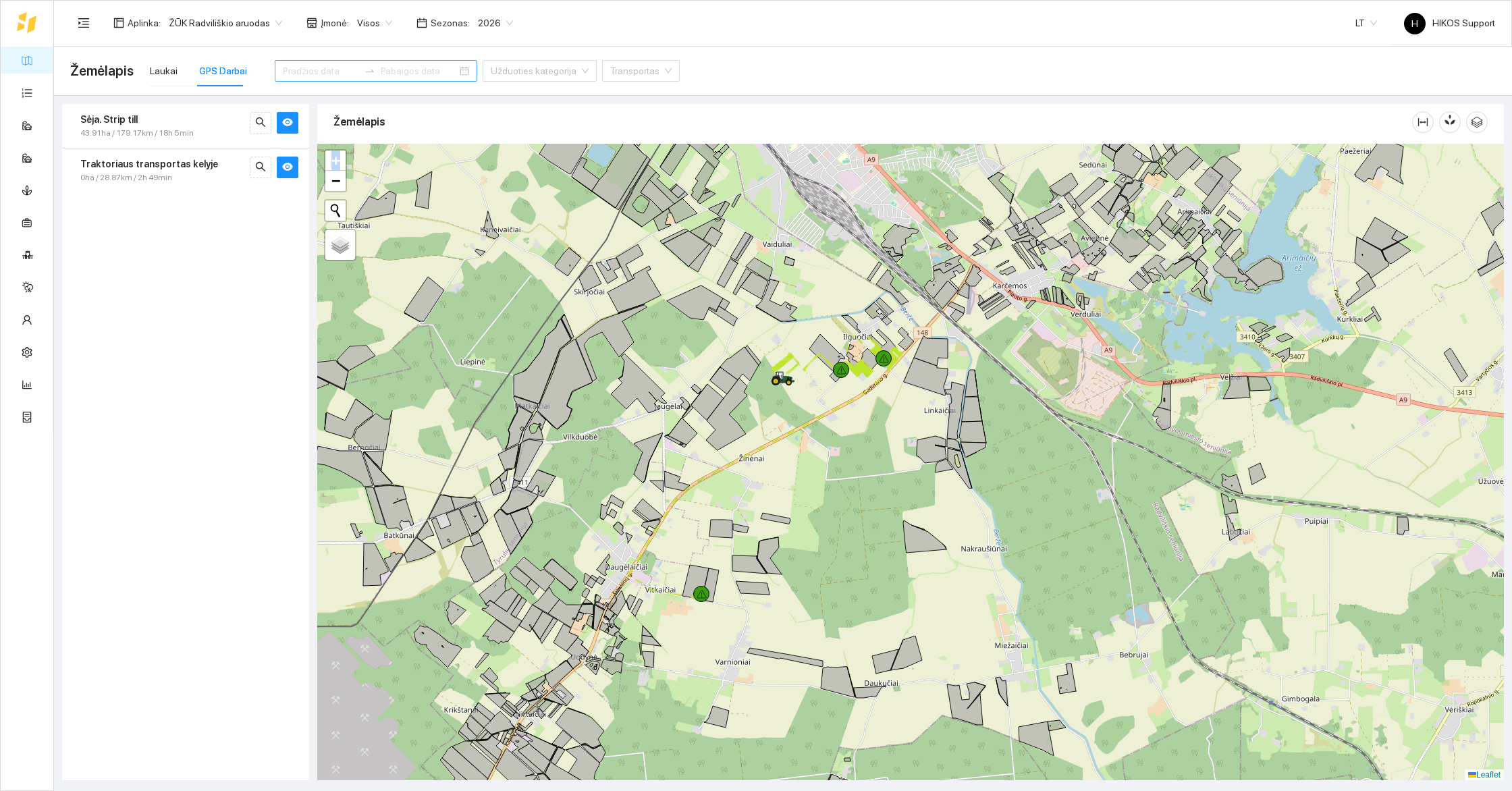
click at [299, 68] on input at bounding box center [320, 71] width 76 height 15
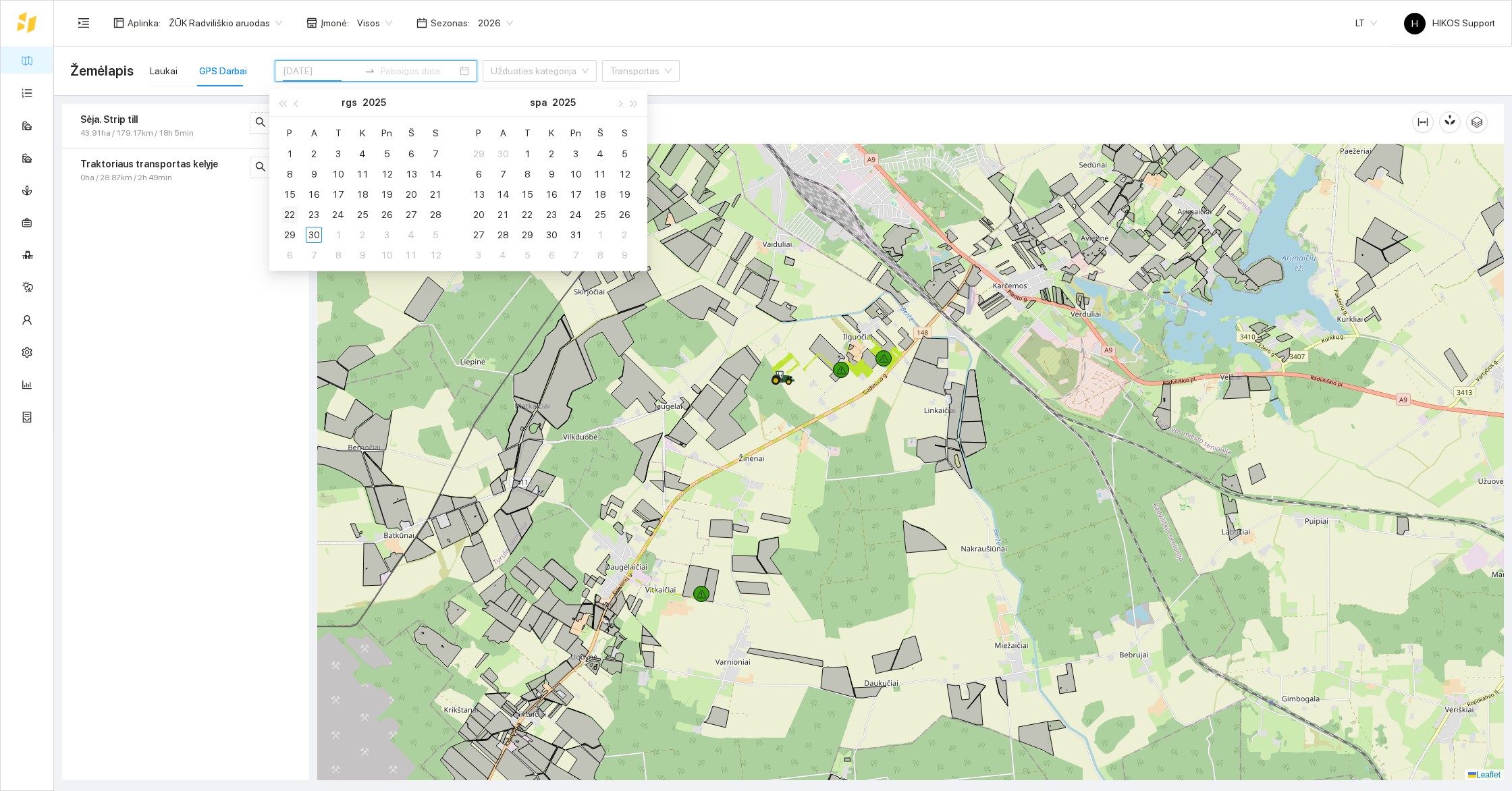
type input "2025-09-22"
click at [293, 213] on div "22" at bounding box center [290, 215] width 16 height 16
type input "2025-09-28"
click at [435, 210] on div "28" at bounding box center [435, 215] width 16 height 16
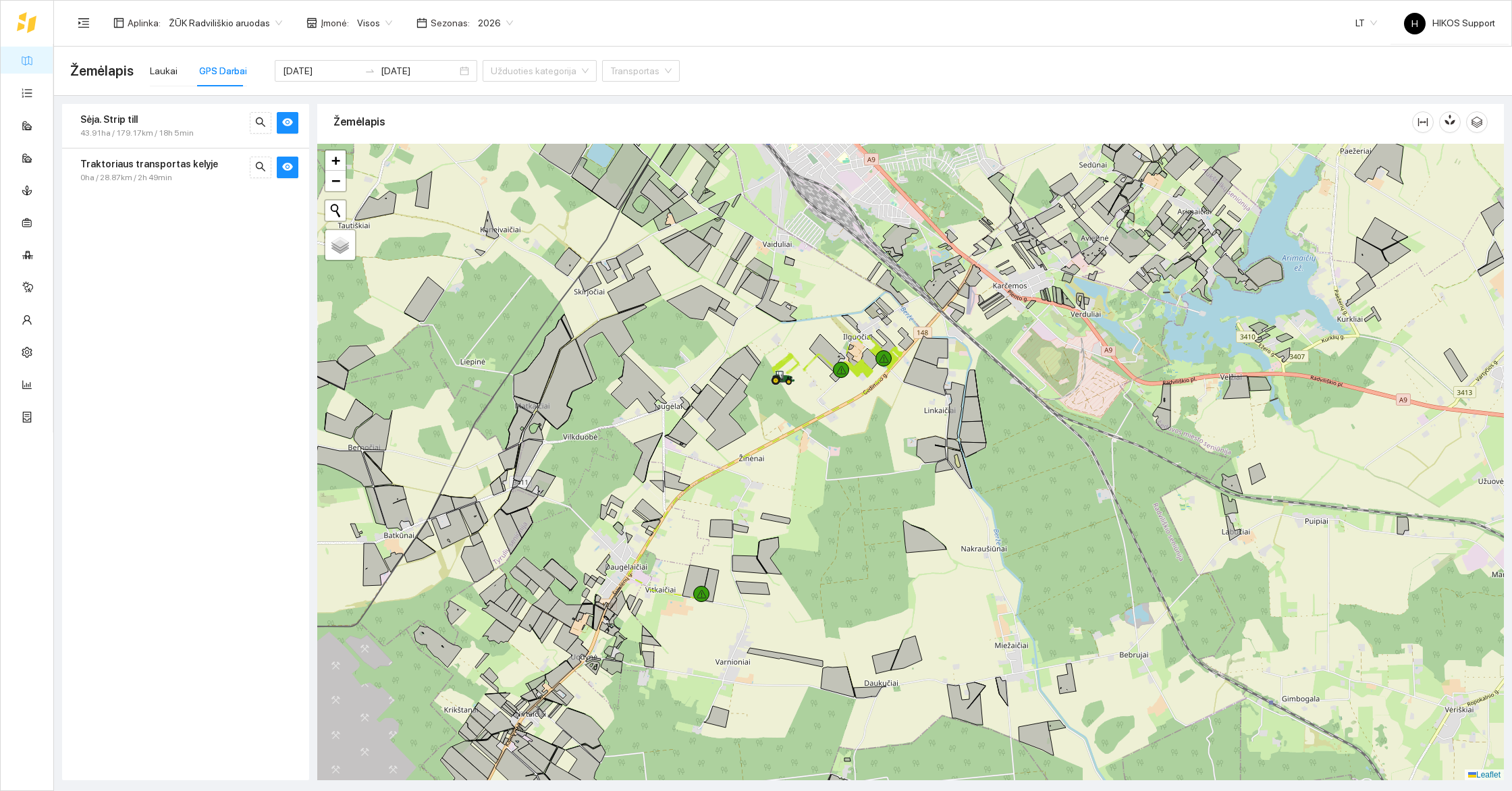
drag, startPoint x: 838, startPoint y: 498, endPoint x: 900, endPoint y: 405, distance: 111.8
click at [900, 405] on div "+" at bounding box center [910, 462] width 1187 height 636
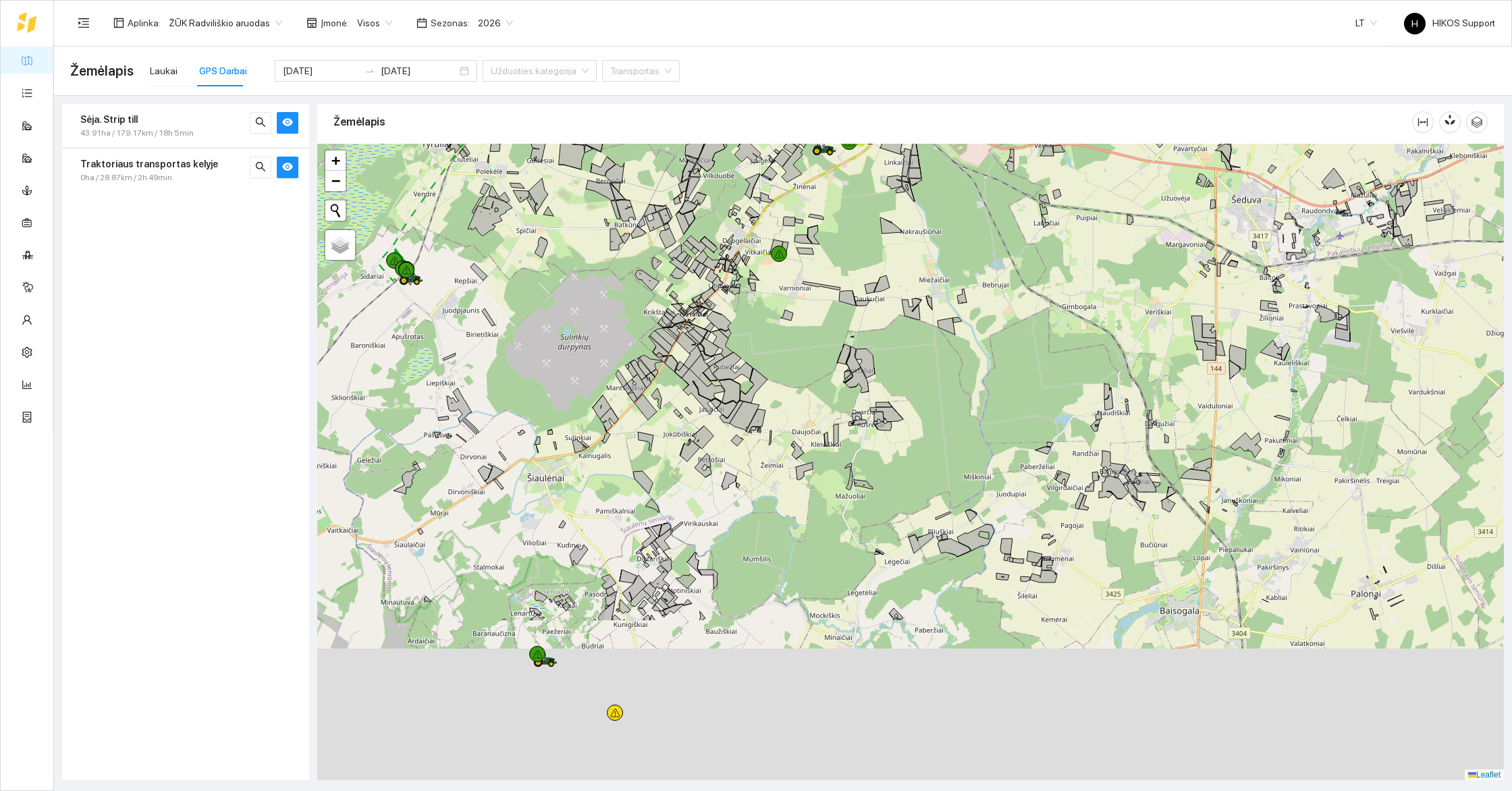
drag, startPoint x: 937, startPoint y: 585, endPoint x: 840, endPoint y: 343, distance: 260.7
click at [855, 349] on icon at bounding box center [865, 363] width 20 height 29
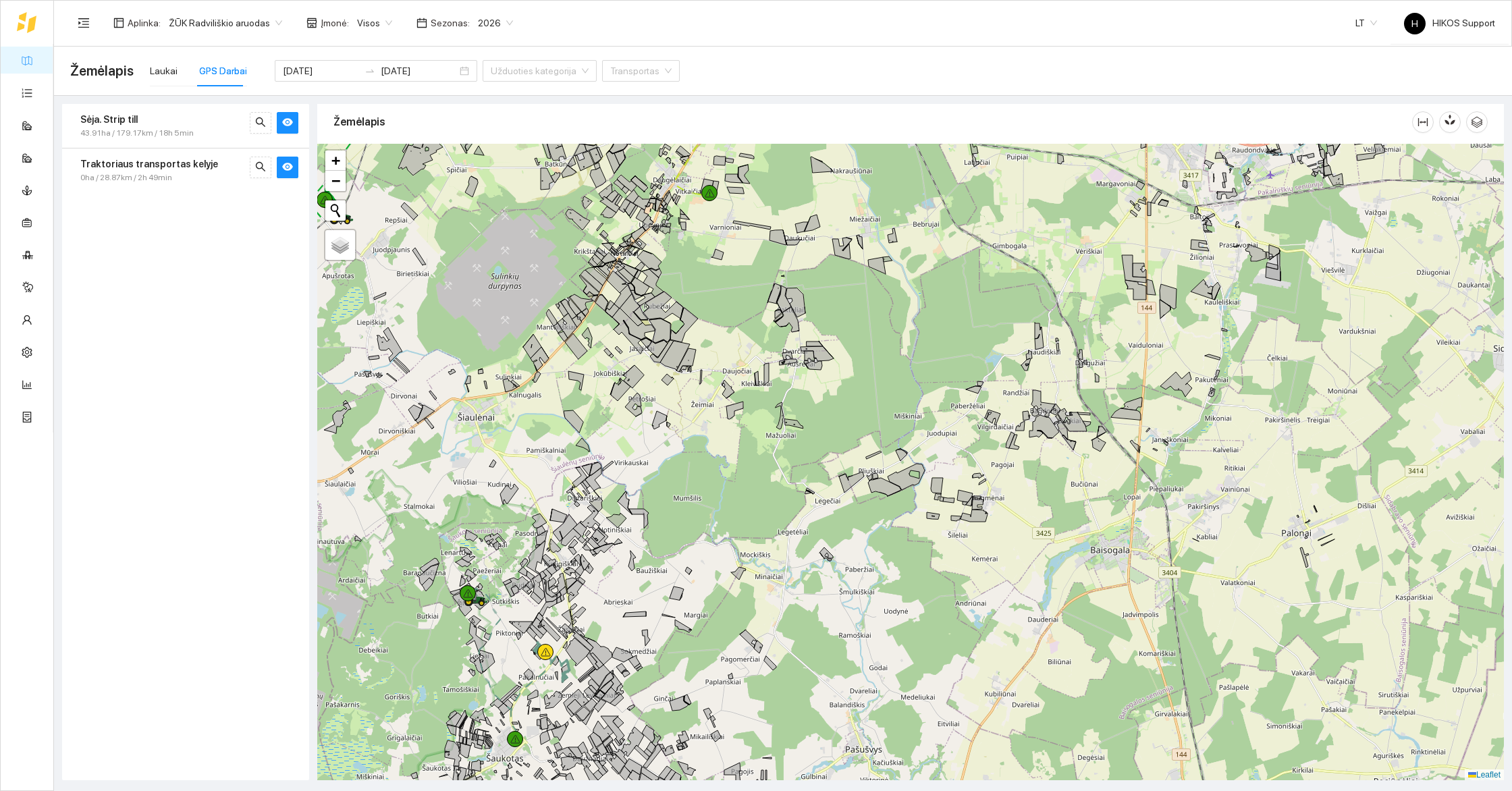
drag, startPoint x: 814, startPoint y: 180, endPoint x: 808, endPoint y: 447, distance: 267.1
click at [813, 439] on div "+" at bounding box center [910, 462] width 1187 height 636
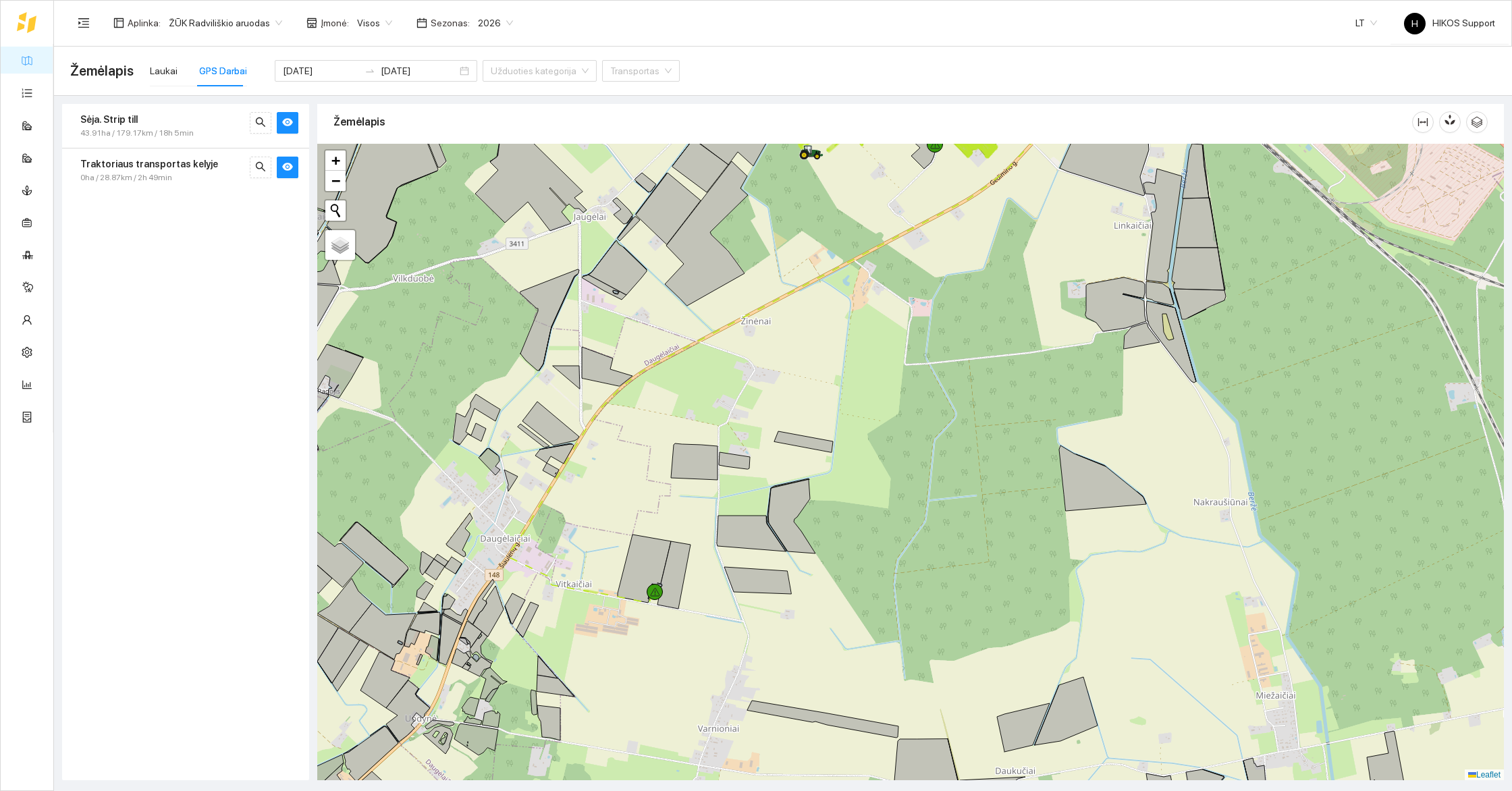
drag, startPoint x: 943, startPoint y: 207, endPoint x: 832, endPoint y: 454, distance: 270.8
click at [832, 454] on div "+" at bounding box center [910, 462] width 1187 height 636
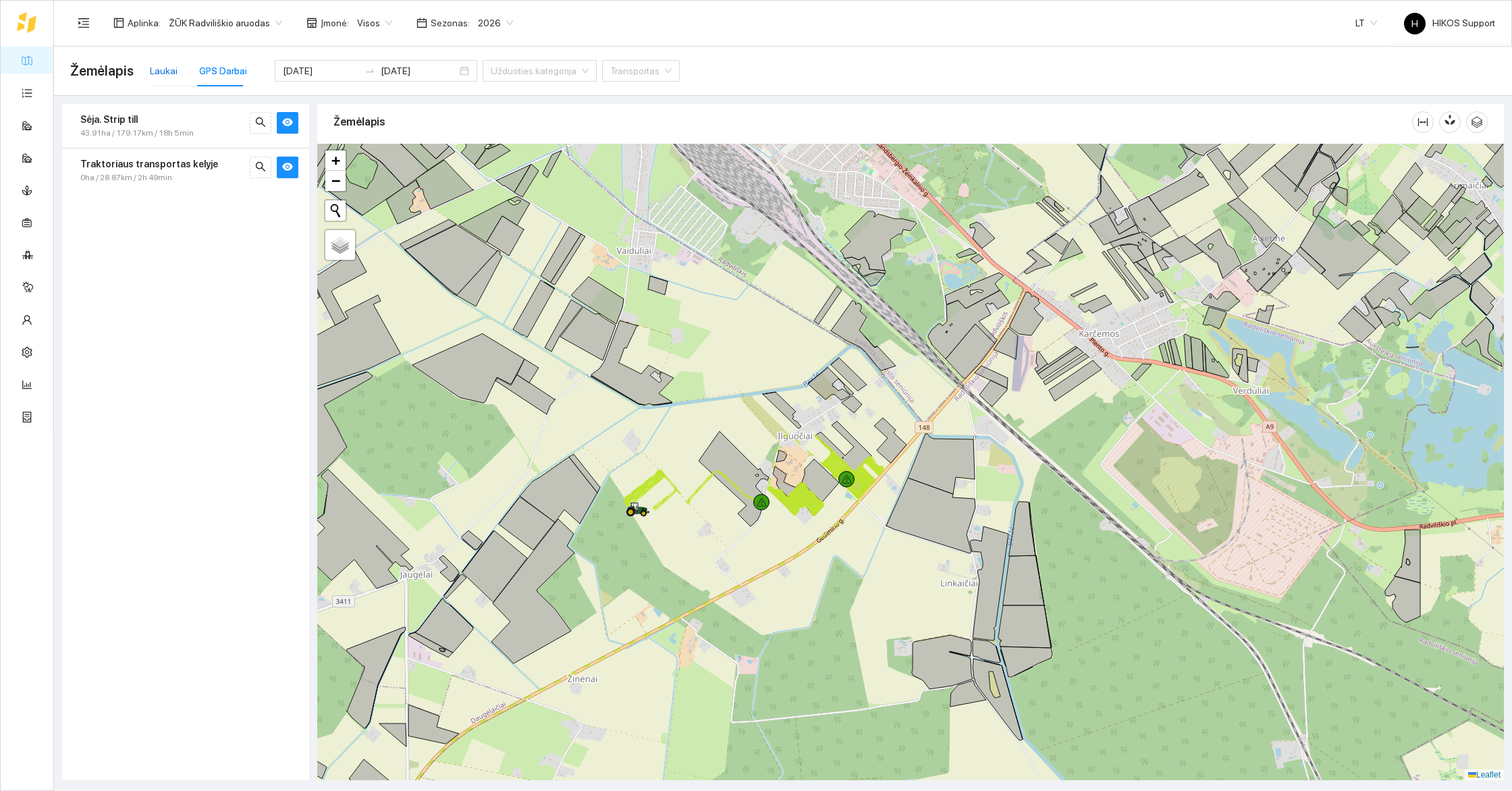
click at [158, 71] on div "Laukai" at bounding box center [164, 71] width 28 height 15
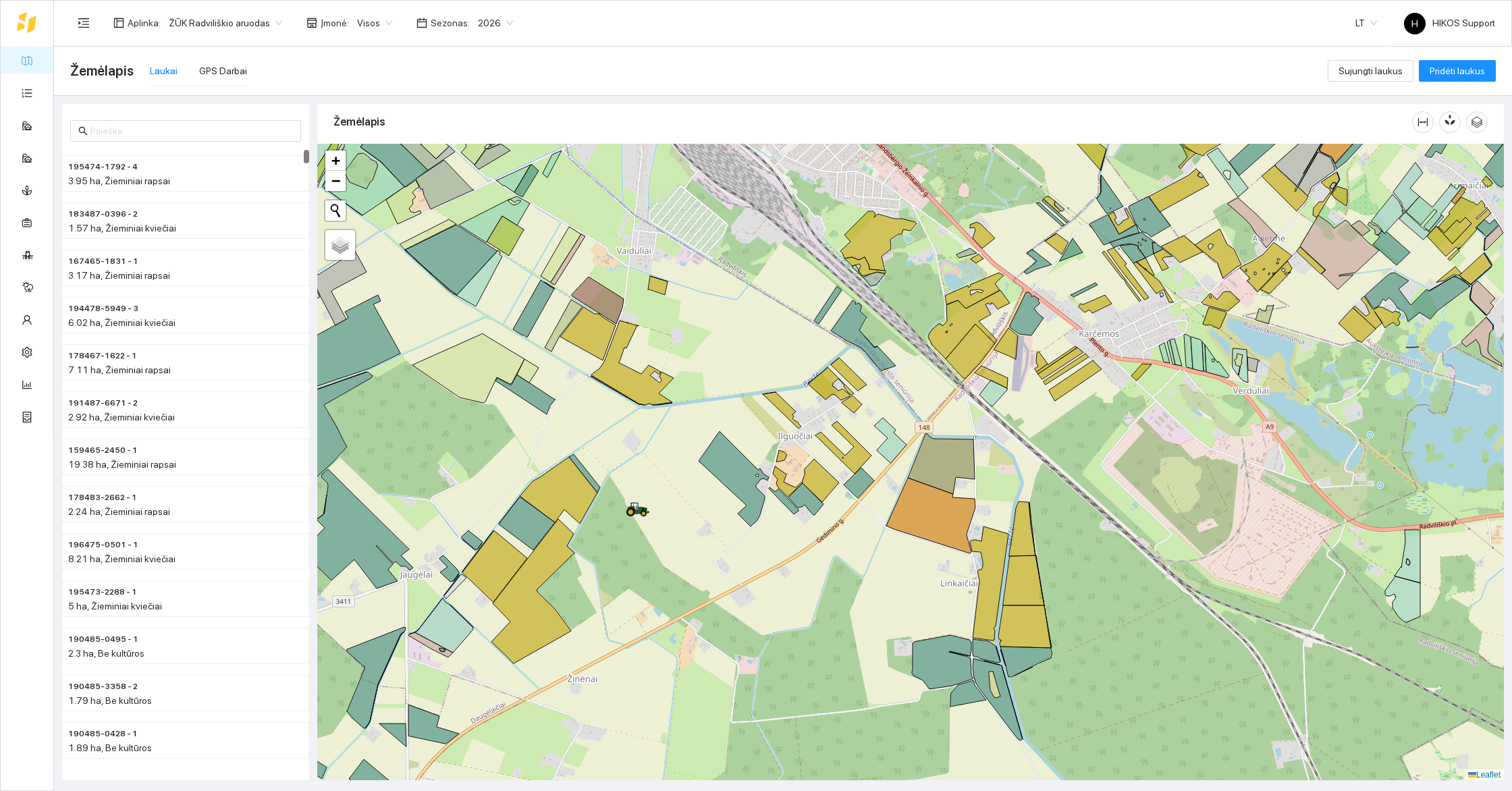
click at [39, 57] on link "Žemėlapis" at bounding box center [61, 60] width 44 height 11
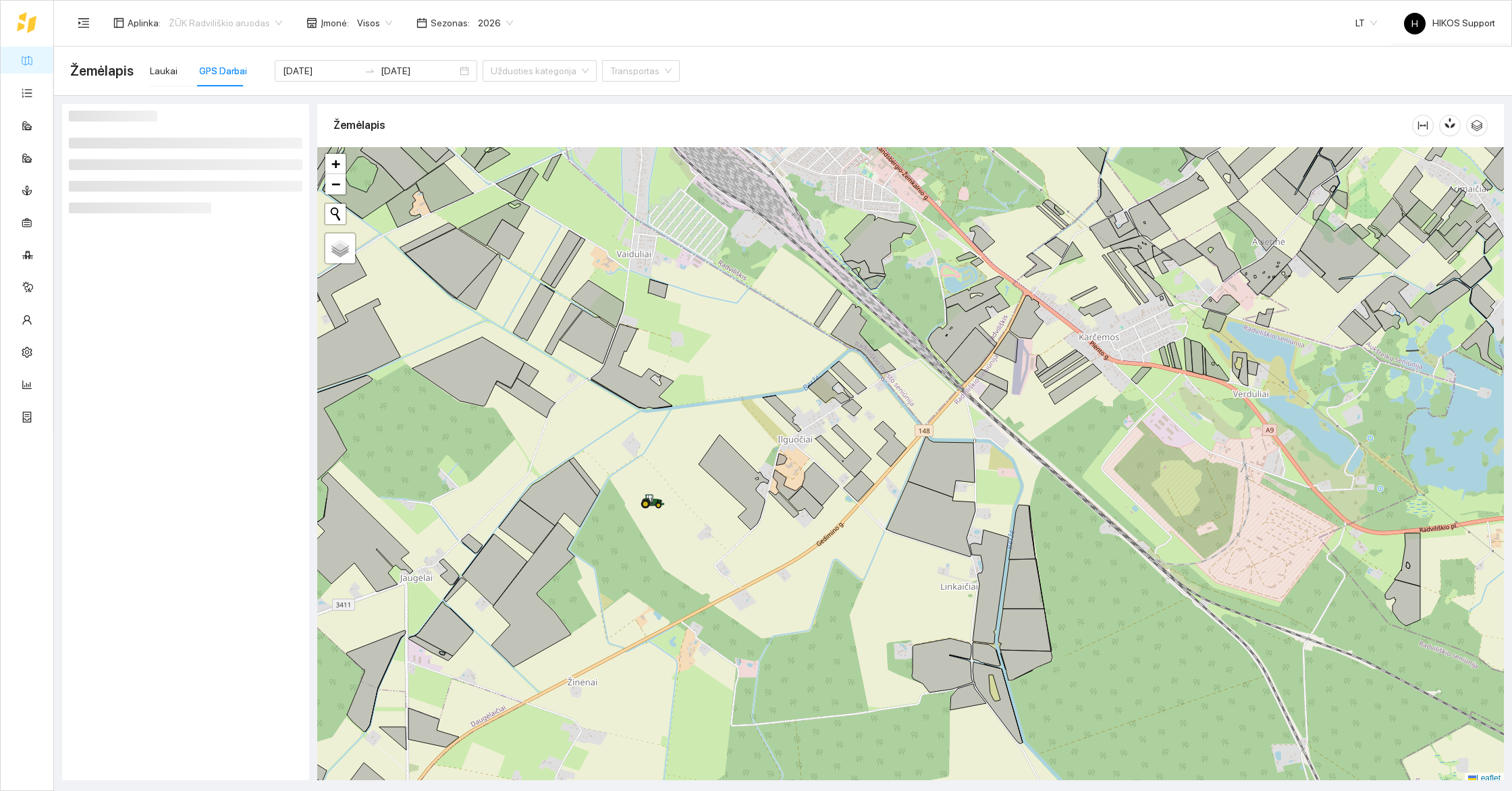
click at [197, 15] on span "ŽŪK Radviliškio aruodas" at bounding box center [225, 22] width 114 height 21
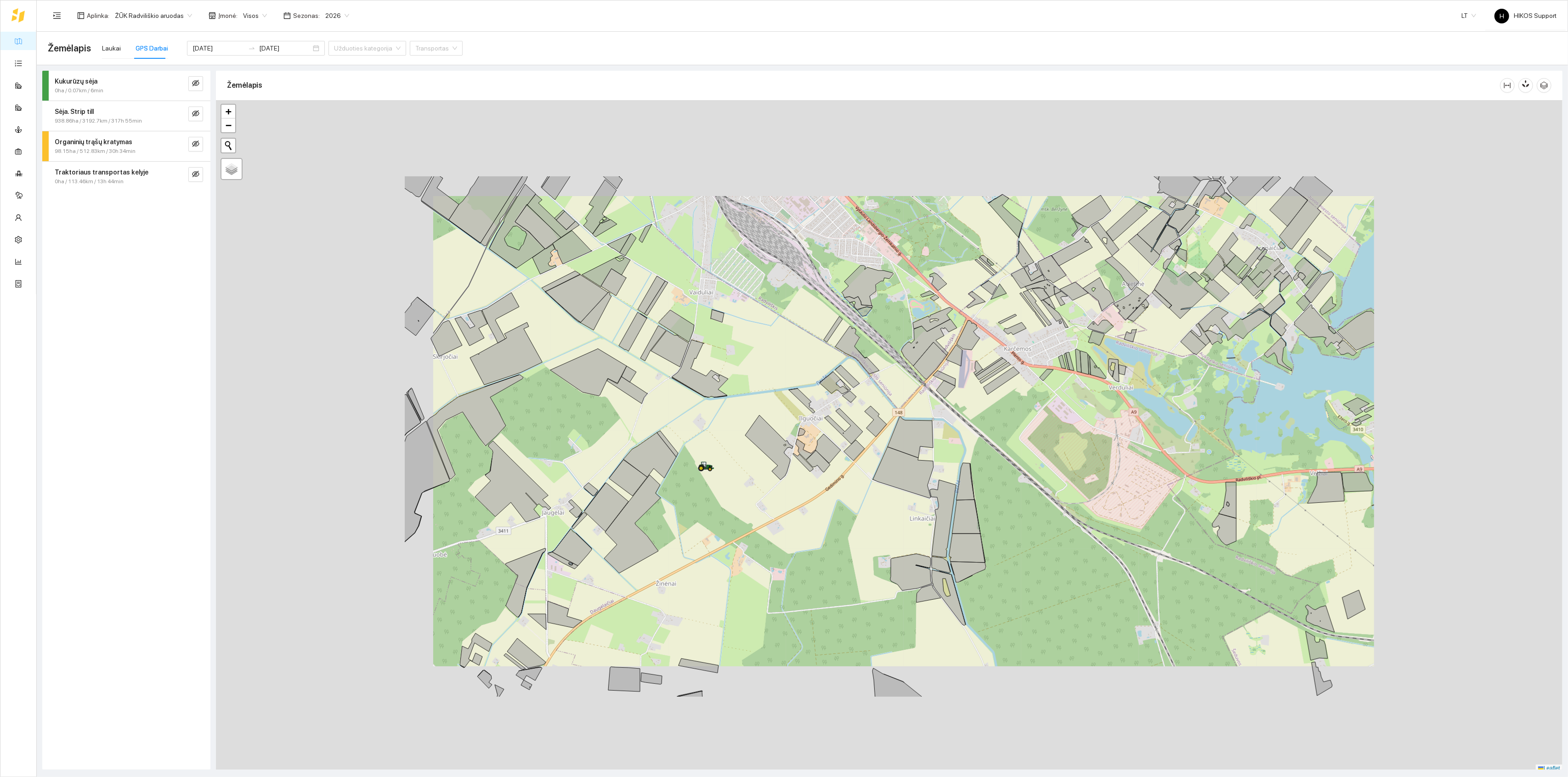
scroll to position [748, 0]
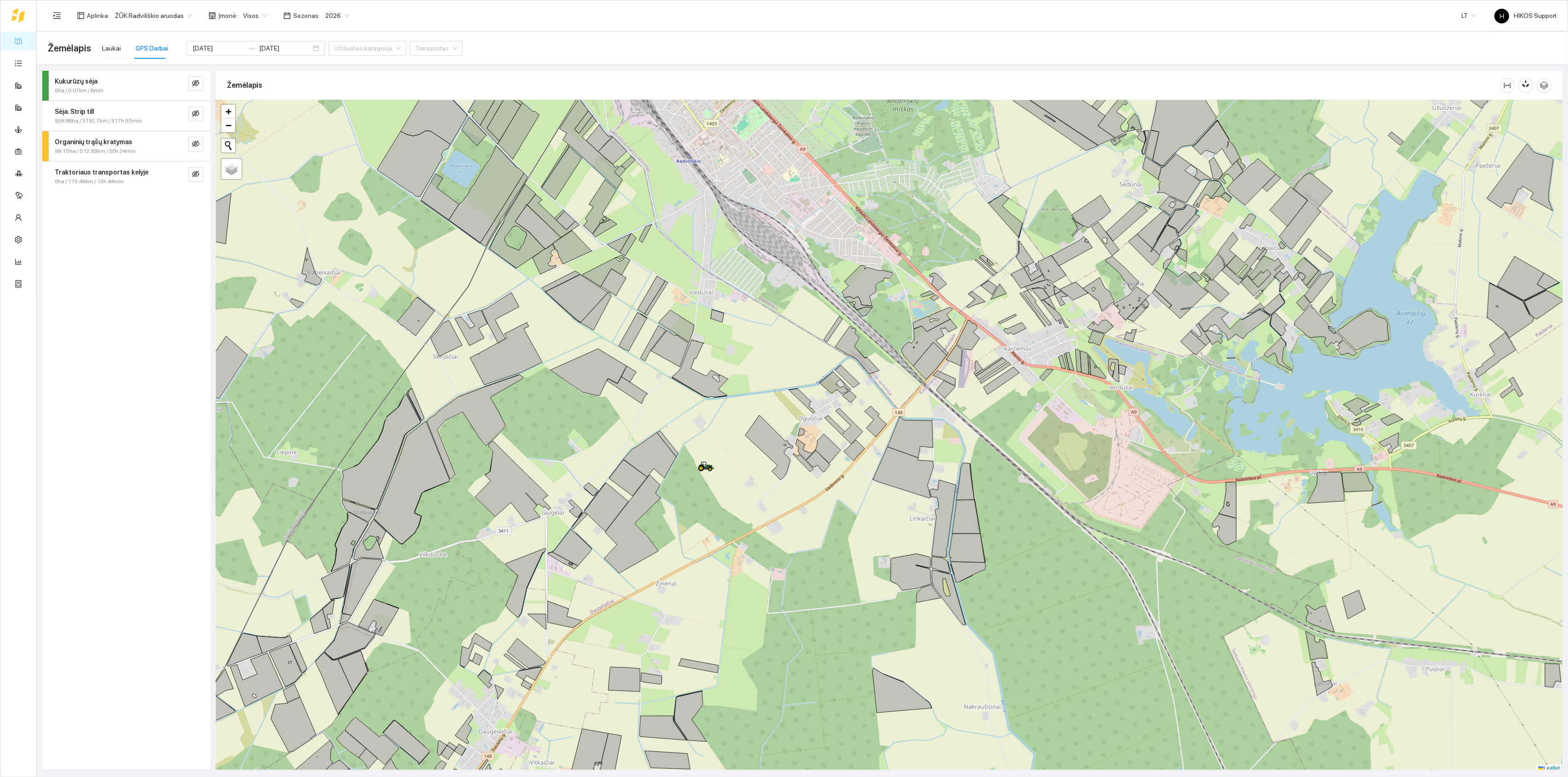
click at [27, 38] on link "Žemėlapis" at bounding box center [41, 41] width 30 height 7
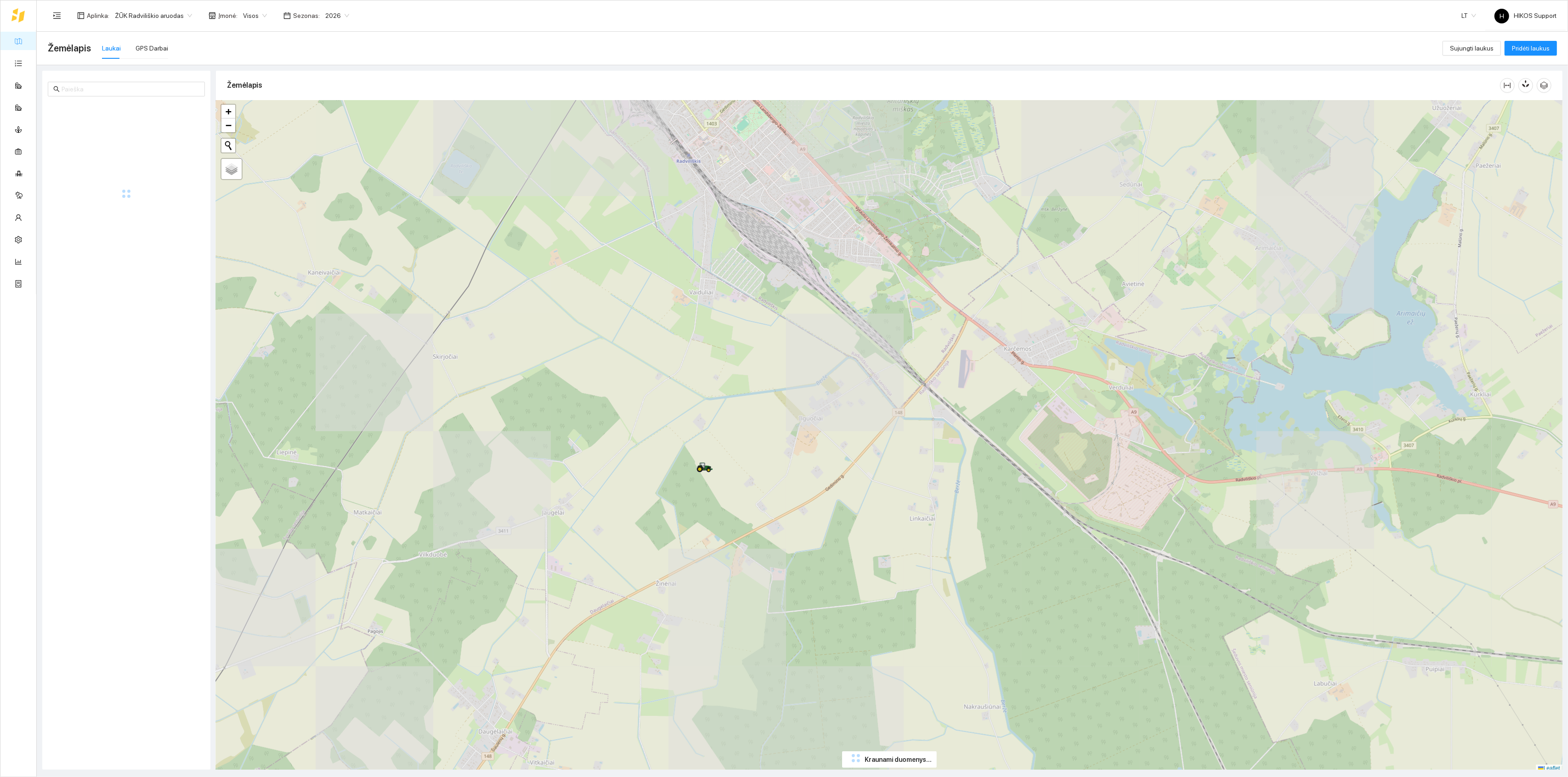
click at [143, 13] on span "ŽŪK Radviliškio aruodas" at bounding box center [153, 15] width 77 height 14
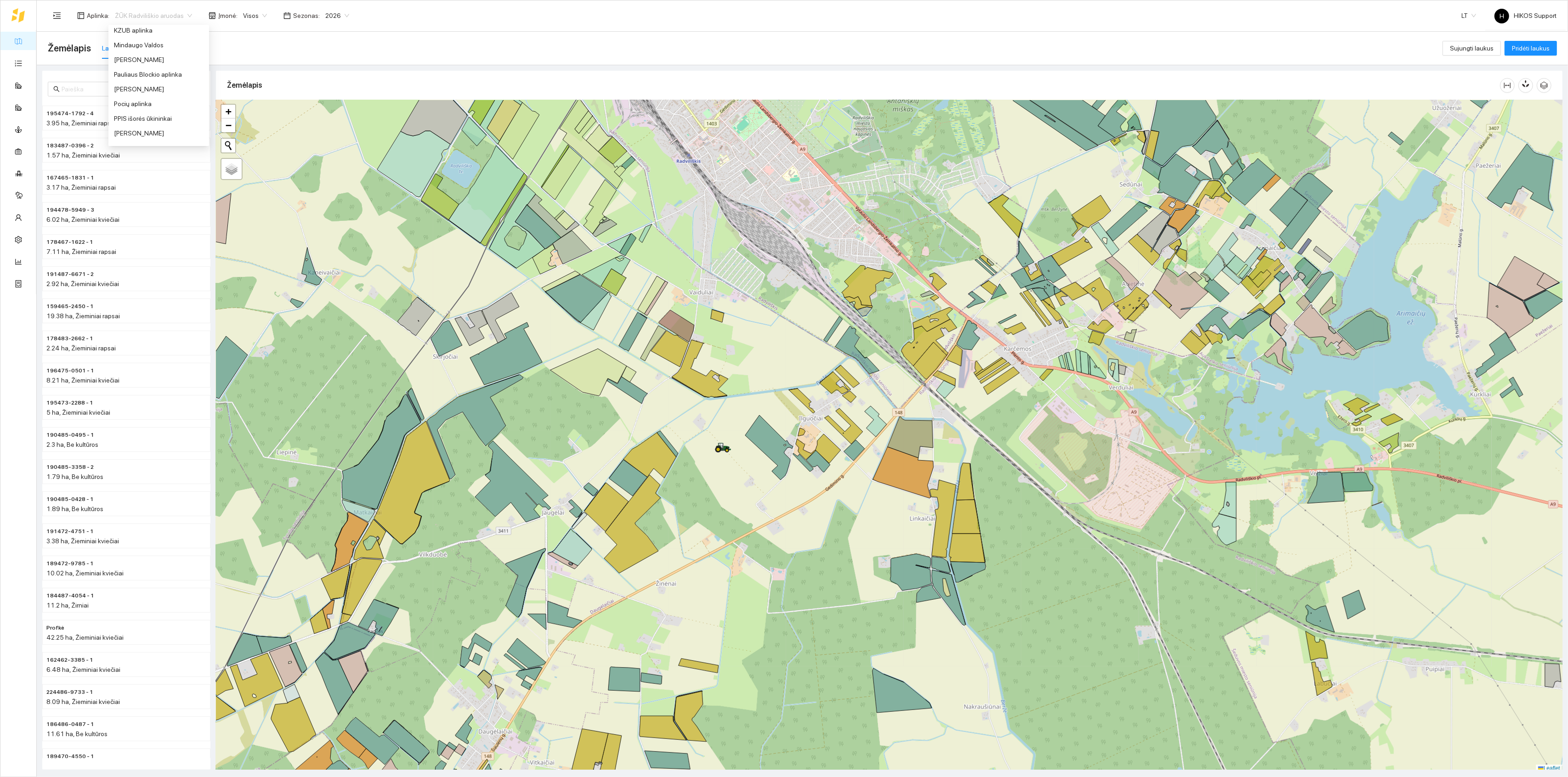
scroll to position [340, 0]
click at [139, 75] on div "Pauliaus Blockio aplinka" at bounding box center [158, 75] width 89 height 10
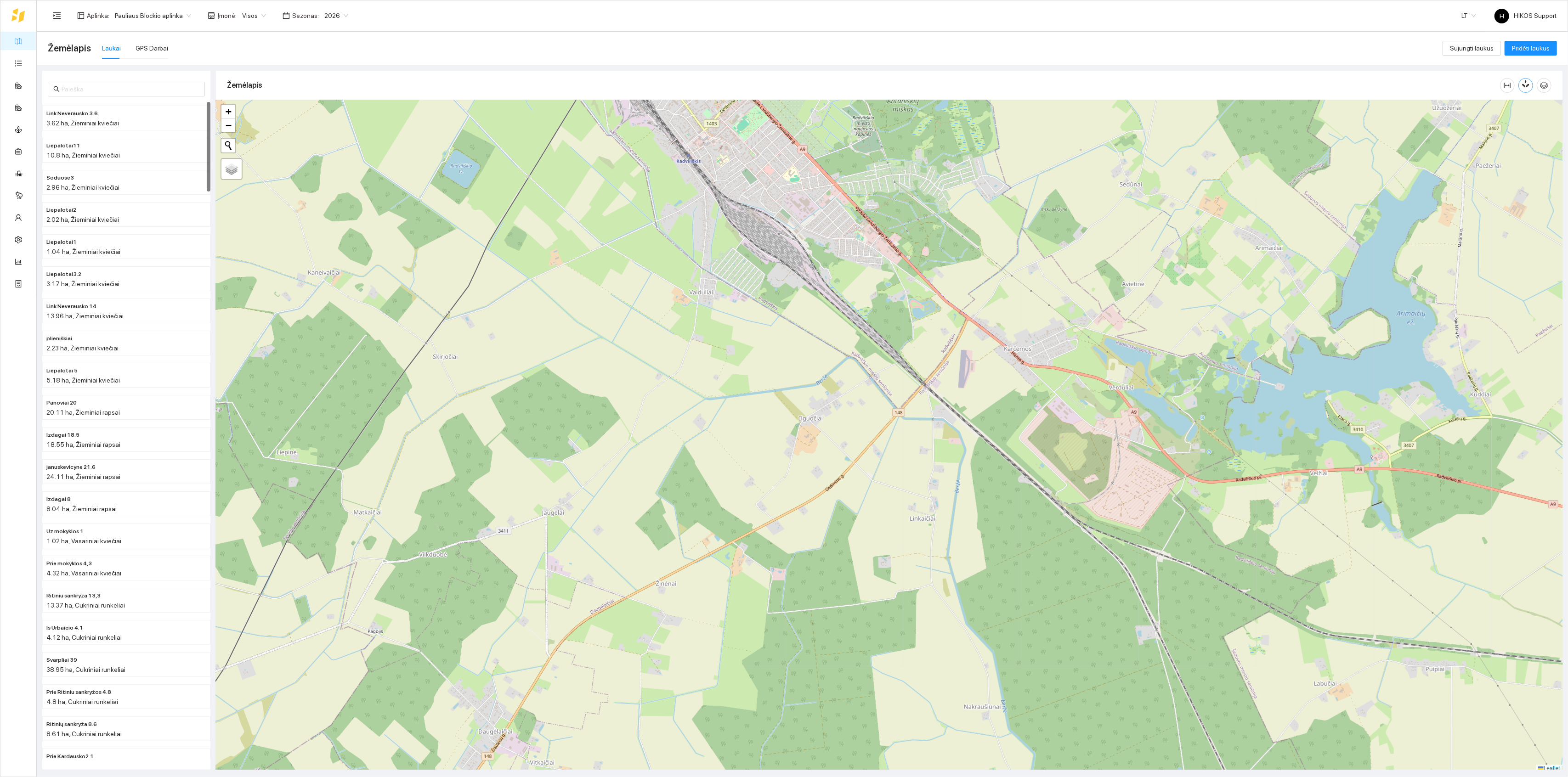
click at [1029, 87] on icon "button" at bounding box center [1524, 85] width 4 height 4
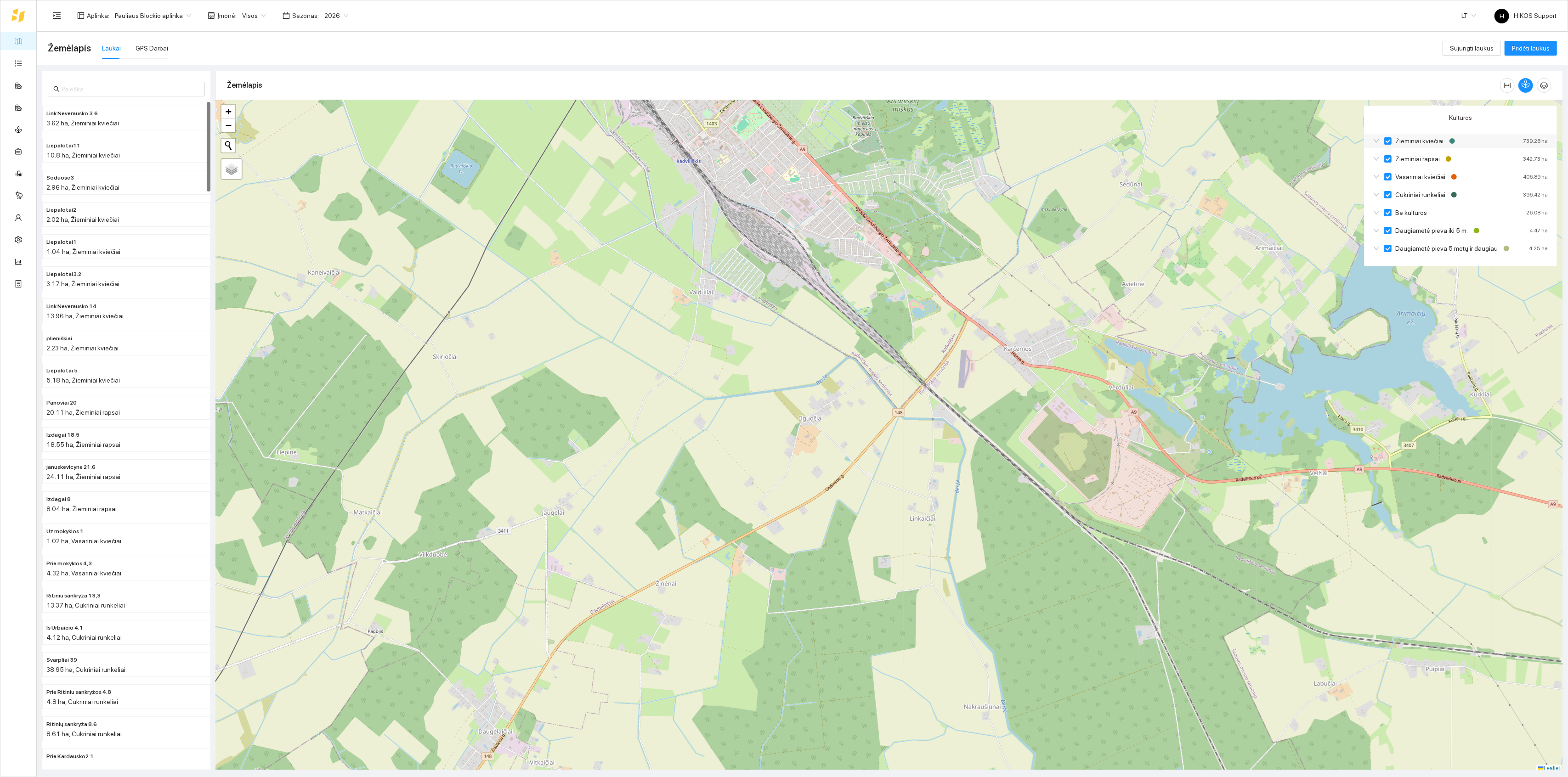
click at [1029, 140] on icon "down" at bounding box center [1376, 141] width 7 height 7
click at [22, 29] on div at bounding box center [35, 15] width 47 height 29
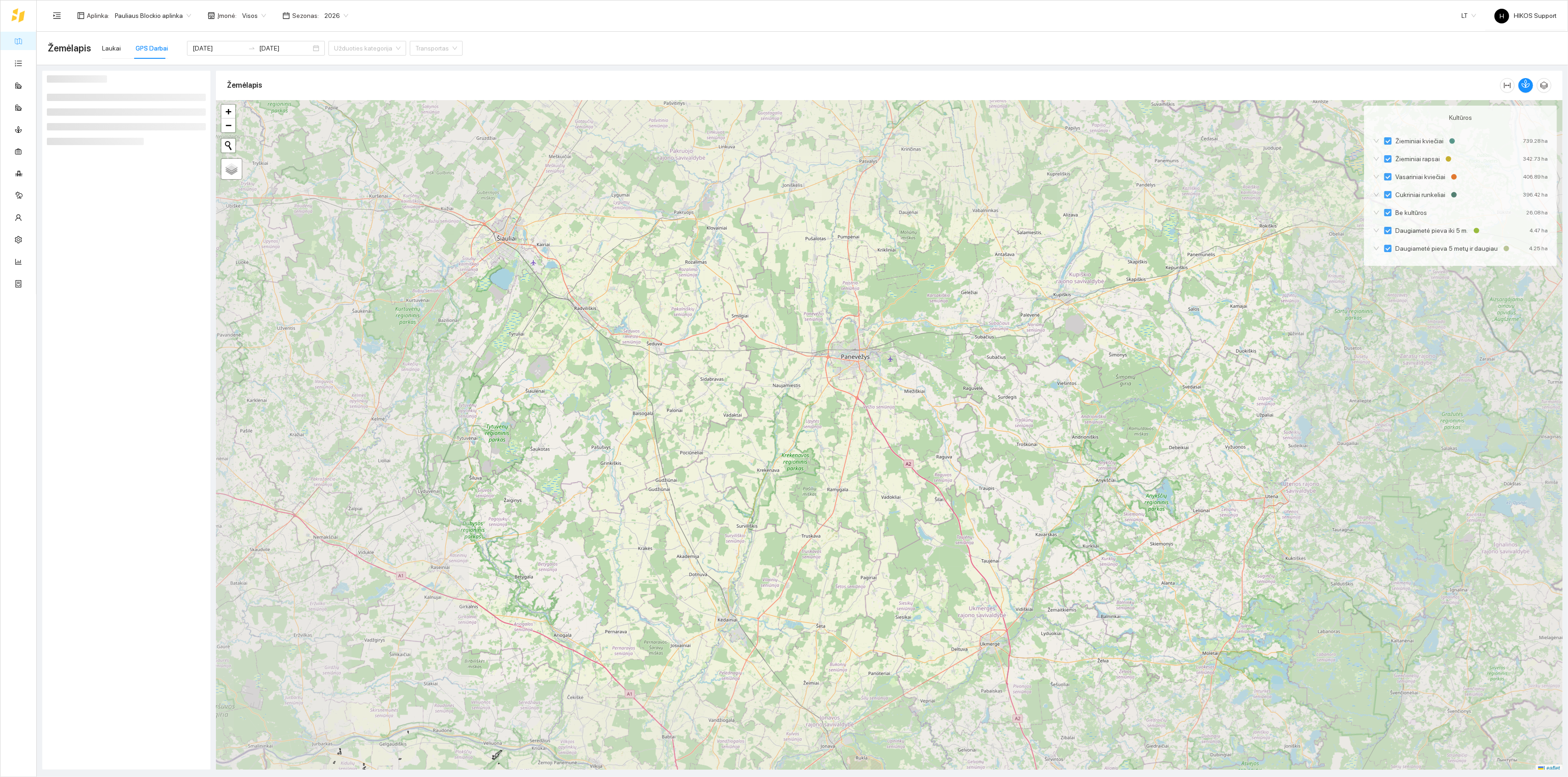
scroll to position [2, 0]
drag, startPoint x: 491, startPoint y: 338, endPoint x: 791, endPoint y: 407, distance: 307.8
click at [791, 407] on div at bounding box center [889, 434] width 1346 height 672
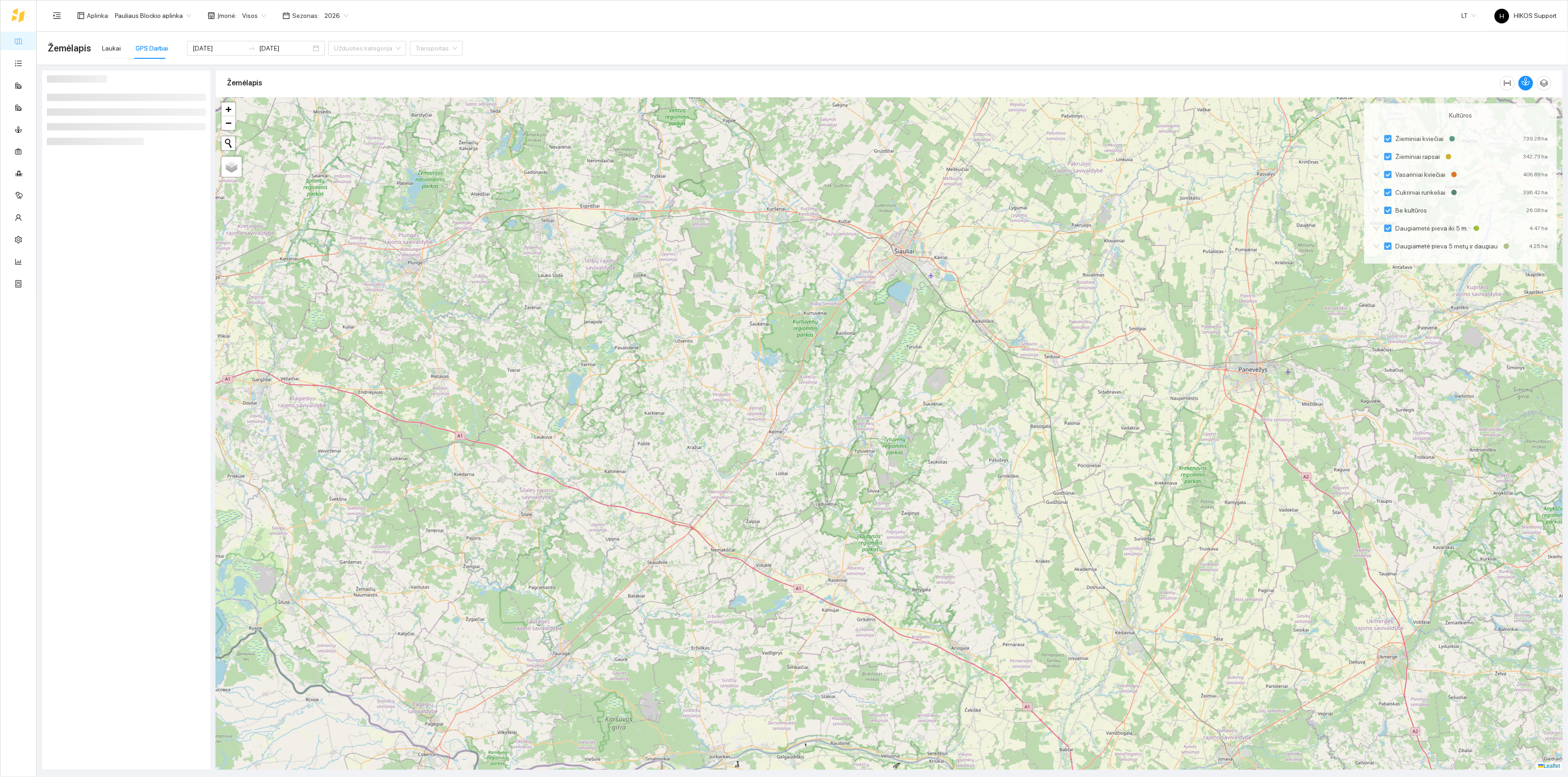
drag, startPoint x: 771, startPoint y: 496, endPoint x: 906, endPoint y: 247, distance: 283.2
click at [906, 254] on div at bounding box center [889, 434] width 1346 height 672
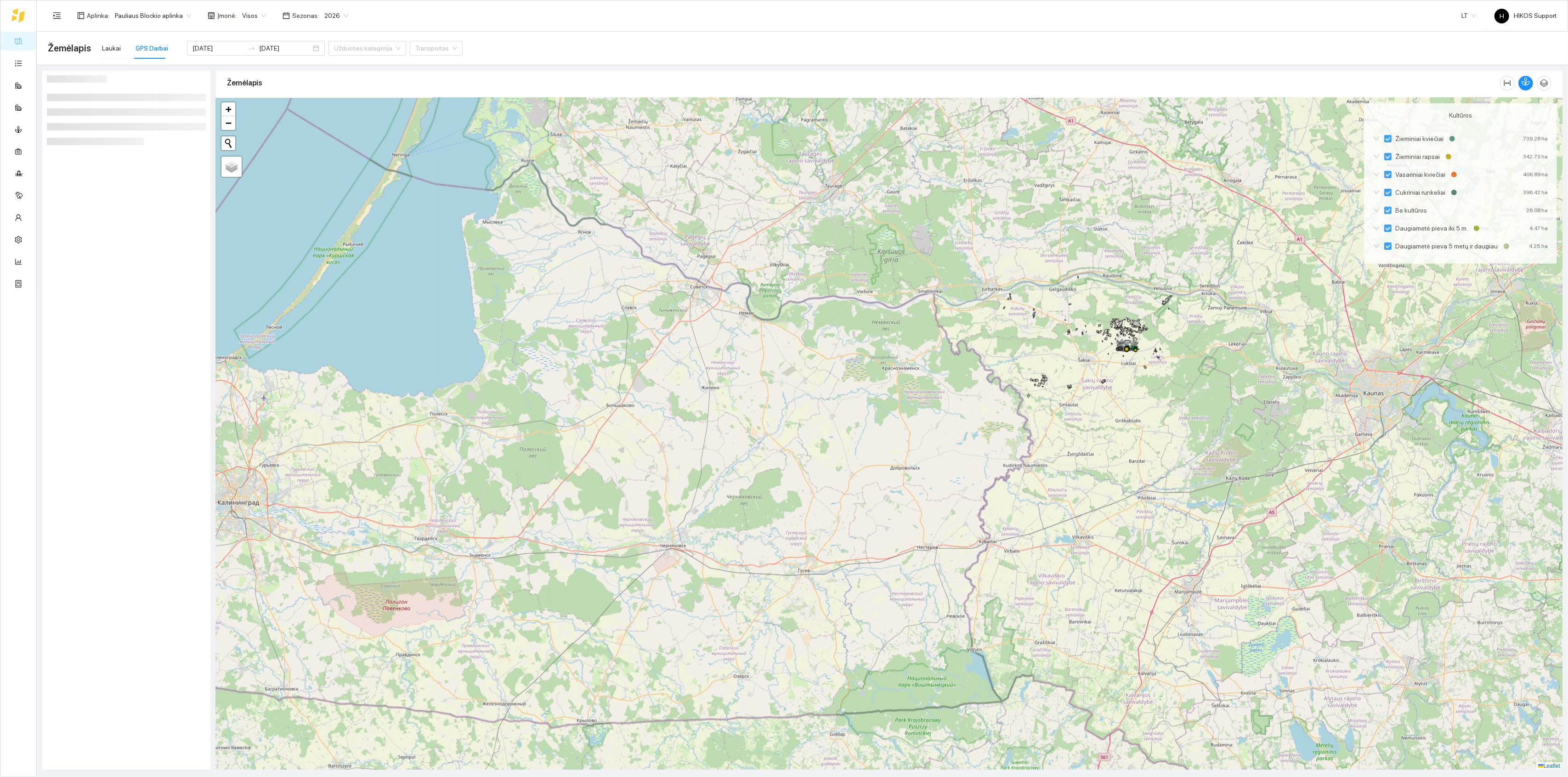
drag, startPoint x: 953, startPoint y: 385, endPoint x: 576, endPoint y: 371, distance: 377.3
click at [576, 371] on div at bounding box center [889, 434] width 1346 height 672
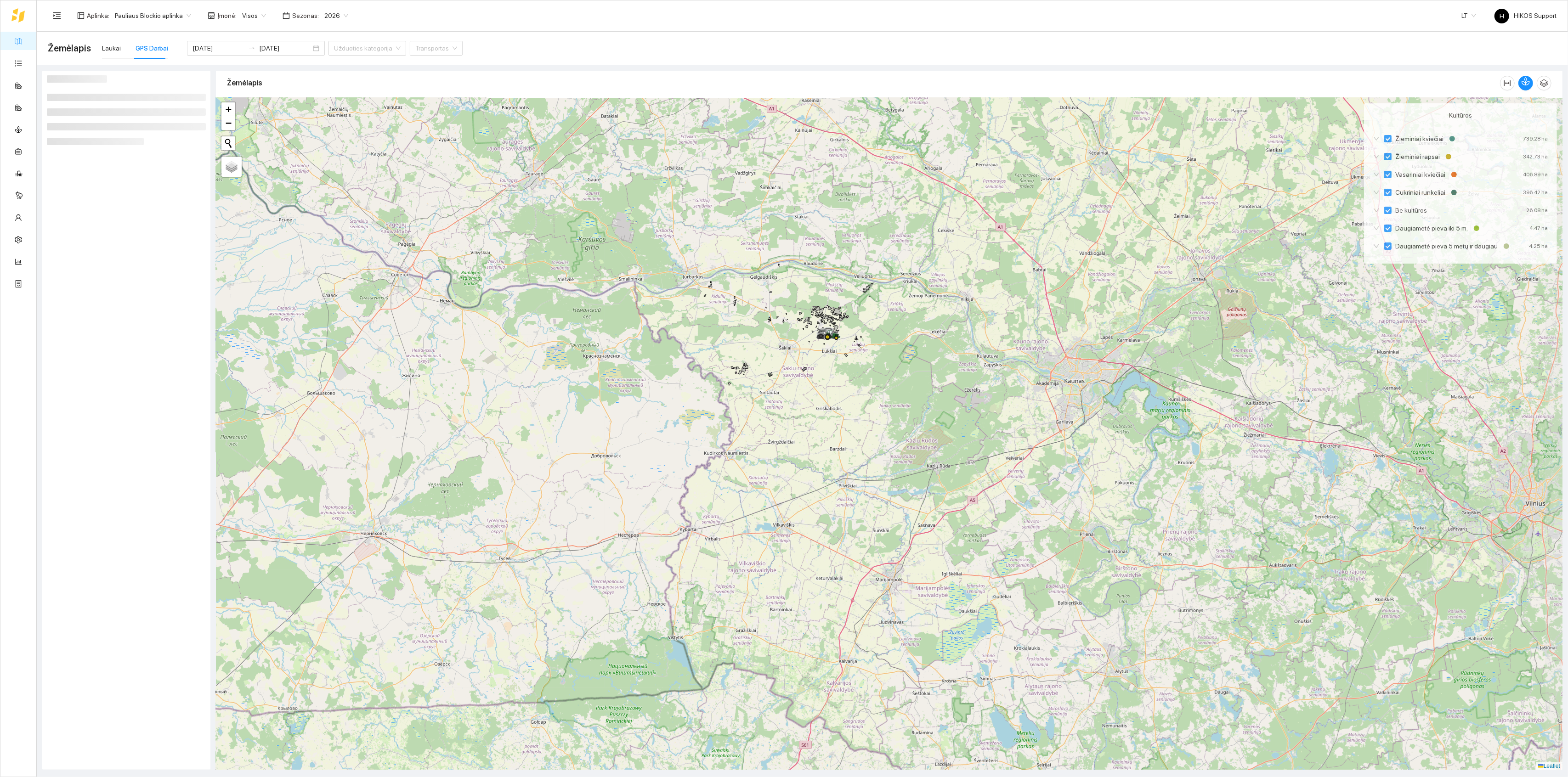
click at [836, 354] on div at bounding box center [889, 434] width 1346 height 672
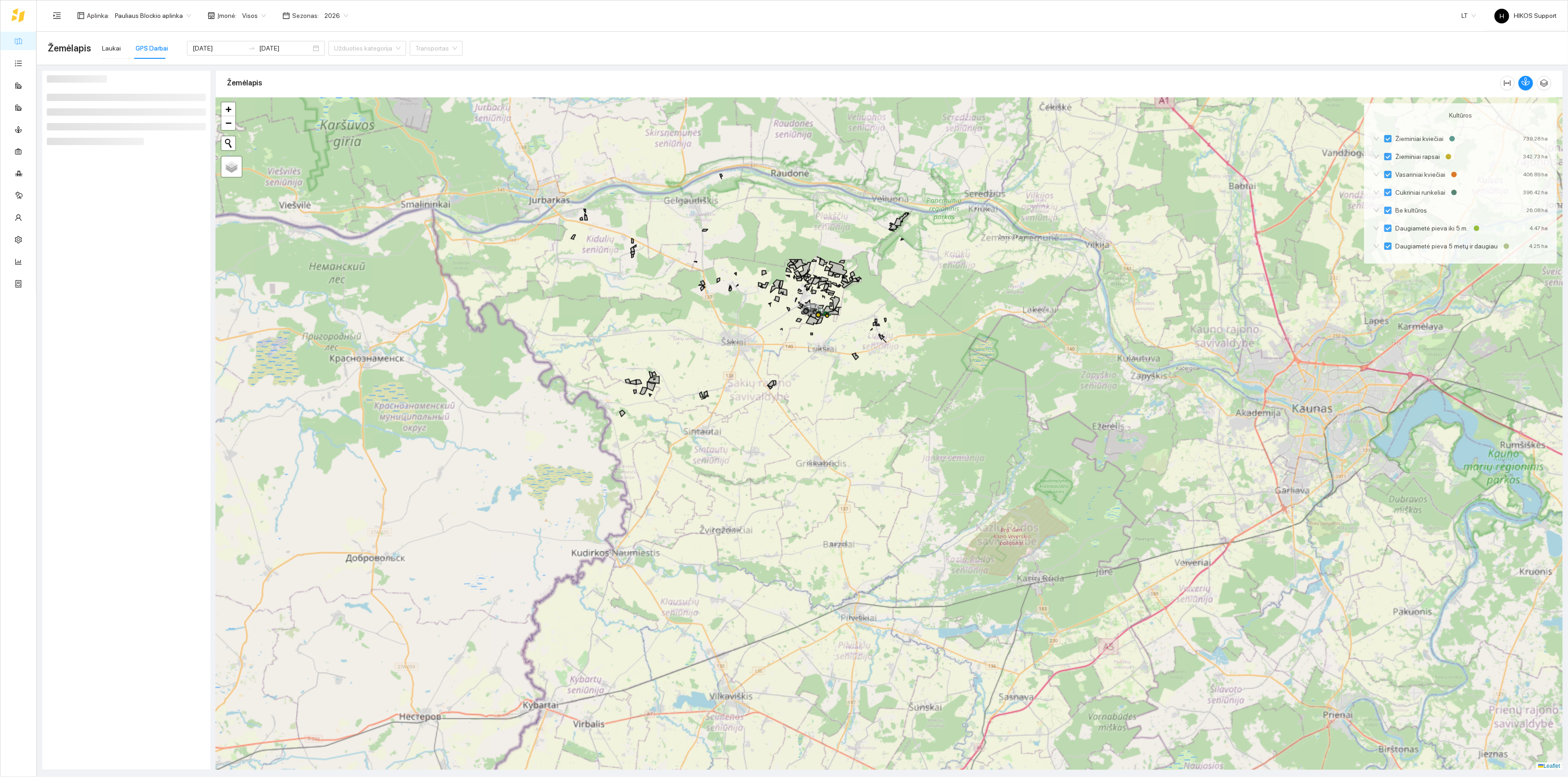
click at [825, 372] on div at bounding box center [889, 434] width 1346 height 672
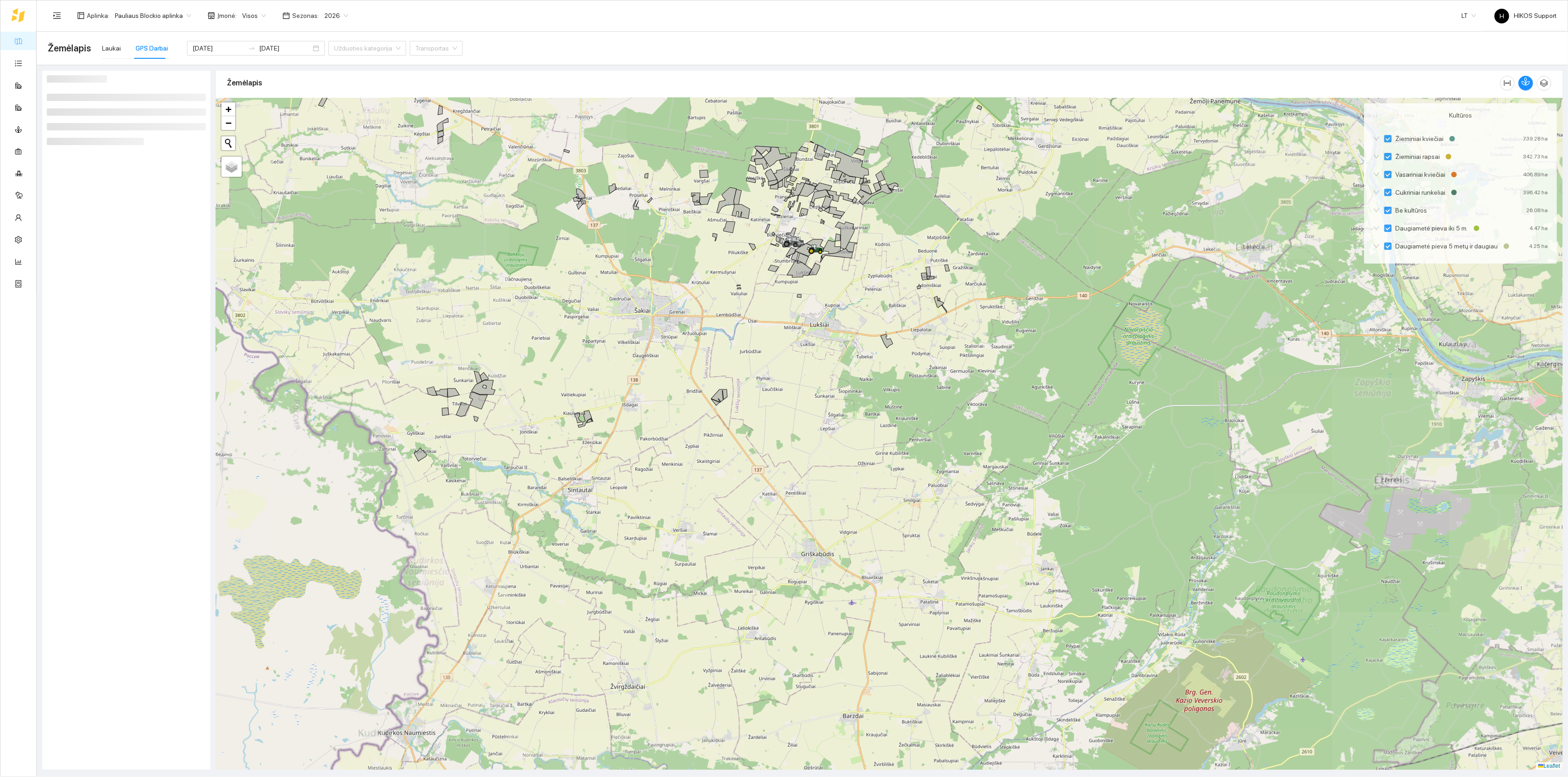
click at [681, 200] on div at bounding box center [889, 434] width 1346 height 672
click at [108, 46] on div "Laukai" at bounding box center [111, 48] width 19 height 10
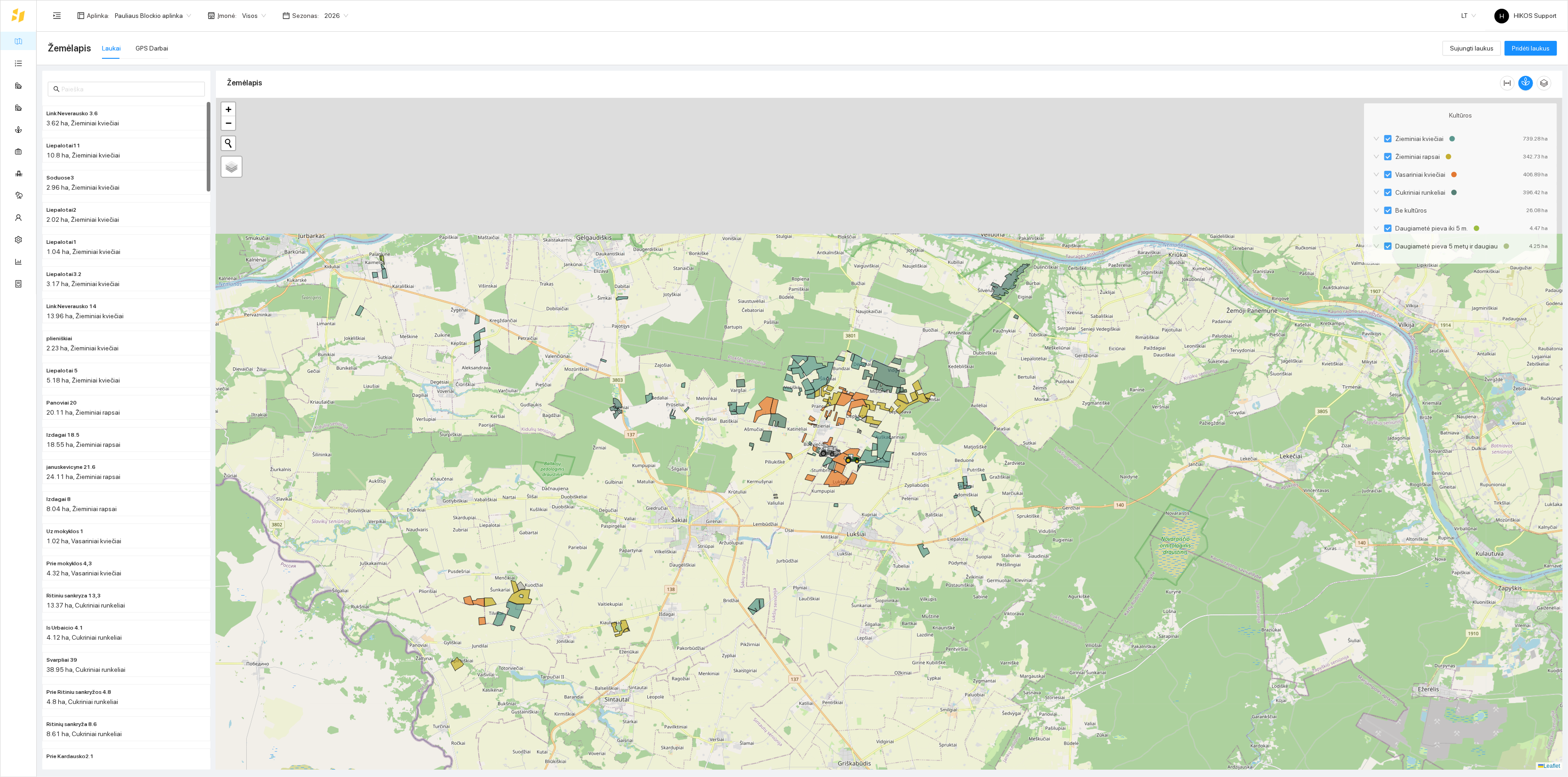
drag, startPoint x: 558, startPoint y: 215, endPoint x: 595, endPoint y: 428, distance: 216.2
click at [595, 428] on div at bounding box center [889, 434] width 1346 height 672
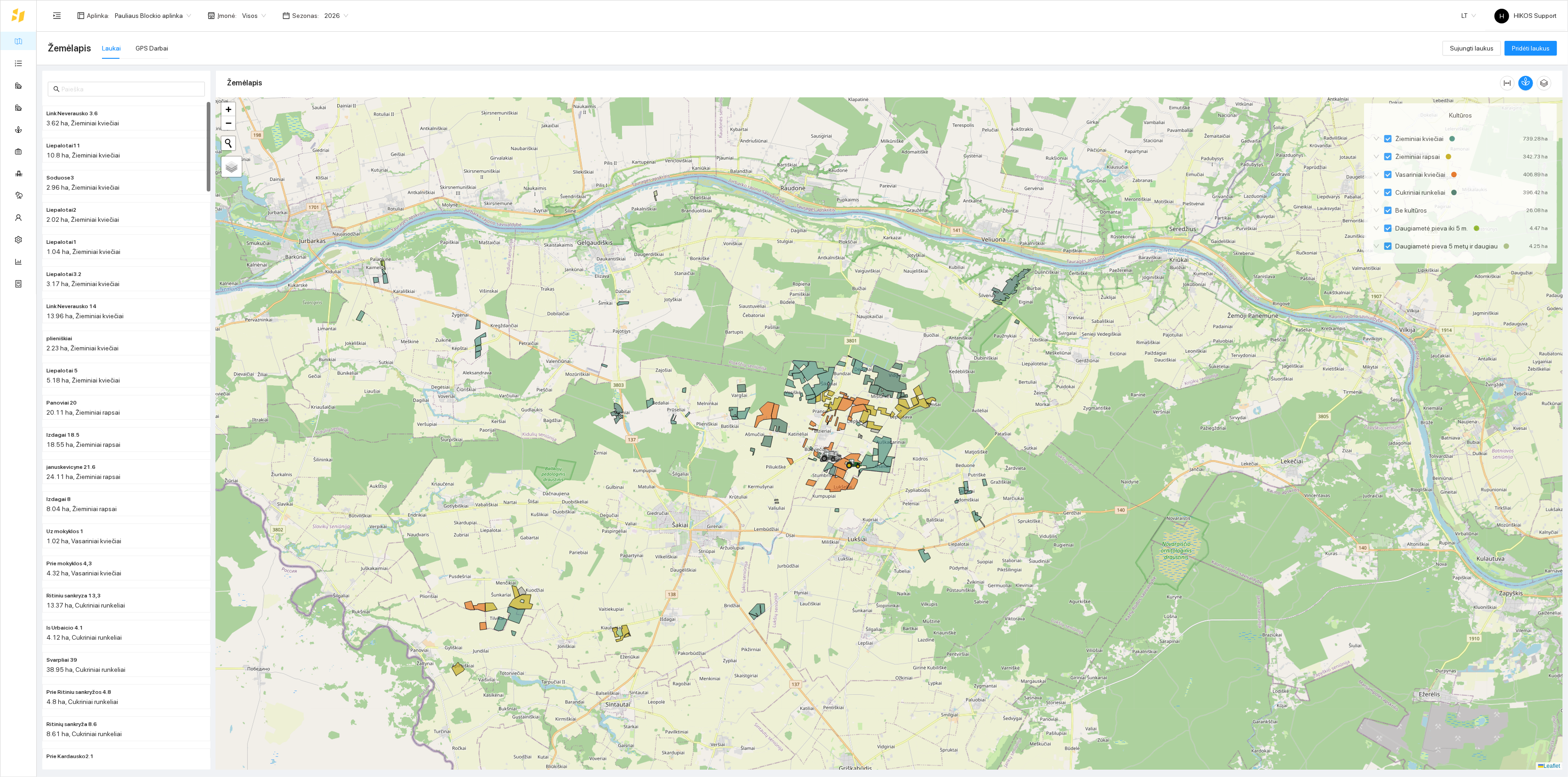
click at [535, 347] on div at bounding box center [889, 434] width 1346 height 672
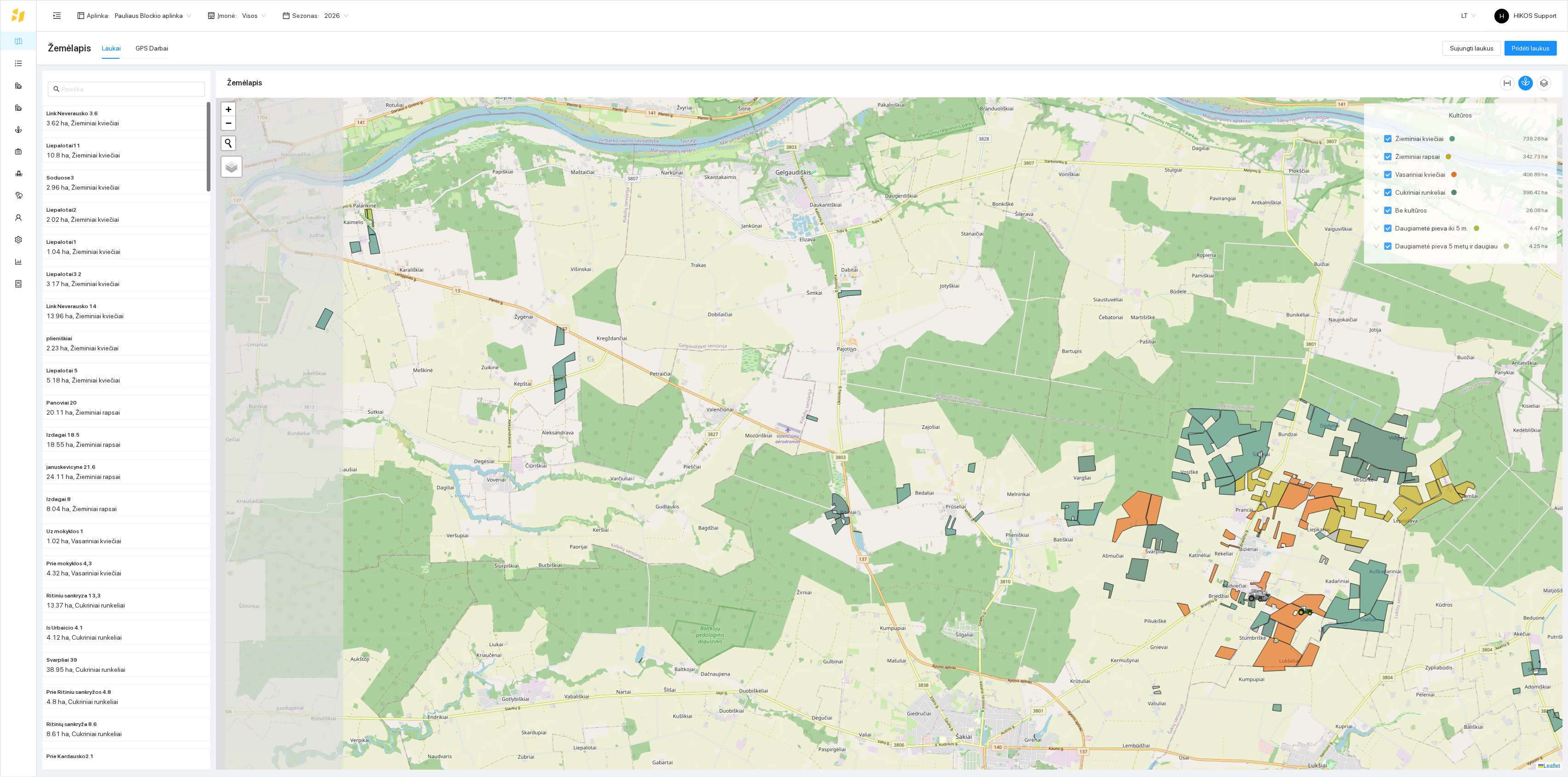
drag, startPoint x: 349, startPoint y: 304, endPoint x: 492, endPoint y: 341, distance: 147.7
click at [492, 341] on div at bounding box center [889, 434] width 1346 height 672
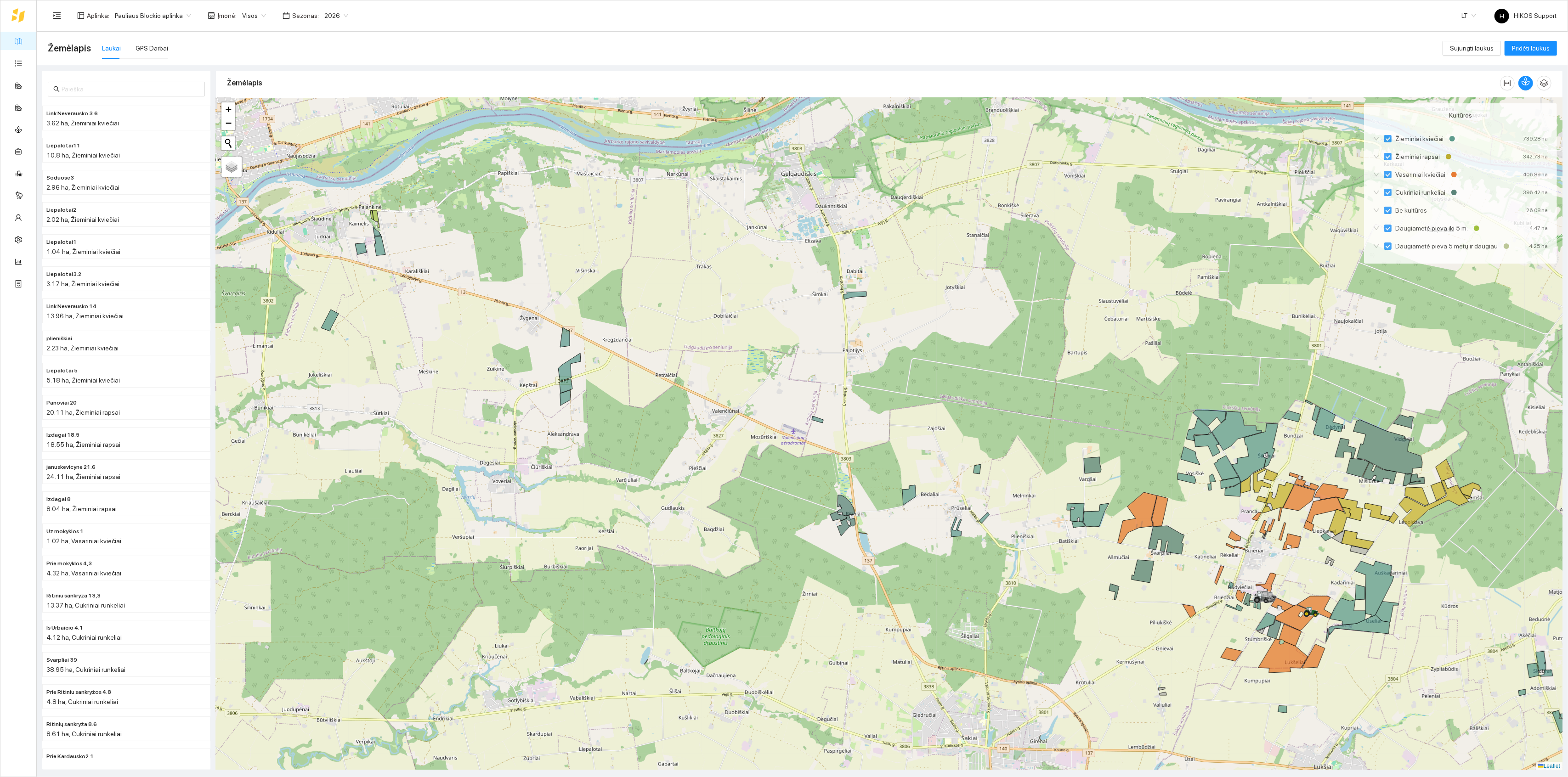
click at [363, 248] on icon at bounding box center [360, 248] width 12 height 12
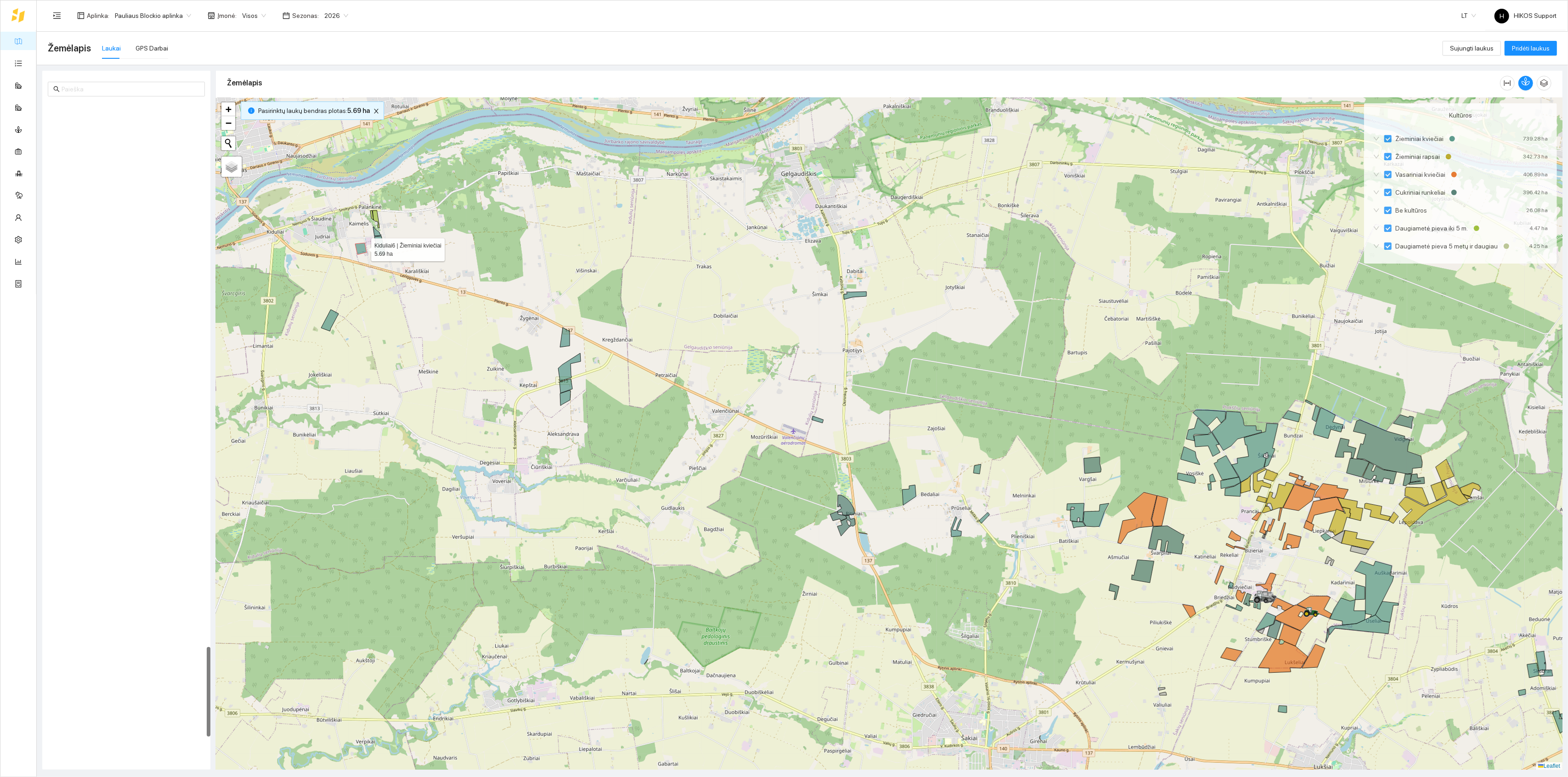
scroll to position [3987, 0]
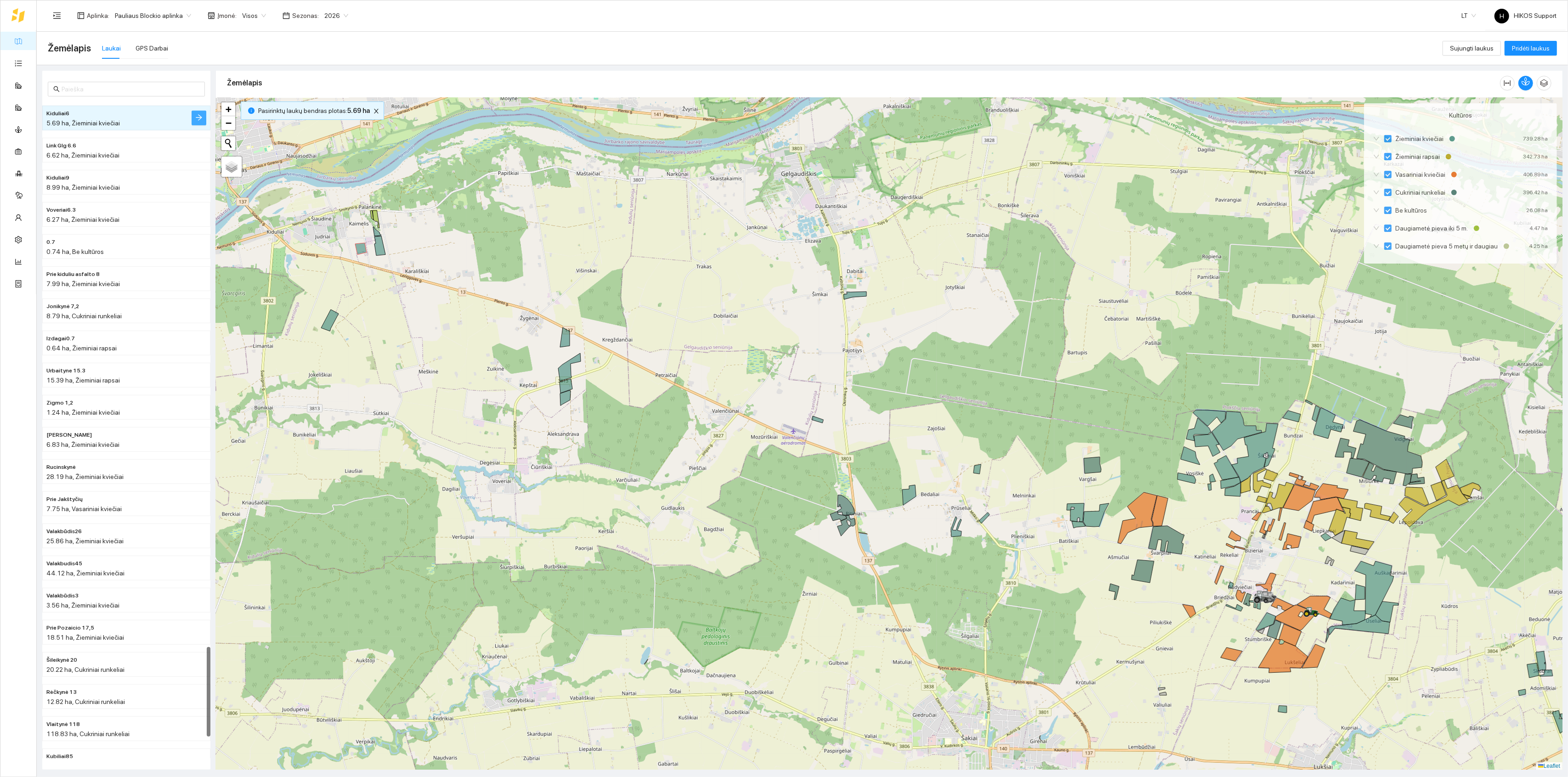
click at [200, 114] on icon "arrow-right" at bounding box center [199, 117] width 7 height 7
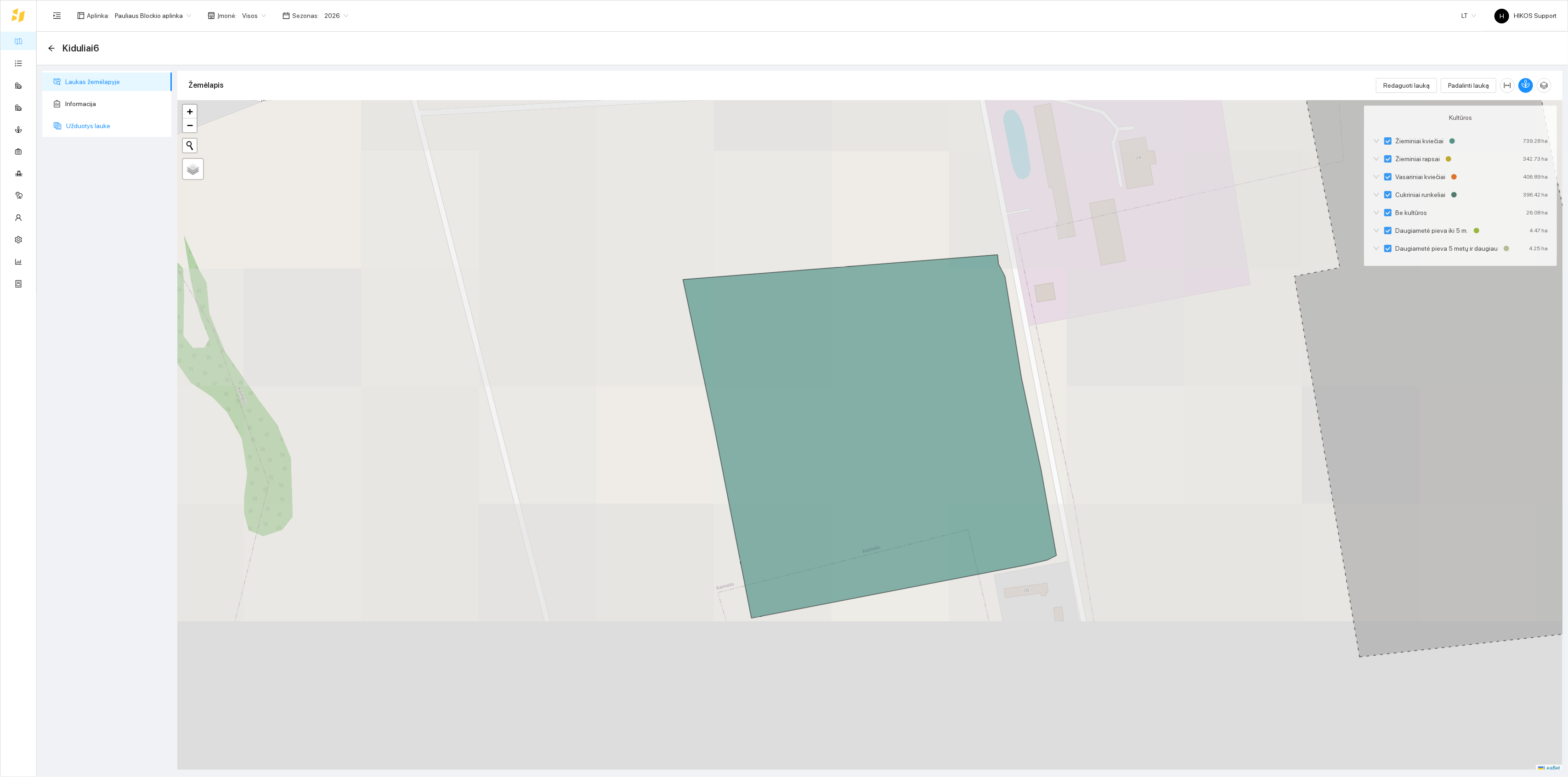
click at [86, 127] on span "Užduotys lauke" at bounding box center [116, 126] width 99 height 18
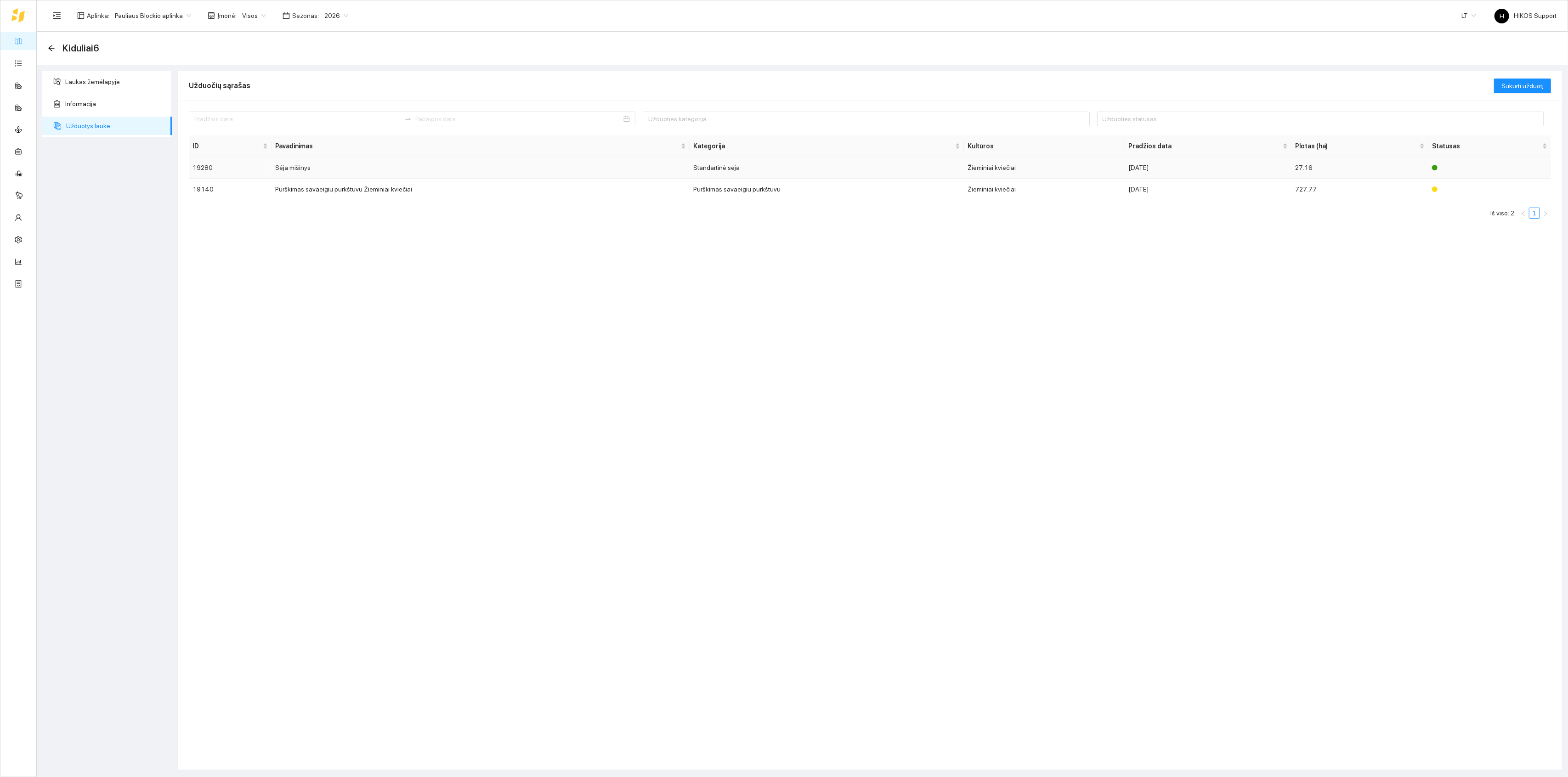
click at [289, 167] on td "Sėja mišinys" at bounding box center [480, 167] width 418 height 21
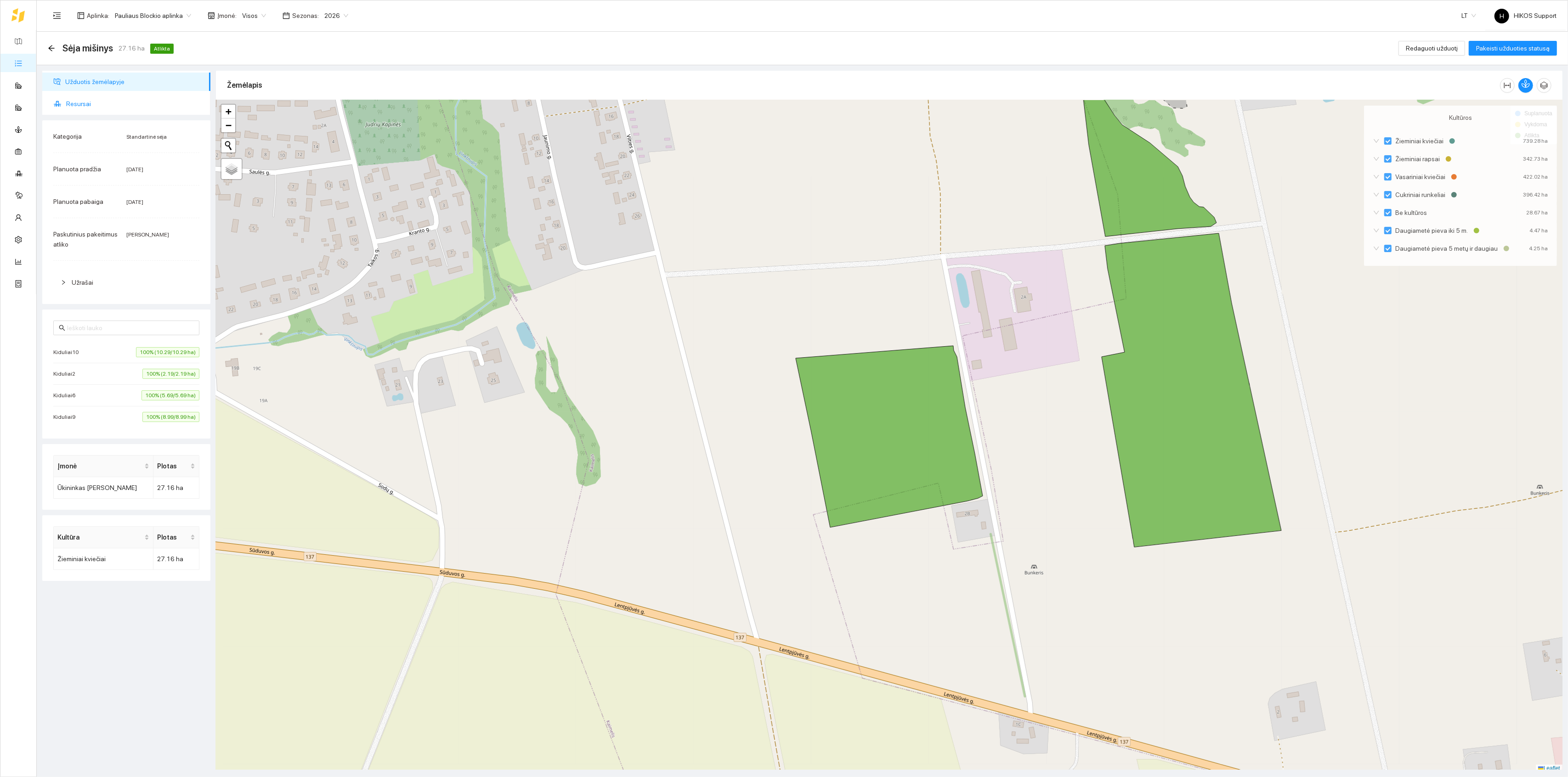
click at [76, 102] on span "Resursai" at bounding box center [135, 103] width 137 height 18
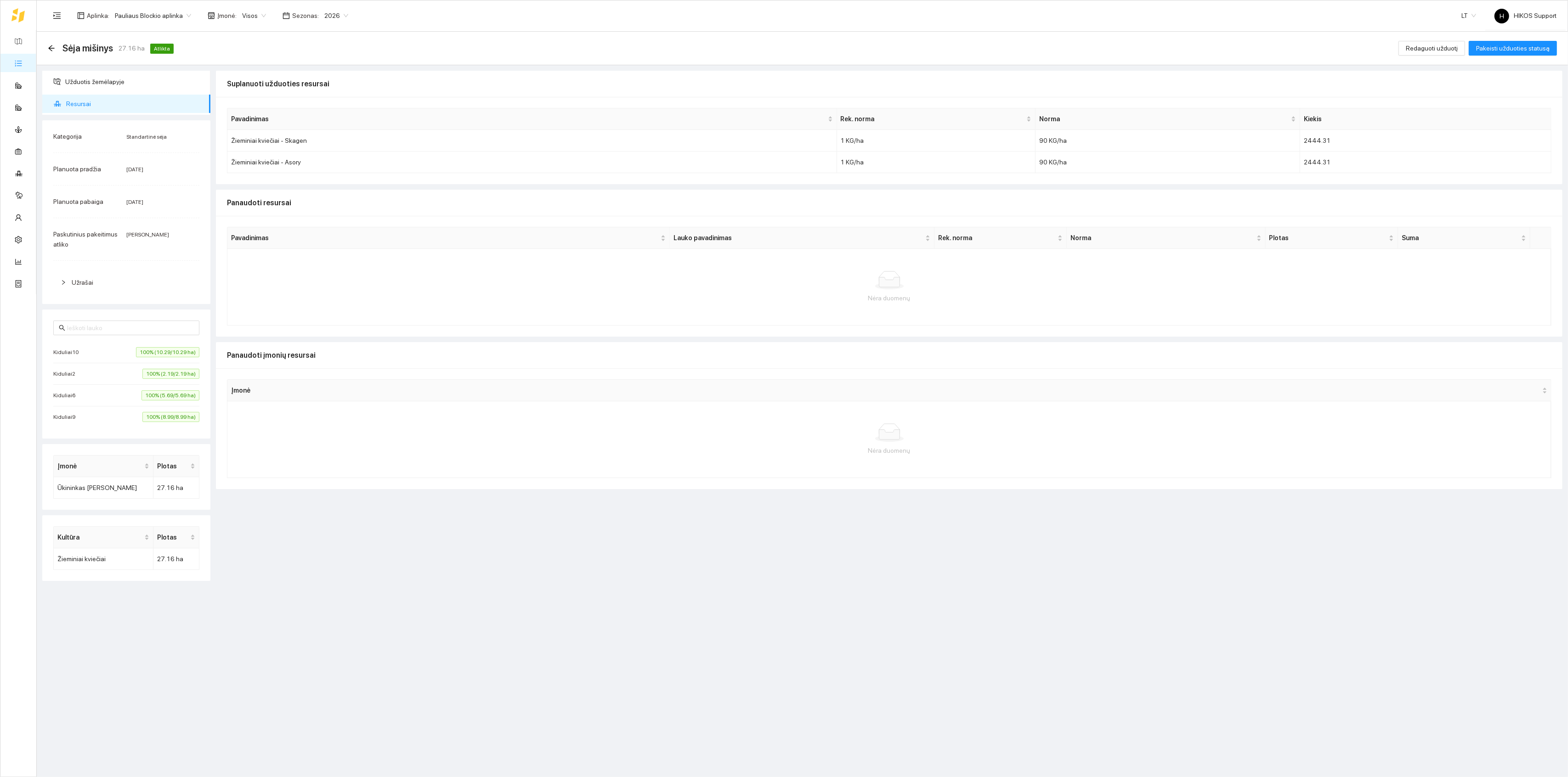
click at [47, 44] on div "Sėja mišinys 27.16 ha Atlikta Redaguoti užduotį Pakeisti užduoties statusą" at bounding box center [802, 48] width 1531 height 33
click at [54, 52] on icon "arrow-left" at bounding box center [51, 48] width 7 height 7
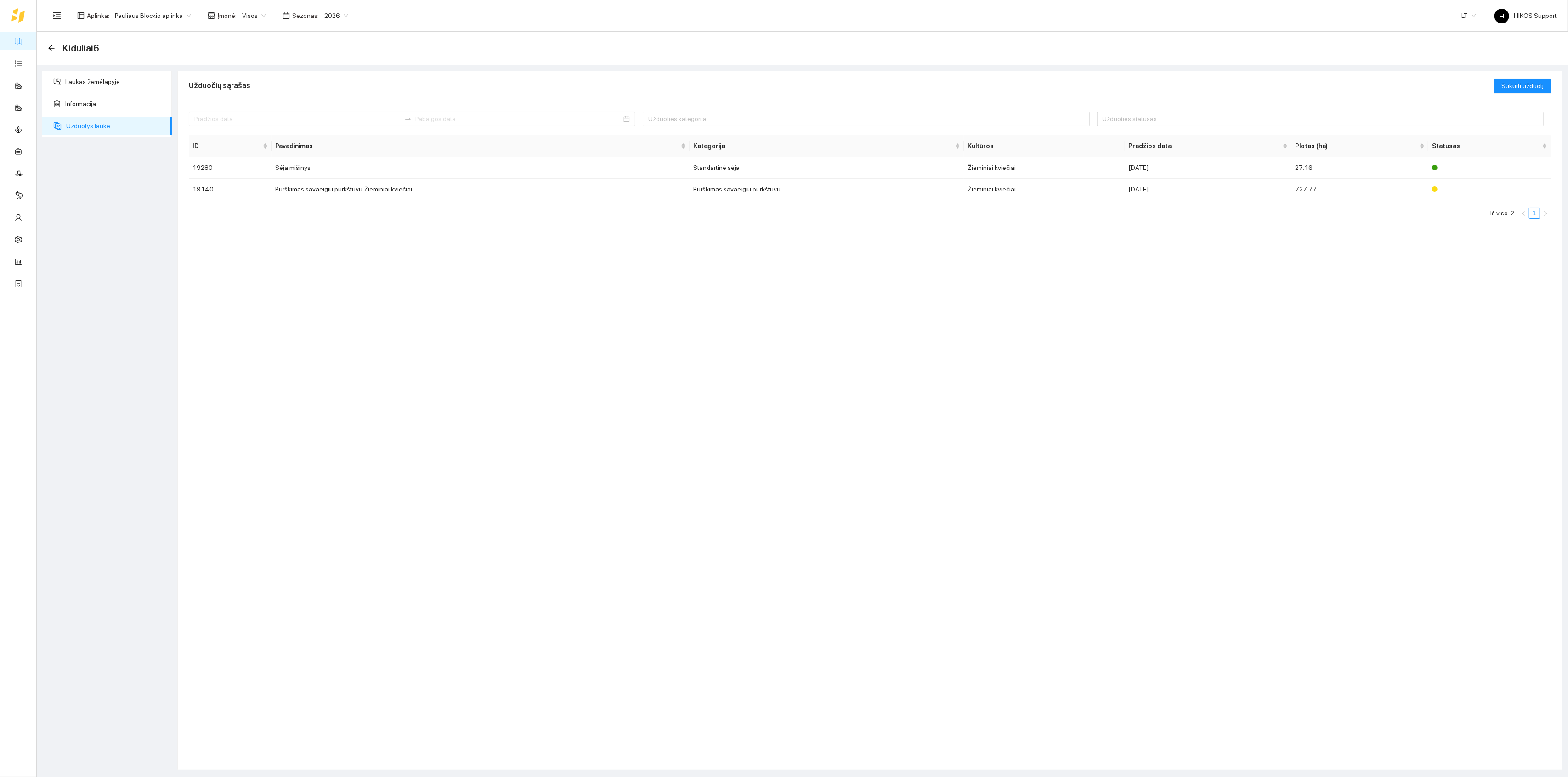
click at [54, 52] on icon "arrow-left" at bounding box center [51, 48] width 7 height 7
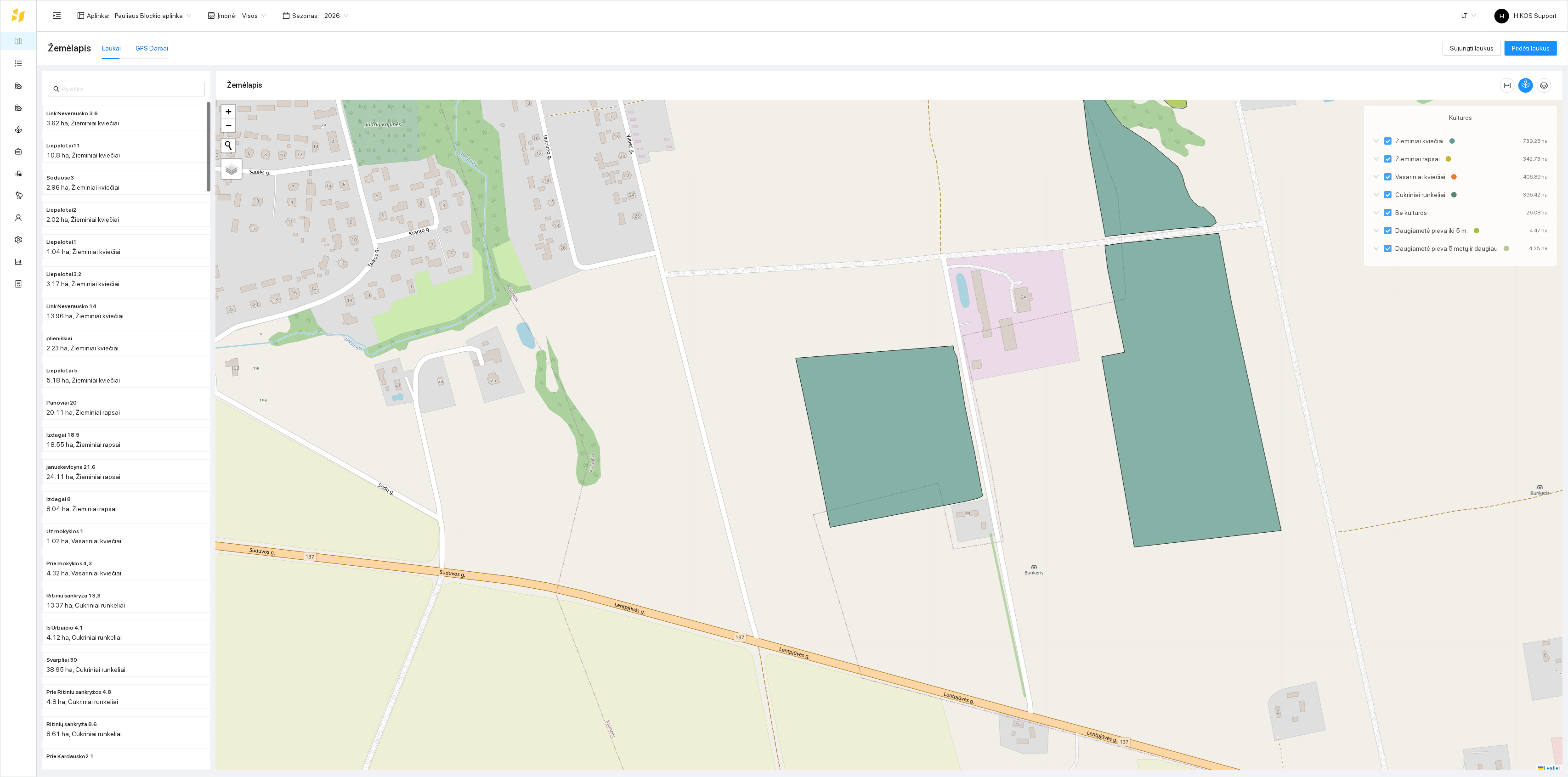
click at [147, 47] on div "GPS Darbai" at bounding box center [152, 48] width 33 height 10
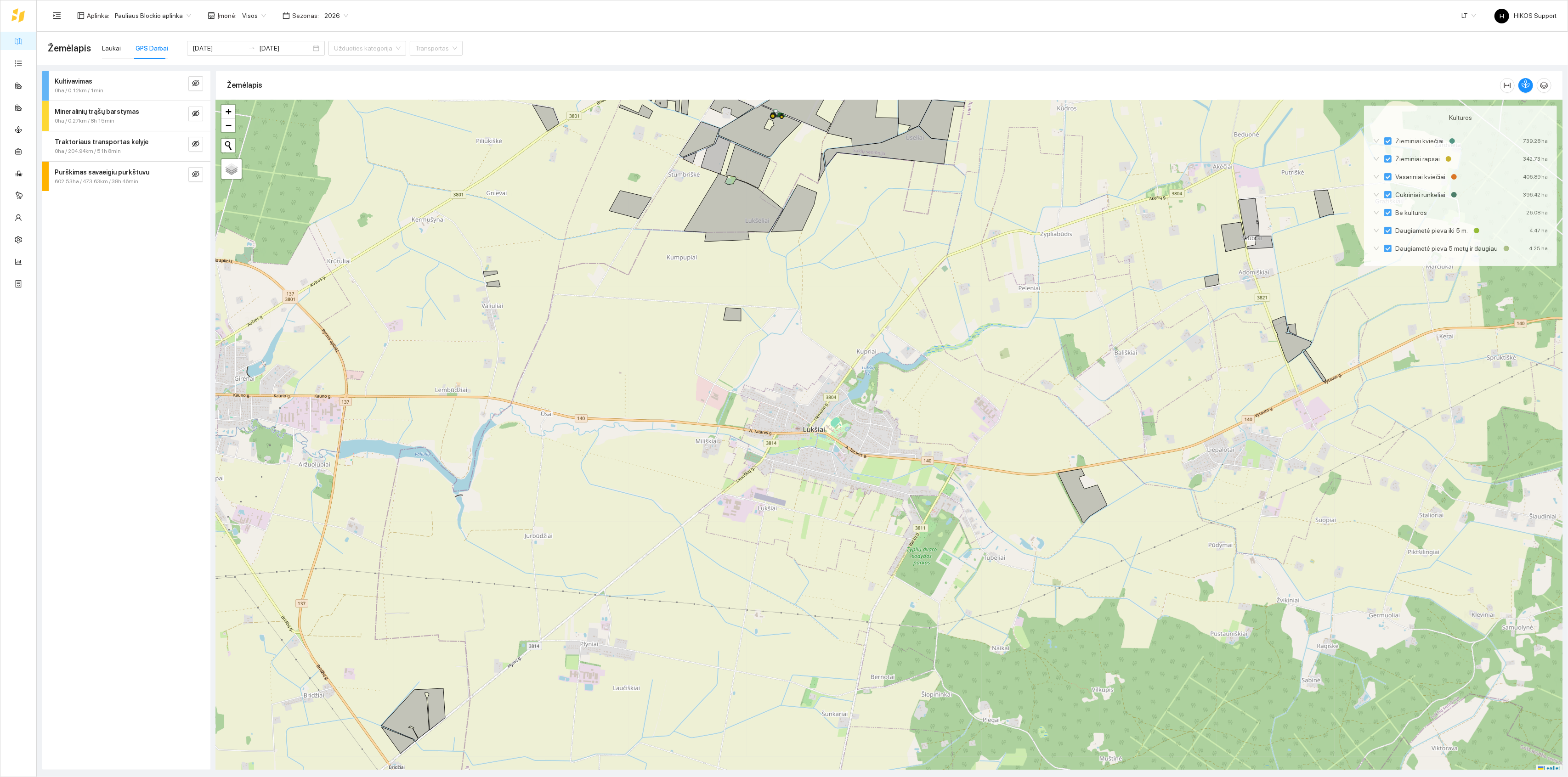
scroll to position [2, 0]
drag, startPoint x: 937, startPoint y: 375, endPoint x: 923, endPoint y: 554, distance: 179.5
click at [923, 538] on div at bounding box center [889, 434] width 1346 height 672
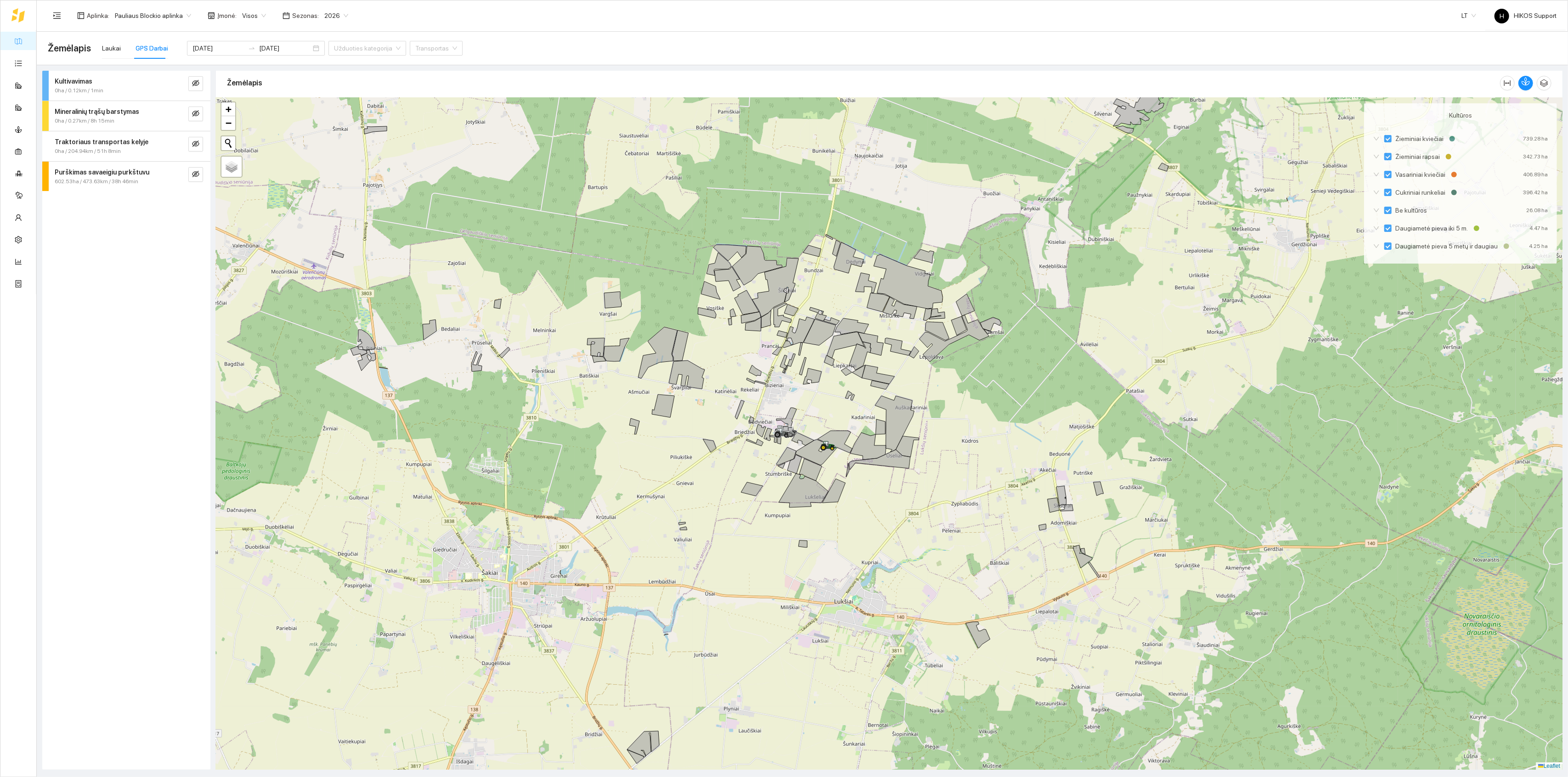
drag, startPoint x: 824, startPoint y: 399, endPoint x: 772, endPoint y: 412, distance: 53.6
click at [772, 412] on div at bounding box center [889, 434] width 1346 height 672
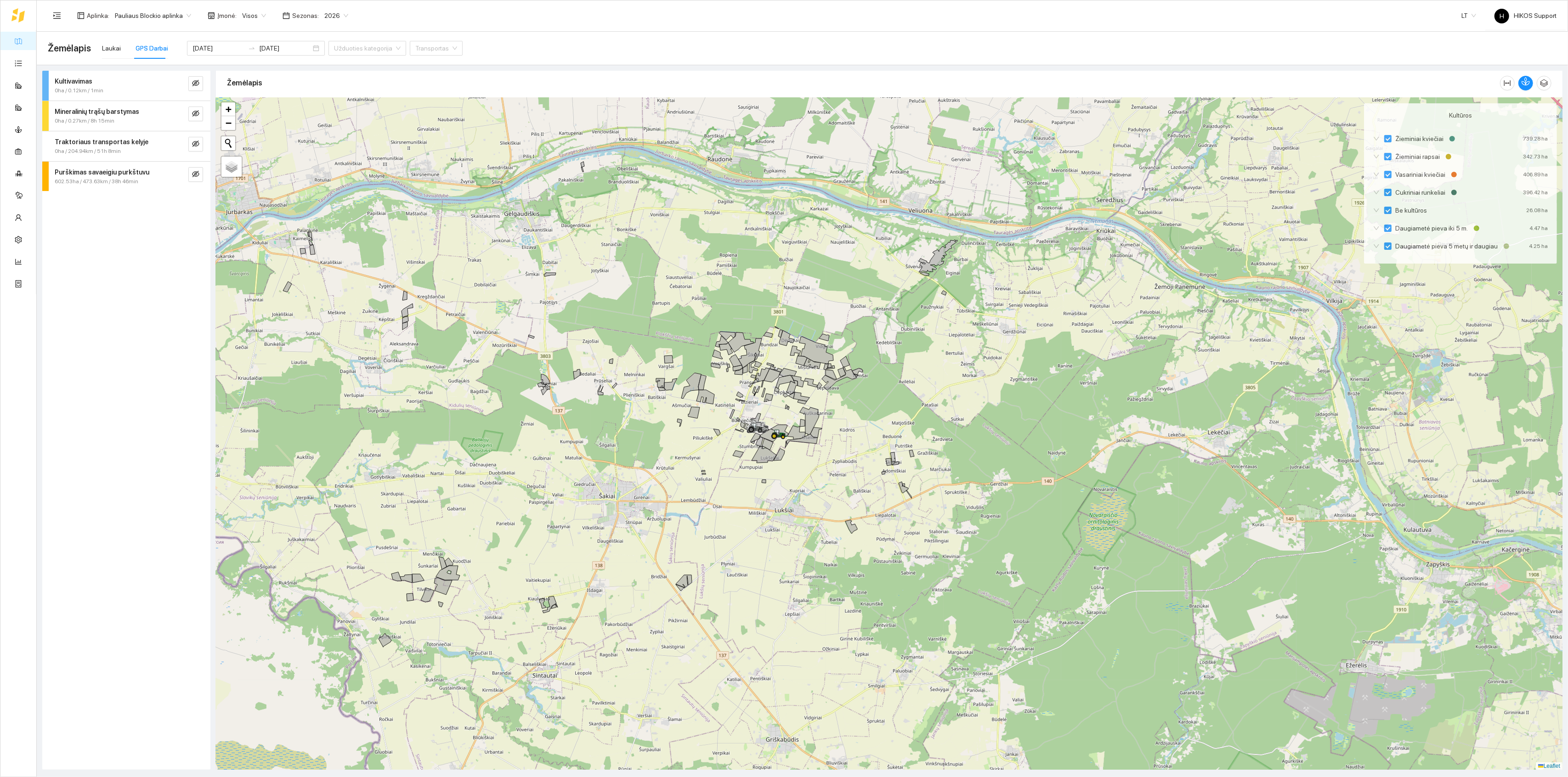
click at [786, 456] on div at bounding box center [889, 434] width 1346 height 672
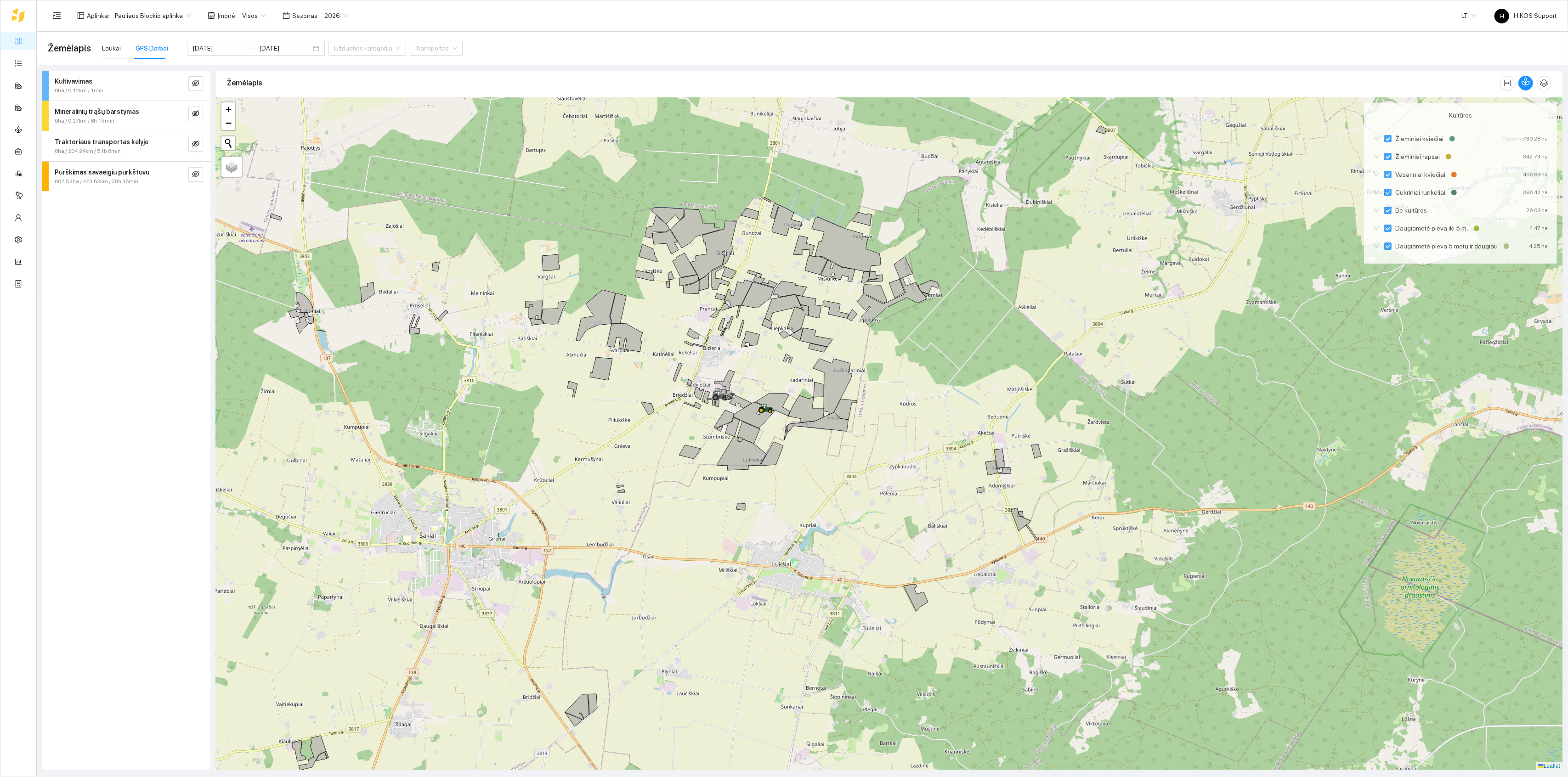
click at [831, 436] on div at bounding box center [889, 434] width 1346 height 672
click at [103, 41] on div "Laukai" at bounding box center [111, 48] width 19 height 21
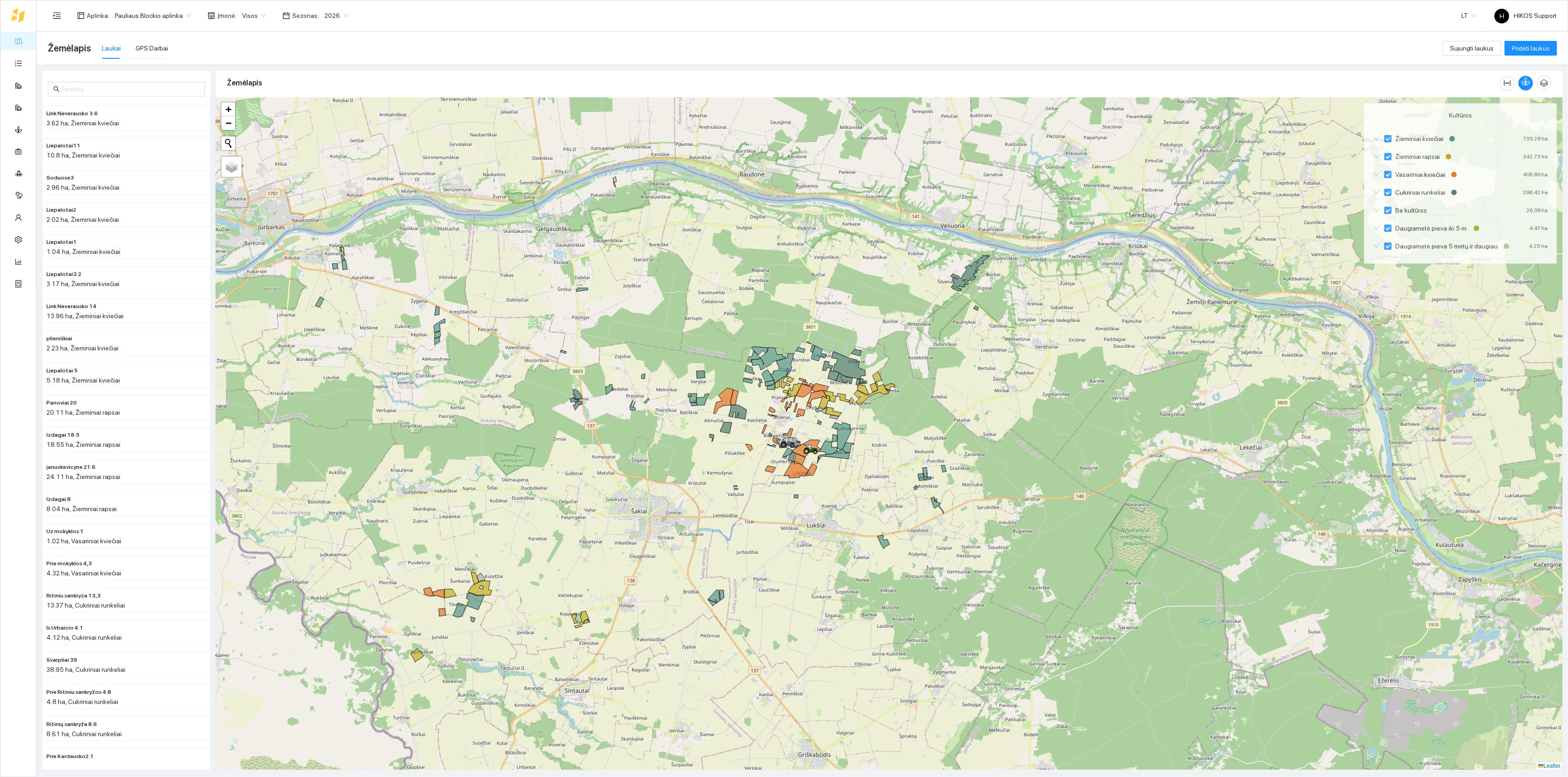
drag, startPoint x: 822, startPoint y: 591, endPoint x: 761, endPoint y: 559, distance: 68.9
click at [761, 538] on div at bounding box center [889, 434] width 1346 height 672
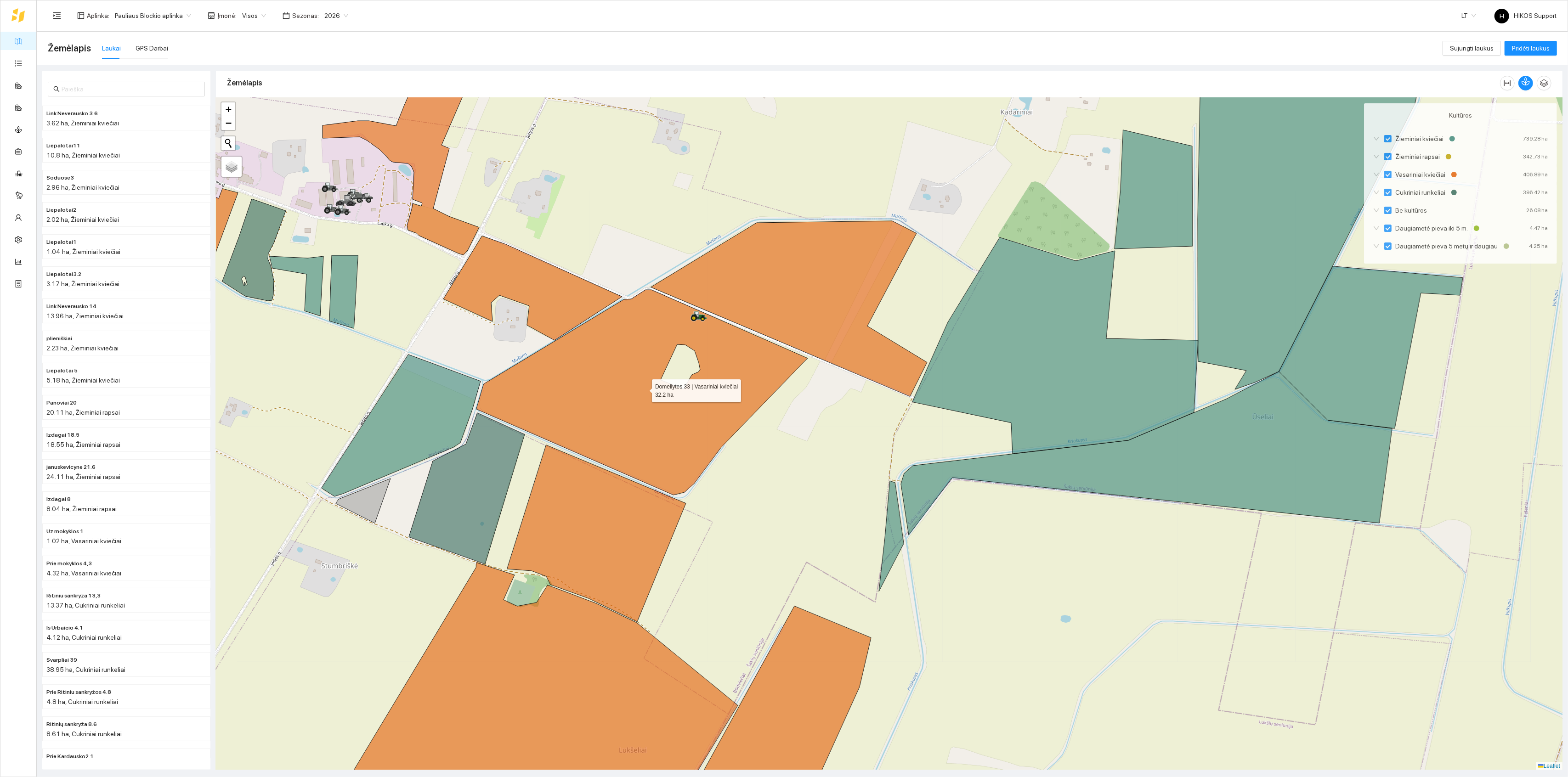
click at [640, 329] on icon at bounding box center [642, 392] width 331 height 205
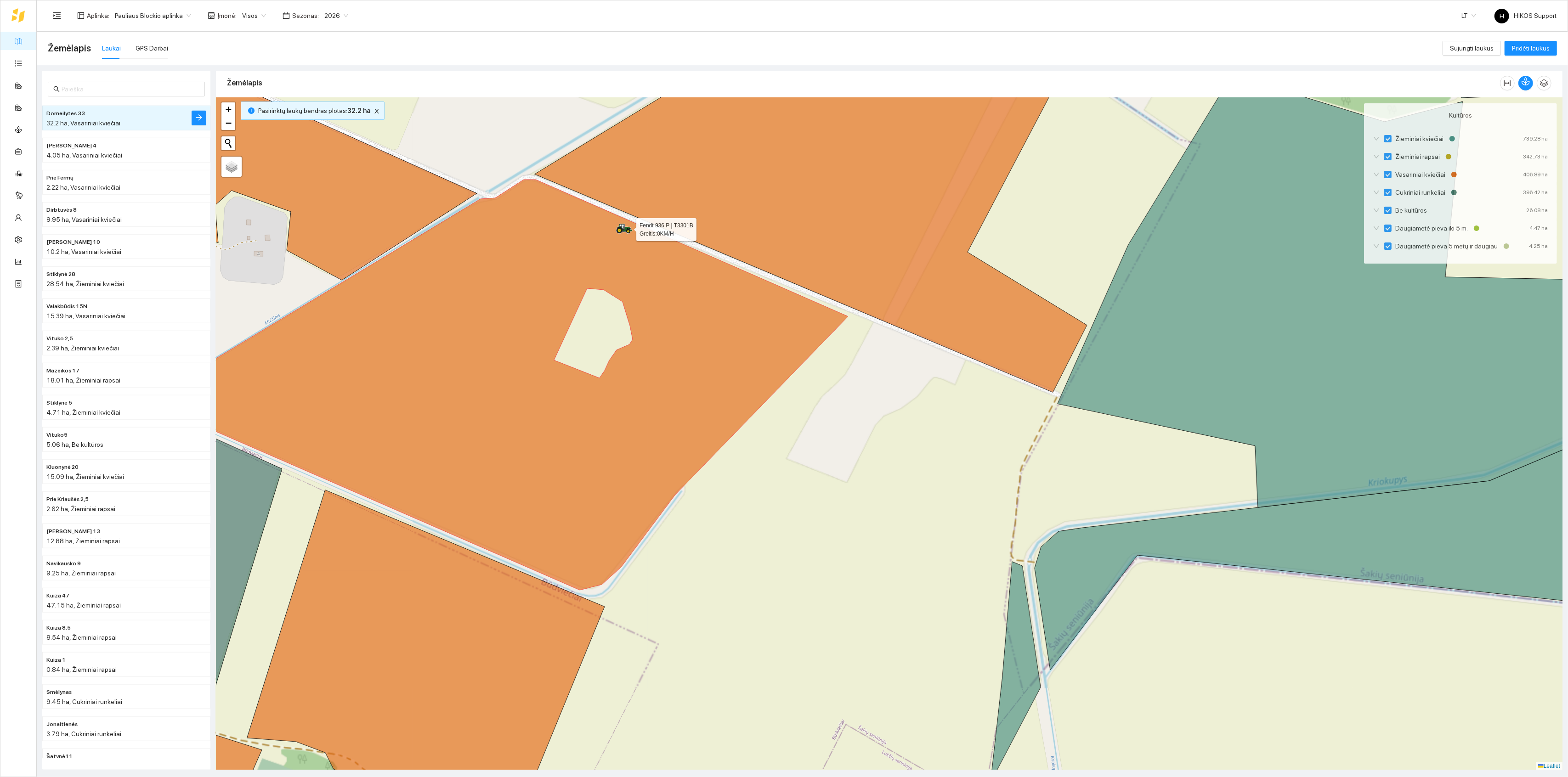
click at [617, 229] on icon at bounding box center [620, 231] width 7 height 7
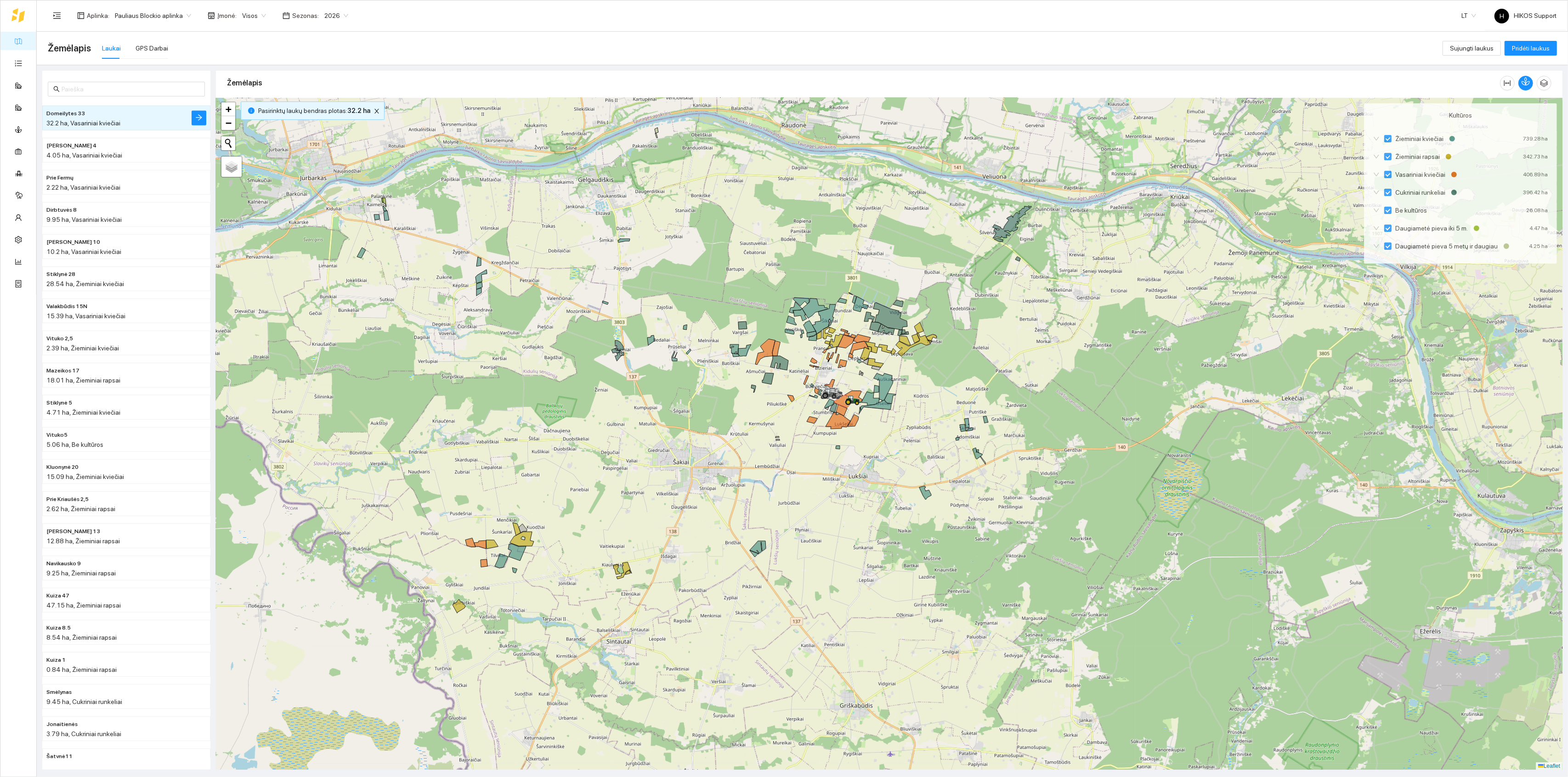
drag, startPoint x: 909, startPoint y: 520, endPoint x: 864, endPoint y: 476, distance: 62.9
click at [864, 476] on div at bounding box center [889, 434] width 1346 height 672
